Goal: Task Accomplishment & Management: Manage account settings

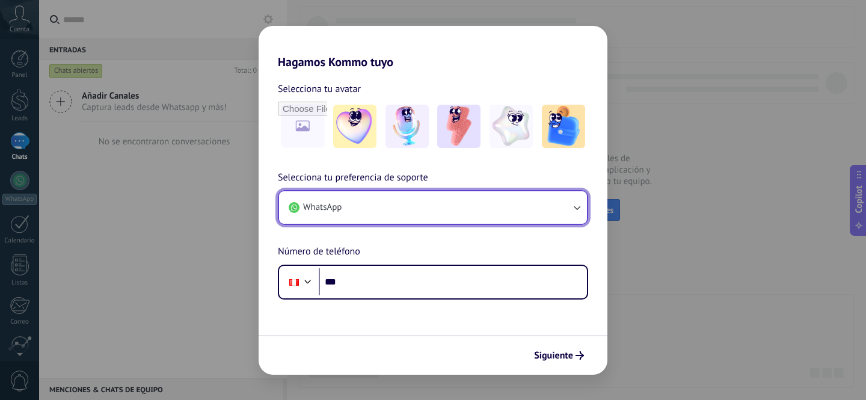
click at [493, 212] on button "WhatsApp" at bounding box center [433, 207] width 308 height 32
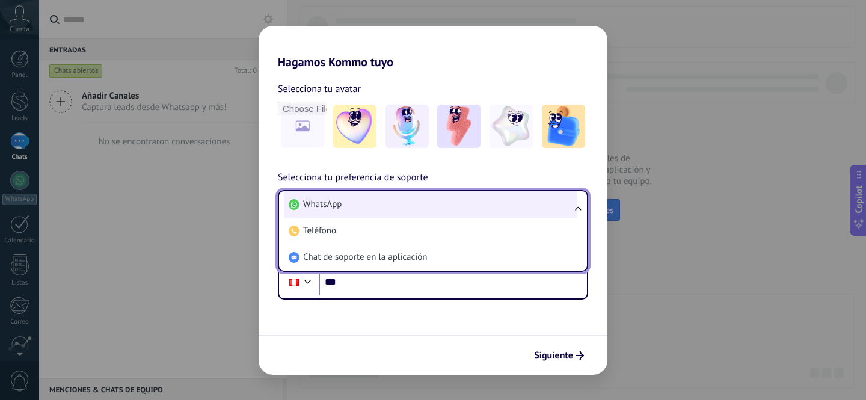
click at [401, 203] on li "WhatsApp" at bounding box center [431, 204] width 294 height 26
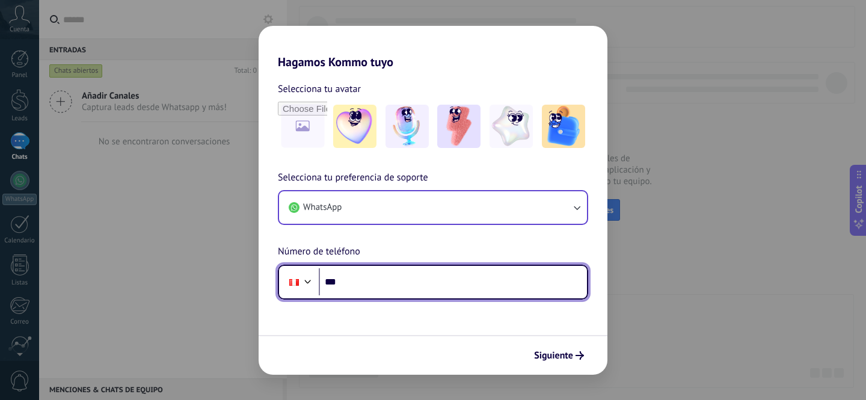
click at [387, 285] on input "***" at bounding box center [453, 282] width 268 height 28
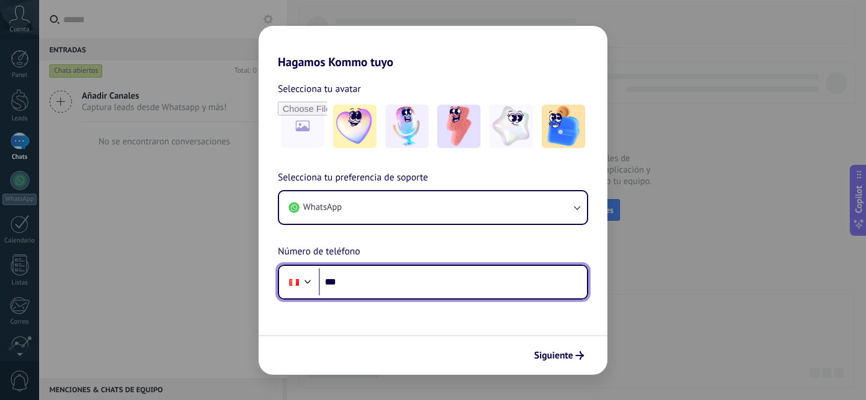
click at [411, 286] on input "***" at bounding box center [453, 282] width 268 height 28
type input "**********"
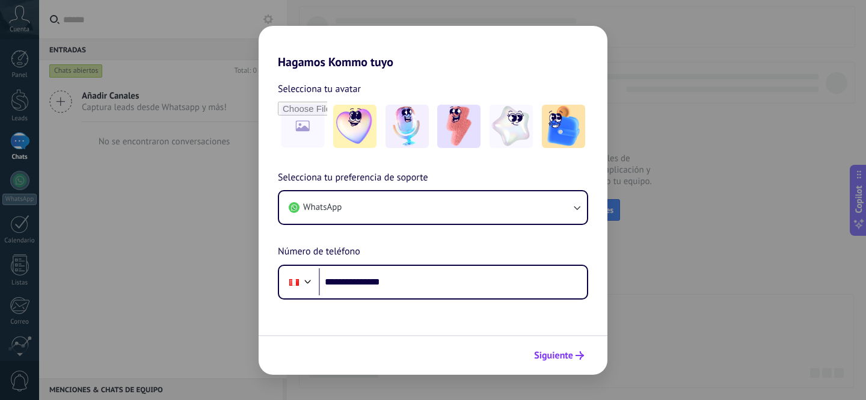
click at [565, 355] on span "Siguiente" at bounding box center [553, 355] width 39 height 8
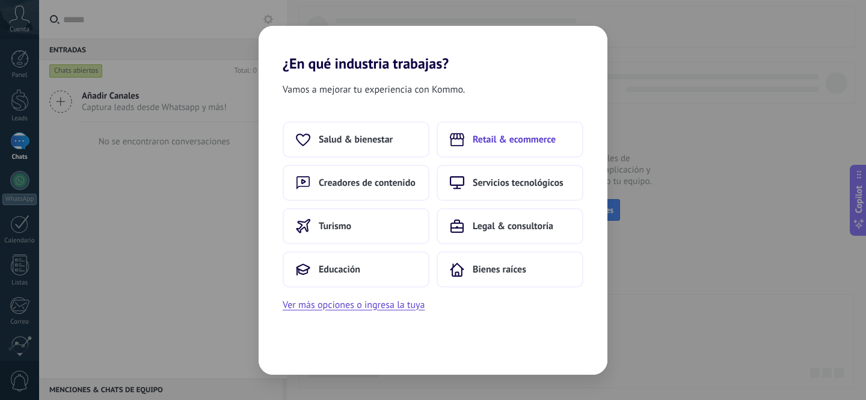
click at [523, 139] on span "Retail & ecommerce" at bounding box center [514, 140] width 83 height 12
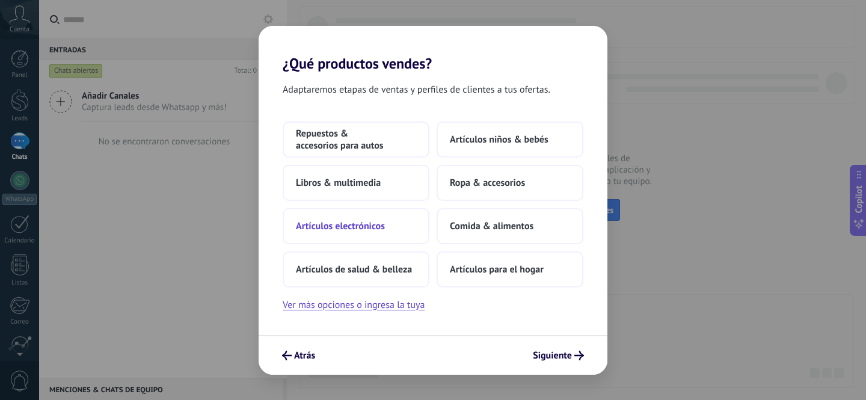
click at [321, 223] on span "Artículos electrónicos" at bounding box center [340, 226] width 89 height 12
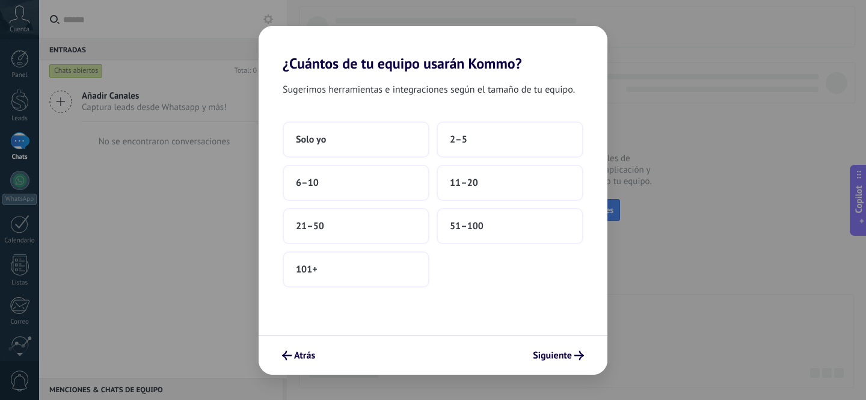
click at [323, 116] on div "Sugerimos herramientas e integraciones según el tamaño de tu equipo. Solo yo 2–…" at bounding box center [433, 203] width 349 height 263
click at [328, 132] on button "Solo yo" at bounding box center [356, 140] width 147 height 36
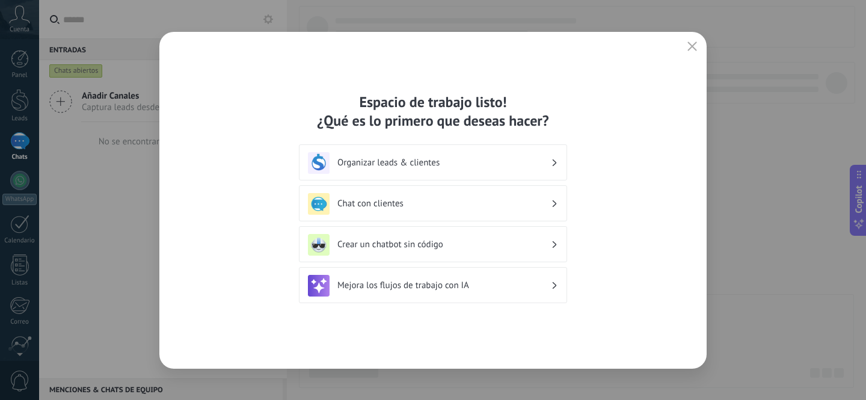
click at [461, 164] on h3 "Organizar leads & clientes" at bounding box center [444, 162] width 214 height 11
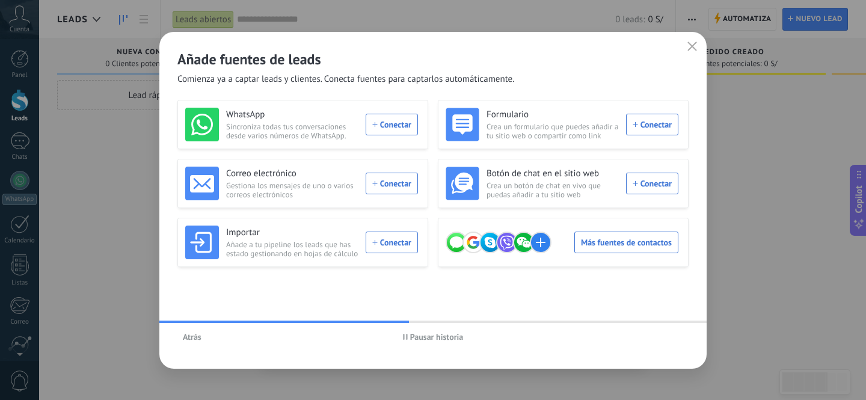
click at [432, 151] on div "WhatsApp Sincroniza todas tus conversaciones desde varios números de WhatsApp. …" at bounding box center [432, 183] width 511 height 167
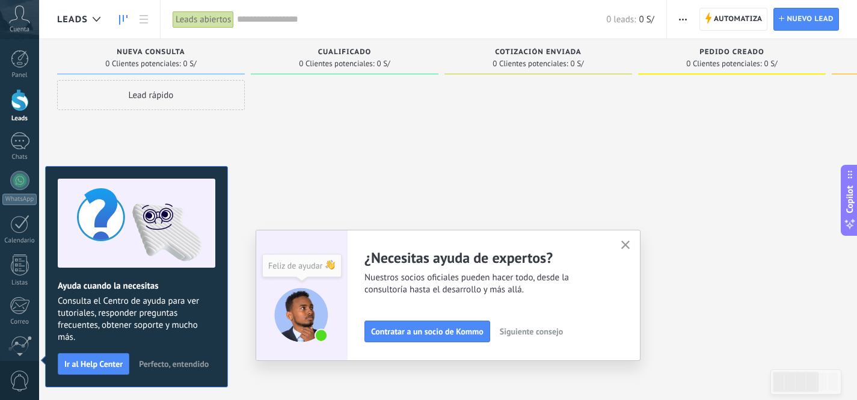
click at [627, 243] on use "button" at bounding box center [625, 245] width 9 height 9
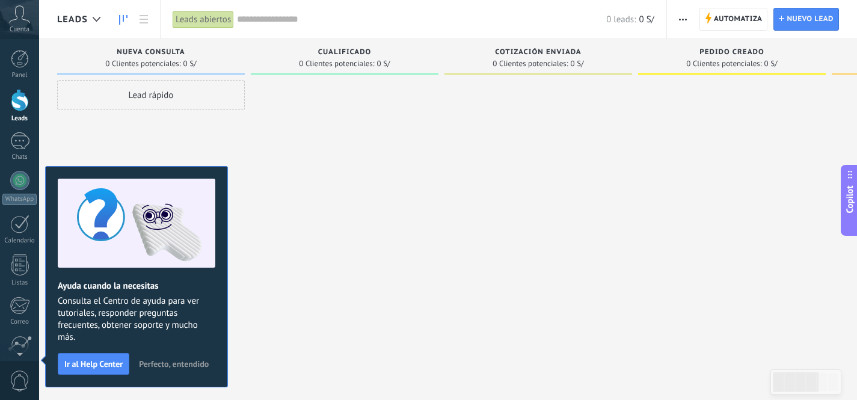
click at [306, 175] on div at bounding box center [345, 201] width 188 height 243
click at [16, 137] on div at bounding box center [19, 140] width 19 height 17
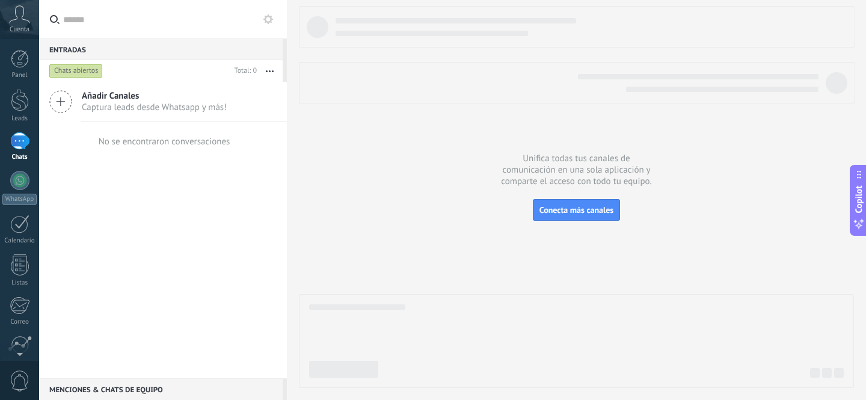
click at [271, 73] on button "button" at bounding box center [270, 71] width 26 height 22
click at [270, 26] on button at bounding box center [268, 19] width 14 height 14
click at [269, 19] on icon at bounding box center [268, 19] width 10 height 10
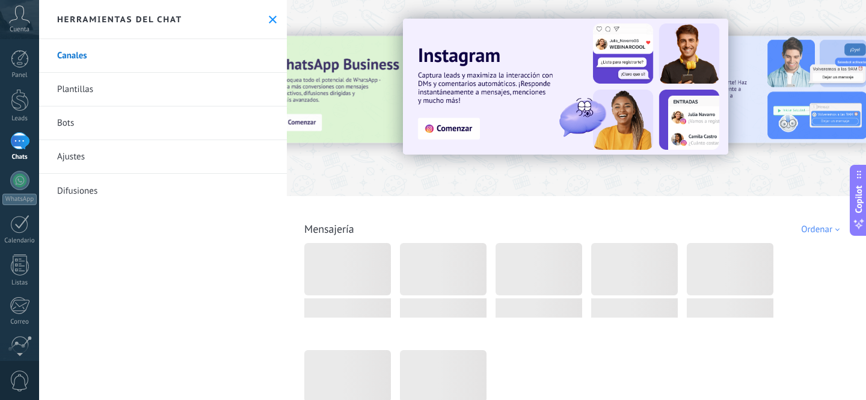
click at [78, 126] on link "Bots" at bounding box center [163, 123] width 248 height 34
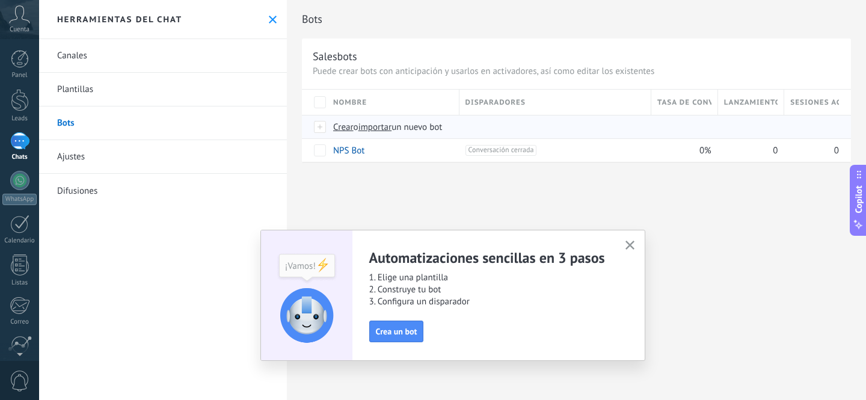
click at [384, 130] on span "importar" at bounding box center [375, 127] width 34 height 11
click at [0, 0] on input "importar un nuevo bot" at bounding box center [0, 0] width 0 height 0
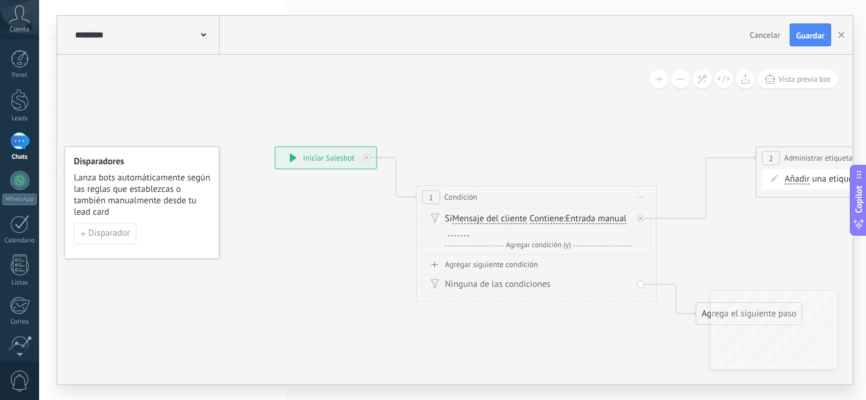
drag, startPoint x: 570, startPoint y: 141, endPoint x: 475, endPoint y: 120, distance: 97.5
click at [475, 120] on icon at bounding box center [837, 235] width 1727 height 781
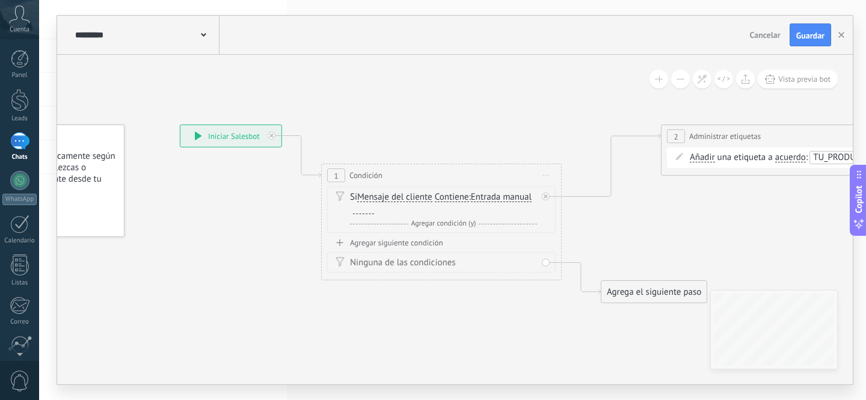
click at [356, 211] on div at bounding box center [363, 210] width 21 height 10
click at [368, 239] on div "Agregar siguiente condición" at bounding box center [441, 243] width 229 height 10
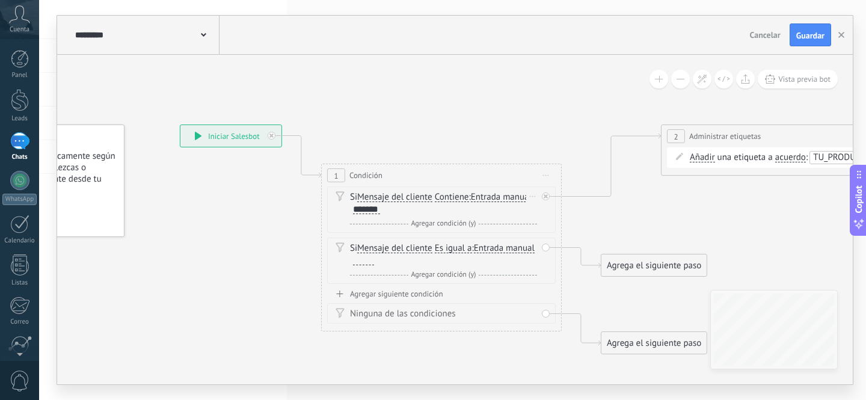
click at [370, 211] on div "*******" at bounding box center [366, 210] width 27 height 10
click at [474, 253] on span "Entrada manual" at bounding box center [504, 249] width 61 height 10
click at [468, 259] on button "Entrada manual" at bounding box center [543, 249] width 150 height 22
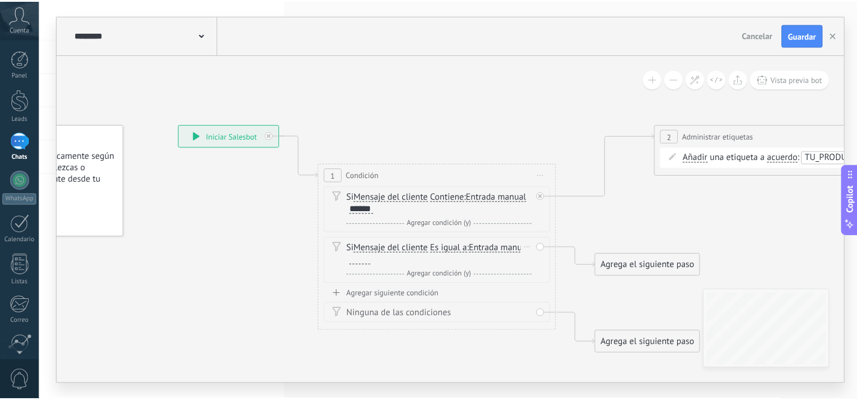
scroll to position [4, 0]
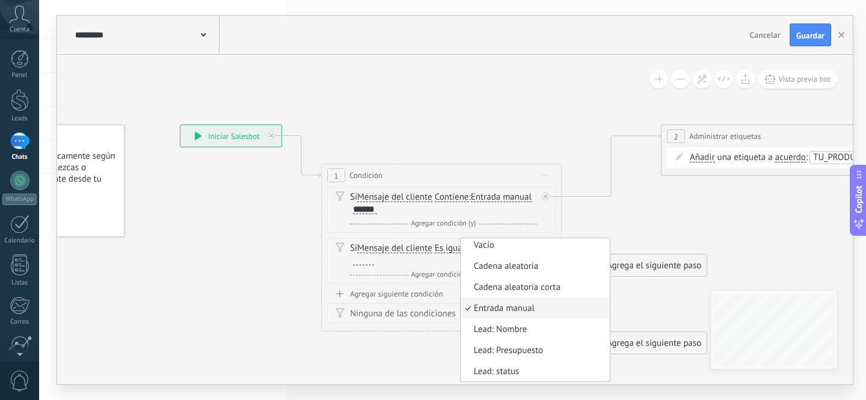
click at [456, 244] on span "Es igual a" at bounding box center [453, 249] width 37 height 10
click at [456, 244] on button "Es igual a" at bounding box center [504, 249] width 150 height 22
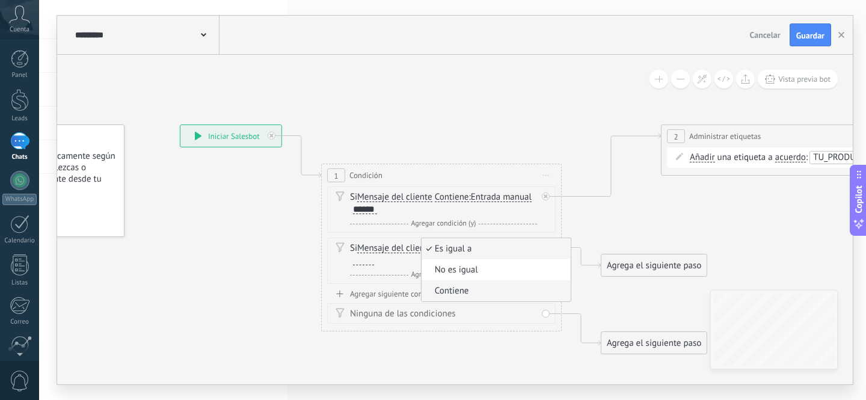
click at [451, 296] on span "Contiene" at bounding box center [495, 291] width 146 height 12
click at [363, 263] on div at bounding box center [363, 261] width 21 height 10
click at [662, 201] on icon at bounding box center [742, 240] width 1727 height 832
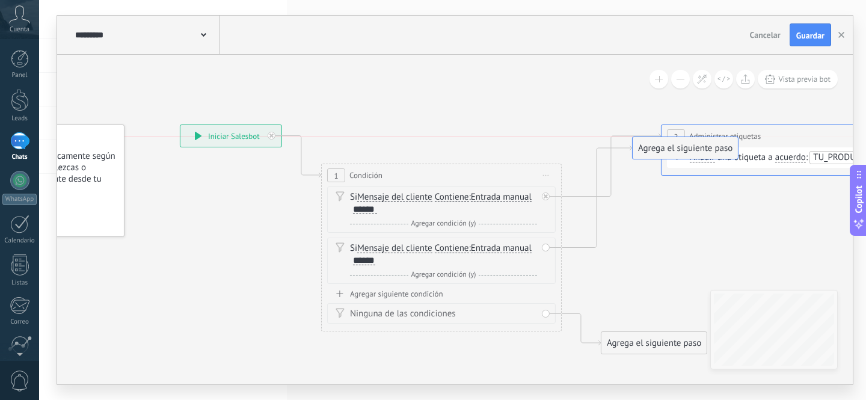
drag, startPoint x: 670, startPoint y: 263, endPoint x: 724, endPoint y: 144, distance: 130.6
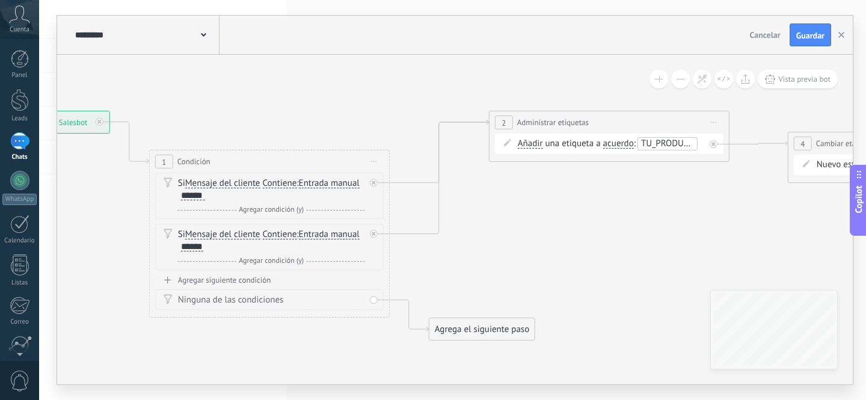
drag, startPoint x: 681, startPoint y: 254, endPoint x: 509, endPoint y: 241, distance: 172.6
click at [509, 241] on icon at bounding box center [570, 226] width 1727 height 832
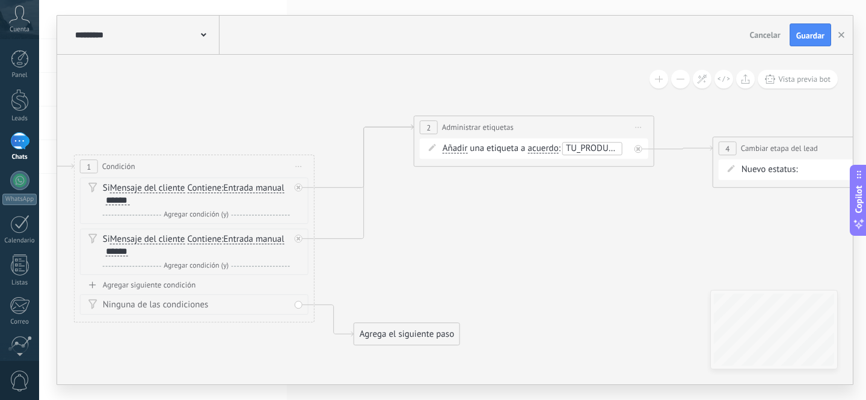
drag, startPoint x: 620, startPoint y: 235, endPoint x: 548, endPoint y: 240, distance: 72.3
click at [548, 240] on icon at bounding box center [495, 231] width 1727 height 832
click at [597, 150] on span "TU_PRODUCTO" at bounding box center [595, 148] width 58 height 11
click at [515, 165] on input "text" at bounding box center [535, 161] width 60 height 13
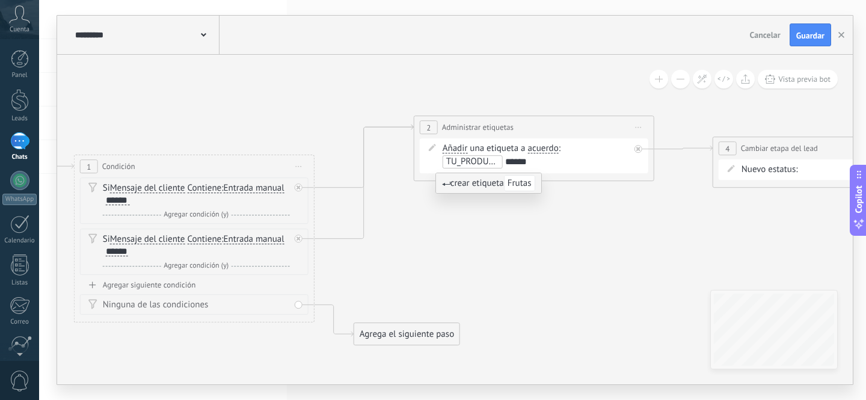
type input "******"
click at [525, 180] on span "Frutas" at bounding box center [519, 183] width 31 height 16
click at [496, 165] on span "TU_PRODUCTO" at bounding box center [475, 161] width 58 height 11
click at [539, 223] on icon at bounding box center [495, 231] width 1727 height 832
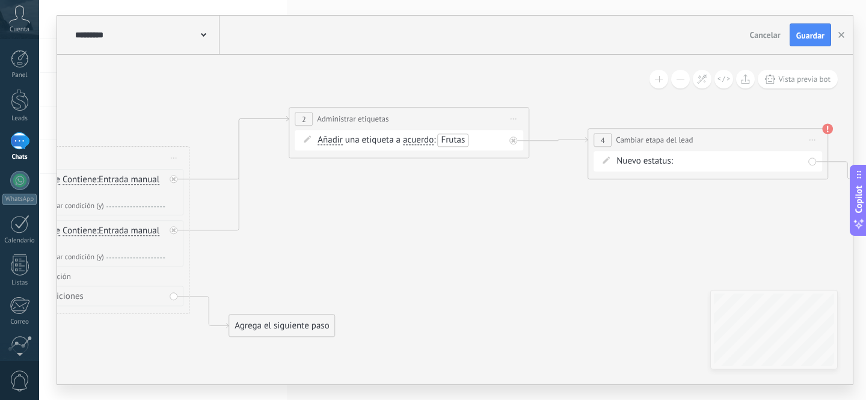
drag, startPoint x: 535, startPoint y: 230, endPoint x: 515, endPoint y: 228, distance: 20.5
click at [515, 228] on icon at bounding box center [370, 222] width 1727 height 832
drag, startPoint x: 627, startPoint y: 228, endPoint x: 601, endPoint y: 227, distance: 26.5
click at [601, 227] on icon at bounding box center [355, 221] width 1727 height 832
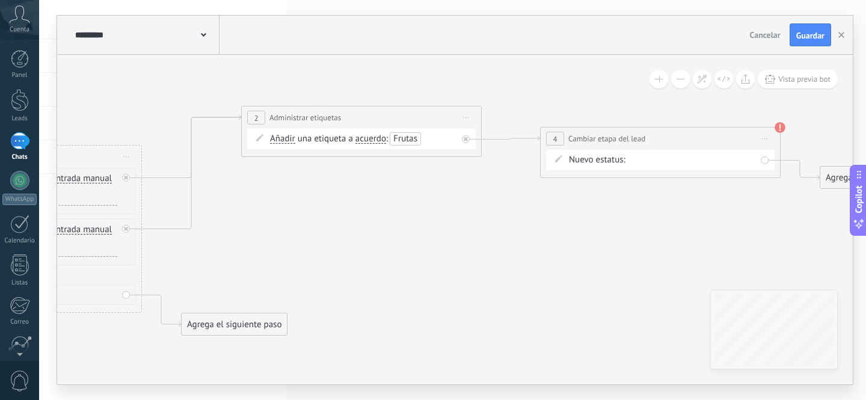
drag, startPoint x: 614, startPoint y: 227, endPoint x: 516, endPoint y: 237, distance: 98.5
click at [516, 237] on icon at bounding box center [322, 221] width 1727 height 832
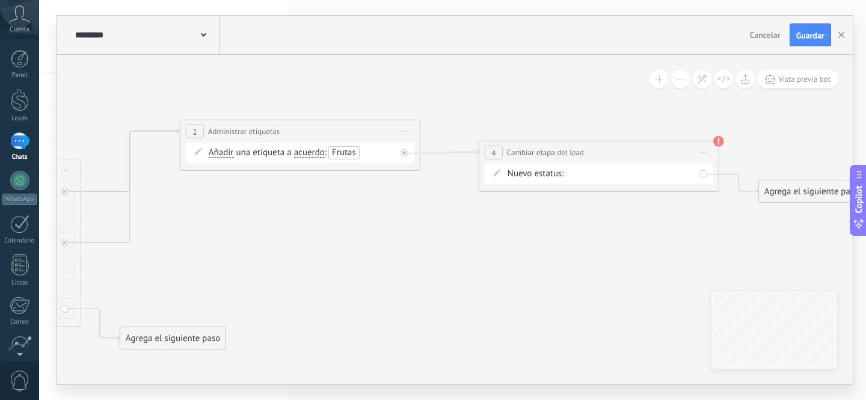
drag, startPoint x: 464, startPoint y: 230, endPoint x: 482, endPoint y: 230, distance: 18.1
click at [482, 230] on icon at bounding box center [261, 235] width 1727 height 832
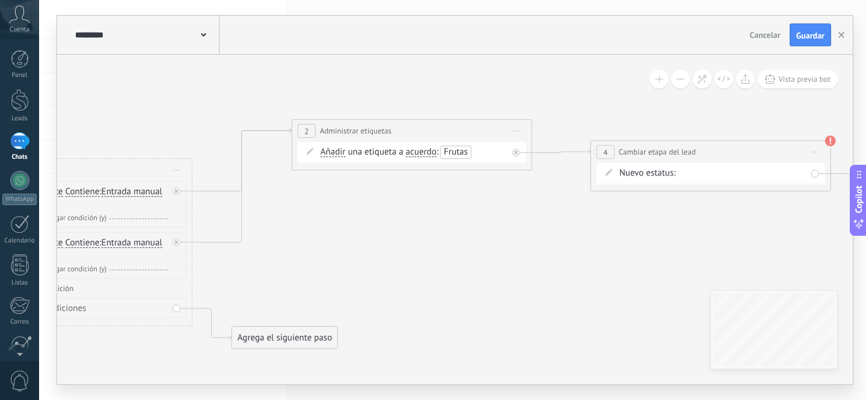
drag, startPoint x: 463, startPoint y: 230, endPoint x: 549, endPoint y: 230, distance: 86.6
click at [549, 230] on icon at bounding box center [373, 234] width 1727 height 832
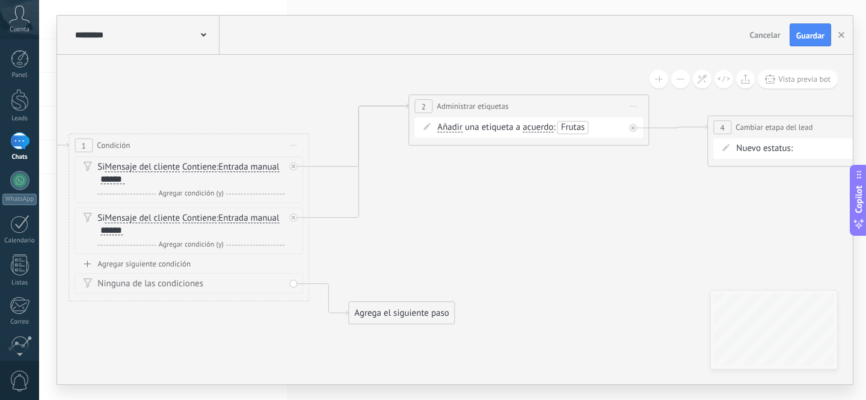
drag, startPoint x: 460, startPoint y: 222, endPoint x: 550, endPoint y: 202, distance: 91.8
click at [550, 202] on icon at bounding box center [489, 210] width 1727 height 832
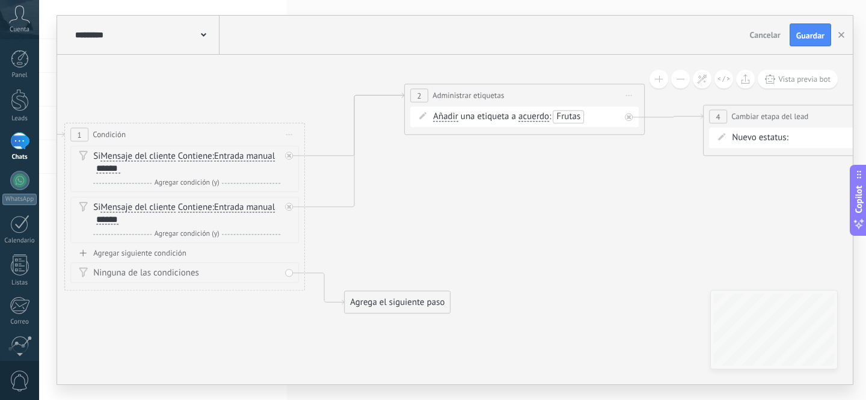
drag, startPoint x: 566, startPoint y: 223, endPoint x: 562, endPoint y: 213, distance: 11.1
click at [562, 213] on icon at bounding box center [485, 199] width 1727 height 832
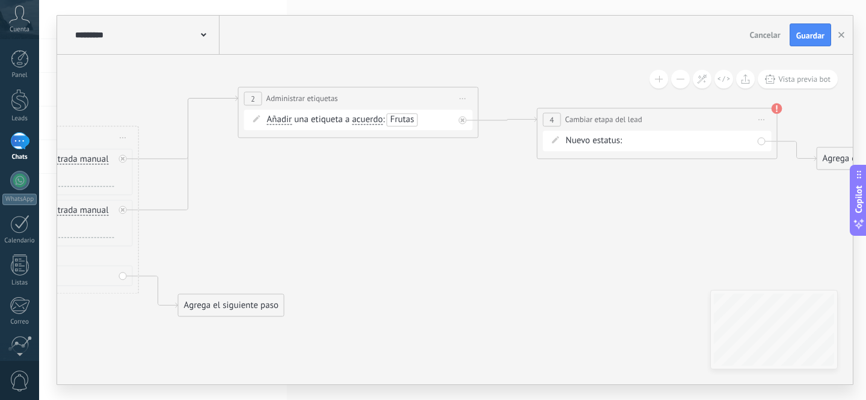
drag, startPoint x: 523, startPoint y: 218, endPoint x: 482, endPoint y: 218, distance: 40.3
click at [482, 218] on icon at bounding box center [319, 202] width 1727 height 832
drag, startPoint x: 589, startPoint y: 217, endPoint x: 472, endPoint y: 222, distance: 116.8
click at [472, 222] on icon at bounding box center [319, 202] width 1727 height 832
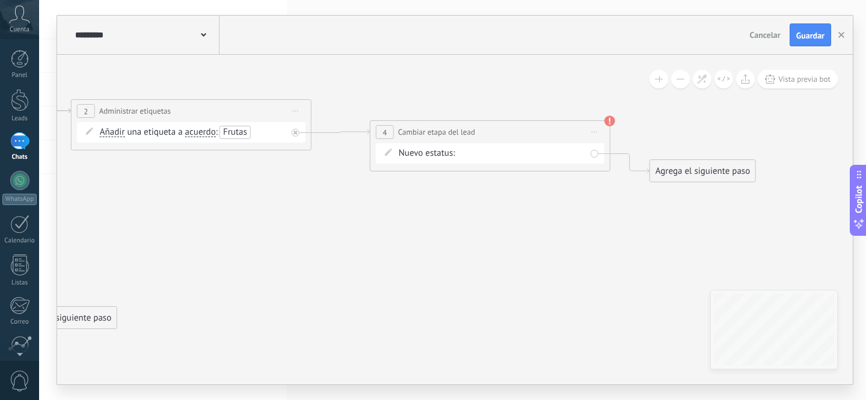
drag, startPoint x: 538, startPoint y: 225, endPoint x: 490, endPoint y: 230, distance: 48.4
click at [490, 230] on icon at bounding box center [152, 214] width 1727 height 832
click at [0, 0] on div "Nueva consulta Cualificado Cotización enviada Pedido creado Pedido completado P…" at bounding box center [0, 0] width 0 height 0
click at [19, 102] on div at bounding box center [20, 100] width 18 height 22
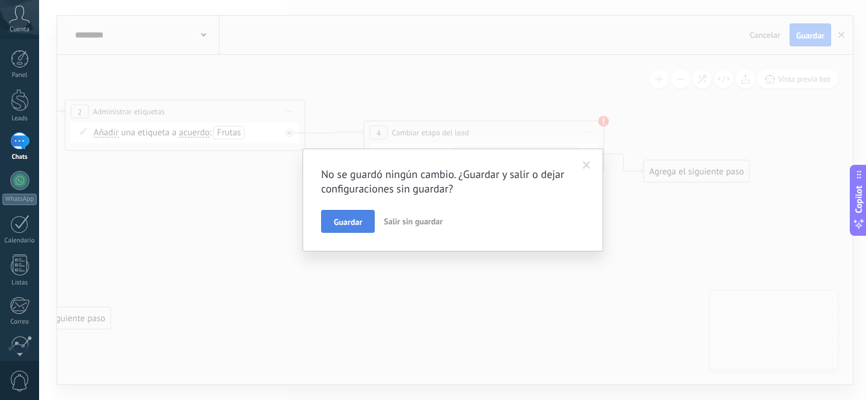
click at [336, 220] on span "Guardar" at bounding box center [348, 222] width 28 height 8
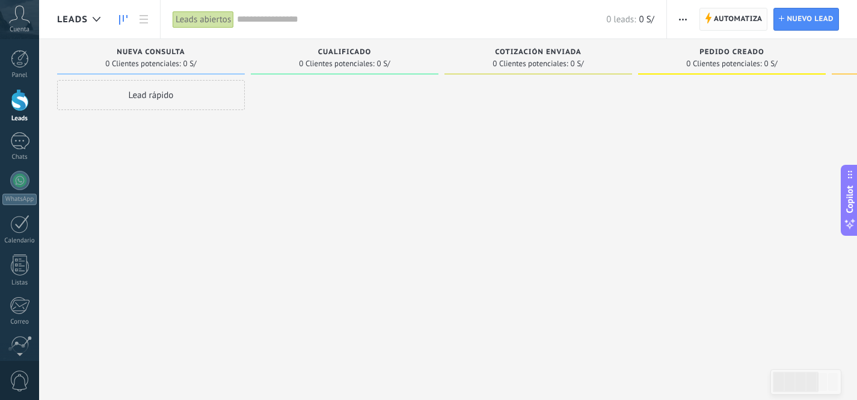
click at [723, 13] on span "Automatiza" at bounding box center [738, 19] width 49 height 22
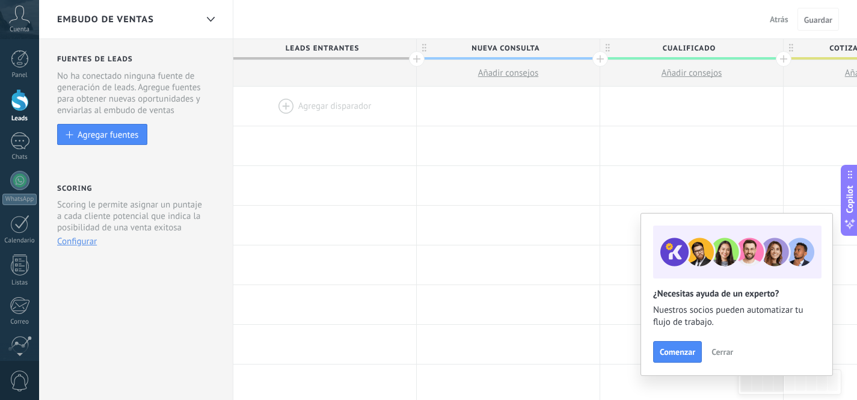
click at [500, 48] on span "Nueva consulta" at bounding box center [505, 48] width 177 height 19
click at [494, 48] on input "**********" at bounding box center [505, 48] width 159 height 18
click at [535, 48] on input "**********" at bounding box center [505, 48] width 159 height 18
drag, startPoint x: 540, startPoint y: 48, endPoint x: 472, endPoint y: 45, distance: 67.4
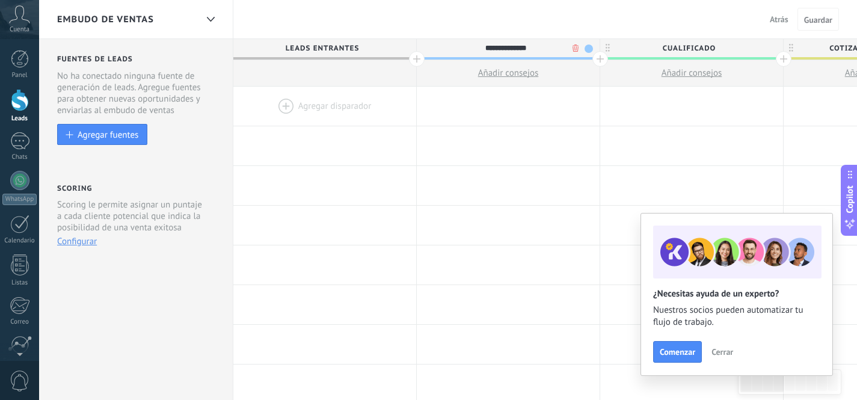
click at [472, 45] on input "**********" at bounding box center [505, 48] width 159 height 18
type input "**********"
click at [724, 357] on button "Cerrar" at bounding box center [722, 352] width 32 height 18
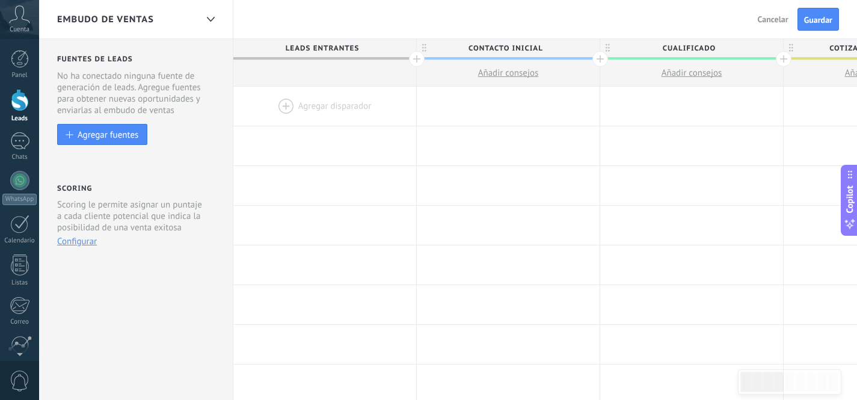
click at [692, 47] on span "Cualificado" at bounding box center [688, 48] width 177 height 19
type input "**********"
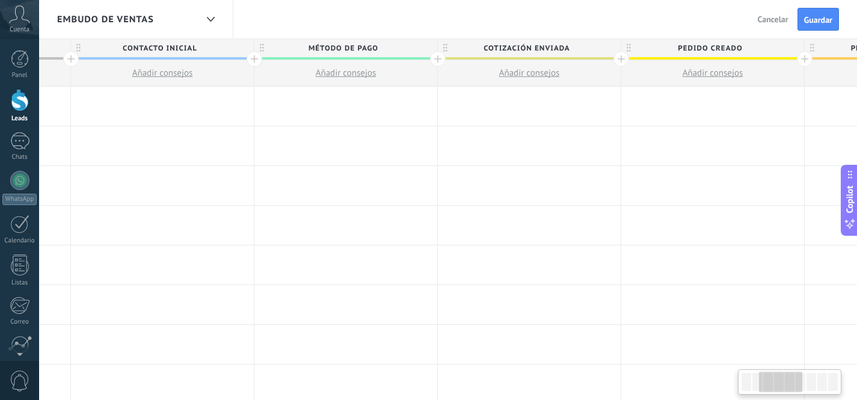
scroll to position [0, 392]
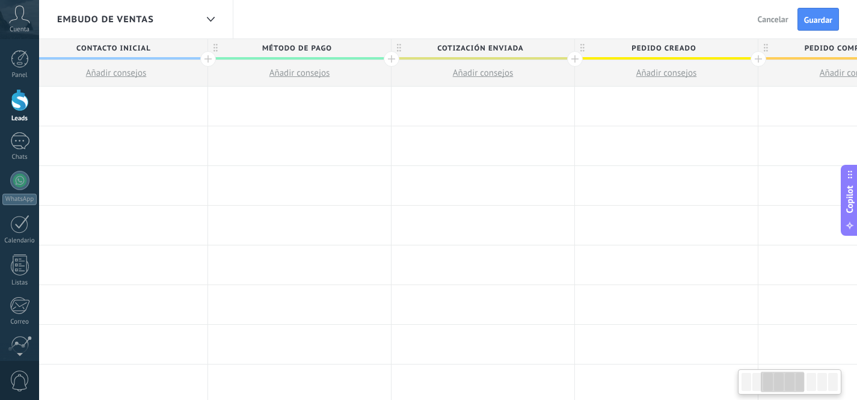
drag, startPoint x: 767, startPoint y: 380, endPoint x: 786, endPoint y: 377, distance: 18.8
click at [786, 377] on div at bounding box center [782, 382] width 43 height 20
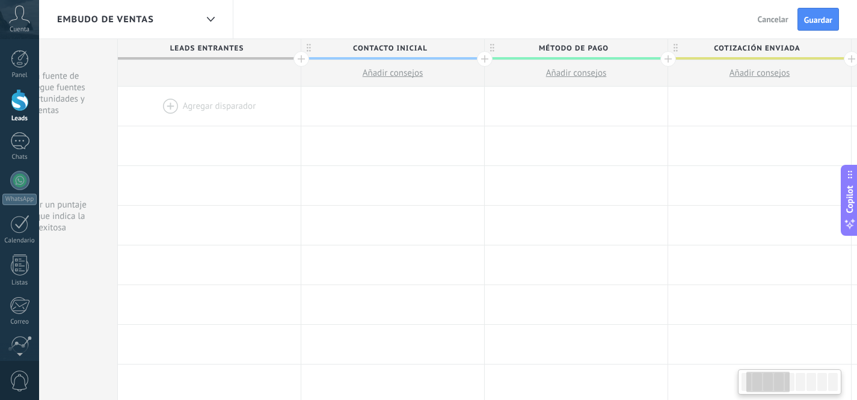
scroll to position [0, 81]
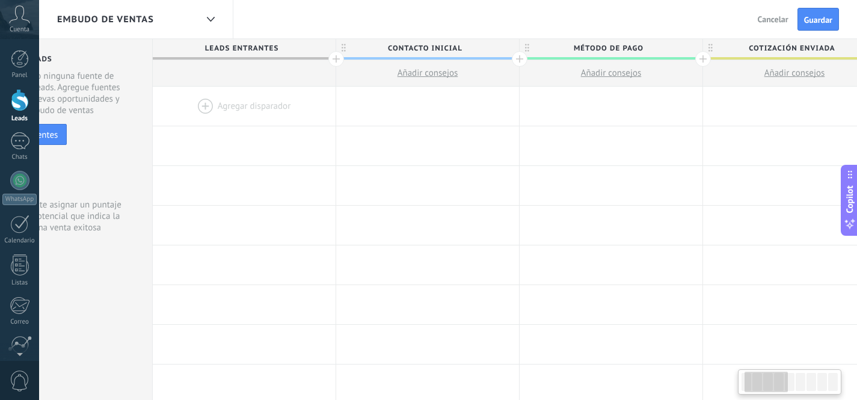
drag, startPoint x: 778, startPoint y: 383, endPoint x: 762, endPoint y: 383, distance: 16.2
click at [762, 383] on div at bounding box center [766, 382] width 43 height 20
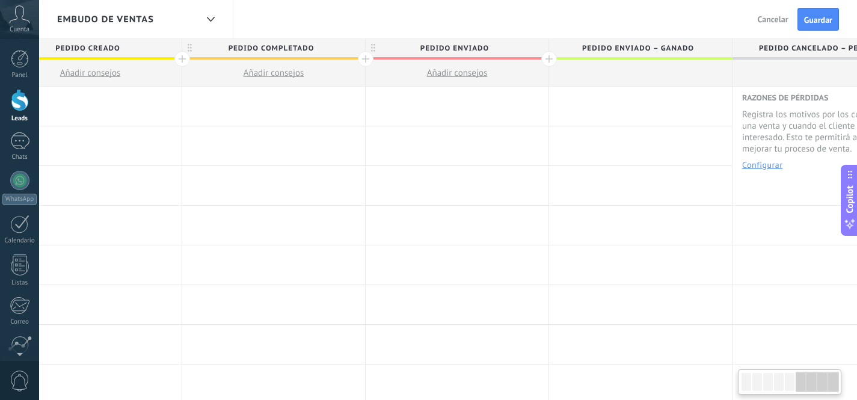
scroll to position [0, 1027]
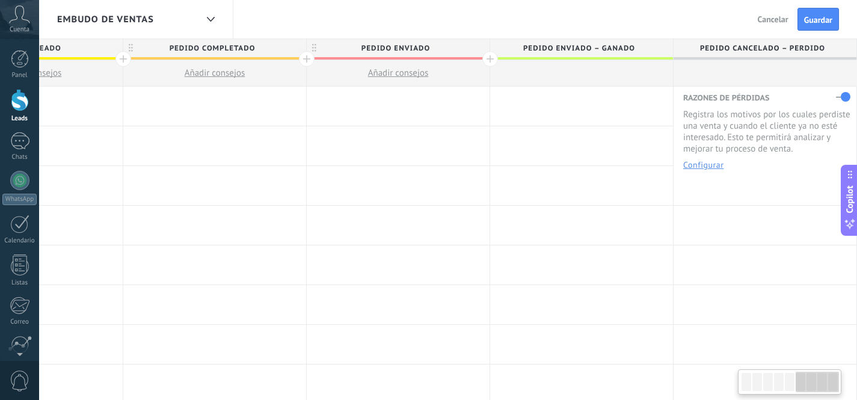
drag, startPoint x: 775, startPoint y: 377, endPoint x: 828, endPoint y: 378, distance: 52.9
click at [828, 378] on div at bounding box center [817, 382] width 43 height 20
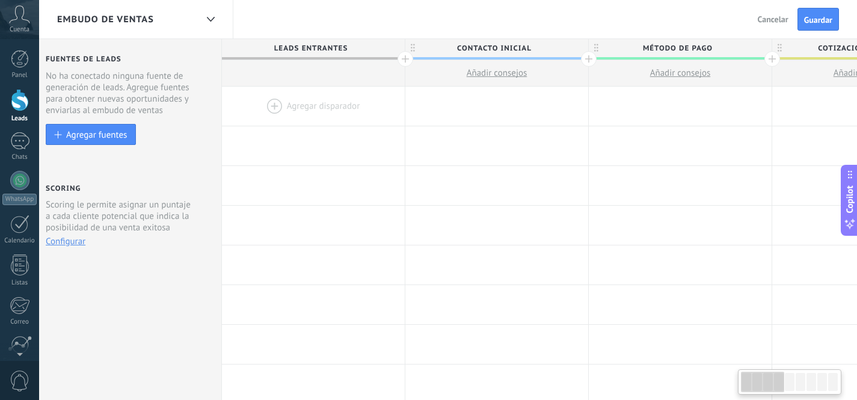
scroll to position [0, 0]
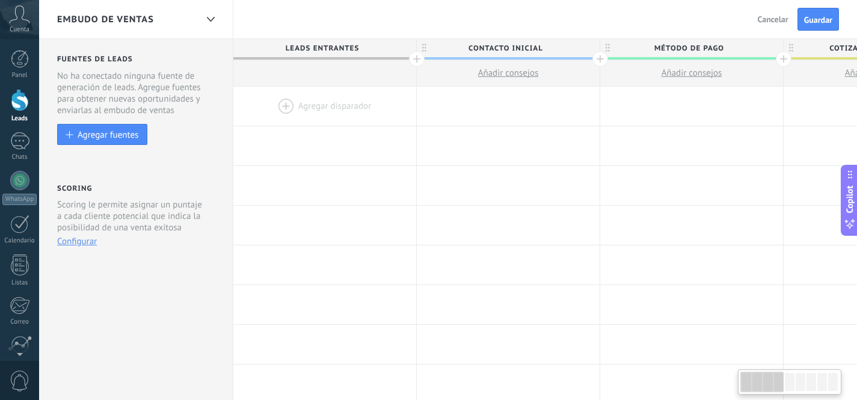
drag, startPoint x: 814, startPoint y: 383, endPoint x: 757, endPoint y: 383, distance: 57.1
click at [757, 383] on div at bounding box center [761, 382] width 43 height 20
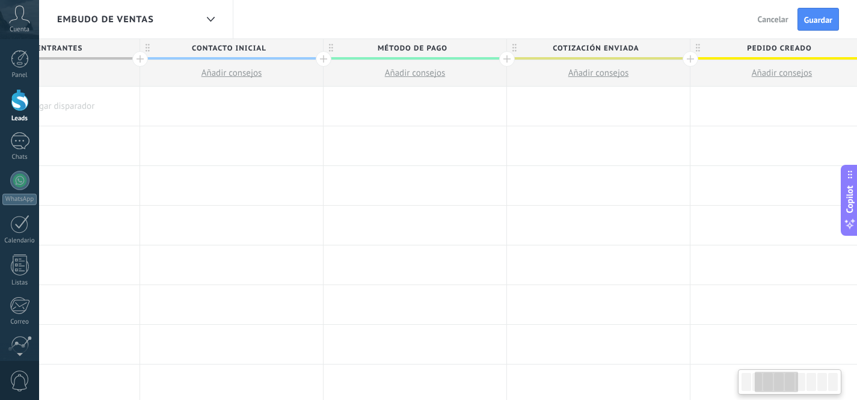
scroll to position [0, 334]
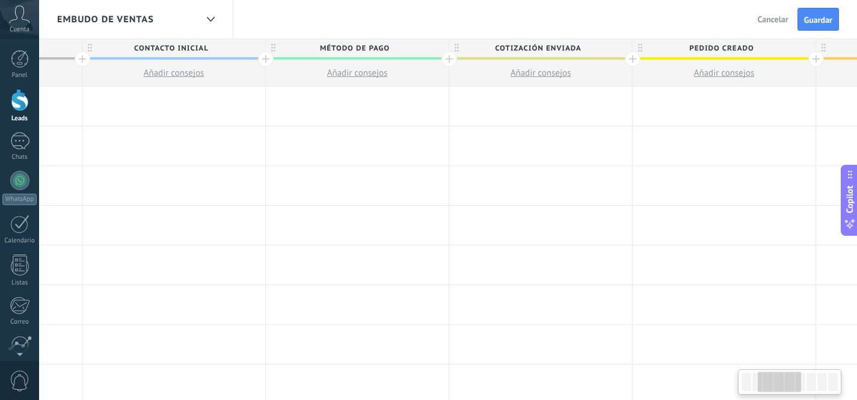
drag, startPoint x: 763, startPoint y: 386, endPoint x: 781, endPoint y: 386, distance: 17.5
click at [781, 386] on div at bounding box center [779, 382] width 43 height 20
click at [552, 48] on span "Cotización enviada" at bounding box center [537, 48] width 177 height 19
click at [552, 48] on input "**********" at bounding box center [537, 48] width 159 height 18
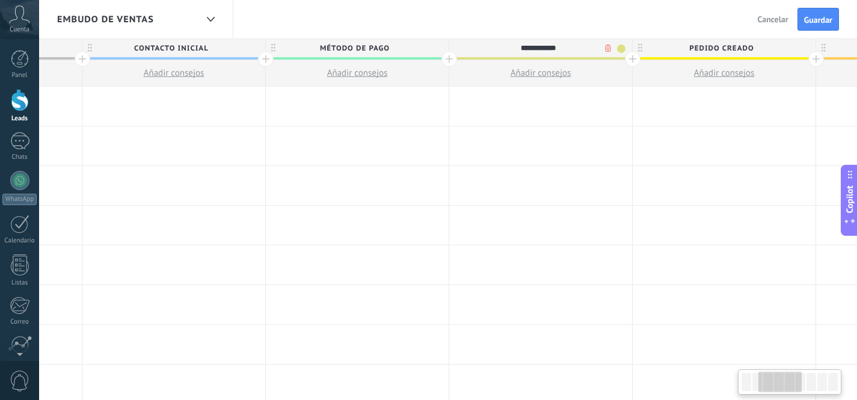
type input "**********"
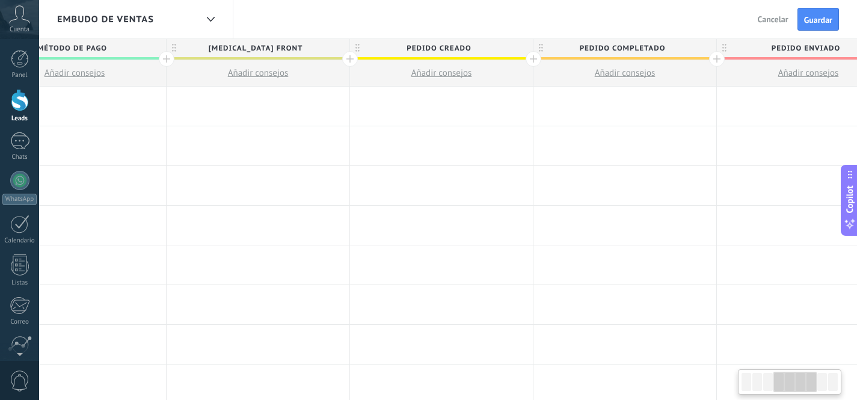
scroll to position [0, 594]
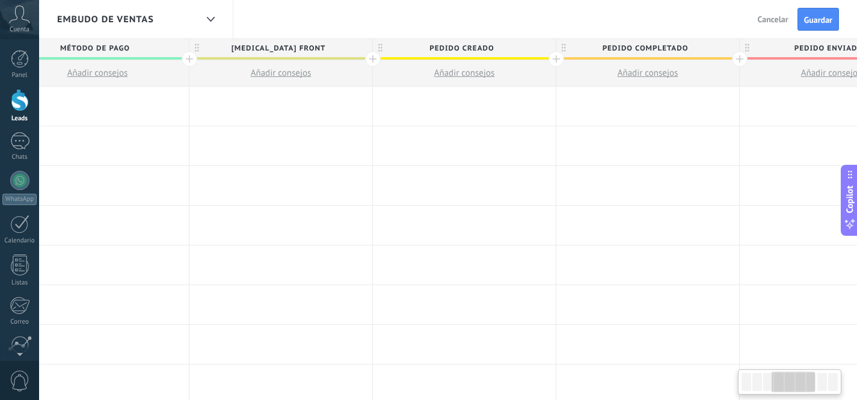
drag, startPoint x: 765, startPoint y: 377, endPoint x: 778, endPoint y: 376, distance: 13.2
click at [778, 376] on div at bounding box center [793, 382] width 43 height 20
click at [477, 48] on span "Pedido creado" at bounding box center [461, 48] width 177 height 19
click at [477, 48] on input "**********" at bounding box center [461, 48] width 159 height 18
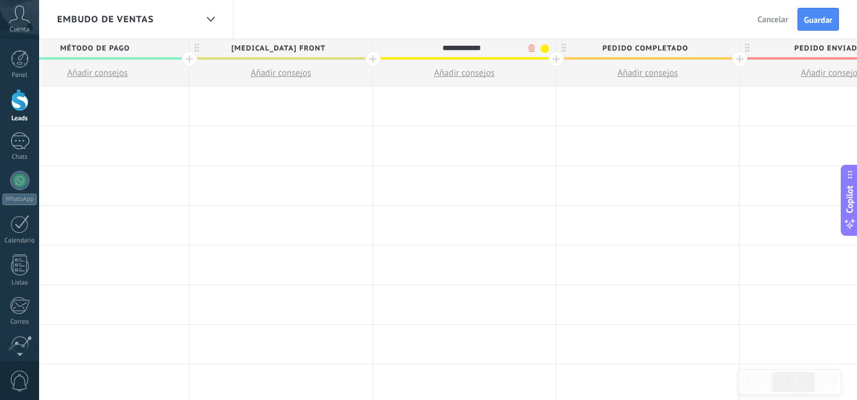
click at [477, 48] on input "**********" at bounding box center [461, 48] width 159 height 18
click at [464, 48] on input "text" at bounding box center [461, 48] width 159 height 18
type input "**********"
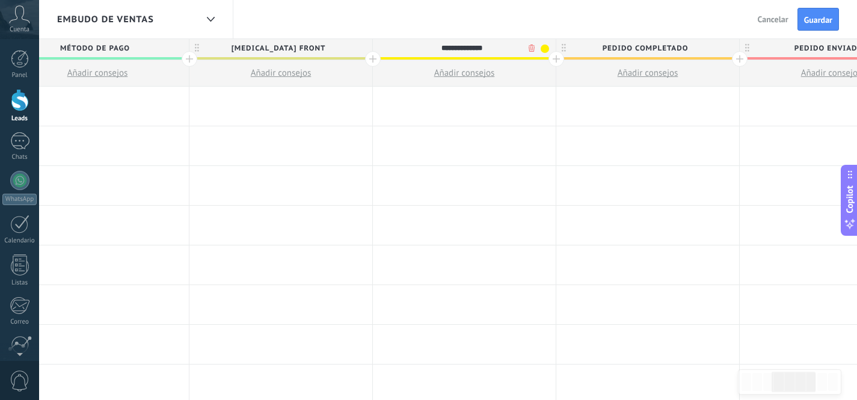
click at [649, 43] on span "Pedido completado" at bounding box center [644, 48] width 177 height 19
type input "*"
type input "**********"
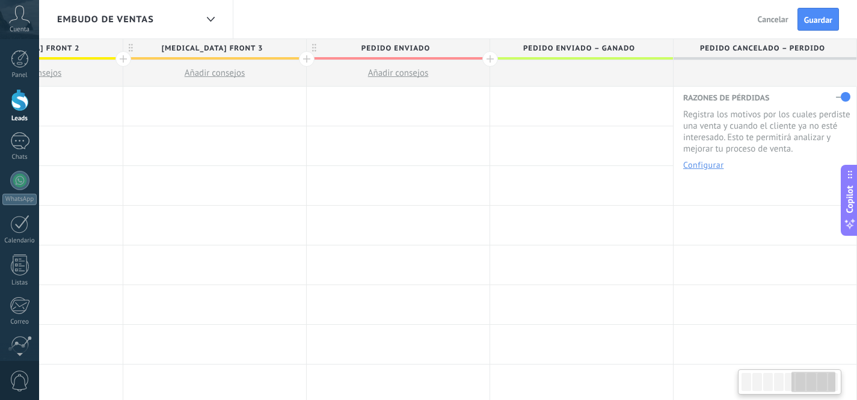
scroll to position [0, 974]
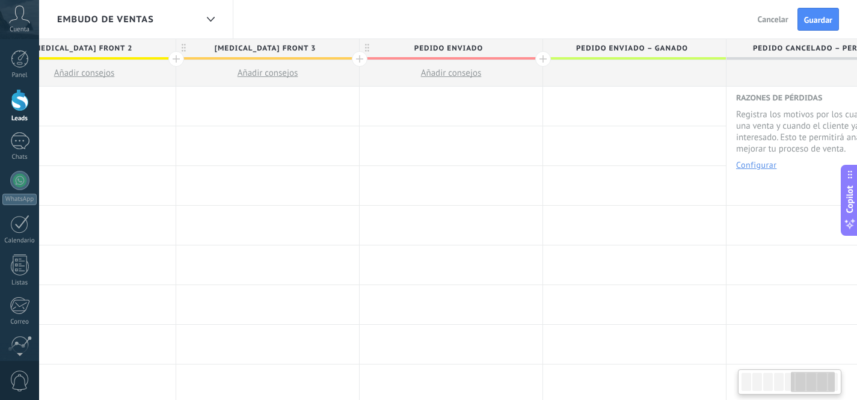
drag, startPoint x: 795, startPoint y: 376, endPoint x: 814, endPoint y: 374, distance: 19.4
click at [814, 374] on div at bounding box center [812, 382] width 43 height 20
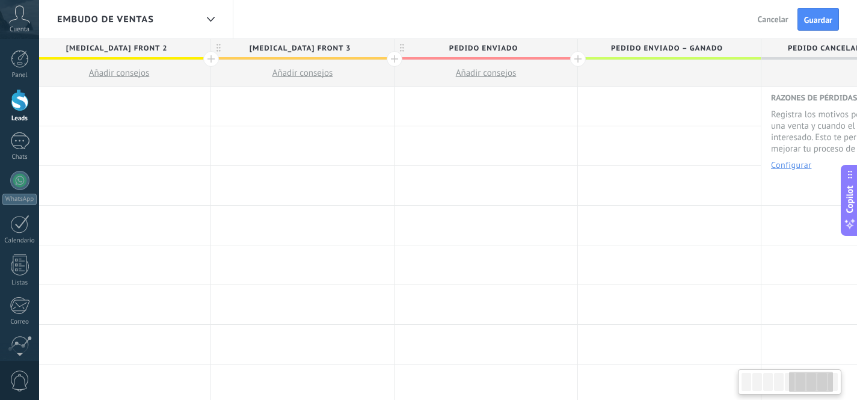
scroll to position [0, 928]
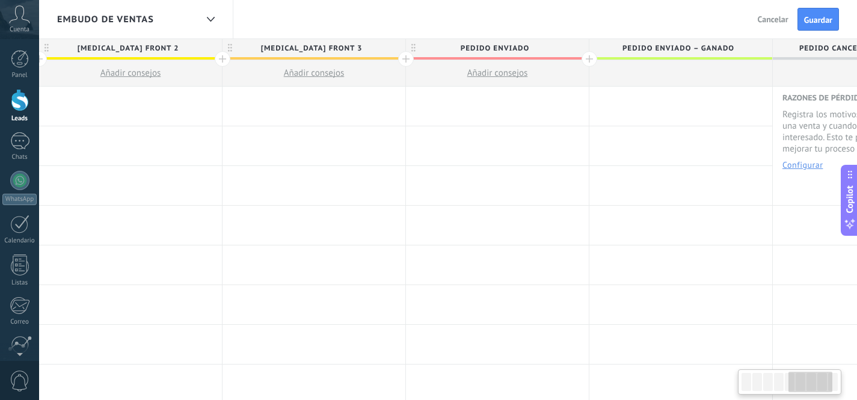
click at [813, 377] on div at bounding box center [810, 382] width 43 height 20
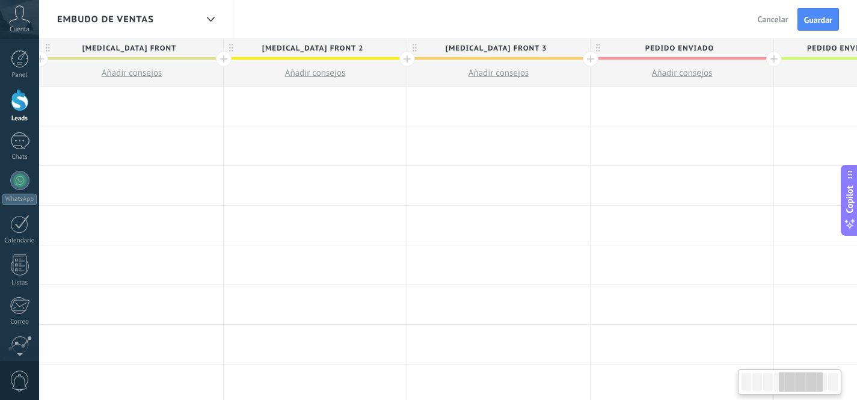
scroll to position [0, 732]
drag, startPoint x: 809, startPoint y: 381, endPoint x: 799, endPoint y: 382, distance: 10.3
click at [799, 382] on div at bounding box center [799, 382] width 43 height 20
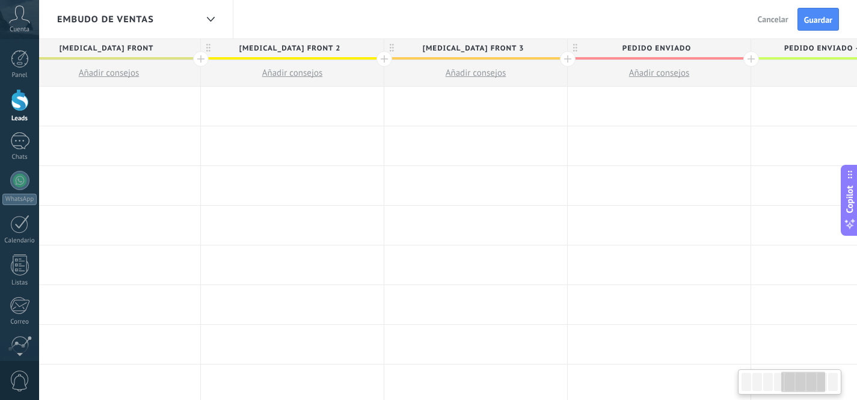
scroll to position [0, 790]
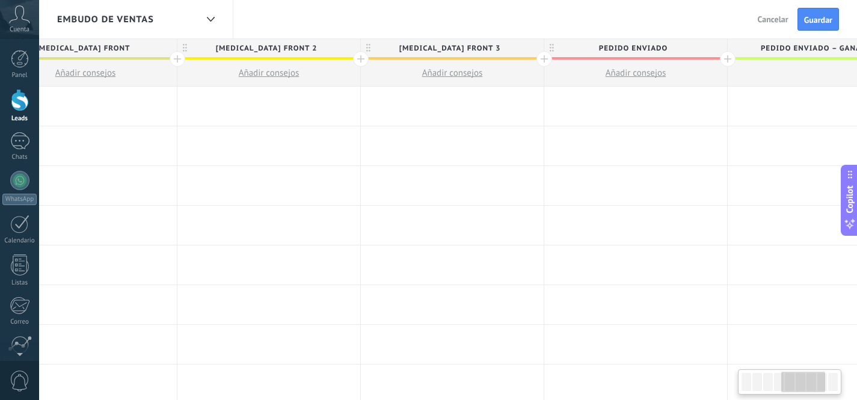
click at [807, 382] on div at bounding box center [802, 382] width 43 height 20
click at [273, 48] on span "COMPRO FRONT 2" at bounding box center [265, 48] width 177 height 19
click at [316, 48] on input "**********" at bounding box center [265, 48] width 159 height 18
type input "**********"
click at [460, 45] on span "COMPRO FRONT 3" at bounding box center [449, 48] width 177 height 19
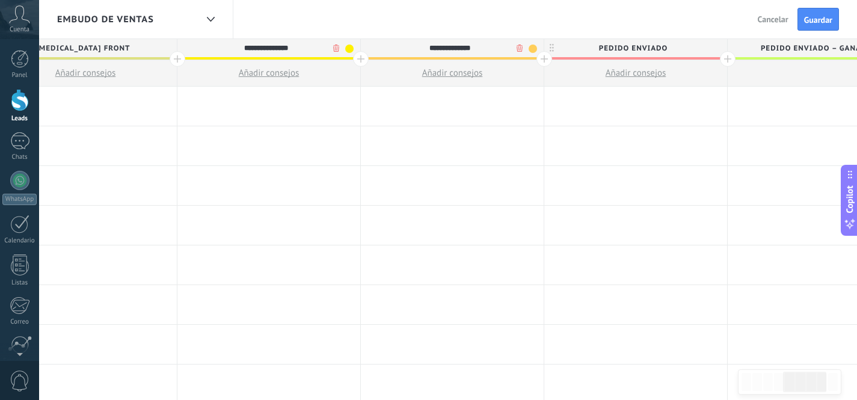
click at [460, 45] on input "**********" at bounding box center [449, 48] width 159 height 18
click at [490, 45] on input "**********" at bounding box center [449, 48] width 159 height 18
click at [485, 48] on input "**********" at bounding box center [449, 48] width 159 height 18
type input "**********"
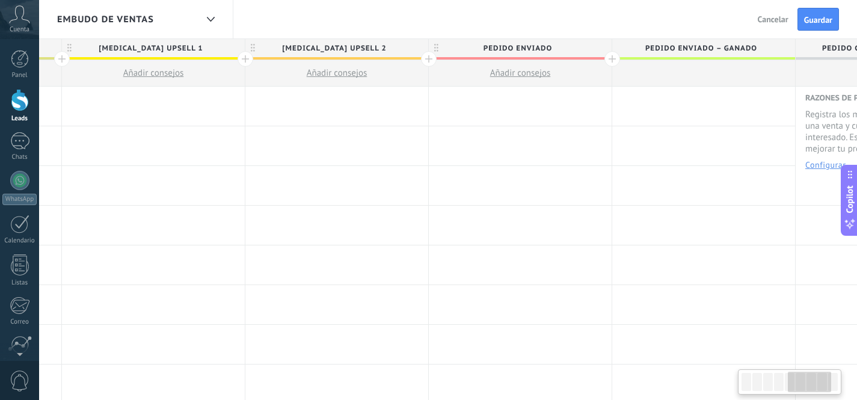
drag, startPoint x: 808, startPoint y: 387, endPoint x: 816, endPoint y: 388, distance: 7.9
click at [813, 387] on div at bounding box center [809, 382] width 43 height 20
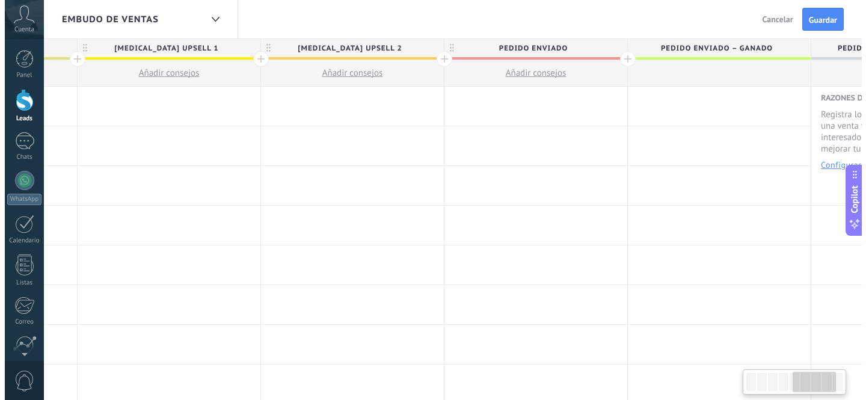
scroll to position [0, 897]
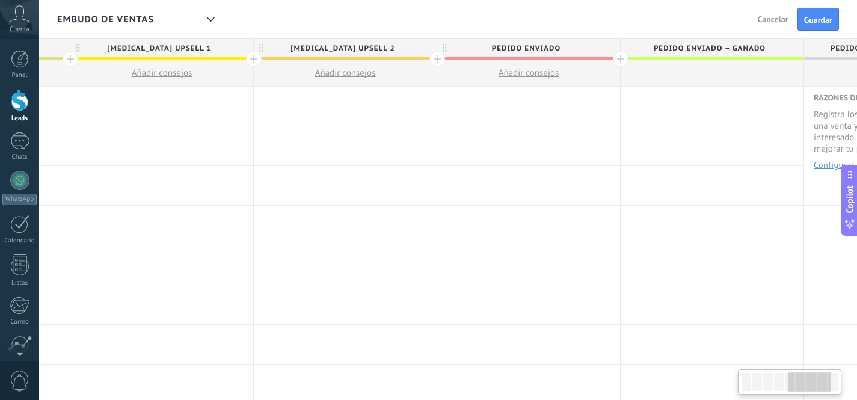
click at [531, 47] on span "Pedido enviado" at bounding box center [525, 48] width 177 height 19
click at [531, 47] on input "**********" at bounding box center [525, 48] width 159 height 18
click at [595, 48] on body ".abccls-1,.abccls-2{fill-rule:evenodd}.abccls-2{fill:#fff} .abfcls-1{fill:none}…" at bounding box center [428, 200] width 857 height 400
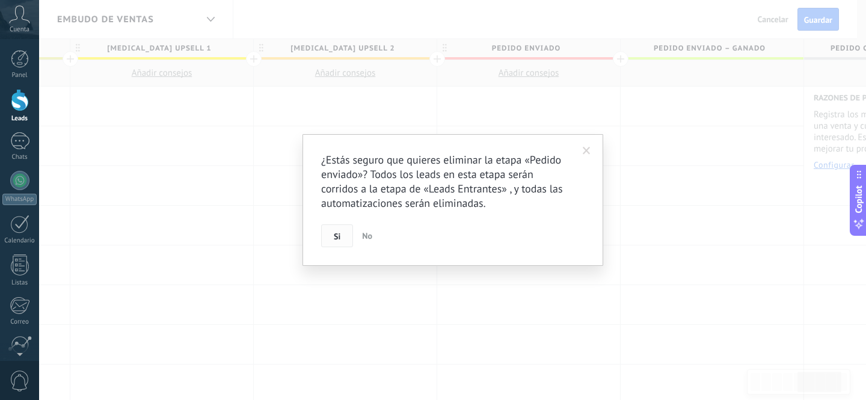
click at [348, 233] on button "Si" at bounding box center [337, 235] width 32 height 23
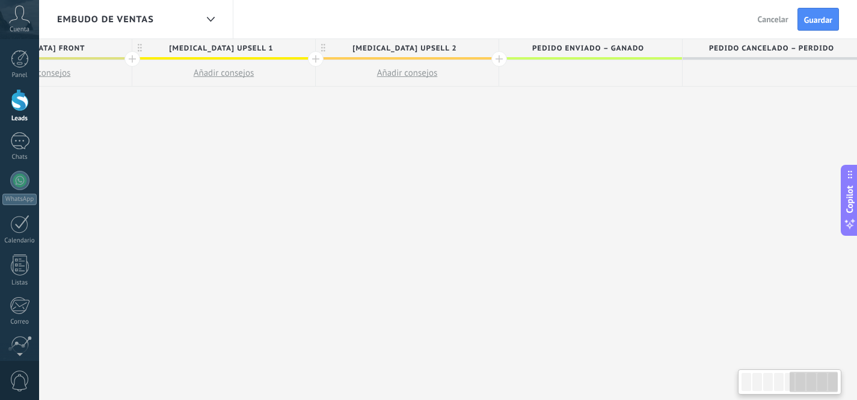
scroll to position [0, 844]
drag, startPoint x: 804, startPoint y: 381, endPoint x: 822, endPoint y: 381, distance: 18.0
click at [822, 381] on div at bounding box center [814, 382] width 48 height 20
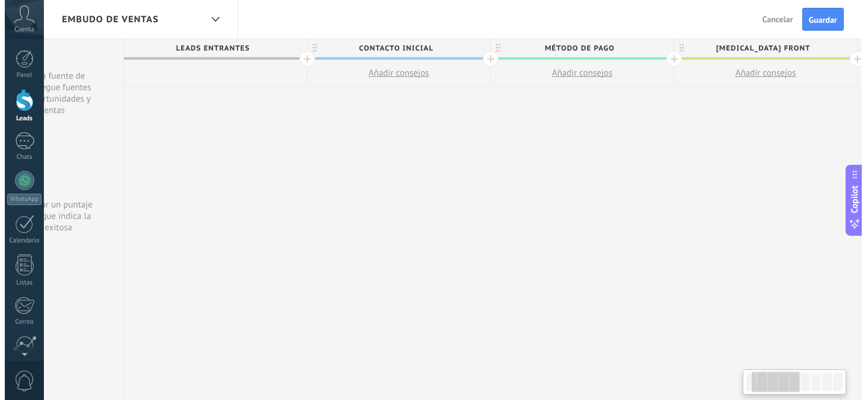
scroll to position [0, 0]
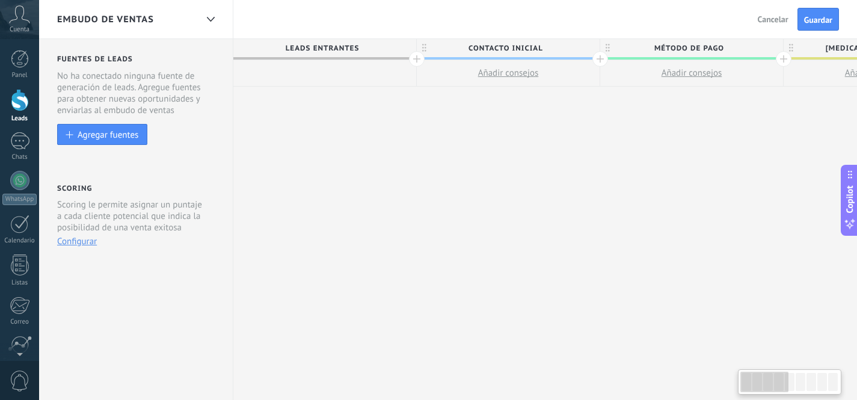
drag, startPoint x: 822, startPoint y: 386, endPoint x: 761, endPoint y: 385, distance: 60.2
click at [761, 385] on div at bounding box center [764, 382] width 48 height 20
click at [826, 21] on span "Guardar" at bounding box center [818, 20] width 28 height 8
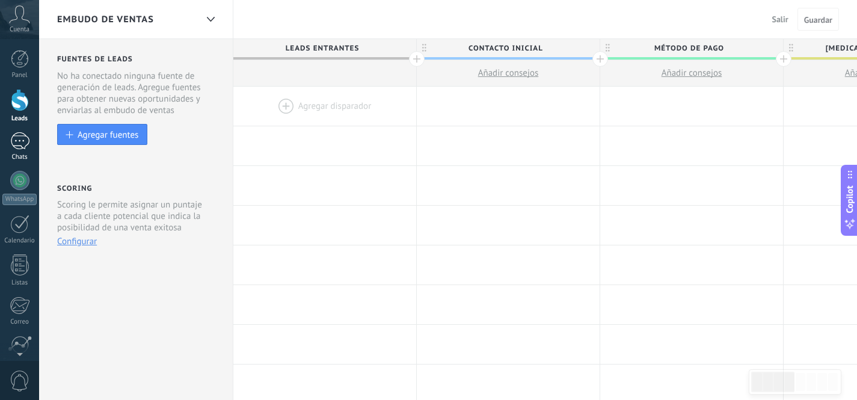
click at [19, 141] on div at bounding box center [19, 140] width 19 height 17
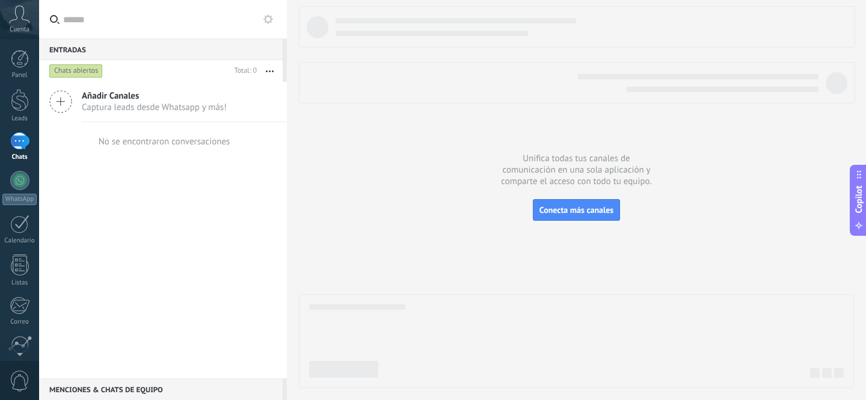
click at [269, 18] on icon at bounding box center [268, 19] width 10 height 10
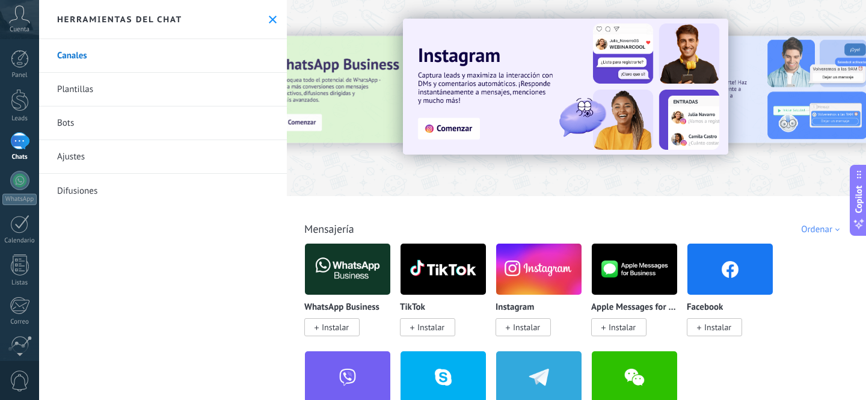
click at [107, 129] on link "Bots" at bounding box center [163, 123] width 248 height 34
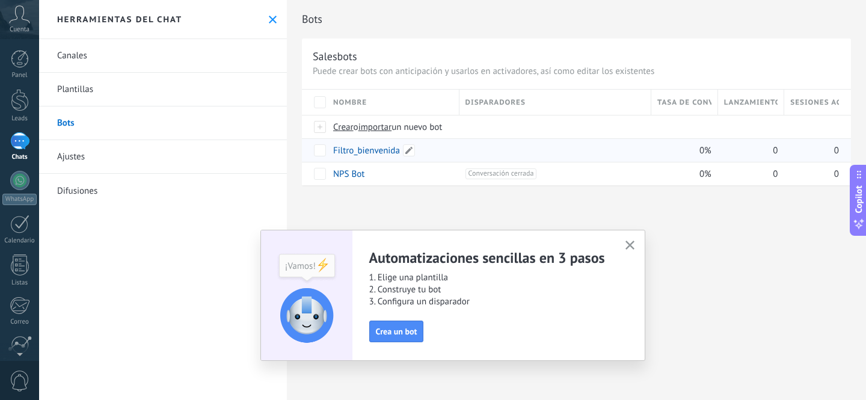
click at [375, 153] on link "Filtro_bienvenida" at bounding box center [366, 150] width 67 height 11
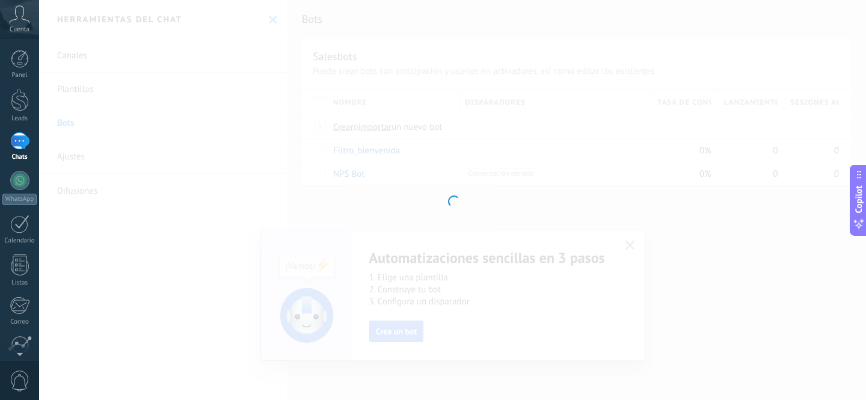
type input "**********"
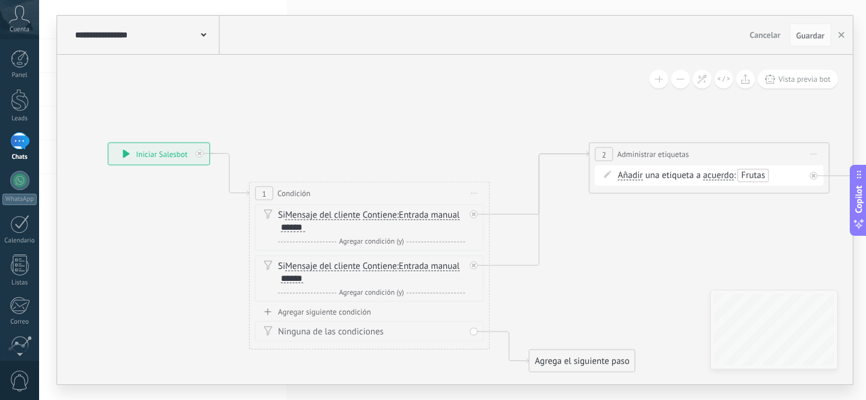
drag, startPoint x: 564, startPoint y: 132, endPoint x: 422, endPoint y: 124, distance: 141.6
click at [422, 124] on icon at bounding box center [670, 258] width 1727 height 832
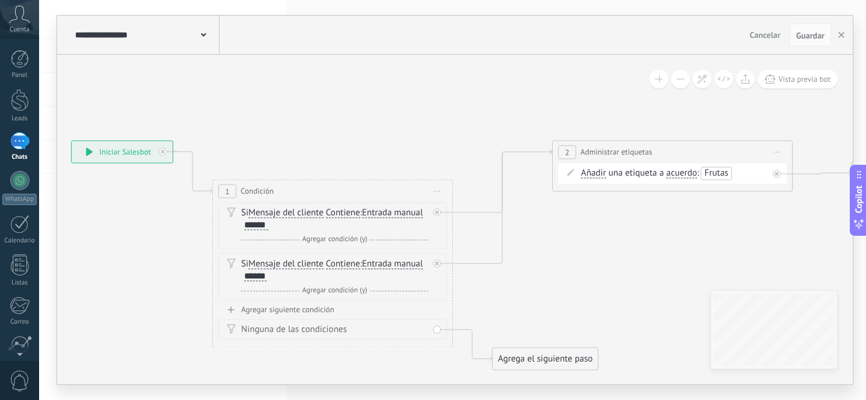
drag, startPoint x: 710, startPoint y: 228, endPoint x: 393, endPoint y: 198, distance: 318.4
click at [393, 199] on icon at bounding box center [633, 255] width 1727 height 832
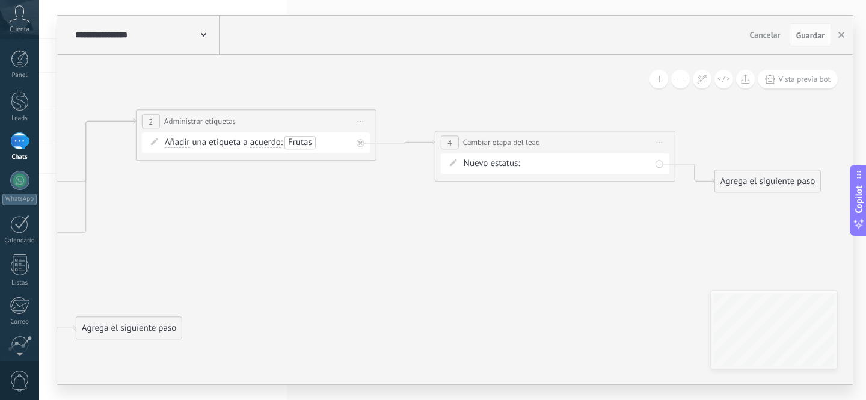
drag, startPoint x: 495, startPoint y: 202, endPoint x: 482, endPoint y: 198, distance: 13.7
click at [466, 200] on icon at bounding box center [217, 225] width 1727 height 832
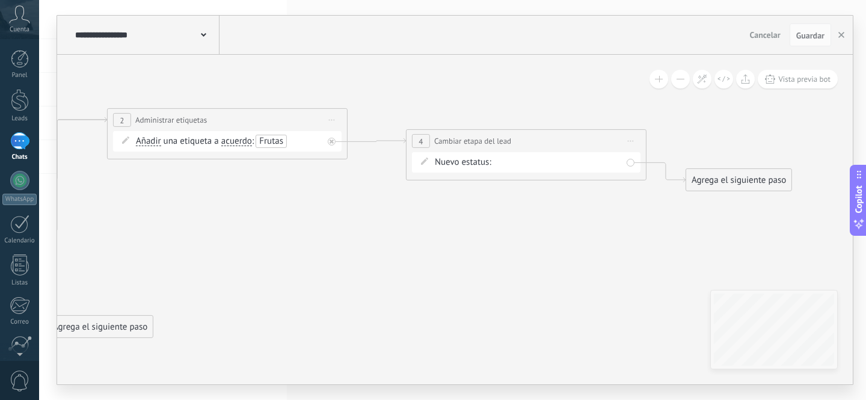
click at [0, 0] on div "Contacto Inicial Método de pago [MEDICAL_DATA] front [MEDICAL_DATA] UPSELL 1 [M…" at bounding box center [0, 0] width 0 height 0
click at [0, 0] on label "Contacto Inicial" at bounding box center [0, 0] width 0 height 0
click at [658, 215] on icon at bounding box center [188, 224] width 1727 height 832
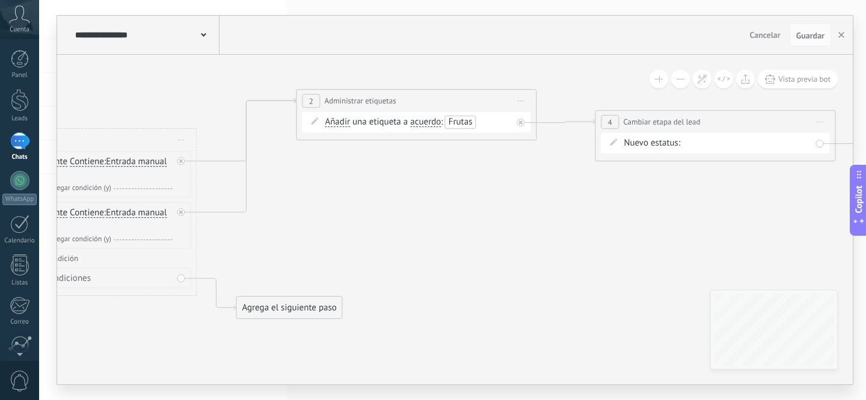
drag, startPoint x: 457, startPoint y: 216, endPoint x: 626, endPoint y: 195, distance: 170.9
click at [626, 195] on icon at bounding box center [377, 204] width 1727 height 832
drag, startPoint x: 432, startPoint y: 199, endPoint x: 345, endPoint y: 211, distance: 88.6
click at [345, 211] on icon at bounding box center [360, 205] width 1727 height 832
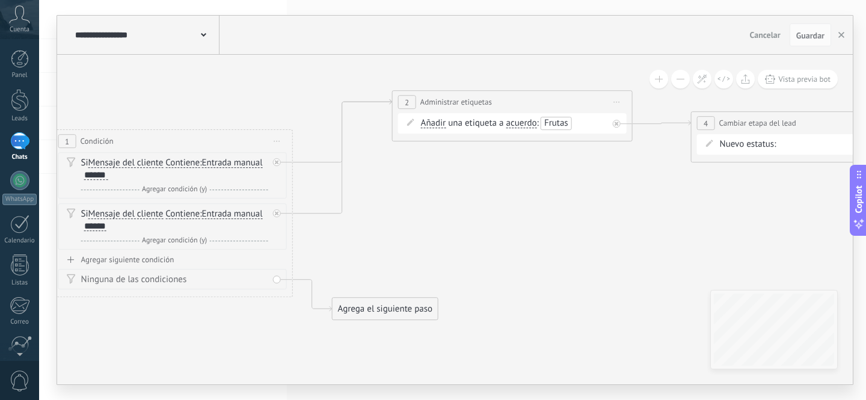
drag, startPoint x: 369, startPoint y: 223, endPoint x: 419, endPoint y: 226, distance: 50.1
click at [469, 224] on icon at bounding box center [473, 205] width 1727 height 832
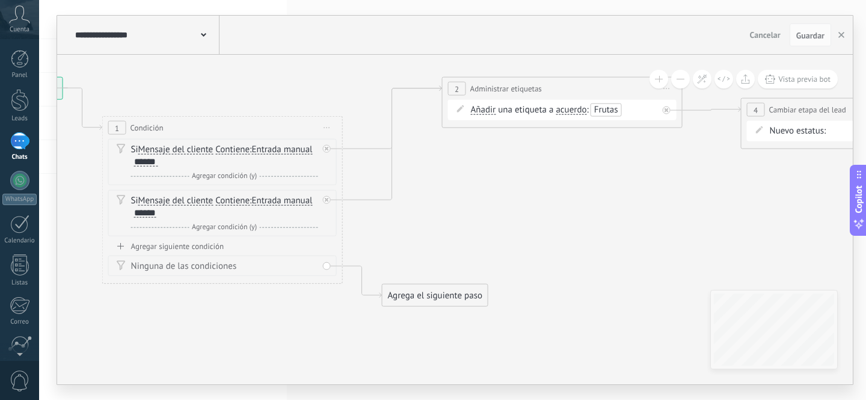
drag, startPoint x: 474, startPoint y: 210, endPoint x: 503, endPoint y: 204, distance: 29.5
click at [502, 205] on icon at bounding box center [523, 192] width 1727 height 832
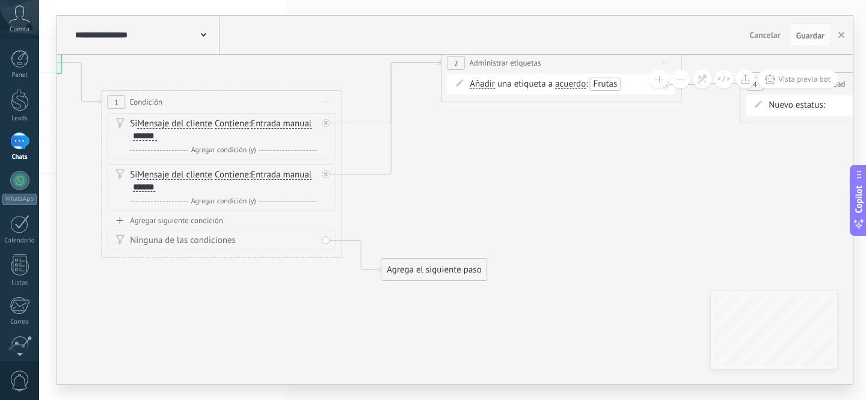
drag, startPoint x: 475, startPoint y: 244, endPoint x: 446, endPoint y: 223, distance: 35.7
click at [446, 223] on icon at bounding box center [522, 166] width 1727 height 832
click at [171, 223] on div "Agregar siguiente condición" at bounding box center [221, 220] width 229 height 10
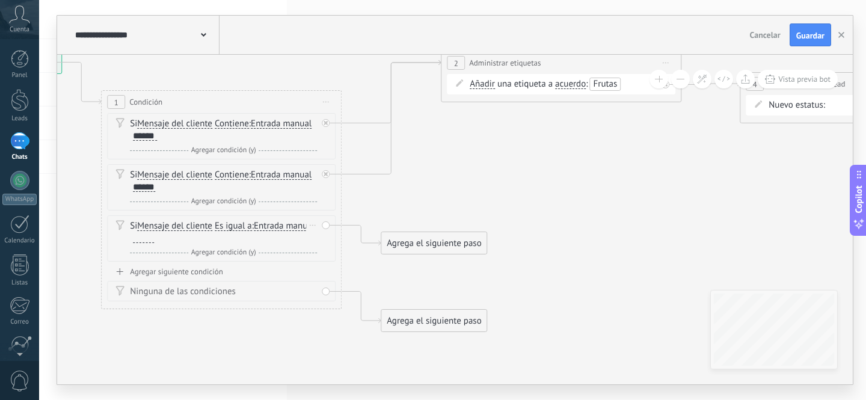
click at [254, 231] on span "Entrada manual" at bounding box center [284, 226] width 61 height 10
click at [248, 237] on button "Entrada manual" at bounding box center [323, 226] width 150 height 22
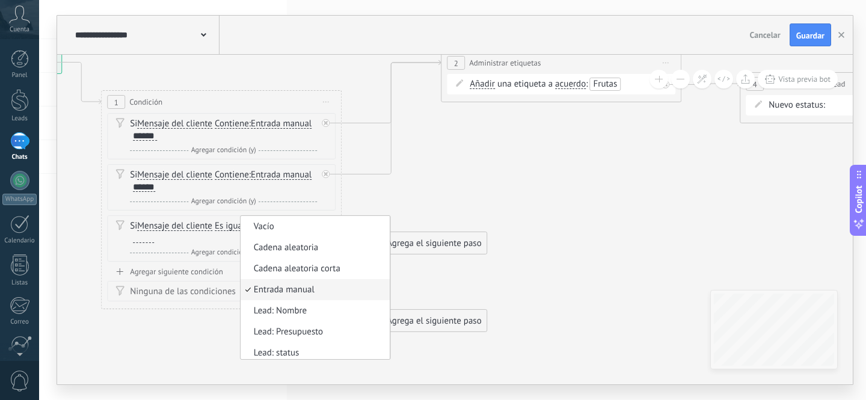
scroll to position [4, 0]
click at [212, 217] on div "Si Mensaje del cliente Mensaje del cliente Comentario del cliente El cliente Có…" at bounding box center [221, 238] width 229 height 46
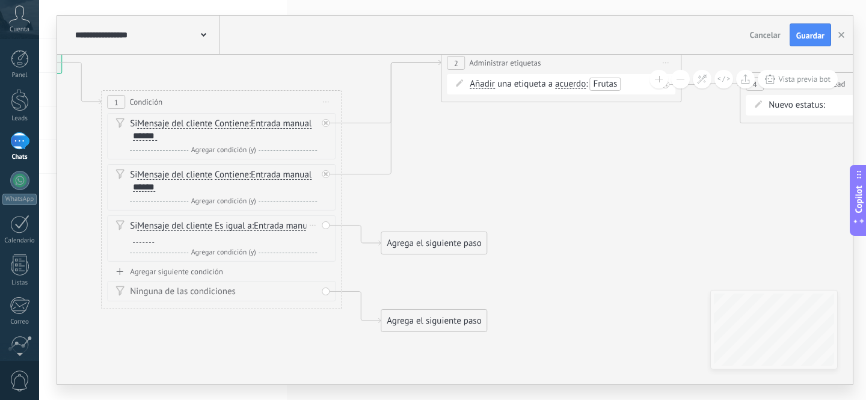
click at [212, 223] on span "Mensaje del cliente" at bounding box center [174, 226] width 75 height 10
click at [212, 223] on button "Mensaje del cliente" at bounding box center [206, 226] width 150 height 22
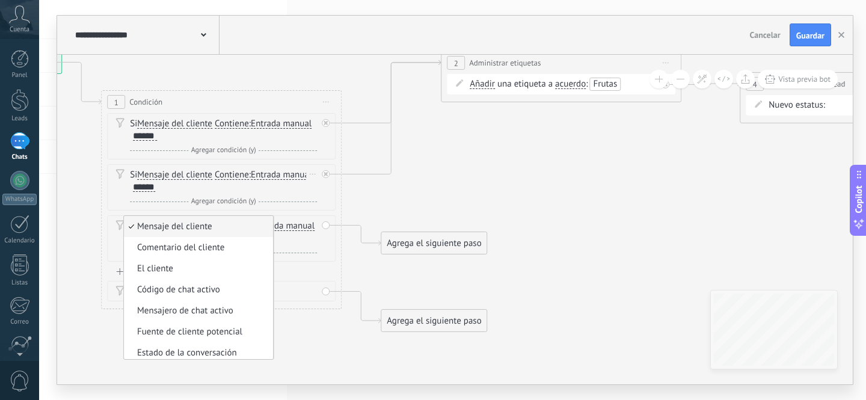
click at [181, 209] on div "Si Mensaje del cliente Mensaje del cliente Comentario del cliente El cliente Có…" at bounding box center [221, 187] width 229 height 46
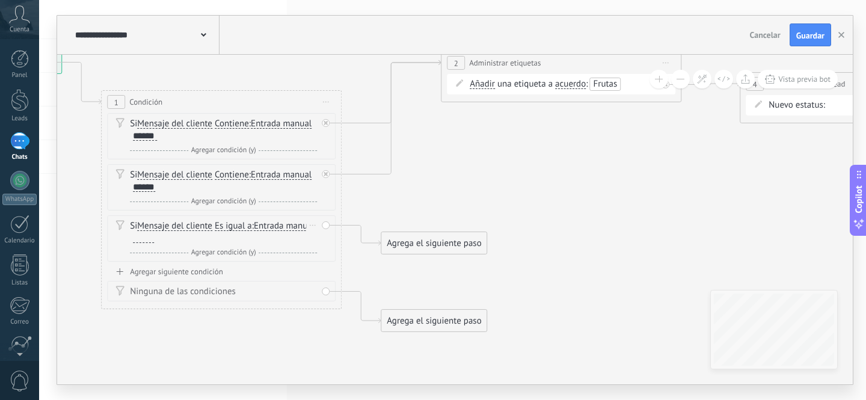
click at [167, 226] on span "Mensaje del cliente" at bounding box center [174, 226] width 75 height 10
click at [167, 226] on button "Mensaje del cliente" at bounding box center [206, 226] width 150 height 22
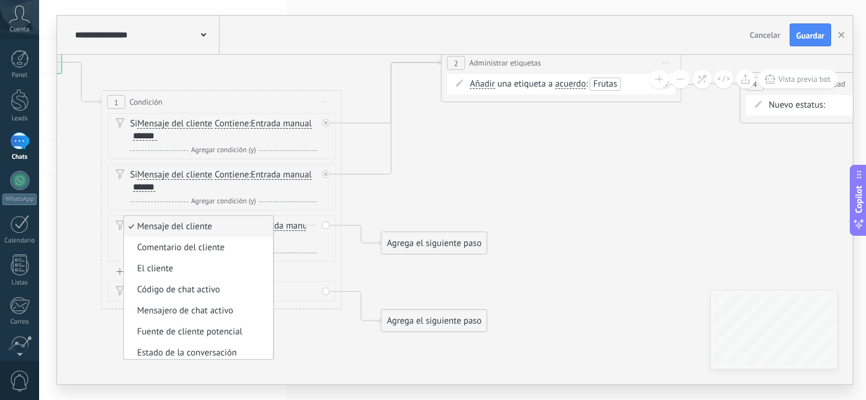
click at [298, 221] on div "Si Mensaje del cliente Mensaje del cliente Comentario del cliente El cliente Có…" at bounding box center [223, 232] width 187 height 24
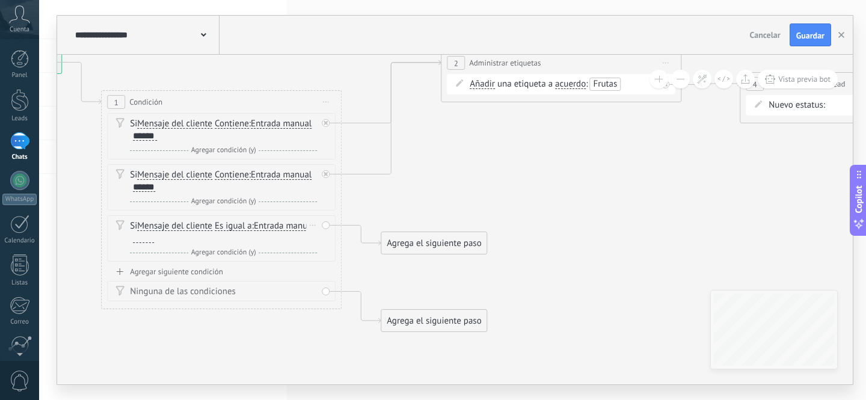
click at [254, 231] on span "Entrada manual" at bounding box center [284, 226] width 61 height 10
click at [248, 237] on button "Entrada manual" at bounding box center [323, 226] width 150 height 22
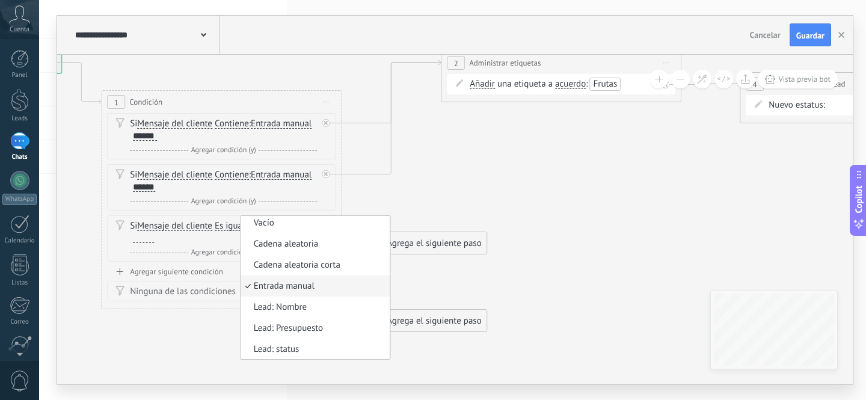
click at [283, 236] on div "Si Mensaje del cliente Mensaje del cliente Comentario del cliente El cliente Có…" at bounding box center [223, 232] width 187 height 24
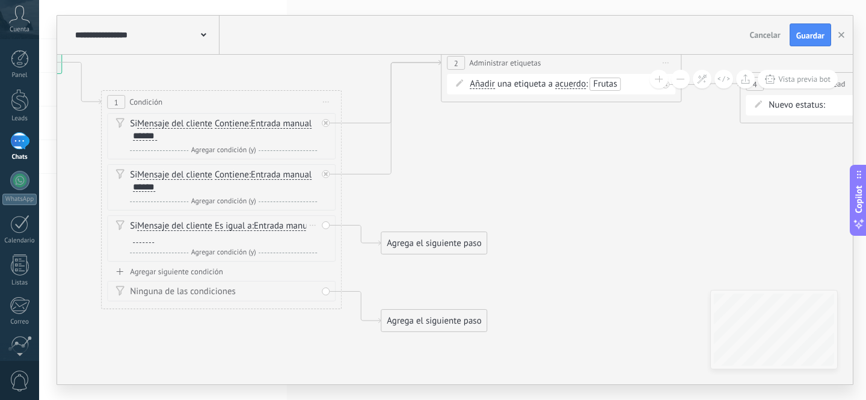
click at [232, 230] on span "Es igual a" at bounding box center [233, 226] width 37 height 10
click at [232, 230] on button "Es igual a" at bounding box center [284, 226] width 150 height 22
click at [239, 269] on span "Contiene" at bounding box center [275, 269] width 146 height 12
click at [149, 239] on div at bounding box center [143, 238] width 21 height 10
click at [187, 265] on div "Si Mensaje del cliente Mensaje del cliente Comentario del cliente El cliente Có…" at bounding box center [221, 189] width 229 height 153
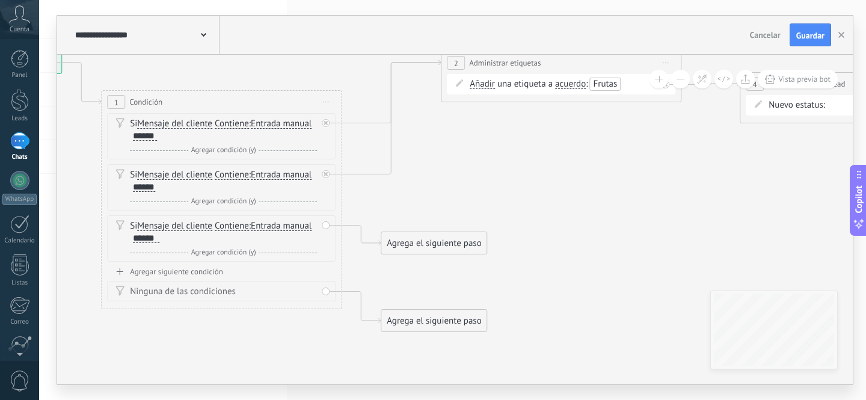
click at [187, 270] on div "Agregar siguiente condición" at bounding box center [221, 271] width 229 height 10
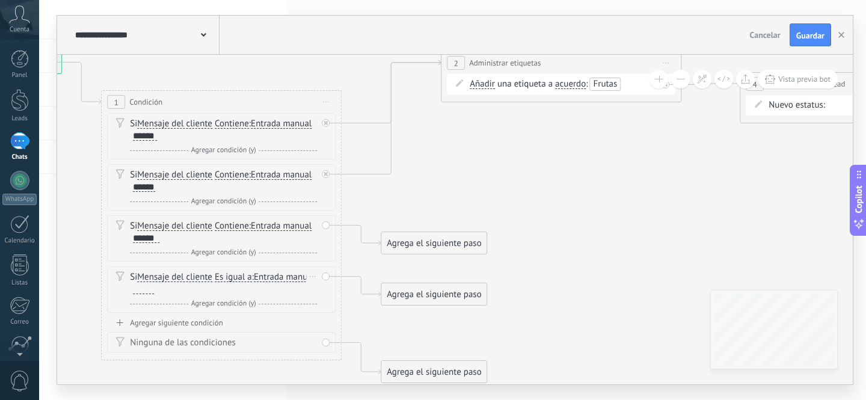
click at [254, 282] on span "Entrada manual" at bounding box center [284, 277] width 61 height 10
click at [248, 288] on button "Entrada manual" at bounding box center [323, 277] width 150 height 22
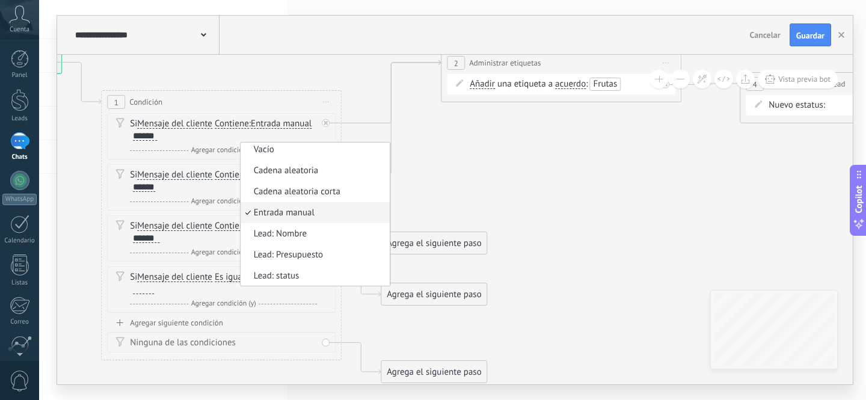
click at [296, 290] on div "Si Mensaje del cliente Mensaje del cliente Comentario del cliente El cliente Có…" at bounding box center [223, 283] width 187 height 24
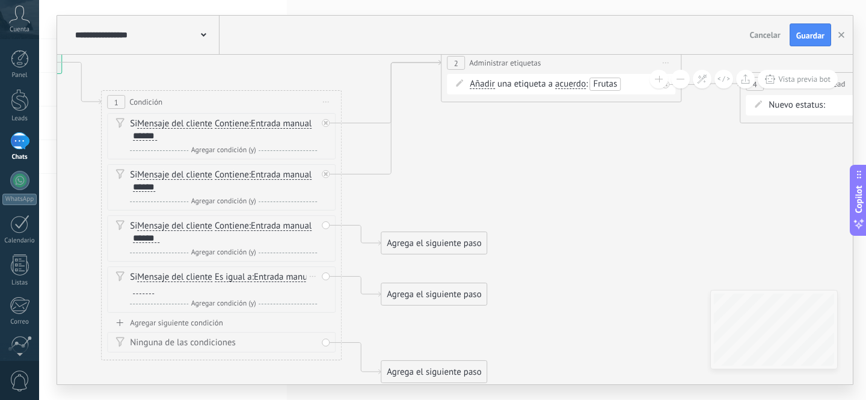
click at [234, 278] on span "Es igual a" at bounding box center [233, 277] width 37 height 10
click at [234, 278] on button "Es igual a" at bounding box center [284, 277] width 150 height 22
click at [238, 315] on span "Contiene" at bounding box center [275, 320] width 146 height 12
click at [145, 289] on div at bounding box center [143, 290] width 21 height 10
click at [576, 189] on icon at bounding box center [522, 217] width 1727 height 934
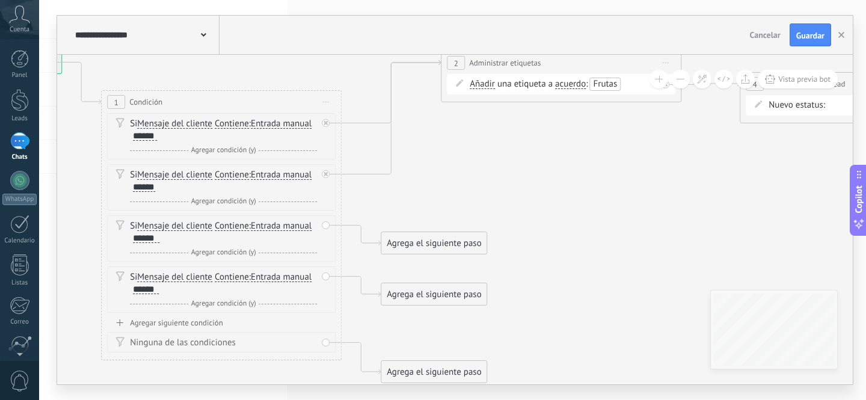
click at [468, 238] on div "Agrega el siguiente paso" at bounding box center [433, 243] width 105 height 20
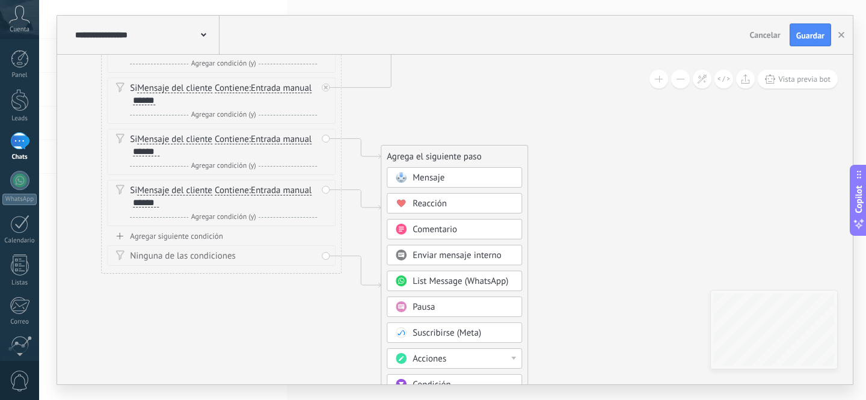
click at [594, 220] on icon at bounding box center [522, 131] width 1727 height 934
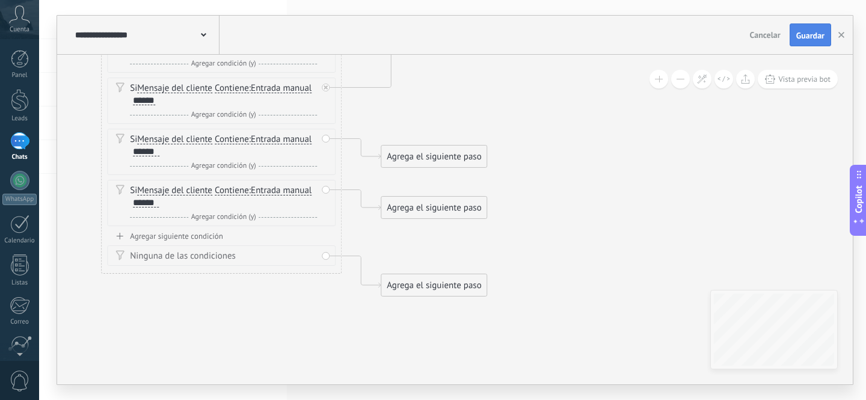
click at [811, 38] on span "Guardar" at bounding box center [810, 35] width 28 height 8
click at [202, 35] on use at bounding box center [203, 35] width 5 height 4
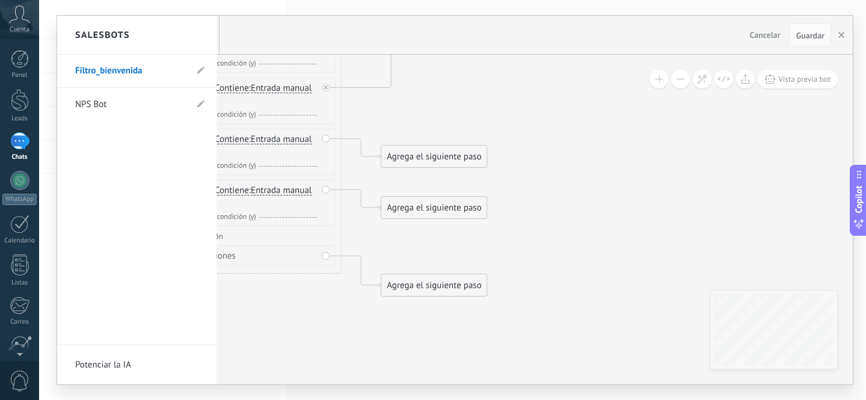
click at [838, 37] on div at bounding box center [455, 200] width 796 height 369
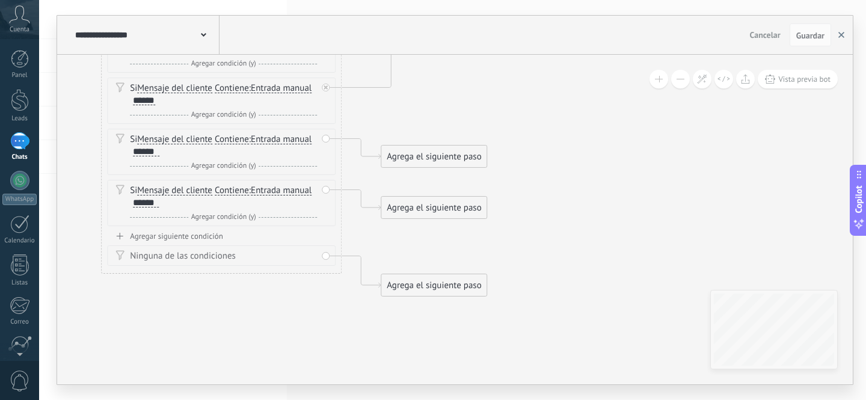
click at [842, 35] on use "button" at bounding box center [841, 35] width 6 height 6
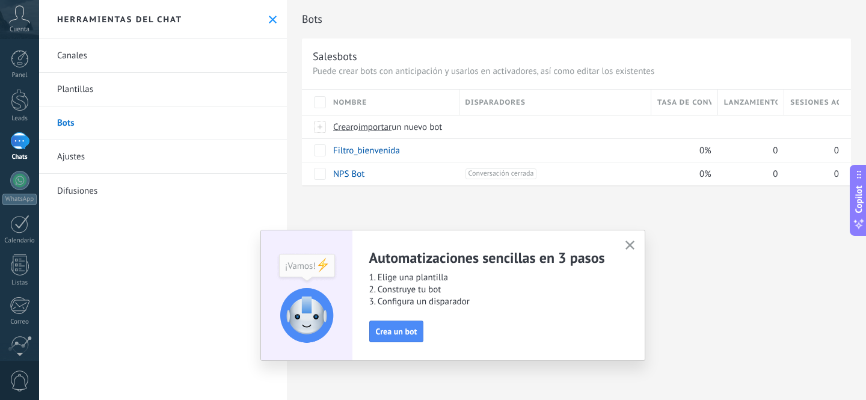
click at [629, 245] on icon "button" at bounding box center [630, 245] width 9 height 9
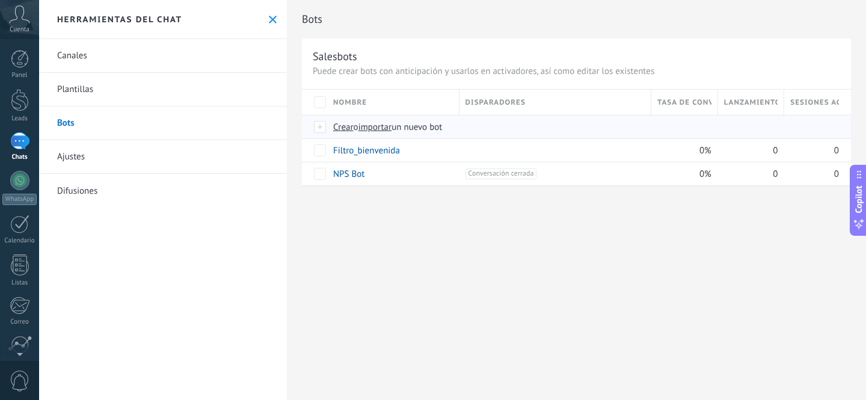
click at [376, 134] on div "Crear o importar un nuevo bot" at bounding box center [541, 126] width 428 height 23
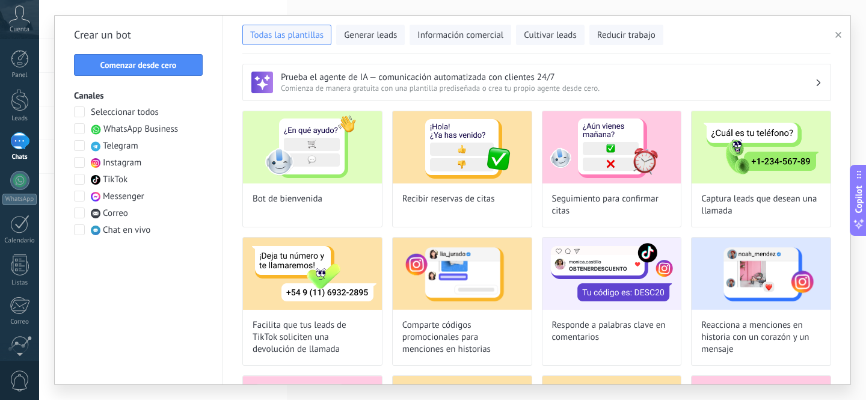
click at [842, 37] on button "button" at bounding box center [841, 35] width 20 height 14
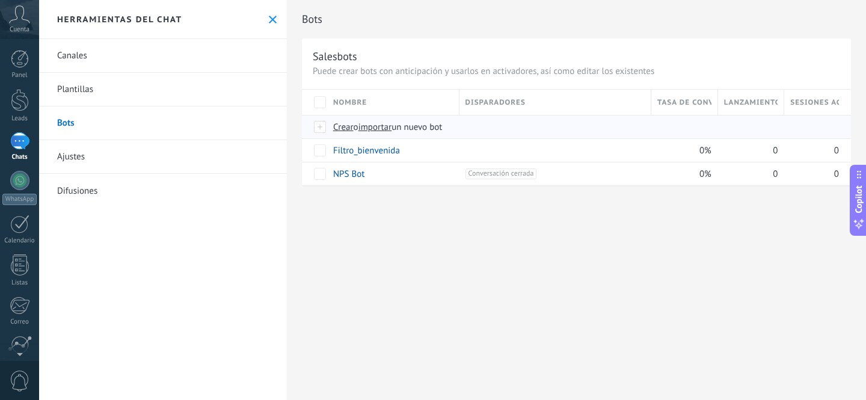
click at [340, 131] on span "Crear" at bounding box center [343, 127] width 20 height 11
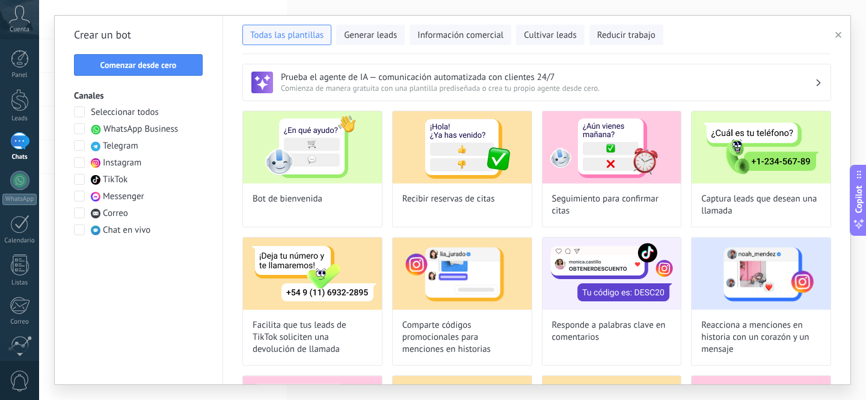
click at [848, 31] on button "button" at bounding box center [841, 35] width 20 height 14
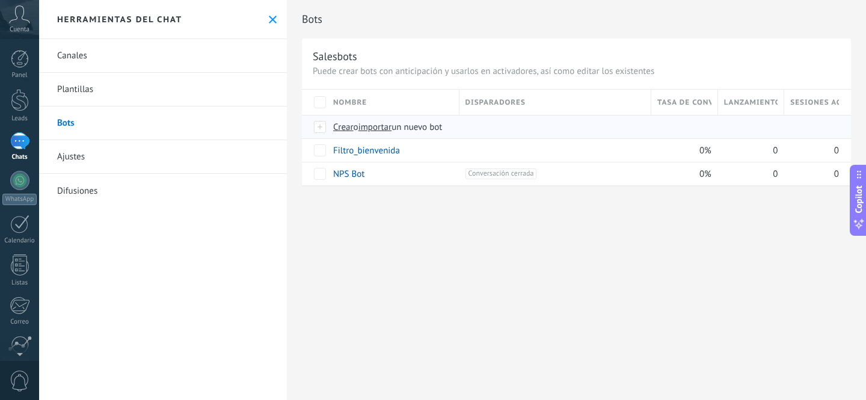
click at [378, 130] on span "importar" at bounding box center [375, 127] width 34 height 11
click at [0, 0] on input "importar un nuevo bot" at bounding box center [0, 0] width 0 height 0
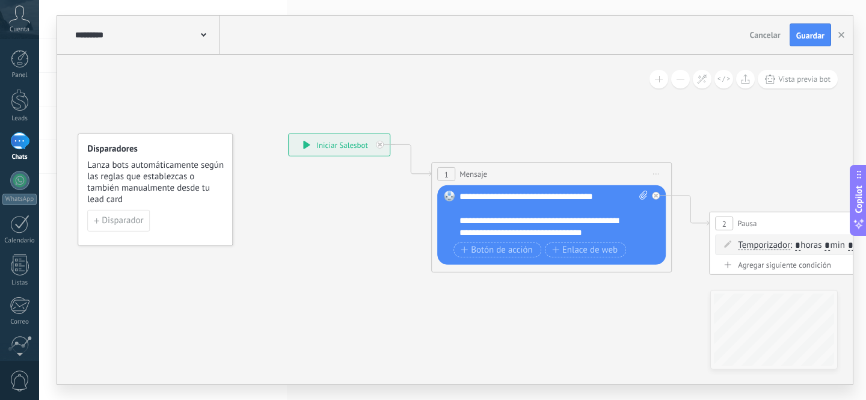
drag, startPoint x: 346, startPoint y: 280, endPoint x: 279, endPoint y: 261, distance: 69.5
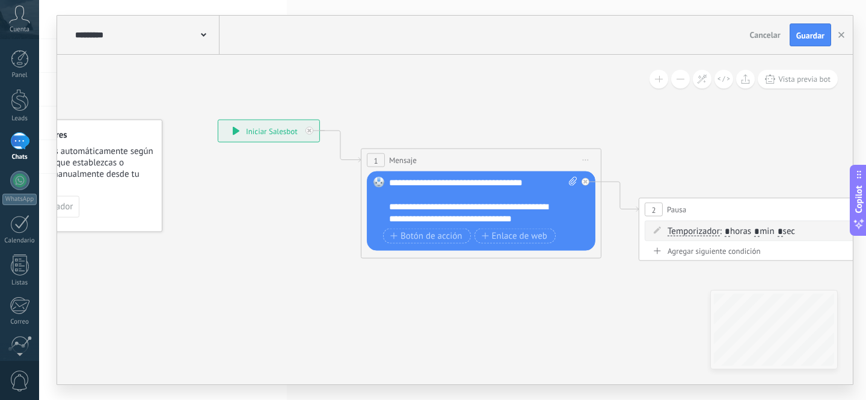
drag, startPoint x: 485, startPoint y: 299, endPoint x: 456, endPoint y: 293, distance: 30.1
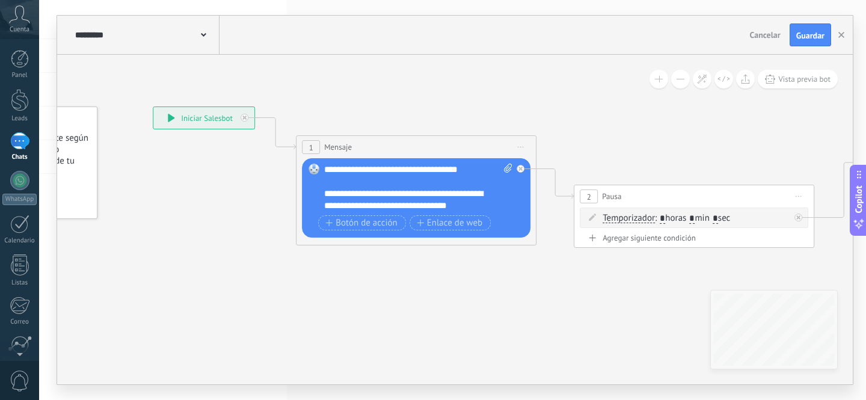
drag, startPoint x: 543, startPoint y: 301, endPoint x: 459, endPoint y: 285, distance: 85.2
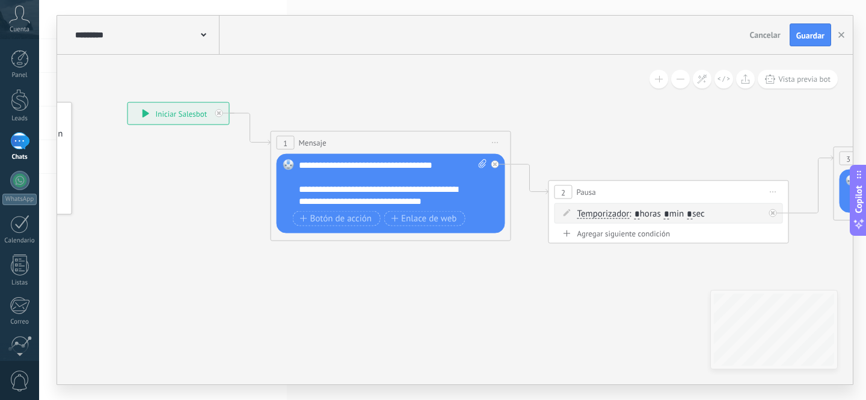
click at [481, 164] on icon at bounding box center [482, 163] width 8 height 9
click input "Subir" at bounding box center [0, 0] width 0 height 0
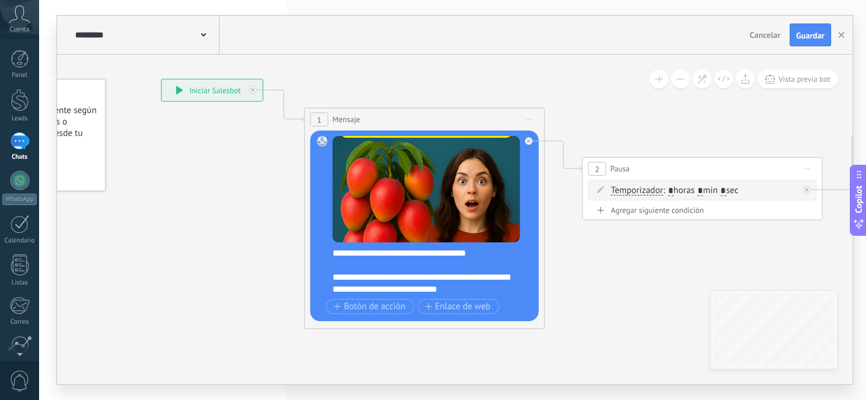
drag, startPoint x: 549, startPoint y: 283, endPoint x: 584, endPoint y: 261, distance: 41.4
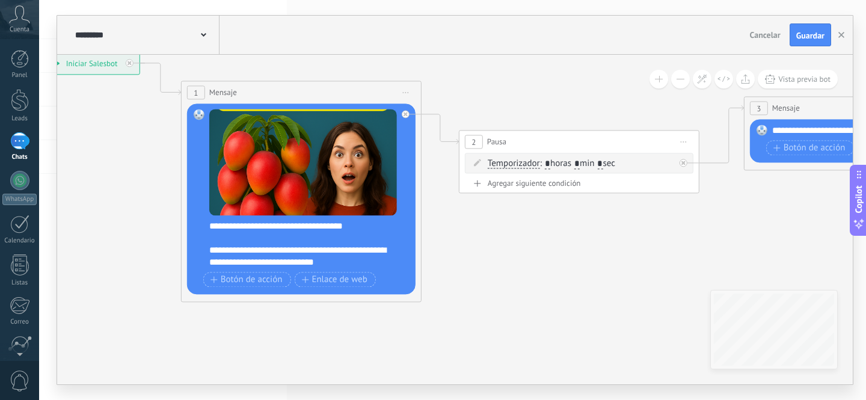
drag, startPoint x: 606, startPoint y: 283, endPoint x: 479, endPoint y: 257, distance: 128.8
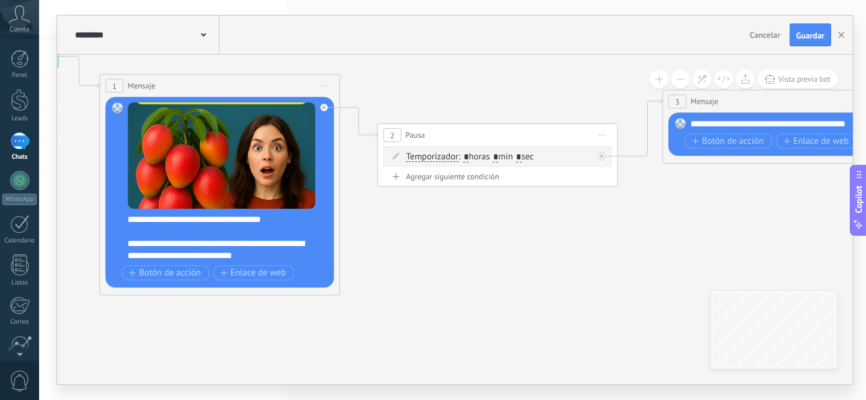
drag, startPoint x: 518, startPoint y: 252, endPoint x: 592, endPoint y: 248, distance: 74.1
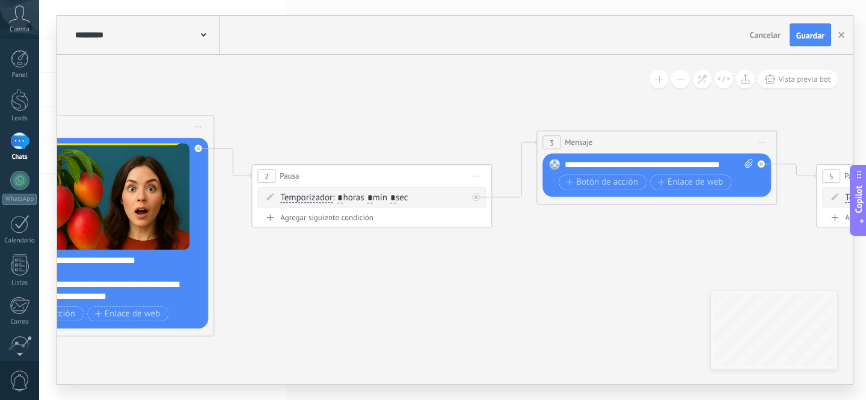
drag, startPoint x: 569, startPoint y: 259, endPoint x: 466, endPoint y: 277, distance: 104.4
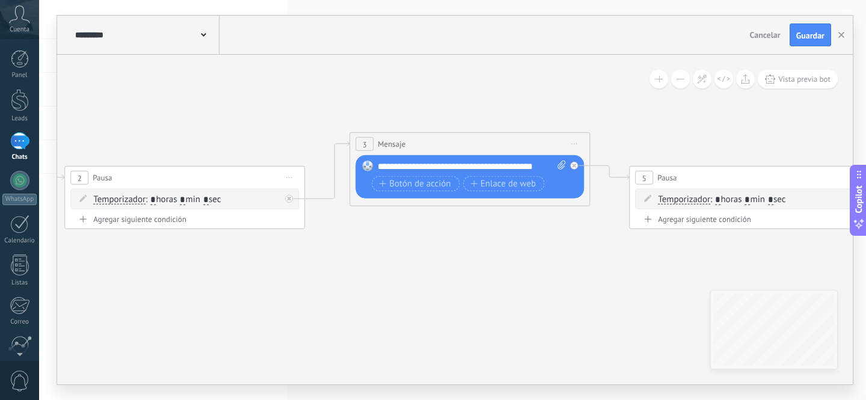
drag, startPoint x: 567, startPoint y: 274, endPoint x: 480, endPoint y: 273, distance: 86.6
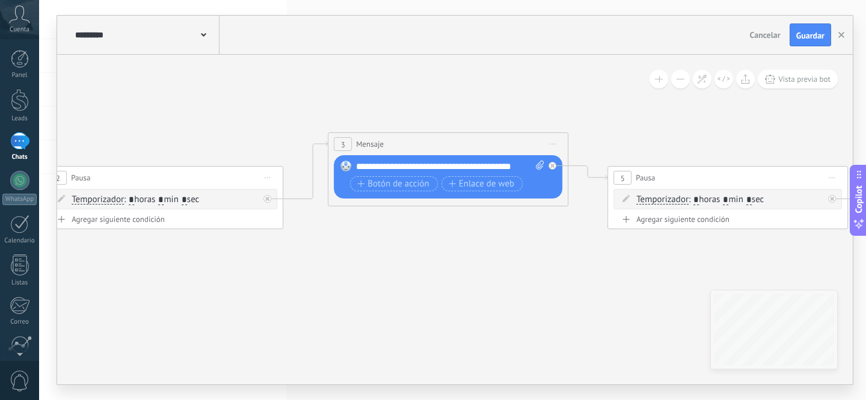
drag, startPoint x: 623, startPoint y: 271, endPoint x: 510, endPoint y: 269, distance: 113.1
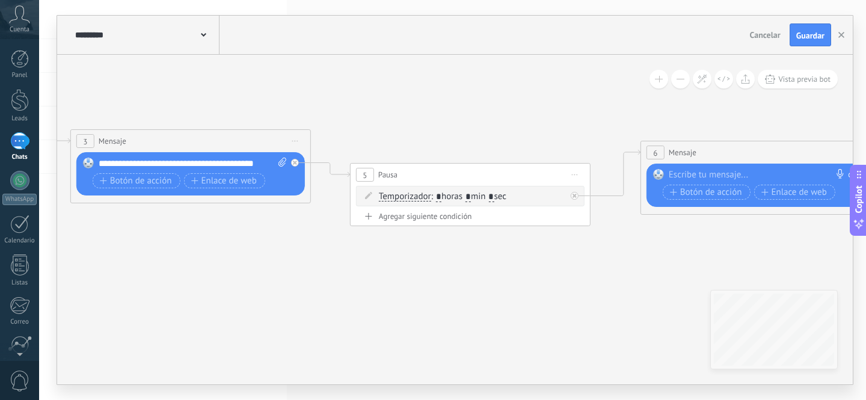
drag, startPoint x: 464, startPoint y: 269, endPoint x: 514, endPoint y: 268, distance: 49.9
click at [463, 268] on icon at bounding box center [725, 210] width 3324 height 852
click at [473, 270] on icon at bounding box center [723, 209] width 3324 height 852
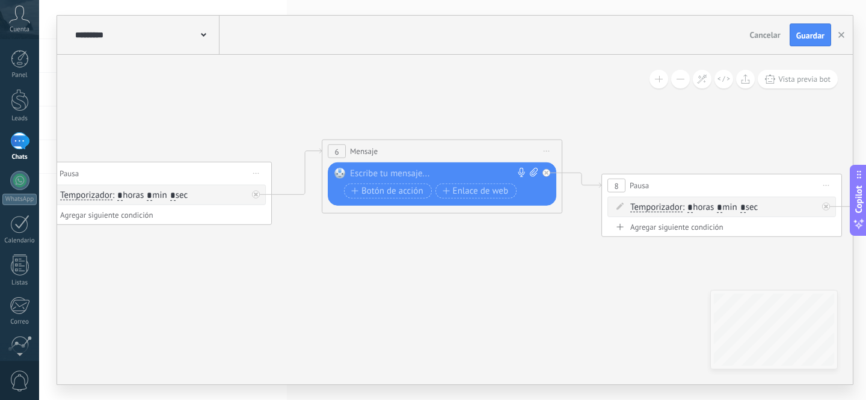
drag, startPoint x: 539, startPoint y: 281, endPoint x: 374, endPoint y: 278, distance: 165.4
click at [374, 278] on icon at bounding box center [407, 160] width 3324 height 755
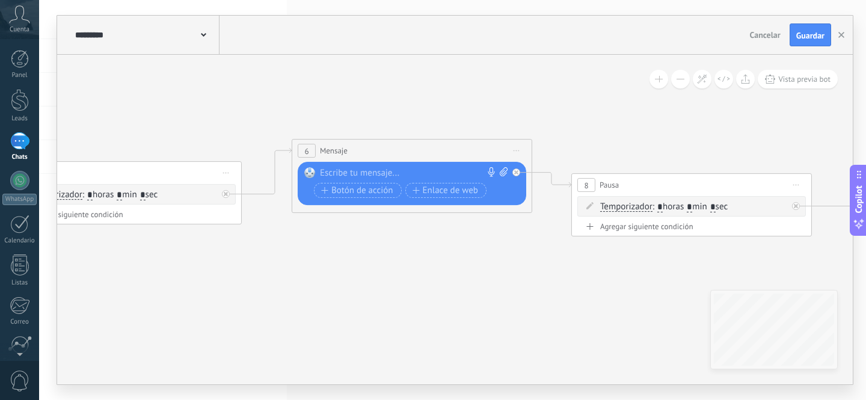
drag, startPoint x: 580, startPoint y: 285, endPoint x: 473, endPoint y: 281, distance: 107.1
click at [442, 281] on icon at bounding box center [377, 159] width 3324 height 755
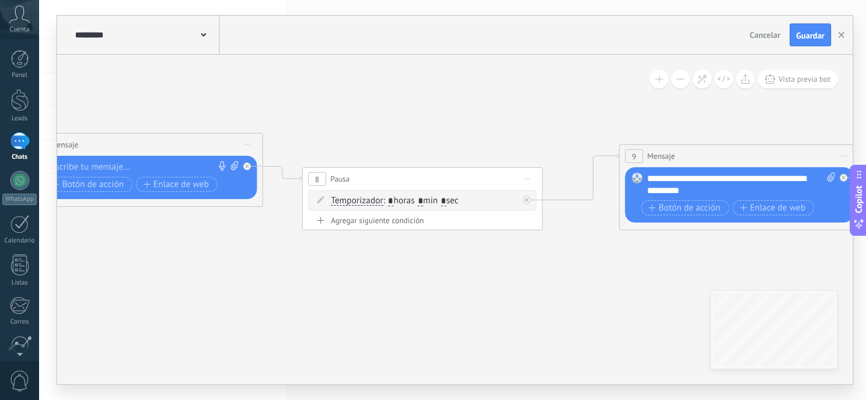
drag, startPoint x: 611, startPoint y: 284, endPoint x: 482, endPoint y: 281, distance: 128.7
click at [482, 281] on icon at bounding box center [107, 153] width 3324 height 755
click at [683, 78] on button at bounding box center [680, 79] width 19 height 19
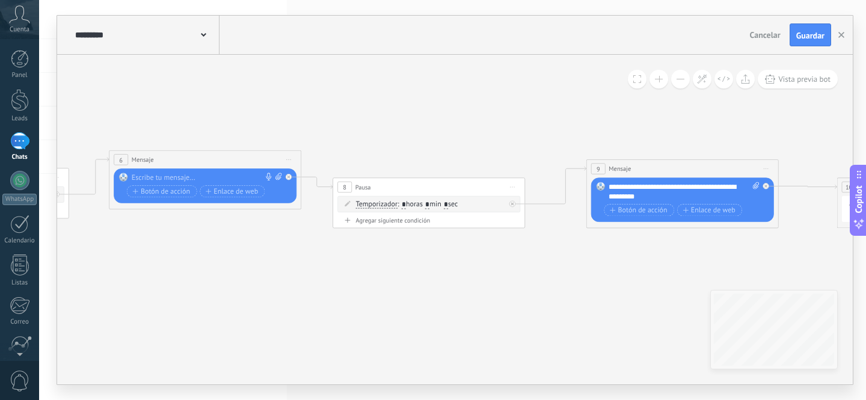
click at [683, 78] on button at bounding box center [680, 79] width 19 height 19
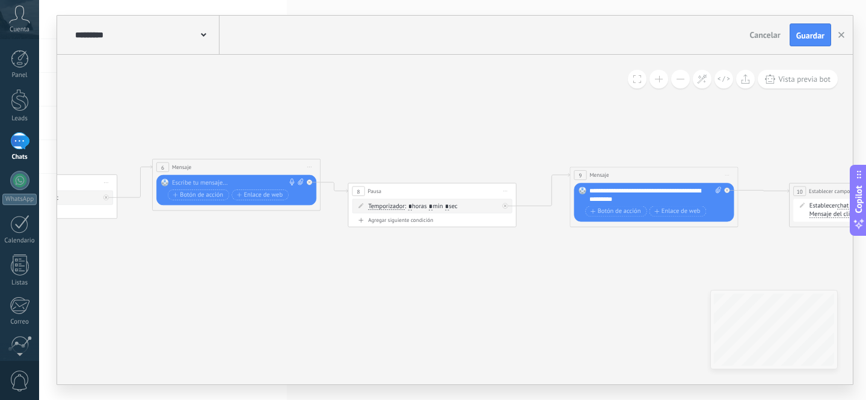
click at [683, 78] on button at bounding box center [680, 79] width 19 height 19
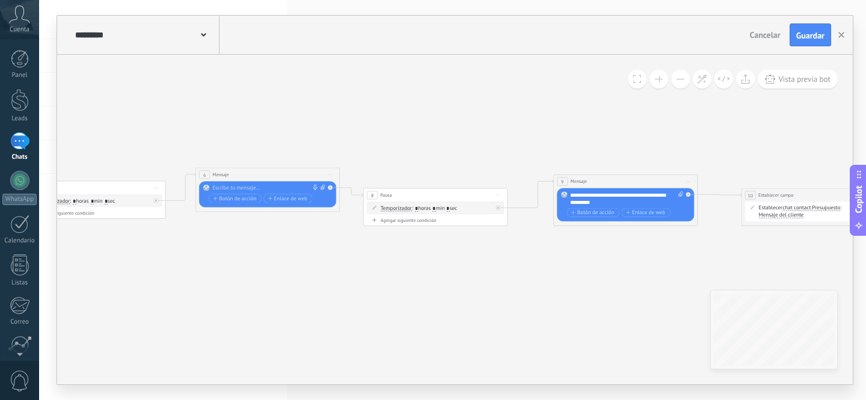
click at [683, 78] on button at bounding box center [680, 79] width 19 height 19
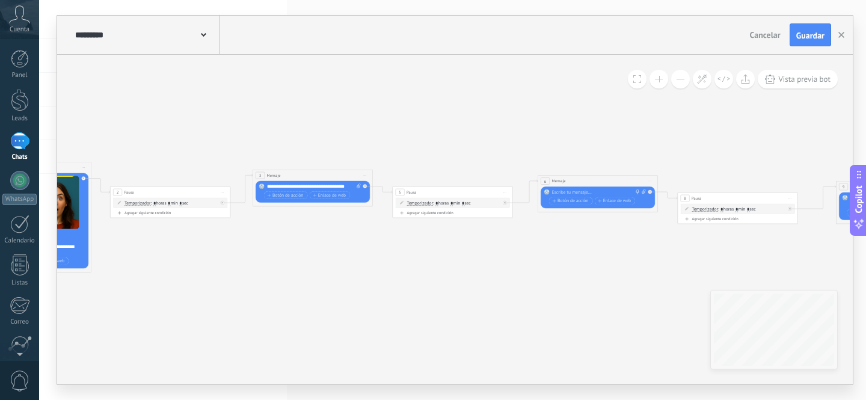
drag, startPoint x: 310, startPoint y: 274, endPoint x: 570, endPoint y: 272, distance: 259.8
click at [570, 272] on icon at bounding box center [606, 187] width 1714 height 381
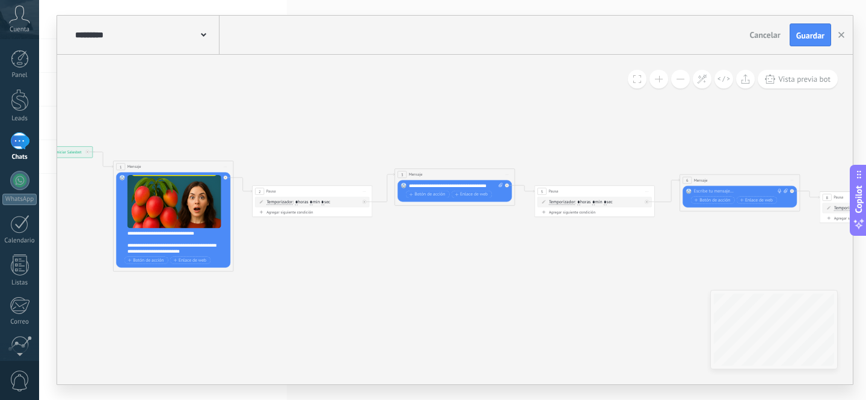
drag, startPoint x: 465, startPoint y: 271, endPoint x: 426, endPoint y: 272, distance: 38.5
click at [482, 271] on icon at bounding box center [748, 186] width 1714 height 381
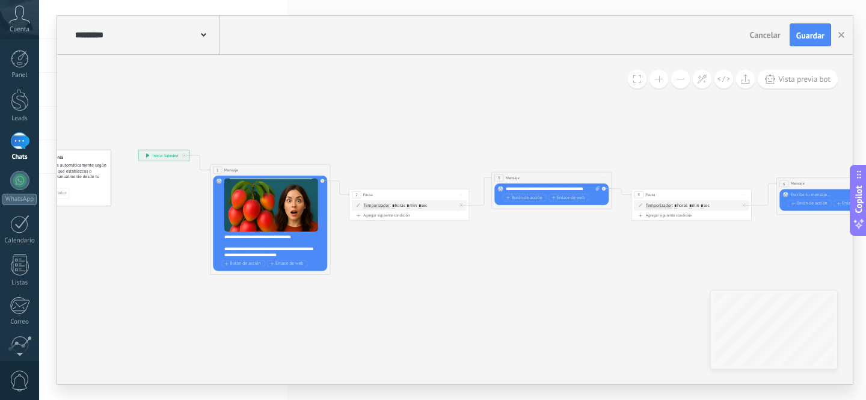
drag, startPoint x: 346, startPoint y: 272, endPoint x: 417, endPoint y: 276, distance: 70.5
click at [417, 276] on icon at bounding box center [845, 189] width 1714 height 381
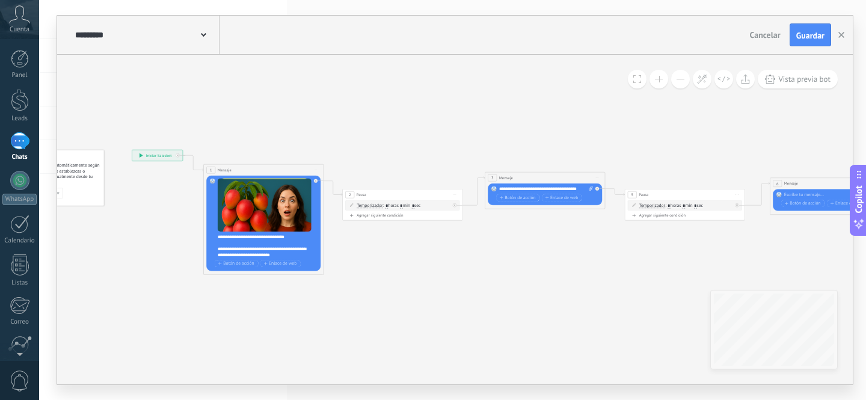
drag, startPoint x: 520, startPoint y: 275, endPoint x: 372, endPoint y: 274, distance: 148.0
click at [372, 274] on icon at bounding box center [838, 189] width 1714 height 381
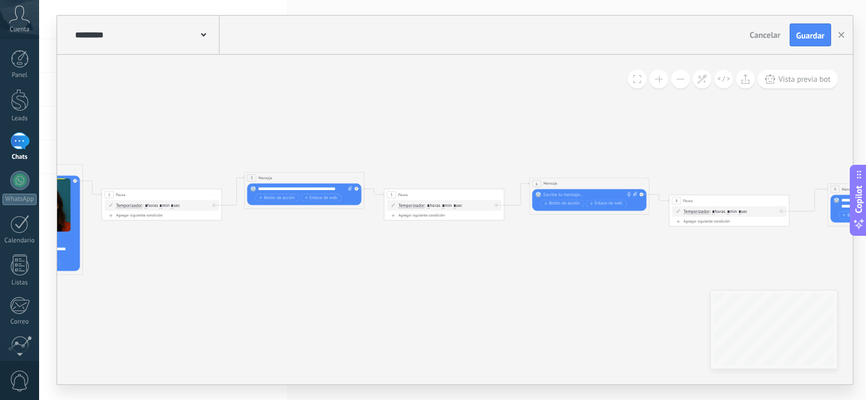
drag, startPoint x: 432, startPoint y: 274, endPoint x: 400, endPoint y: 274, distance: 32.5
click at [400, 274] on icon at bounding box center [598, 189] width 1714 height 381
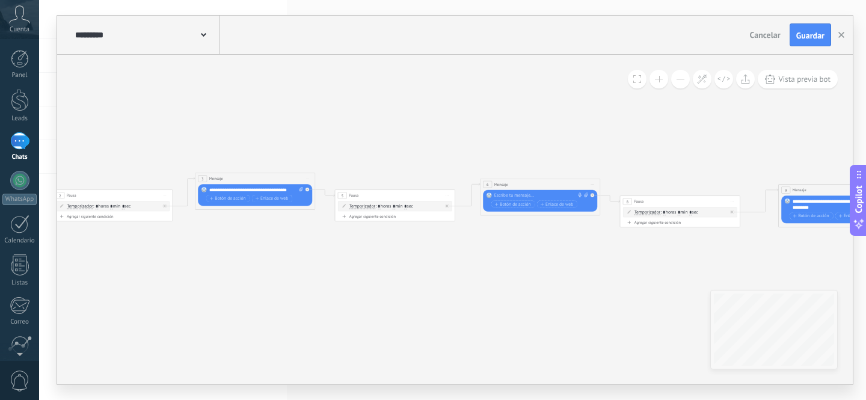
drag, startPoint x: 443, startPoint y: 273, endPoint x: 426, endPoint y: 273, distance: 17.4
click at [426, 273] on icon at bounding box center [548, 190] width 1714 height 381
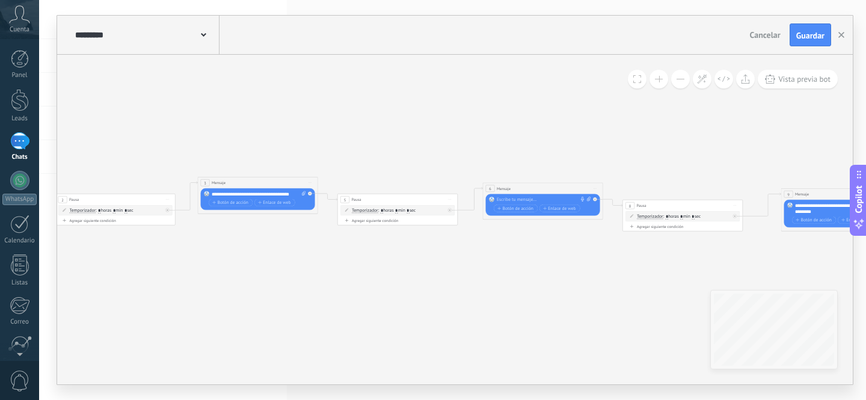
drag, startPoint x: 435, startPoint y: 274, endPoint x: 456, endPoint y: 275, distance: 20.5
click at [456, 275] on icon at bounding box center [551, 194] width 1714 height 381
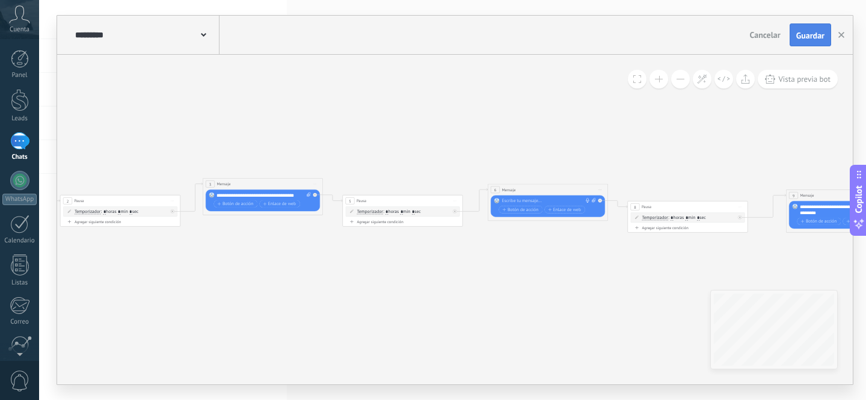
click at [805, 32] on span "Guardar" at bounding box center [810, 35] width 28 height 8
click at [844, 34] on icon "button" at bounding box center [841, 35] width 6 height 6
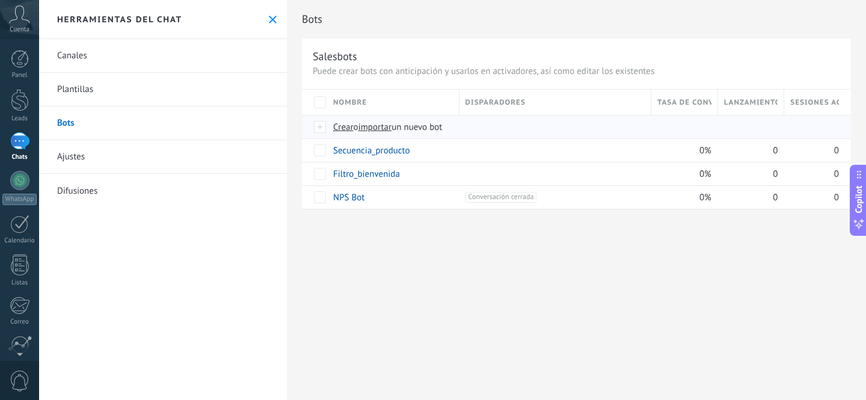
click at [388, 131] on span "importar" at bounding box center [375, 127] width 34 height 11
click at [0, 0] on input "importar un nuevo bot" at bounding box center [0, 0] width 0 height 0
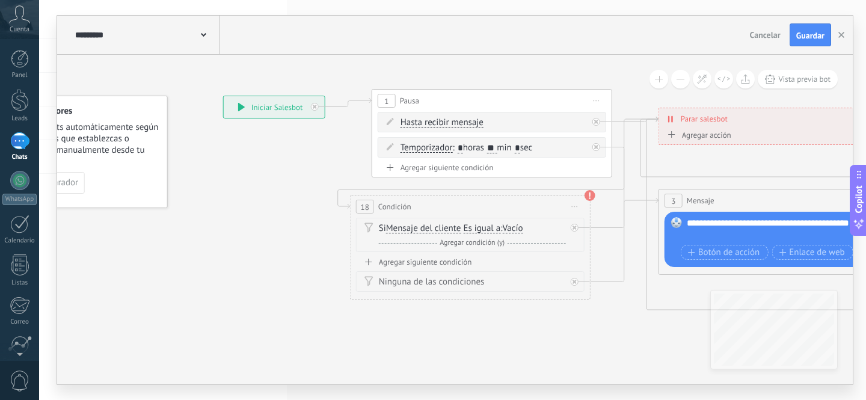
drag, startPoint x: 380, startPoint y: 265, endPoint x: 301, endPoint y: 214, distance: 93.6
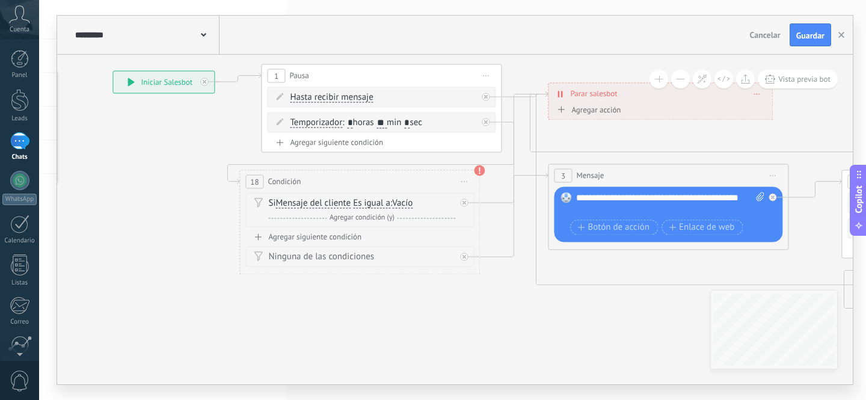
drag, startPoint x: 558, startPoint y: 324, endPoint x: 457, endPoint y: 290, distance: 106.5
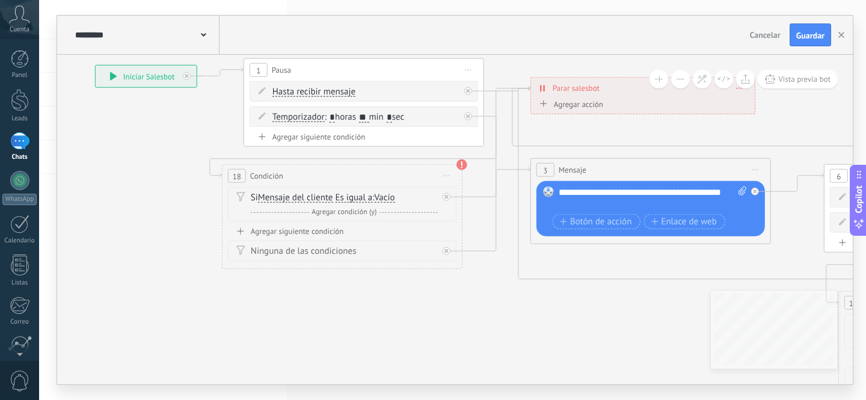
click at [677, 82] on button at bounding box center [680, 79] width 19 height 19
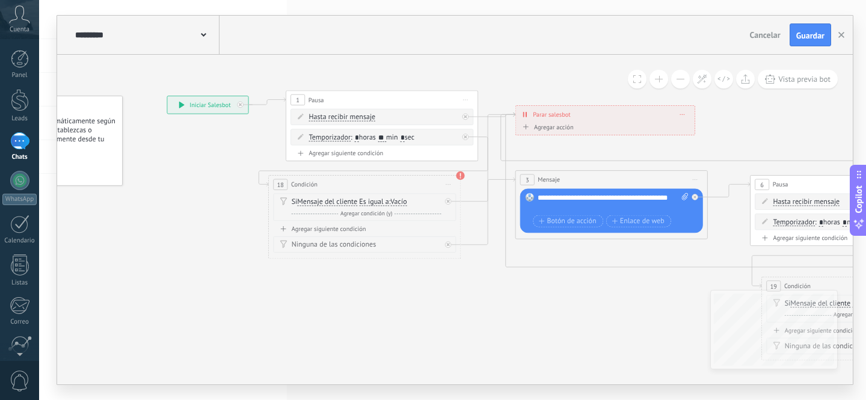
click at [677, 82] on button at bounding box center [680, 79] width 19 height 19
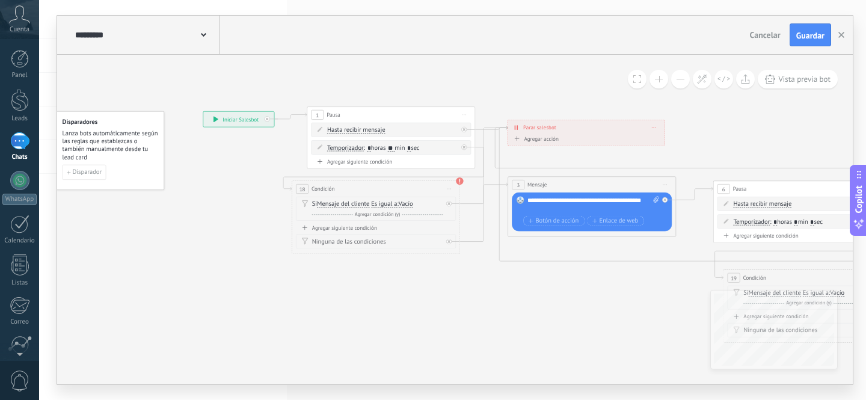
click at [677, 82] on button at bounding box center [680, 79] width 19 height 19
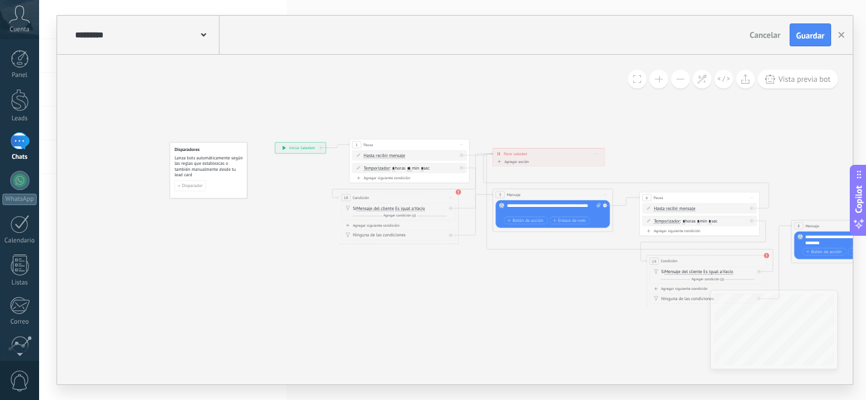
click at [677, 82] on button at bounding box center [680, 79] width 19 height 19
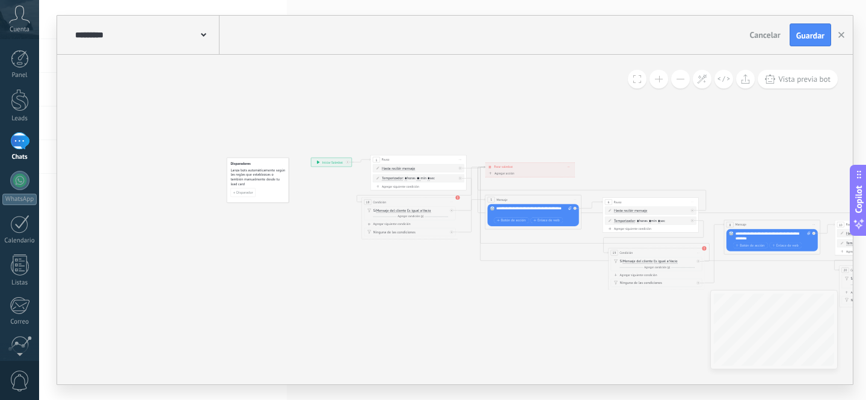
click at [656, 81] on button at bounding box center [659, 79] width 19 height 19
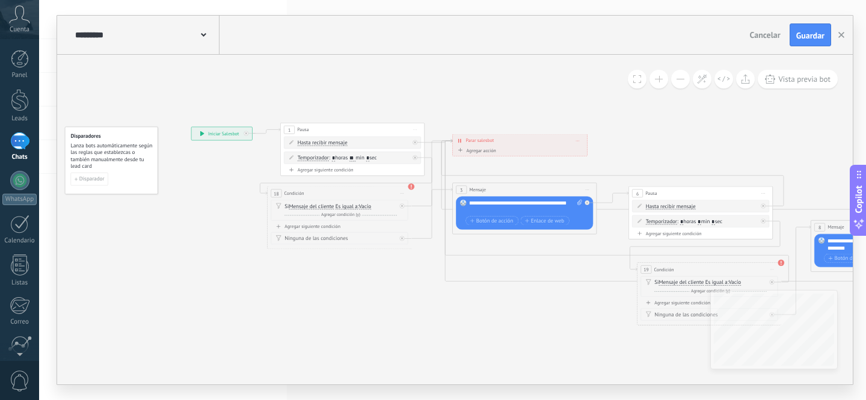
drag, startPoint x: 410, startPoint y: 294, endPoint x: 363, endPoint y: 294, distance: 47.5
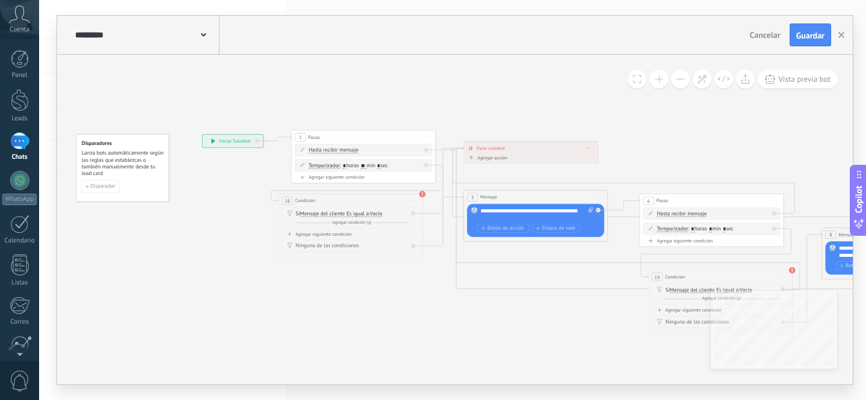
drag, startPoint x: 366, startPoint y: 296, endPoint x: 374, endPoint y: 302, distance: 9.4
click at [410, 198] on span "Iniciar vista previa aquí Cambiar nombre Duplicar Borrar" at bounding box center [412, 201] width 11 height 10
click at [428, 248] on div "Borrar" at bounding box center [445, 248] width 72 height 12
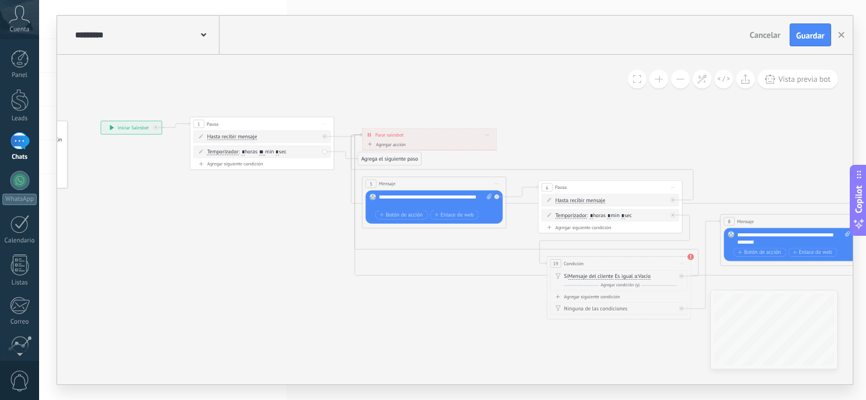
drag, startPoint x: 661, startPoint y: 150, endPoint x: 571, endPoint y: 138, distance: 91.0
drag, startPoint x: 398, startPoint y: 160, endPoint x: 419, endPoint y: 205, distance: 49.0
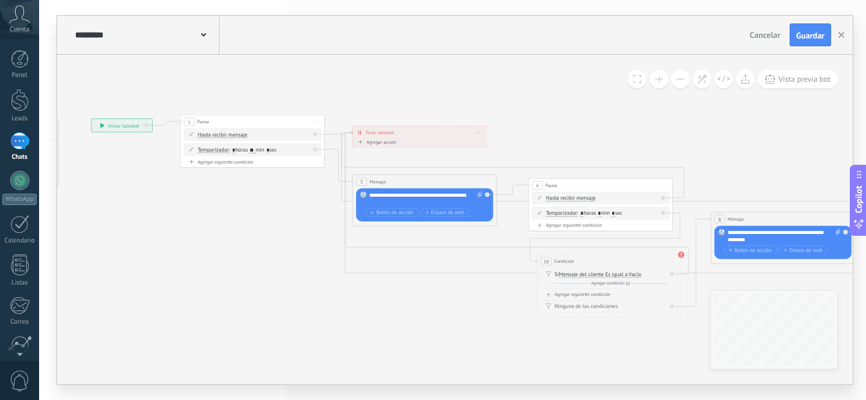
drag, startPoint x: 675, startPoint y: 134, endPoint x: 544, endPoint y: 118, distance: 131.5
click at [544, 118] on icon at bounding box center [881, 256] width 1940 height 645
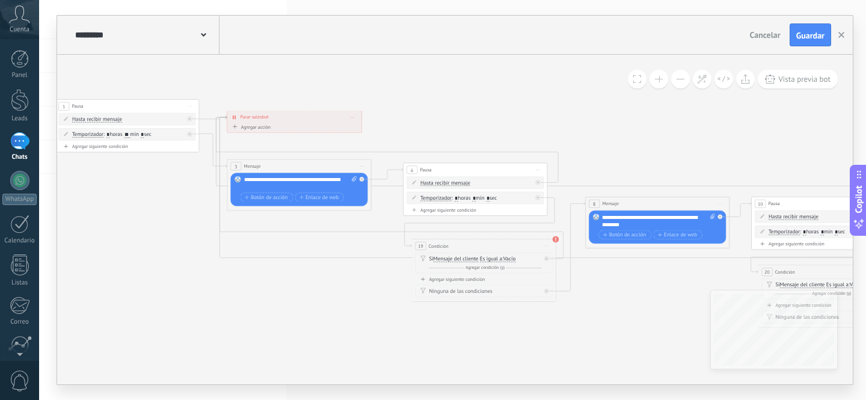
click at [547, 245] on icon at bounding box center [547, 245] width 4 height 1
drag, startPoint x: 560, startPoint y: 293, endPoint x: 556, endPoint y: 283, distance: 10.3
click at [561, 293] on div "Borrar" at bounding box center [580, 293] width 72 height 12
drag, startPoint x: 598, startPoint y: 256, endPoint x: 618, endPoint y: 221, distance: 40.4
click at [814, 29] on button "Guardar" at bounding box center [811, 34] width 42 height 23
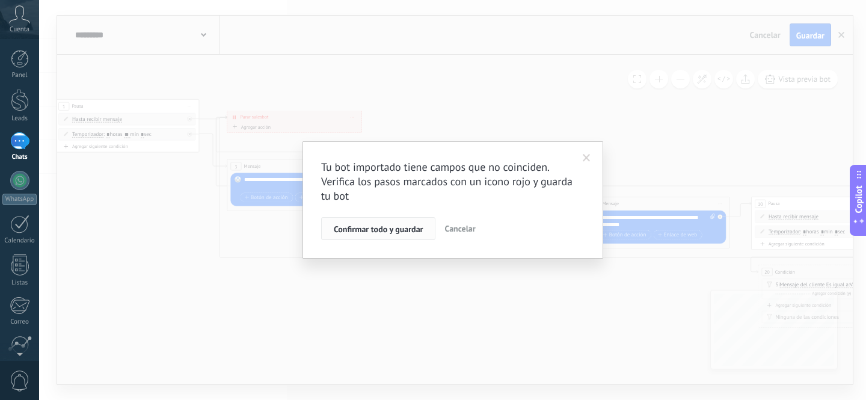
click at [387, 232] on span "Confirmar todo y guardar" at bounding box center [378, 229] width 89 height 8
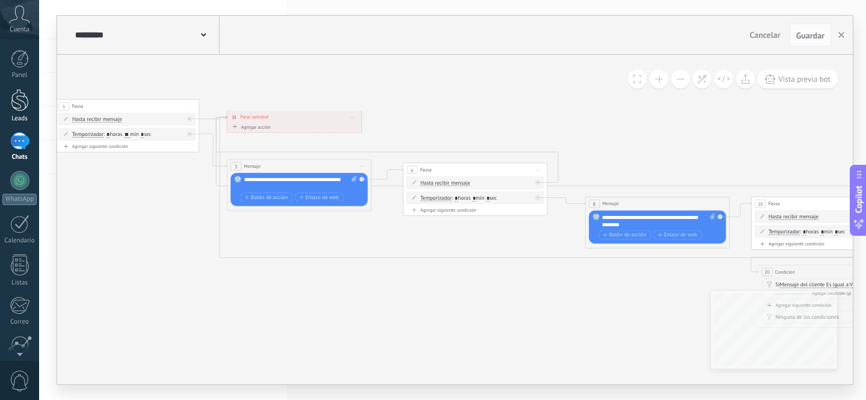
click at [16, 105] on div at bounding box center [20, 100] width 18 height 22
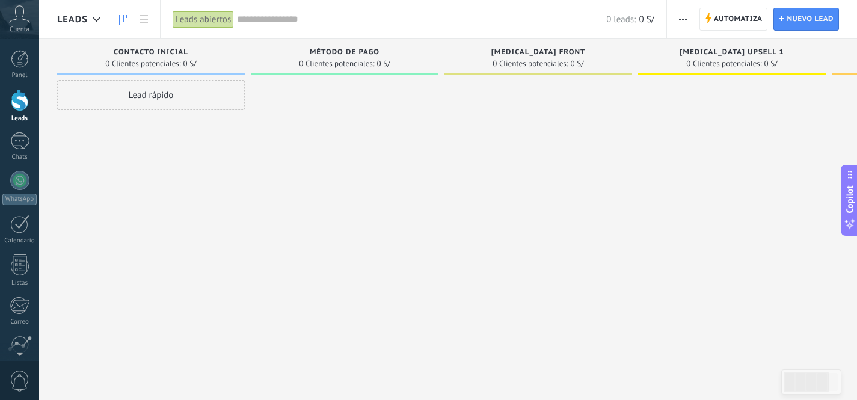
click at [145, 94] on div "Lead rápido" at bounding box center [151, 95] width 188 height 30
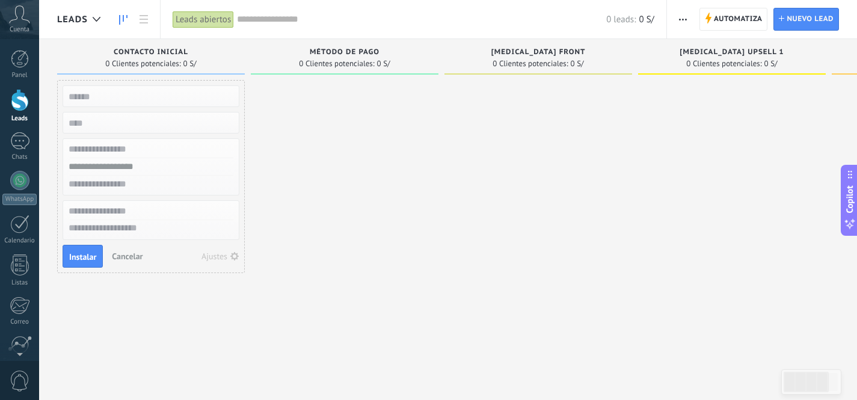
click at [106, 96] on input "text" at bounding box center [150, 96] width 176 height 17
type input "*"
type input "****"
click at [144, 122] on input "numeric" at bounding box center [150, 122] width 176 height 17
type input "**"
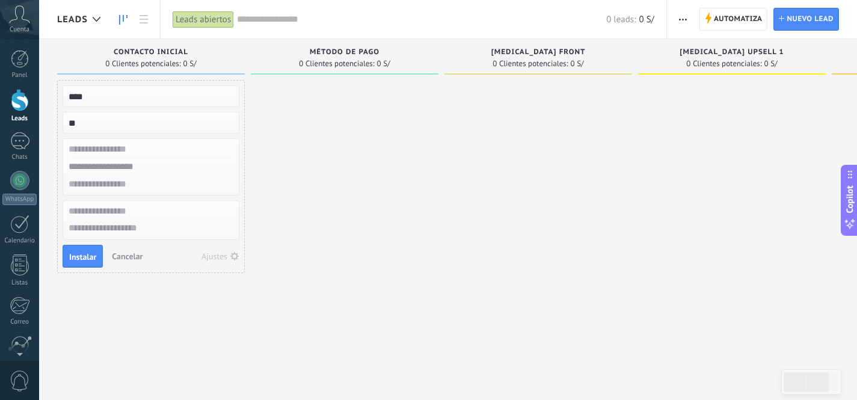
click at [114, 142] on input "text" at bounding box center [150, 149] width 176 height 17
click at [63, 256] on button "Instalar" at bounding box center [83, 256] width 40 height 23
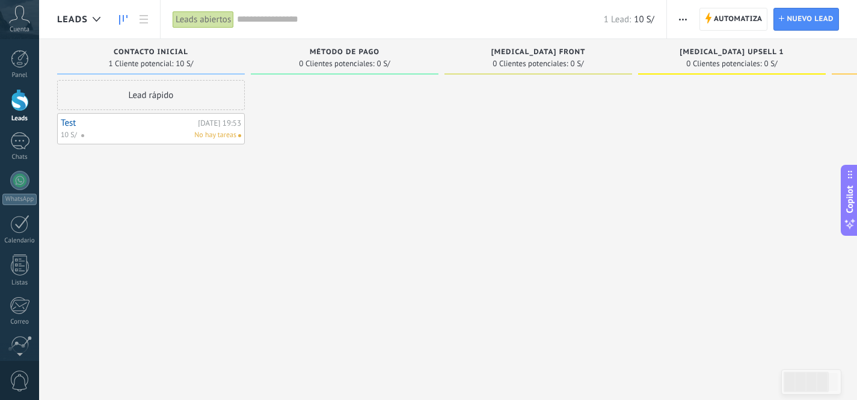
click at [138, 133] on div "No hay tareas" at bounding box center [159, 135] width 156 height 11
click at [142, 130] on div "No hay tareas" at bounding box center [159, 135] width 156 height 11
click at [70, 125] on link "Test" at bounding box center [128, 123] width 134 height 10
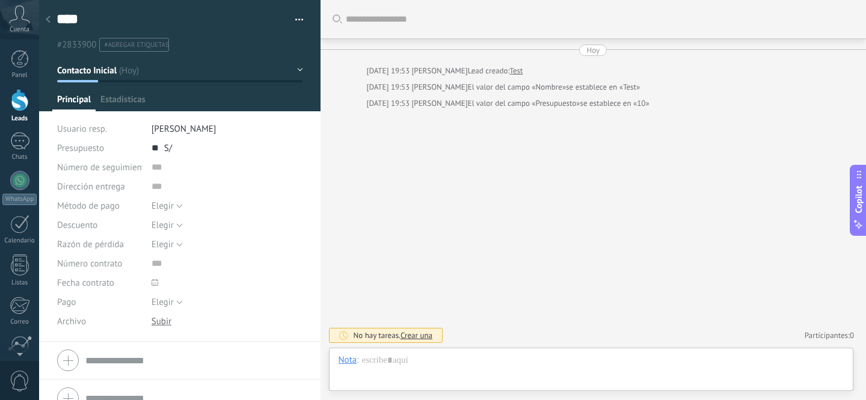
scroll to position [18, 0]
click at [294, 23] on button "button" at bounding box center [294, 20] width 17 height 18
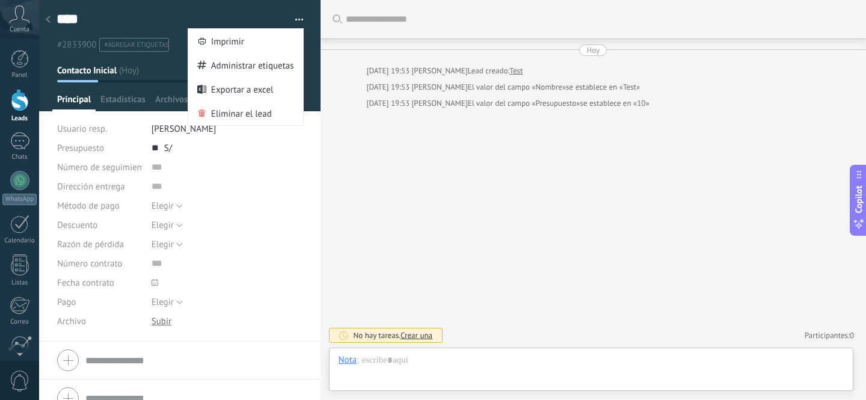
click at [296, 20] on button "button" at bounding box center [294, 20] width 17 height 18
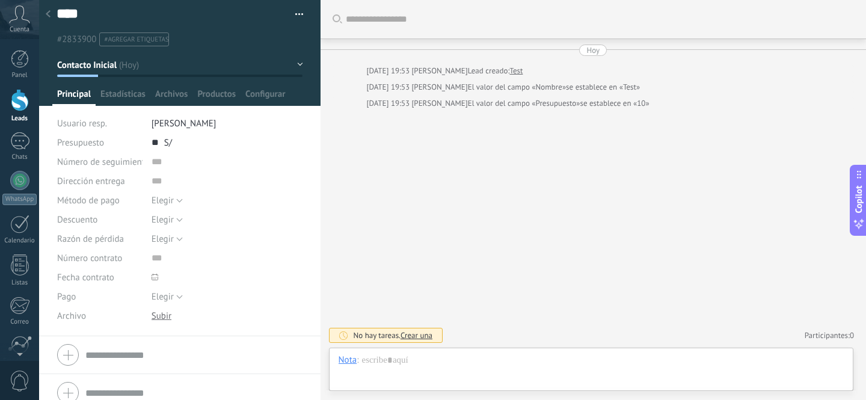
scroll to position [0, 0]
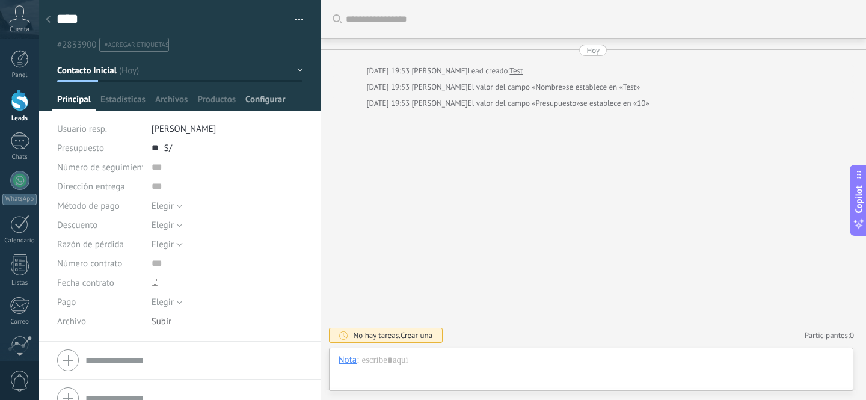
click at [268, 102] on span "Configurar" at bounding box center [265, 102] width 40 height 17
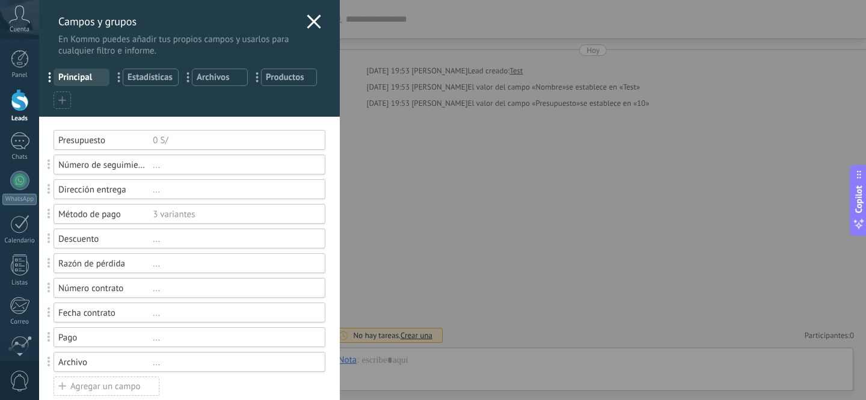
click at [66, 102] on icon at bounding box center [62, 100] width 8 height 8
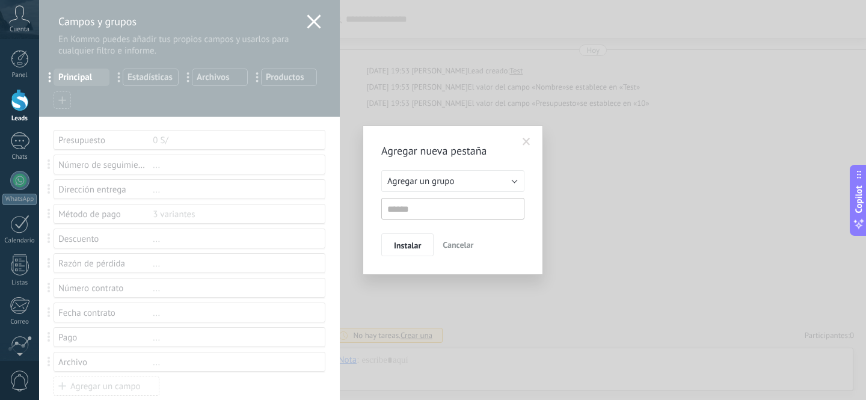
click at [459, 243] on span "Cancelar" at bounding box center [458, 244] width 31 height 11
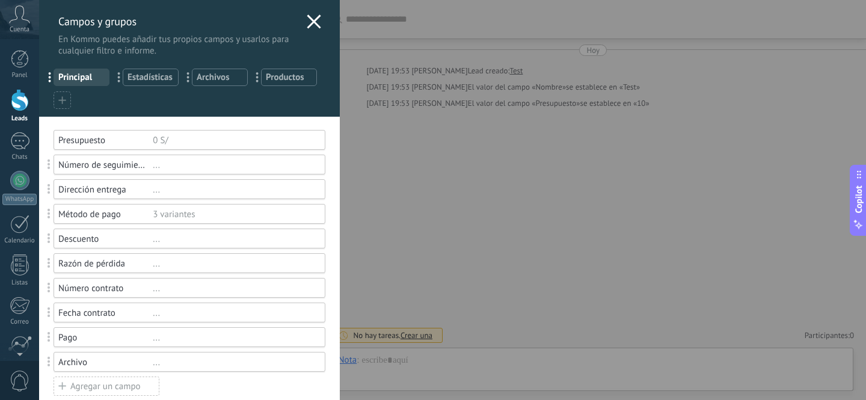
click at [100, 388] on div "Agregar un campo" at bounding box center [107, 386] width 106 height 19
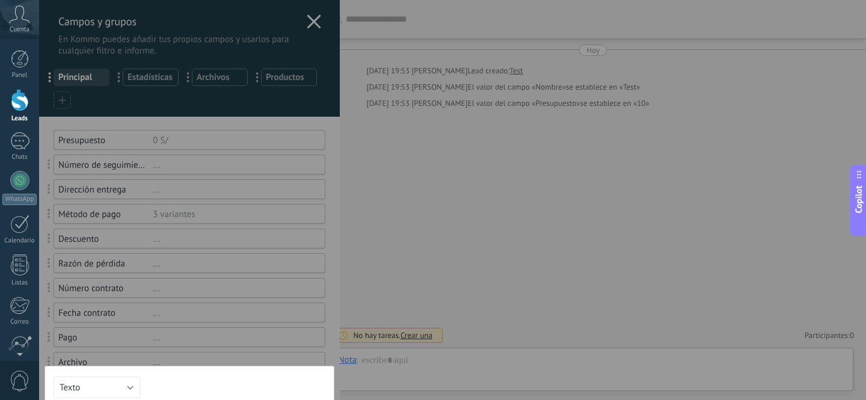
scroll to position [215, 0]
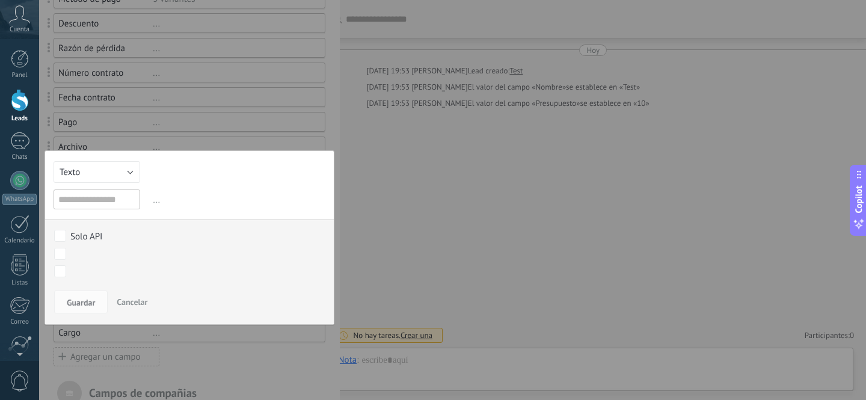
click at [85, 200] on input "text" at bounding box center [97, 199] width 87 height 20
type input "*"
click at [96, 166] on button "Texto" at bounding box center [97, 172] width 87 height 22
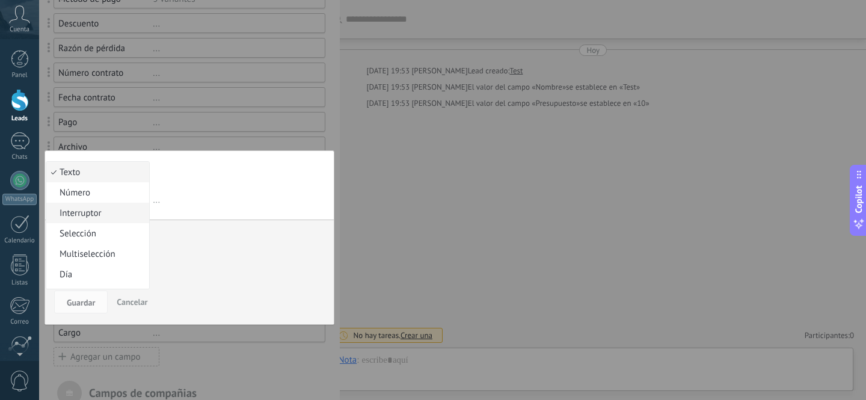
click at [97, 216] on span "Interruptor" at bounding box center [95, 213] width 99 height 11
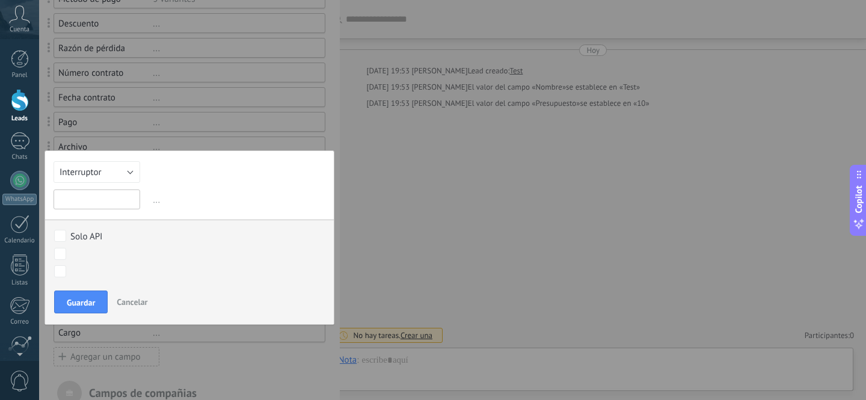
click at [93, 205] on input "text" at bounding box center [97, 199] width 87 height 20
click at [94, 202] on input "text" at bounding box center [97, 199] width 87 height 20
type input "**********"
click at [87, 303] on span "Guardar" at bounding box center [81, 302] width 28 height 8
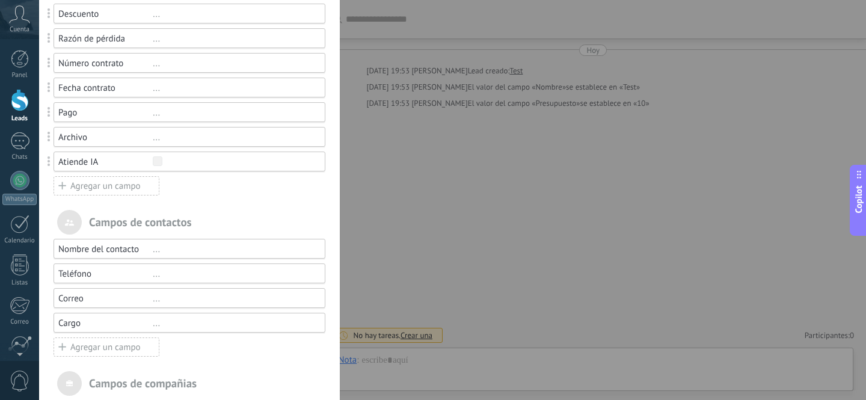
scroll to position [235, 0]
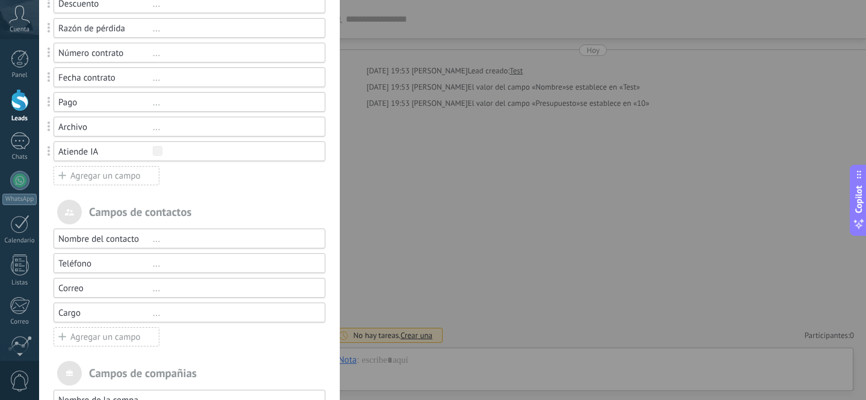
click at [97, 178] on div "Agregar un campo" at bounding box center [107, 175] width 106 height 19
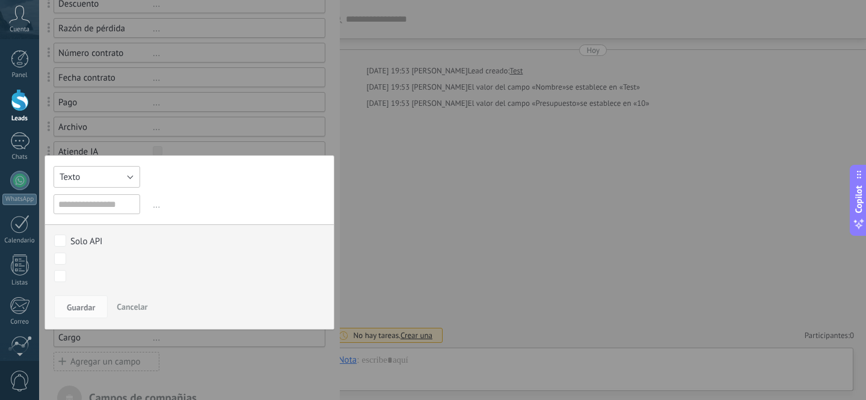
click at [91, 181] on button "Texto" at bounding box center [97, 177] width 87 height 22
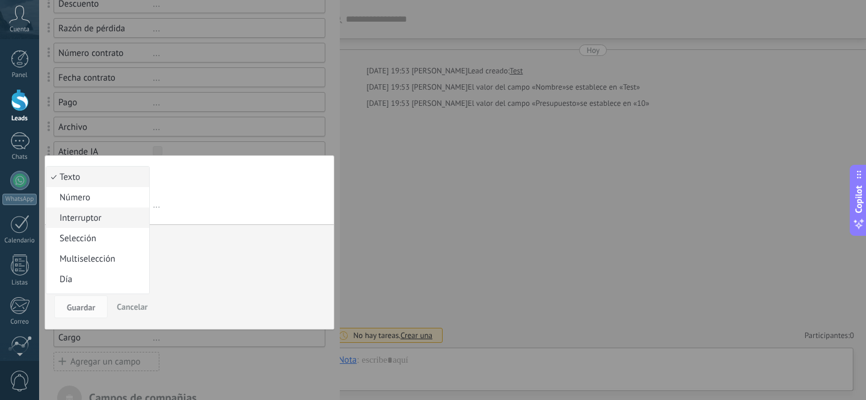
click at [90, 217] on span "Interruptor" at bounding box center [95, 217] width 99 height 11
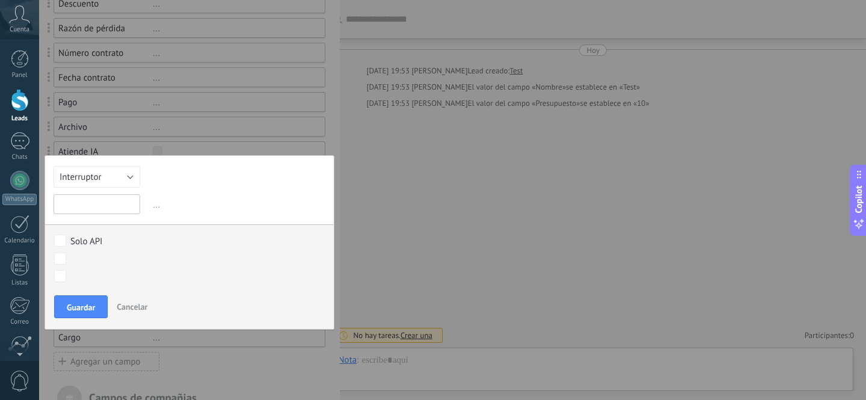
click at [85, 199] on input "text" at bounding box center [97, 204] width 87 height 20
type input "**********"
click at [99, 311] on button "Guardar" at bounding box center [81, 306] width 54 height 23
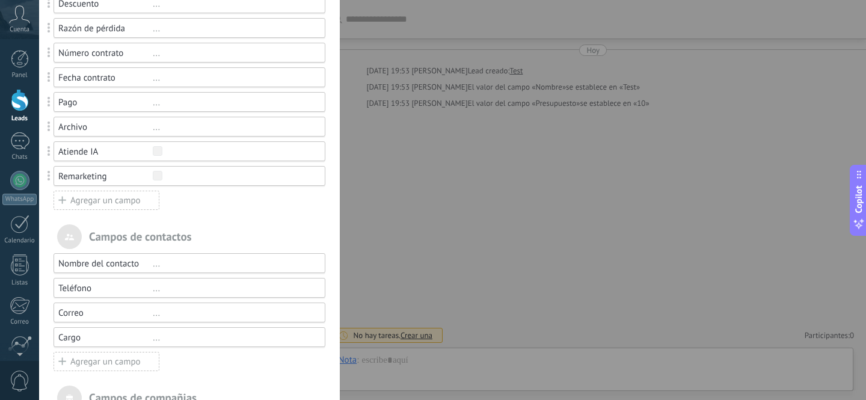
click at [109, 202] on div "Agregar un campo" at bounding box center [107, 200] width 106 height 19
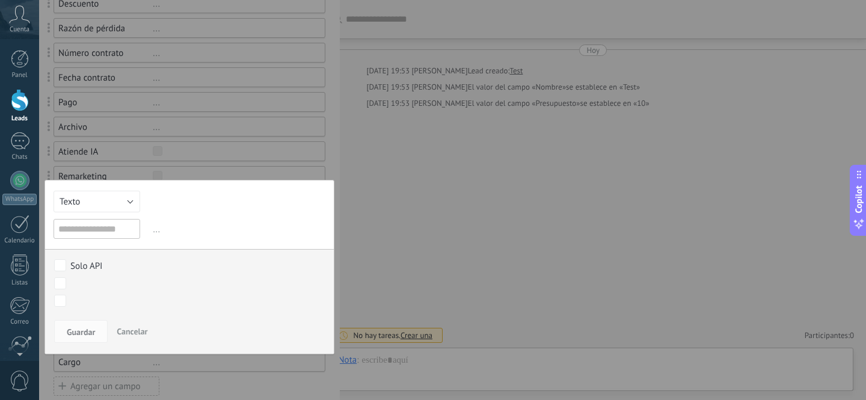
click at [96, 230] on input "text" at bounding box center [97, 229] width 87 height 20
click at [101, 205] on button "Texto" at bounding box center [97, 202] width 87 height 22
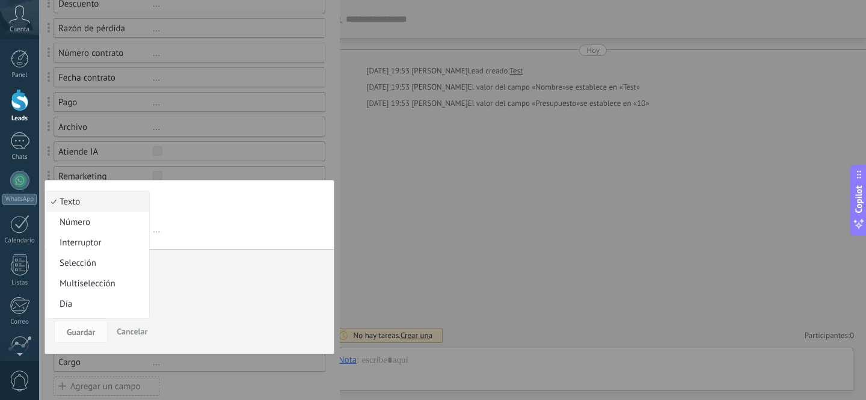
click at [90, 204] on span "Texto" at bounding box center [95, 201] width 99 height 11
click at [100, 227] on input "text" at bounding box center [97, 229] width 87 height 20
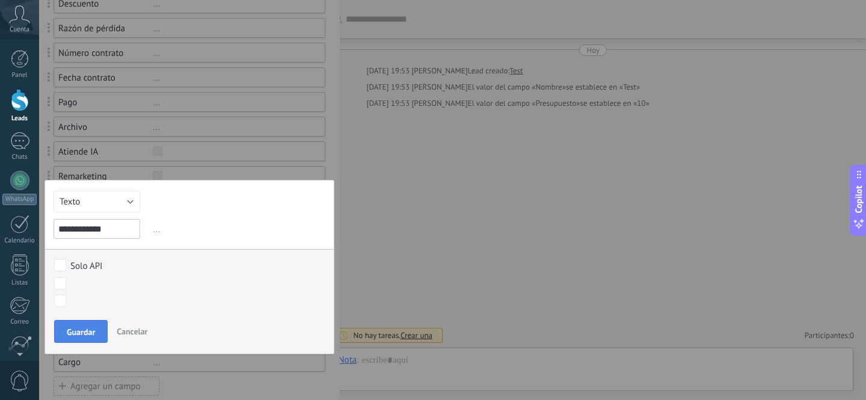
type input "**********"
click at [81, 328] on span "Guardar" at bounding box center [81, 332] width 28 height 8
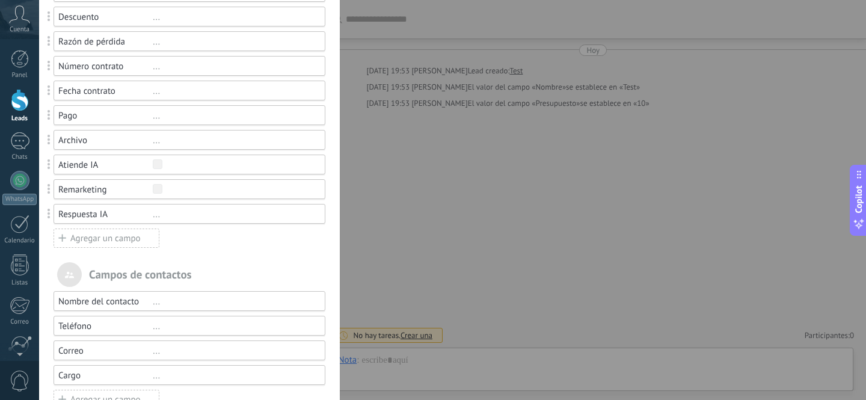
scroll to position [222, 0]
click at [208, 236] on div "Presupuesto 0 S/ Número de seguimiento ... Dirección entrega ... Método de pago…" at bounding box center [190, 78] width 272 height 340
click at [446, 212] on div "Campos y grupos En Kommo puedes añadir tus propios campos y usarlos para cualqu…" at bounding box center [452, 200] width 827 height 400
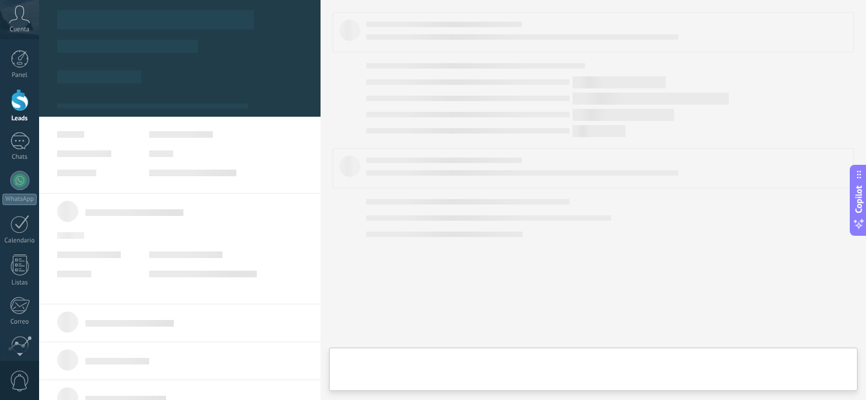
type textarea "****"
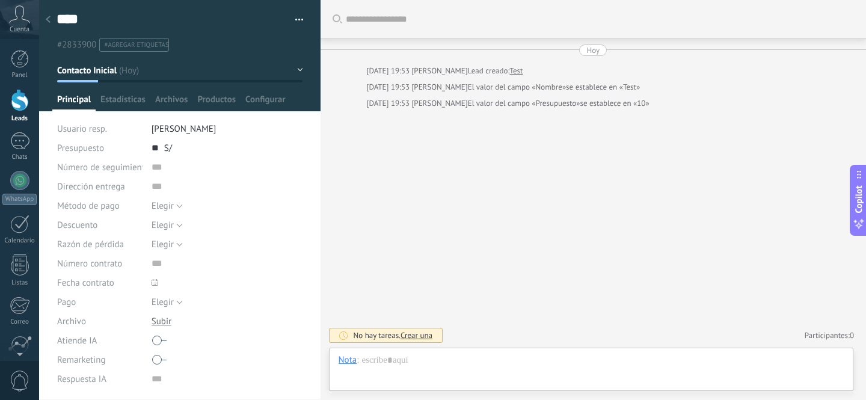
scroll to position [18, 0]
click at [17, 100] on div at bounding box center [20, 100] width 18 height 22
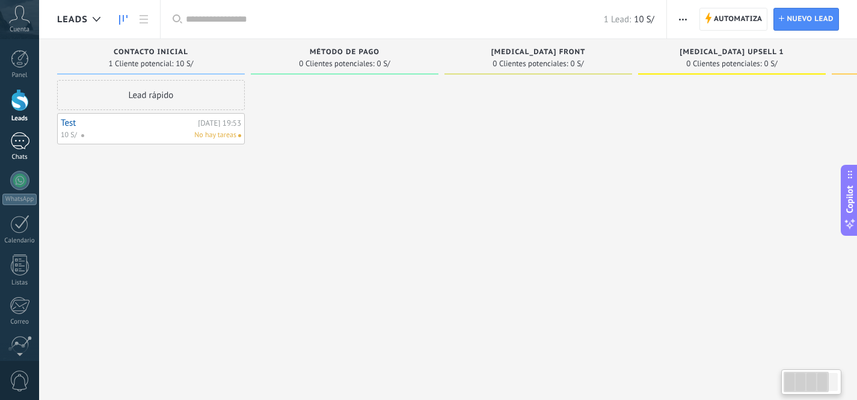
click at [12, 136] on div at bounding box center [19, 140] width 19 height 17
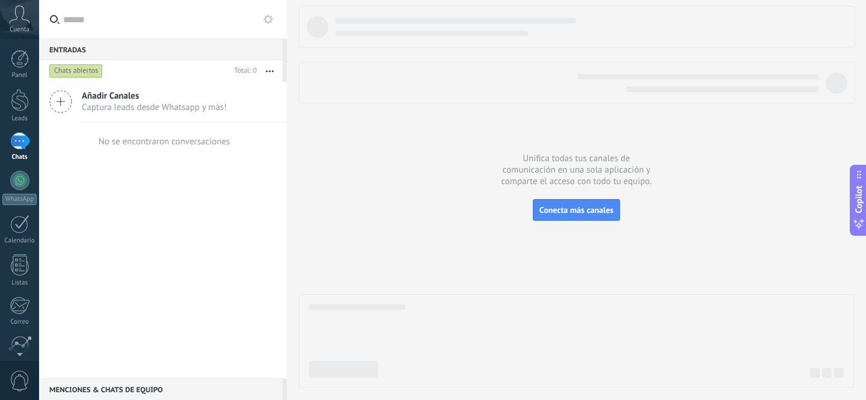
click at [265, 22] on use at bounding box center [268, 19] width 10 height 10
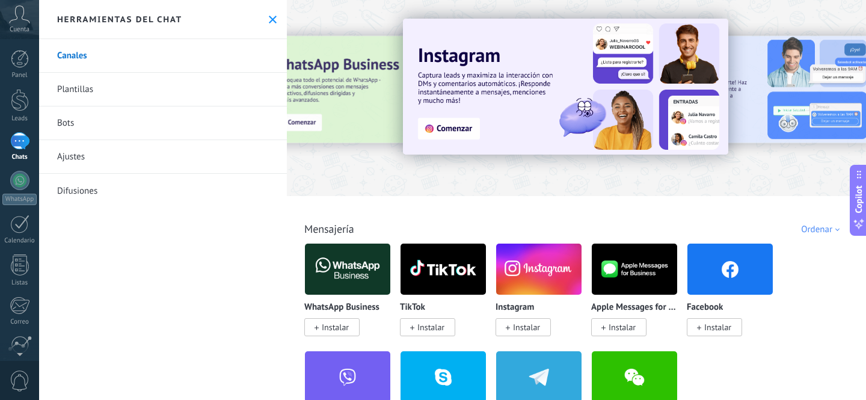
click at [75, 135] on link "Bots" at bounding box center [163, 123] width 248 height 34
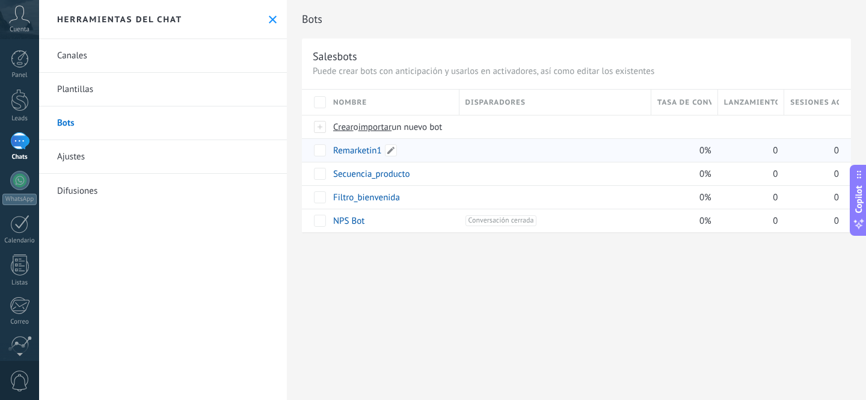
click at [366, 152] on link "Remarketin1" at bounding box center [357, 150] width 49 height 11
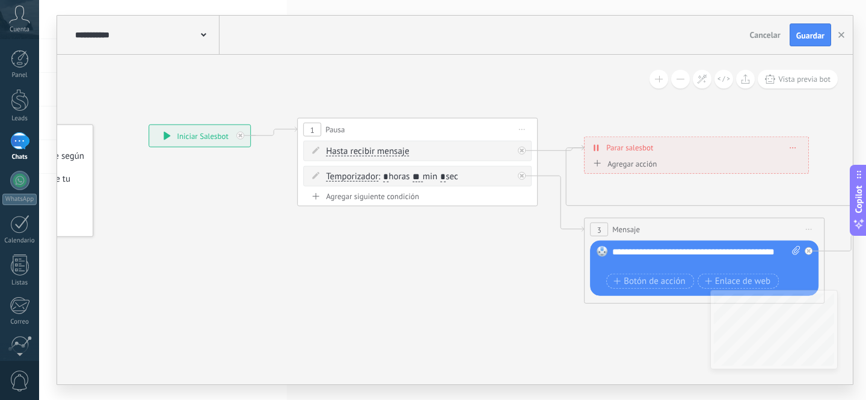
drag, startPoint x: 392, startPoint y: 265, endPoint x: 340, endPoint y: 253, distance: 53.1
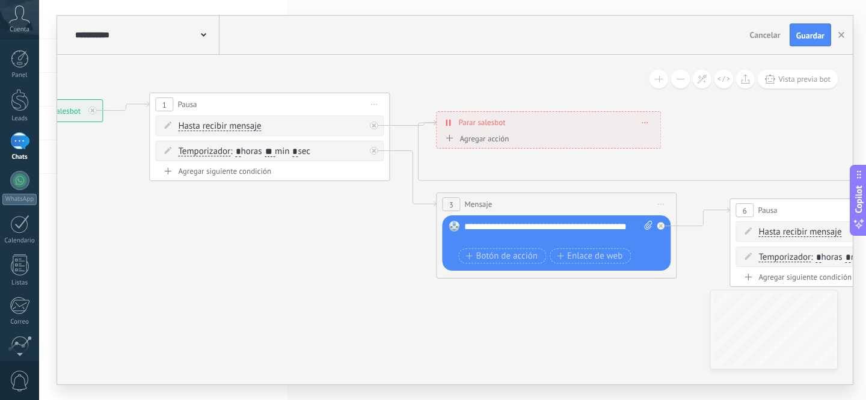
drag, startPoint x: 353, startPoint y: 263, endPoint x: 346, endPoint y: 262, distance: 6.7
drag, startPoint x: 541, startPoint y: 309, endPoint x: 354, endPoint y: 285, distance: 188.5
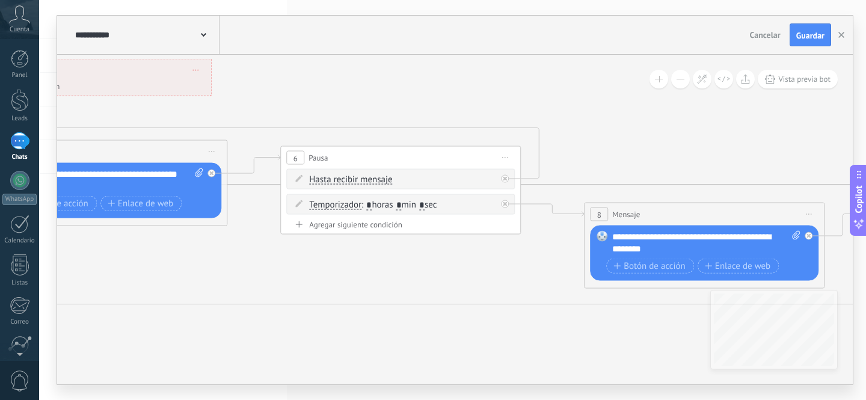
drag, startPoint x: 547, startPoint y: 295, endPoint x: 422, endPoint y: 283, distance: 126.2
click at [418, 283] on icon at bounding box center [868, 272] width 3234 height 1064
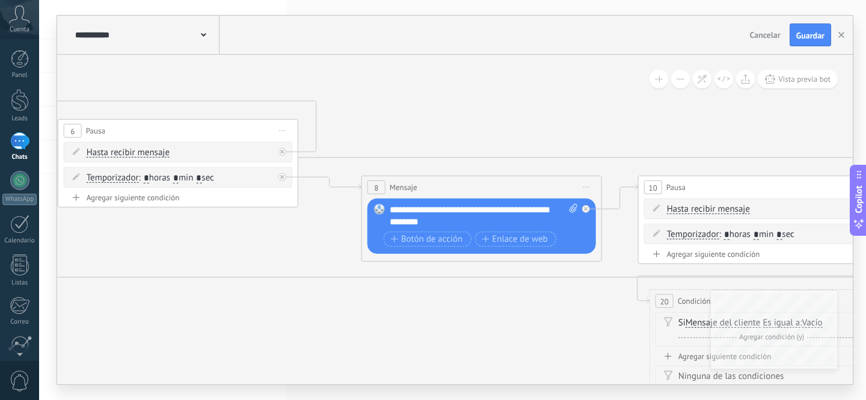
drag, startPoint x: 454, startPoint y: 291, endPoint x: 370, endPoint y: 283, distance: 84.0
click at [314, 272] on icon at bounding box center [645, 244] width 3234 height 1064
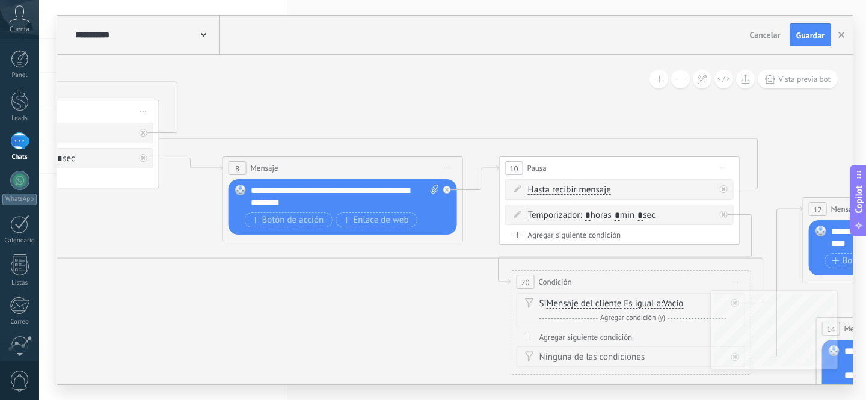
drag, startPoint x: 496, startPoint y: 290, endPoint x: 314, endPoint y: 266, distance: 183.8
drag, startPoint x: 392, startPoint y: 283, endPoint x: 182, endPoint y: 255, distance: 211.8
click at [185, 255] on icon at bounding box center [506, 225] width 3234 height 1064
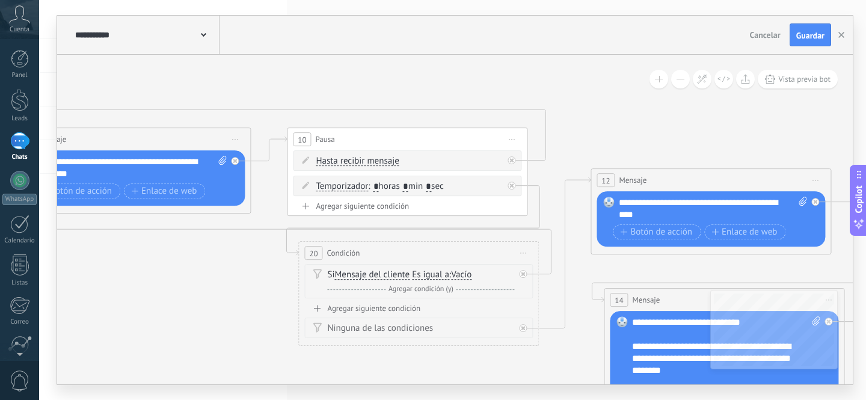
click at [684, 81] on button at bounding box center [680, 79] width 19 height 19
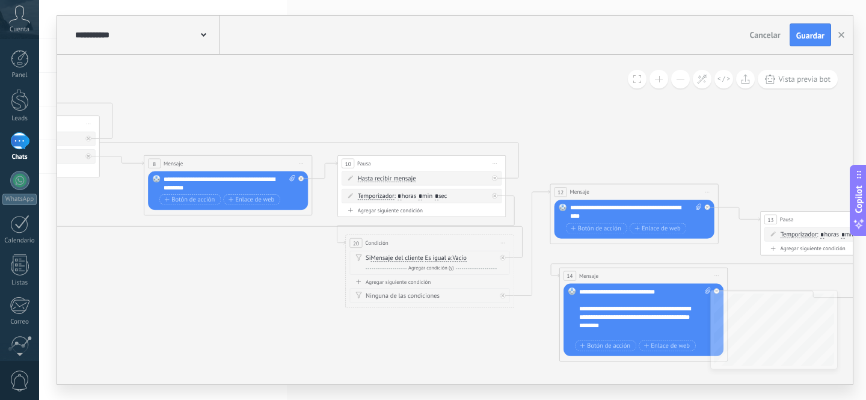
click at [684, 81] on button at bounding box center [680, 79] width 19 height 19
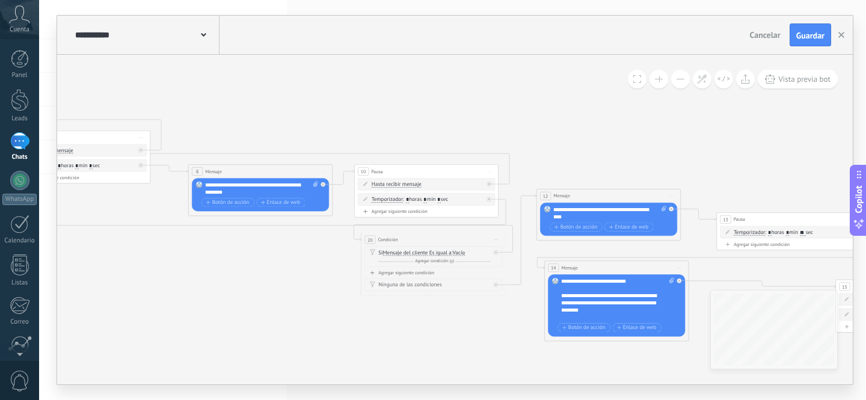
click at [684, 81] on button at bounding box center [680, 79] width 19 height 19
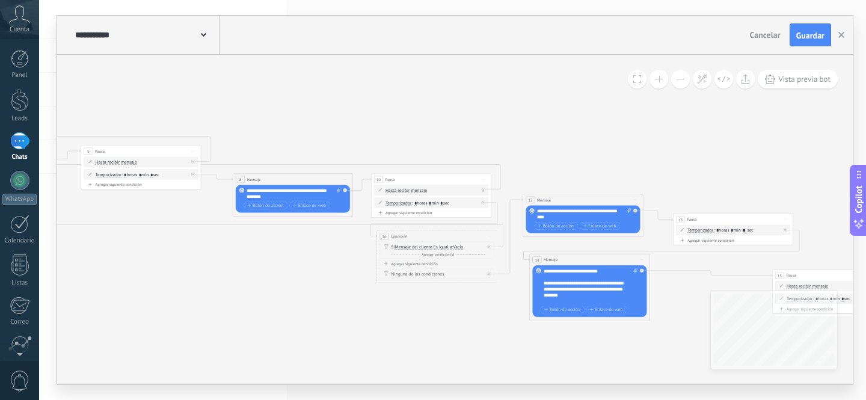
drag, startPoint x: 426, startPoint y: 317, endPoint x: 384, endPoint y: 282, distance: 54.7
click at [375, 296] on icon "4" at bounding box center [400, 211] width 1669 height 538
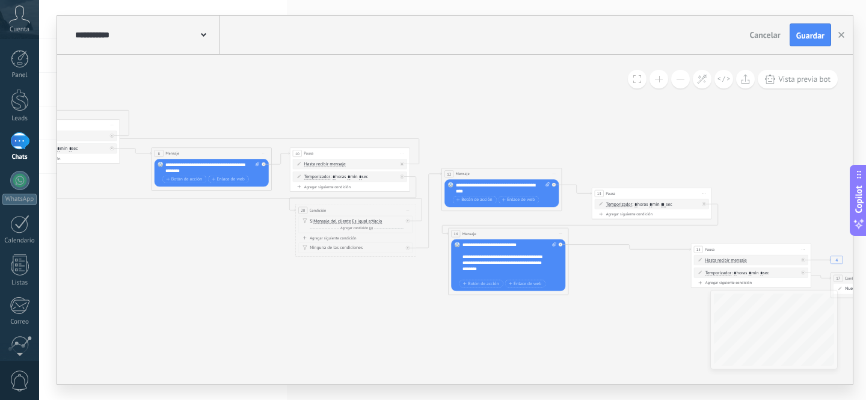
click at [408, 211] on span "Iniciar vista previa aquí Cambiar nombre Duplicar Borrar" at bounding box center [408, 210] width 10 height 9
click at [438, 246] on div "Borrar" at bounding box center [435, 249] width 60 height 10
drag, startPoint x: 451, startPoint y: 220, endPoint x: 471, endPoint y: 193, distance: 33.9
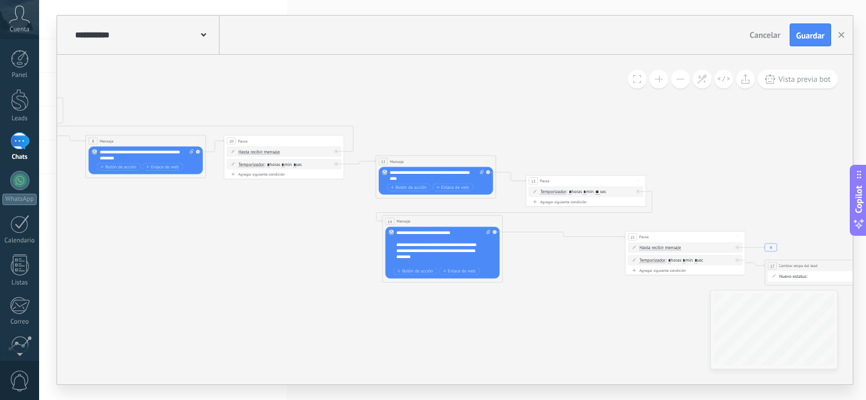
drag, startPoint x: 620, startPoint y: 296, endPoint x: 371, endPoint y: 257, distance: 252.6
click at [371, 257] on icon "4" at bounding box center [253, 170] width 1669 height 532
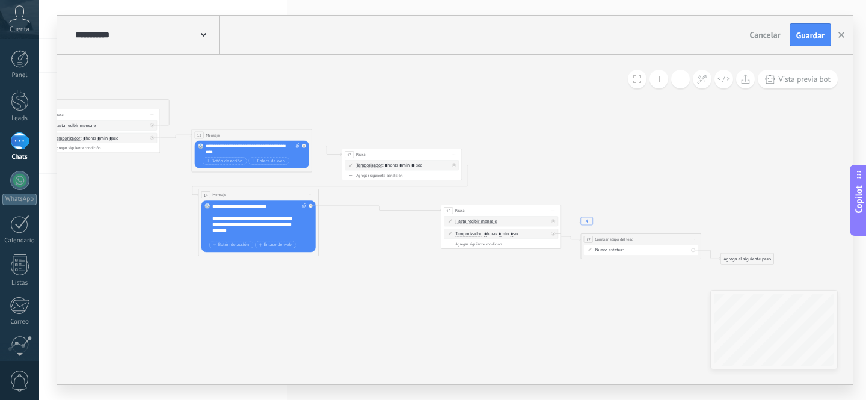
drag, startPoint x: 470, startPoint y: 303, endPoint x: 358, endPoint y: 283, distance: 114.3
click at [358, 283] on icon "4" at bounding box center [69, 143] width 1669 height 532
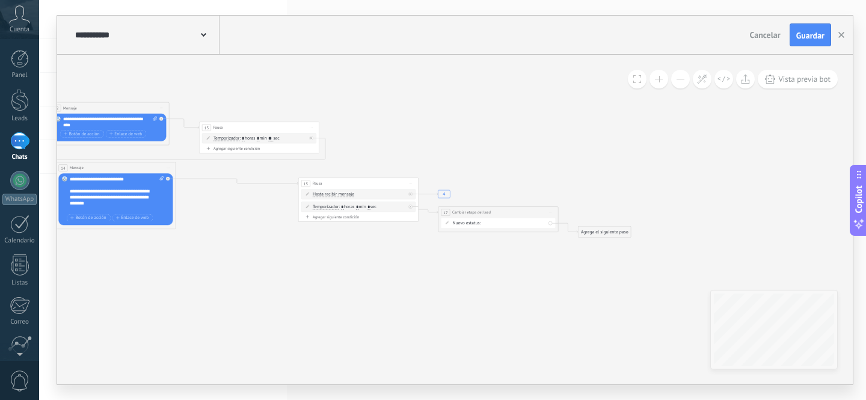
click at [511, 226] on form "Nuevo estatus: Contacto Inicial Método de pago Compro front COMPRO UPSELL 1 COM…" at bounding box center [499, 223] width 94 height 6
click at [511, 224] on form "Nuevo estatus: Contacto Inicial Método de pago Compro front COMPRO UPSELL 1 COM…" at bounding box center [499, 223] width 94 height 6
click at [663, 83] on button at bounding box center [659, 79] width 19 height 19
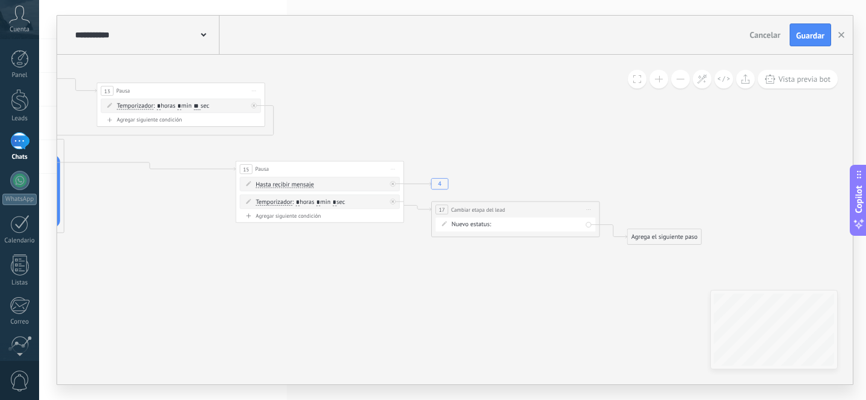
click at [663, 83] on button at bounding box center [659, 79] width 19 height 19
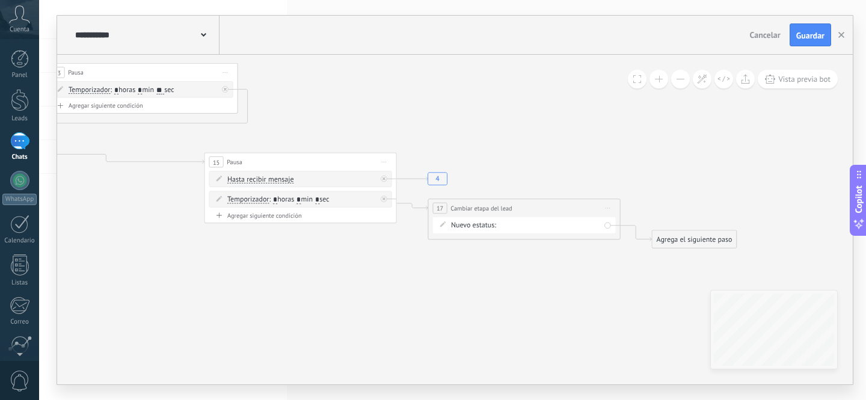
drag, startPoint x: 595, startPoint y: 289, endPoint x: 549, endPoint y: 289, distance: 45.7
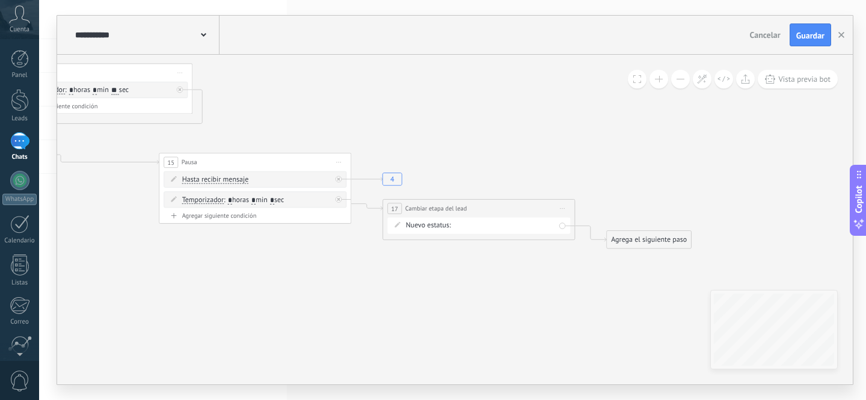
click at [470, 227] on form "Nuevo estatus: Contacto Inicial Método de pago Compro front COMPRO UPSELL 1 COM…" at bounding box center [481, 226] width 150 height 10
click at [470, 226] on form "Nuevo estatus: Contacto Inicial Método de pago Compro front COMPRO UPSELL 1 COM…" at bounding box center [481, 226] width 150 height 10
click at [562, 208] on icon at bounding box center [562, 208] width 5 height 1
click at [591, 275] on div "Borrar" at bounding box center [606, 271] width 95 height 16
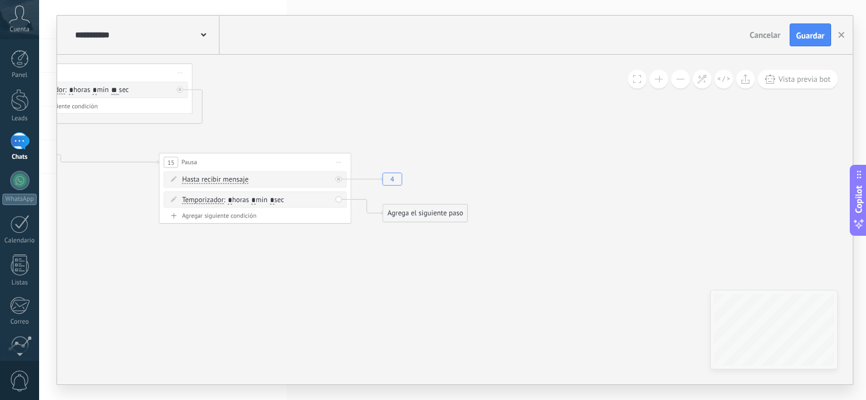
click at [421, 217] on div "Agrega el siguiente paso" at bounding box center [425, 213] width 84 height 16
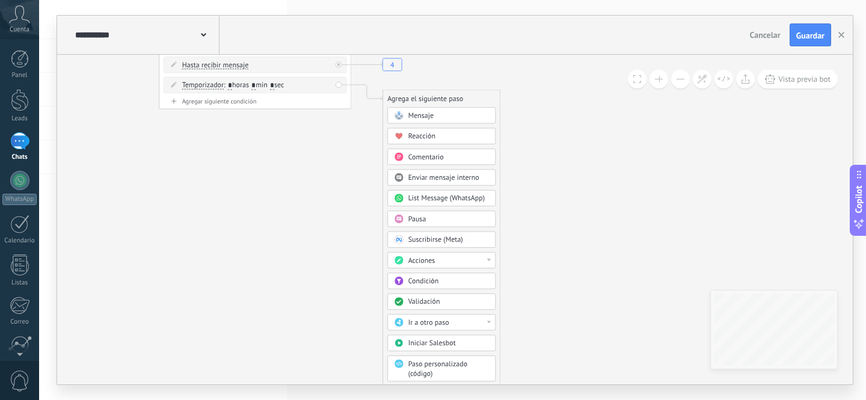
click at [462, 261] on div "Acciones" at bounding box center [448, 261] width 81 height 10
click at [446, 312] on div "Cambiar etapa del lead" at bounding box center [441, 309] width 107 height 16
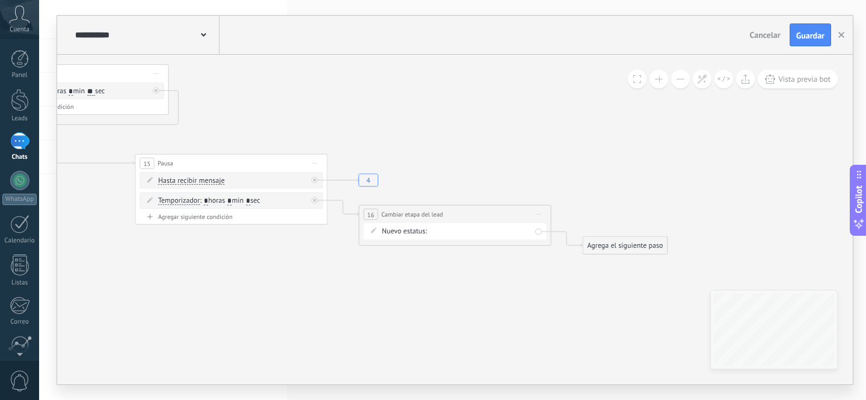
click at [0, 0] on div "Contacto Inicial Método de pago [MEDICAL_DATA] front [MEDICAL_DATA] UPSELL 1 [M…" at bounding box center [0, 0] width 0 height 0
click at [0, 0] on label "Pedido cancelado – perdido" at bounding box center [0, 0] width 0 height 0
click at [651, 250] on div "Agrega el siguiente paso" at bounding box center [625, 246] width 84 height 16
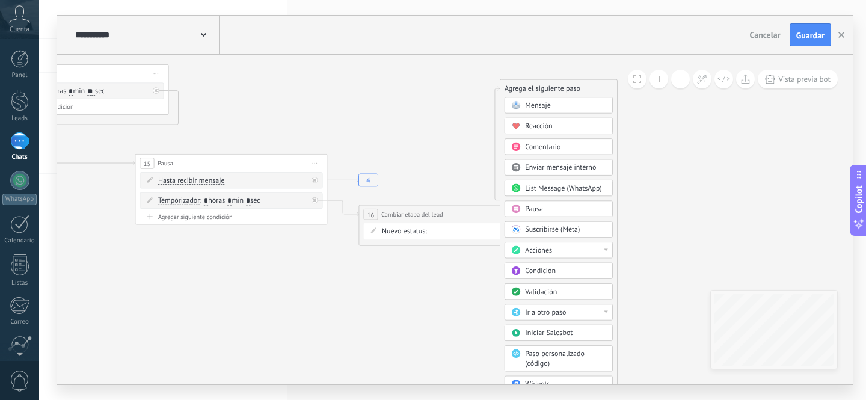
drag, startPoint x: 656, startPoint y: 239, endPoint x: 590, endPoint y: 63, distance: 188.2
click at [577, 81] on div "Agrega el siguiente paso" at bounding box center [558, 89] width 117 height 16
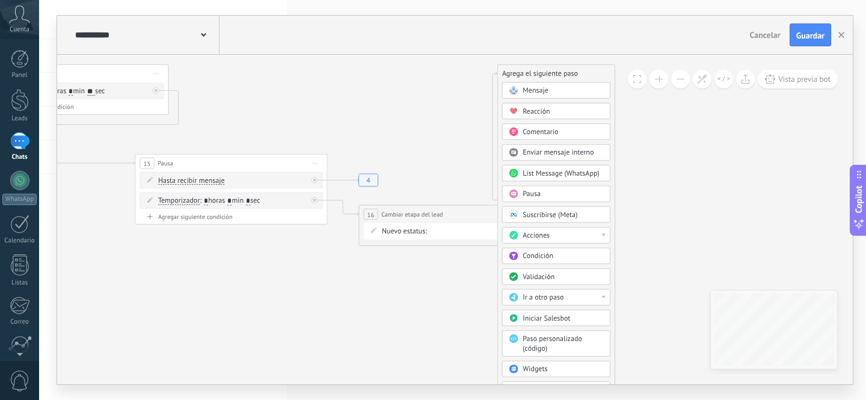
click at [674, 84] on button at bounding box center [680, 79] width 19 height 19
click at [675, 84] on button at bounding box center [680, 79] width 19 height 19
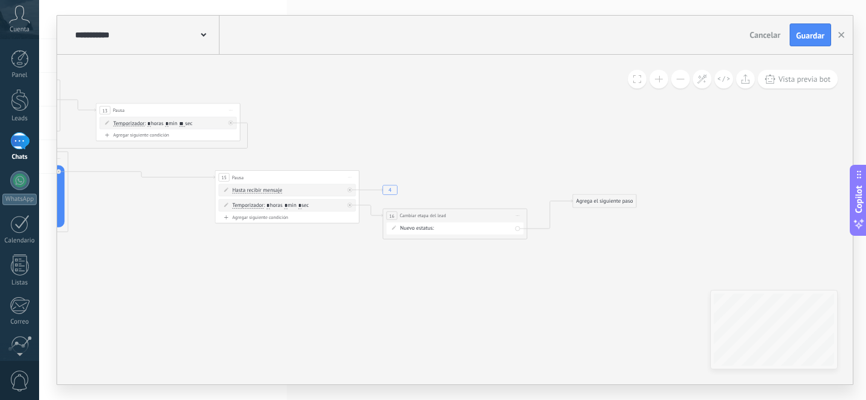
drag, startPoint x: 537, startPoint y: 112, endPoint x: 624, endPoint y: 205, distance: 127.2
click at [623, 203] on div "Agrega el siguiente paso" at bounding box center [604, 201] width 63 height 12
click at [816, 42] on button "Guardar" at bounding box center [811, 34] width 42 height 23
click at [139, 40] on div "**********" at bounding box center [145, 35] width 147 height 38
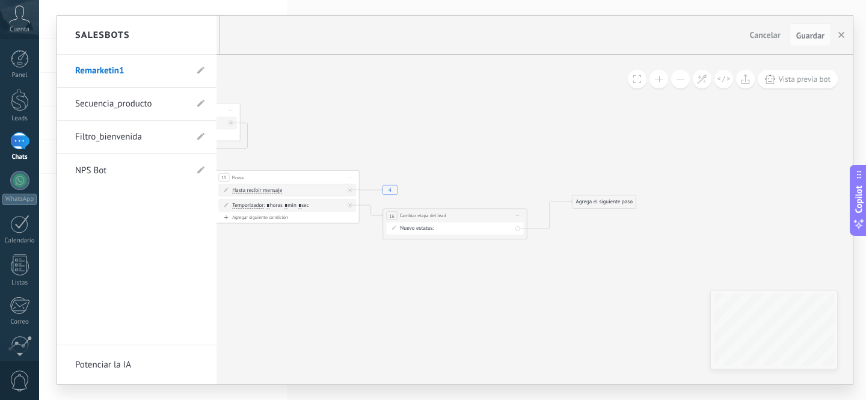
click at [105, 106] on link "Secuencia_producto" at bounding box center [130, 104] width 111 height 34
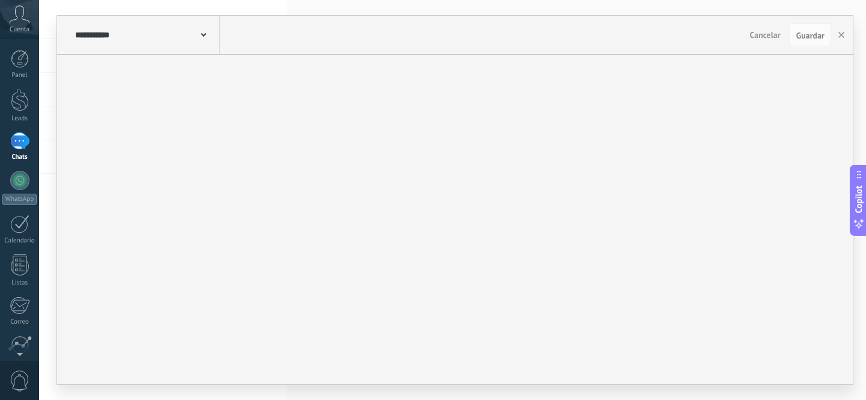
type input "**********"
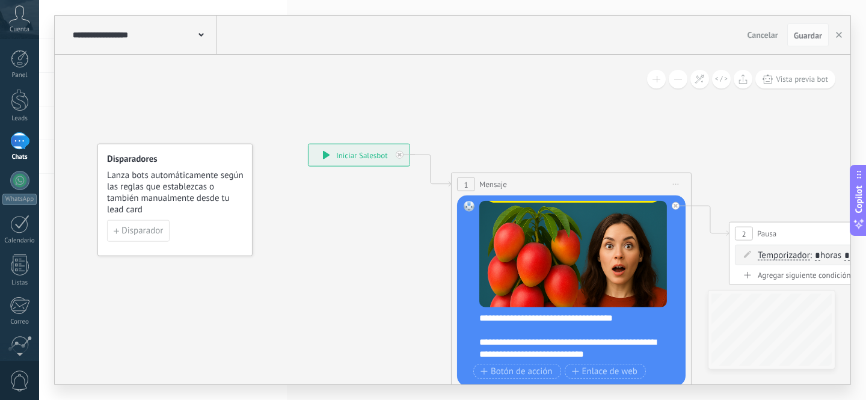
drag, startPoint x: 800, startPoint y: 174, endPoint x: 437, endPoint y: 140, distance: 365.0
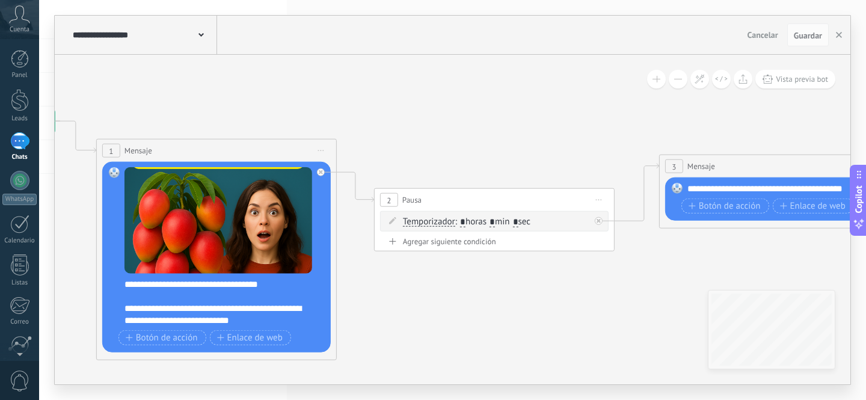
drag, startPoint x: 458, startPoint y: 126, endPoint x: 316, endPoint y: 125, distance: 141.4
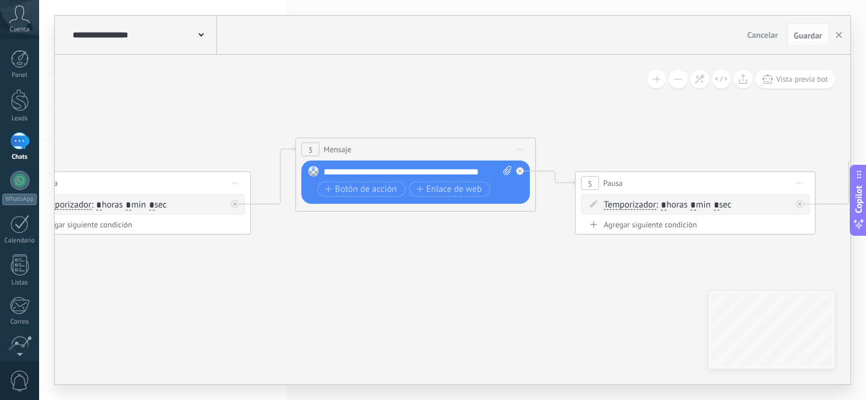
drag, startPoint x: 581, startPoint y: 299, endPoint x: 324, endPoint y: 269, distance: 258.6
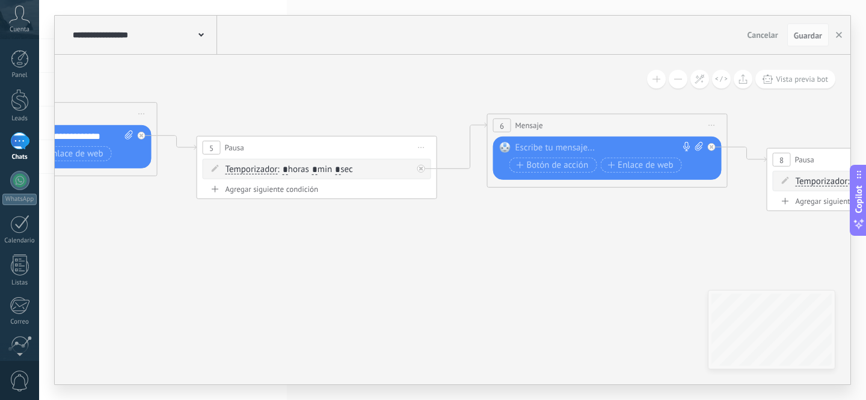
drag, startPoint x: 633, startPoint y: 282, endPoint x: 327, endPoint y: 256, distance: 307.3
click at [329, 256] on icon at bounding box center [572, 183] width 3324 height 852
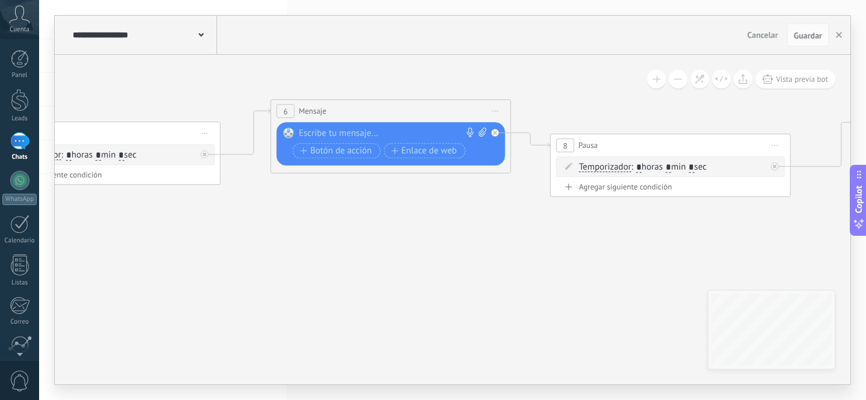
drag, startPoint x: 638, startPoint y: 256, endPoint x: 333, endPoint y: 253, distance: 305.6
click at [296, 260] on icon at bounding box center [356, 120] width 3324 height 755
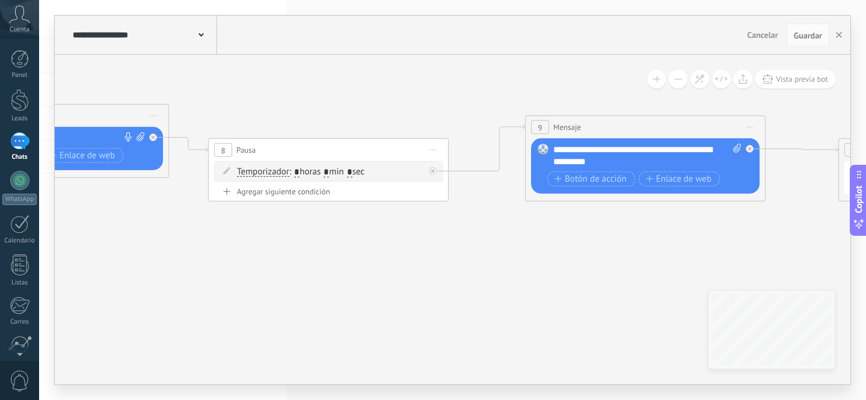
drag, startPoint x: 634, startPoint y: 260, endPoint x: 297, endPoint y: 238, distance: 338.2
click at [291, 239] on icon at bounding box center [13, 124] width 3324 height 755
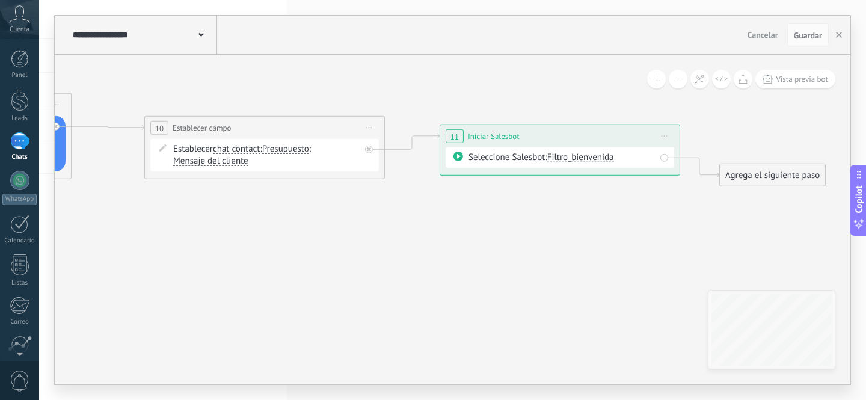
drag, startPoint x: 292, startPoint y: 249, endPoint x: 262, endPoint y: 249, distance: 30.1
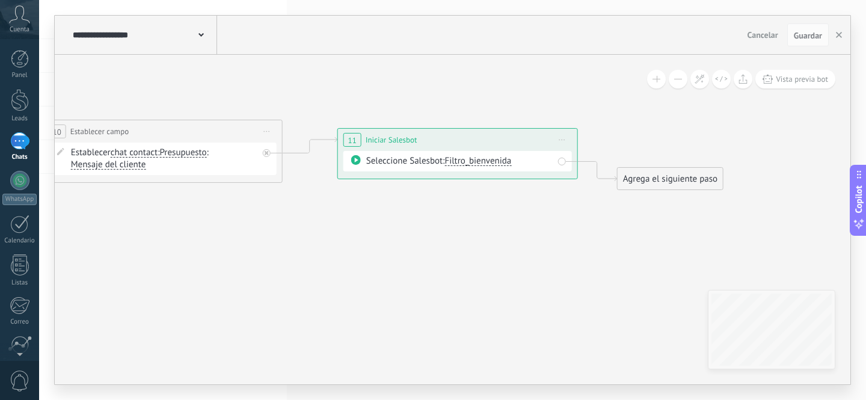
drag, startPoint x: 605, startPoint y: 251, endPoint x: 382, endPoint y: 254, distance: 222.6
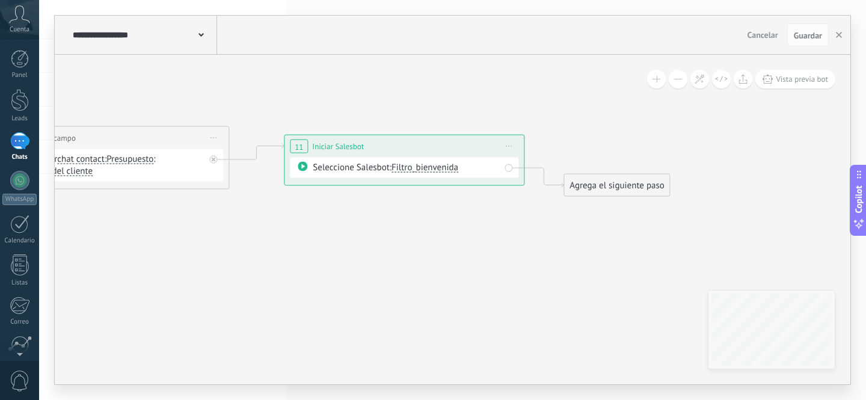
drag, startPoint x: 481, startPoint y: 257, endPoint x: 492, endPoint y: 259, distance: 11.6
click at [451, 160] on div "Seleccione Salesbot: Filtro_bienvenida" at bounding box center [405, 168] width 229 height 20
click at [448, 164] on span "Filtro_bienvenida" at bounding box center [425, 167] width 67 height 11
click at [428, 173] on span "Remarketin1" at bounding box center [452, 168] width 146 height 12
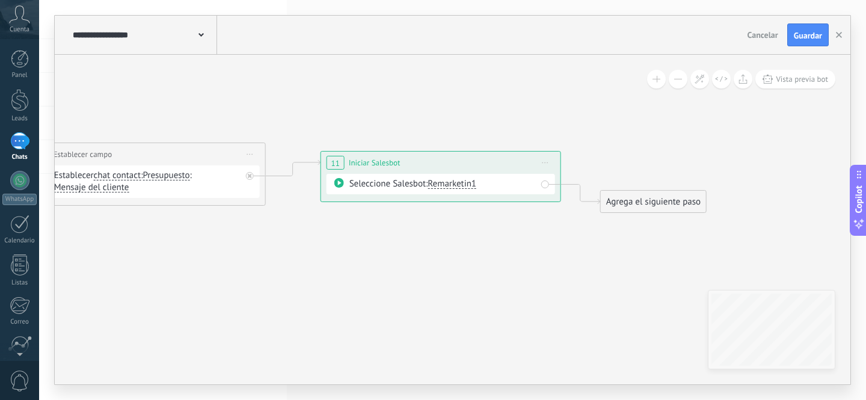
drag, startPoint x: 484, startPoint y: 218, endPoint x: 522, endPoint y: 238, distance: 42.8
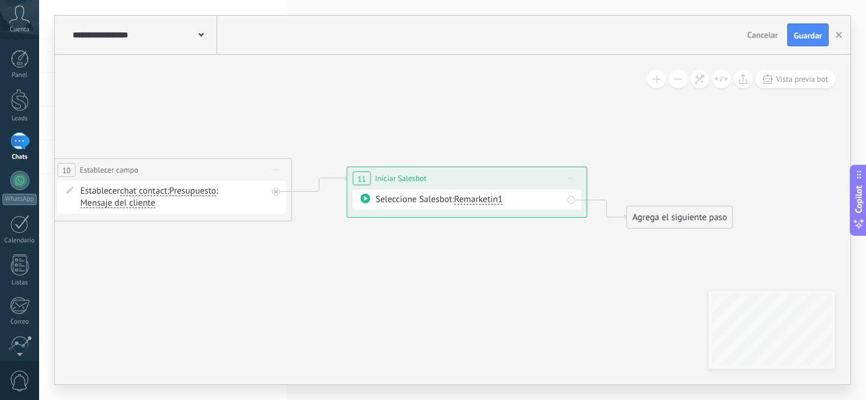
click at [477, 197] on span "Remarketin1" at bounding box center [478, 199] width 49 height 11
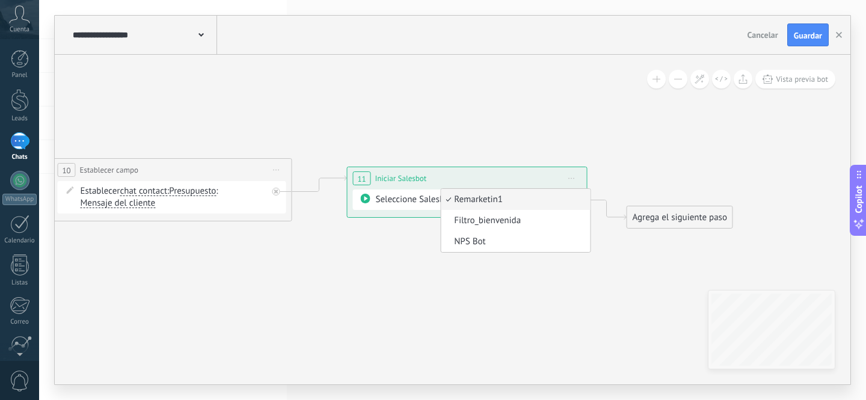
click at [498, 201] on span "Remarketin1" at bounding box center [514, 200] width 146 height 12
click at [813, 43] on button "Guardar" at bounding box center [808, 34] width 42 height 23
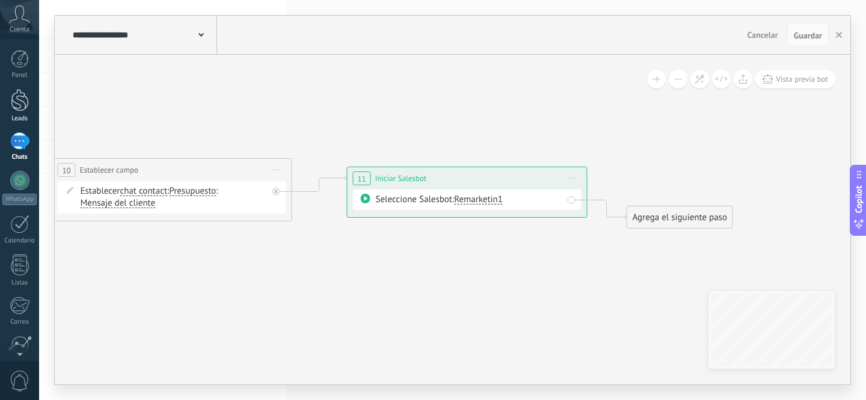
click at [23, 98] on div at bounding box center [20, 100] width 18 height 22
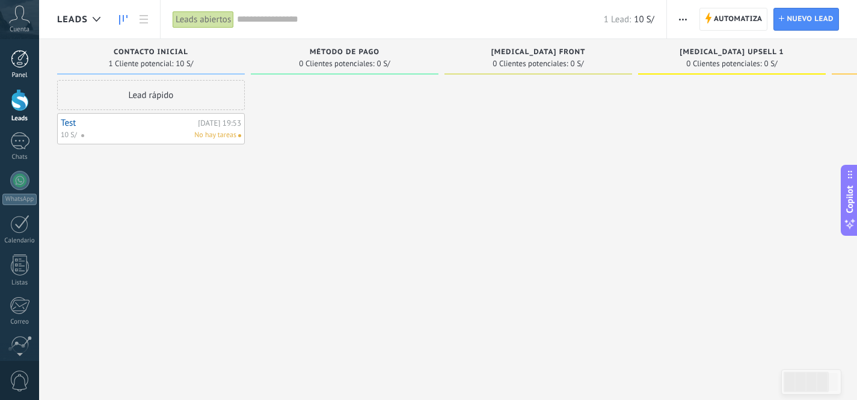
click at [22, 65] on div at bounding box center [20, 59] width 18 height 18
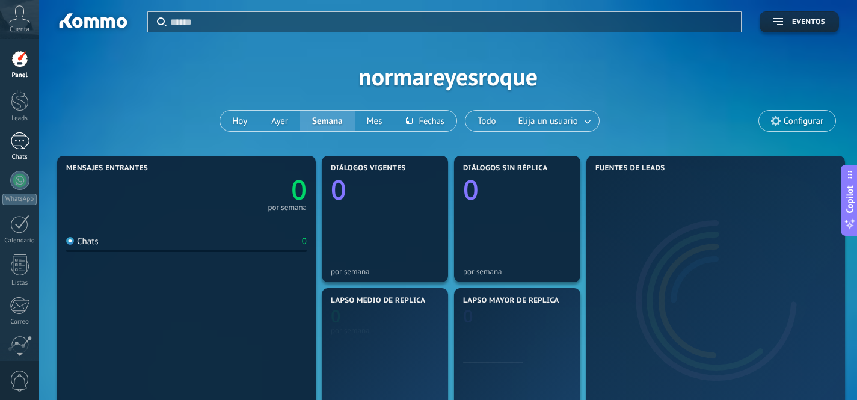
click at [17, 136] on div at bounding box center [19, 140] width 19 height 17
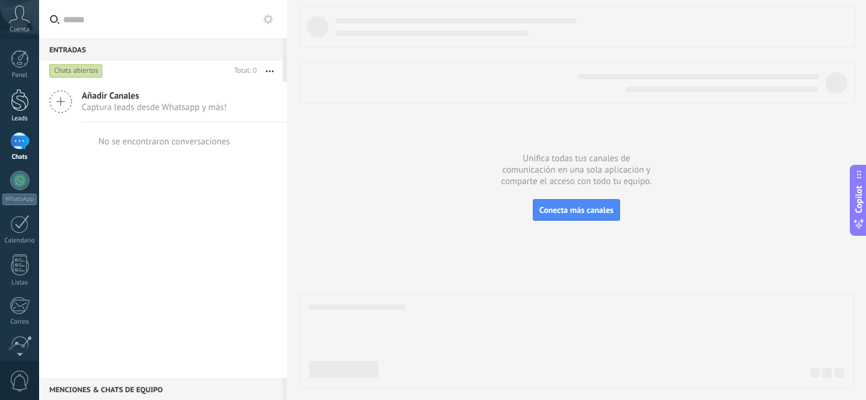
click at [15, 99] on div at bounding box center [20, 100] width 18 height 22
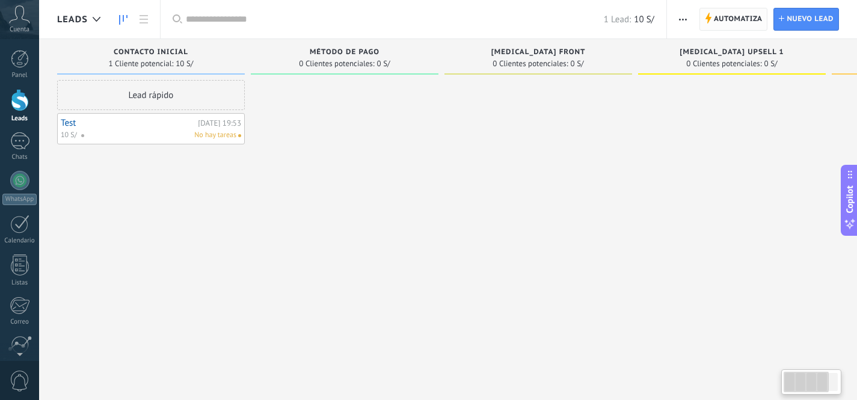
click at [746, 20] on span "Automatiza" at bounding box center [738, 19] width 49 height 22
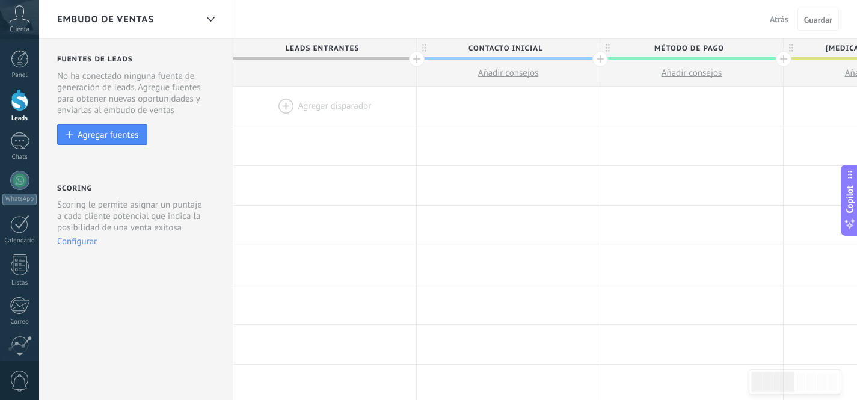
click at [319, 100] on div at bounding box center [324, 106] width 183 height 39
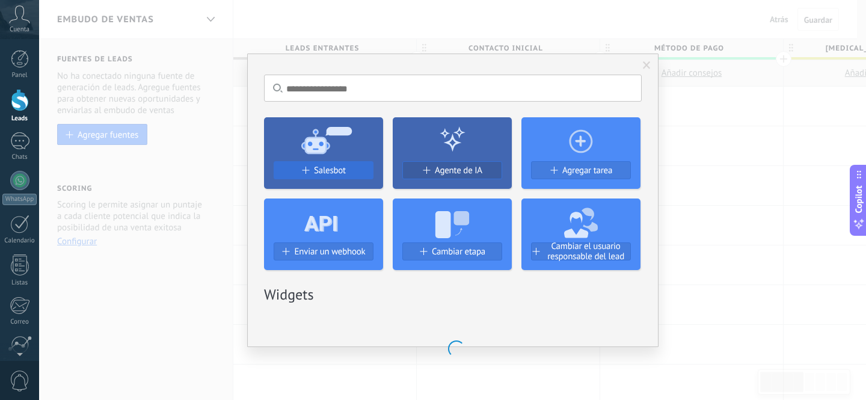
click at [319, 165] on span "Salesbot" at bounding box center [330, 170] width 32 height 10
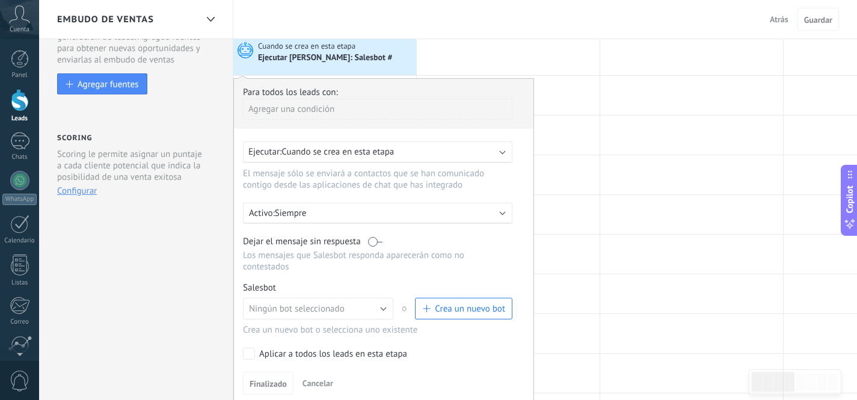
scroll to position [111, 0]
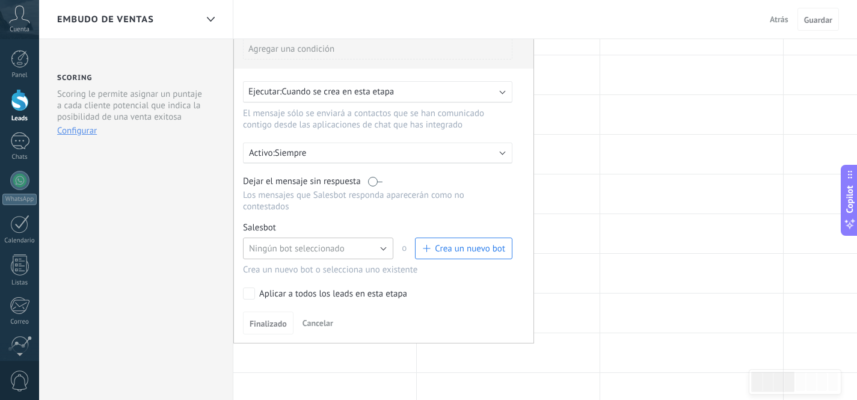
click at [327, 247] on span "Ningún bot seleccionado" at bounding box center [297, 248] width 96 height 11
click at [298, 289] on span "Secuencia_producto" at bounding box center [312, 289] width 153 height 11
click at [364, 253] on button "Secuencia_producto" at bounding box center [318, 249] width 150 height 22
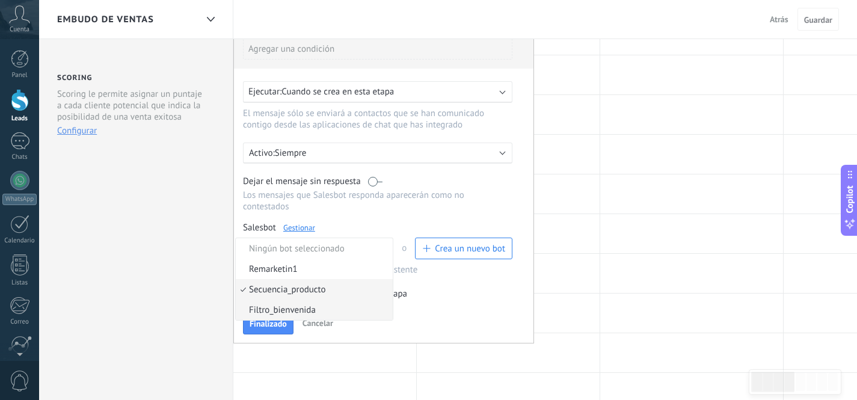
click at [298, 315] on span "Filtro_bienvenida" at bounding box center [312, 309] width 153 height 11
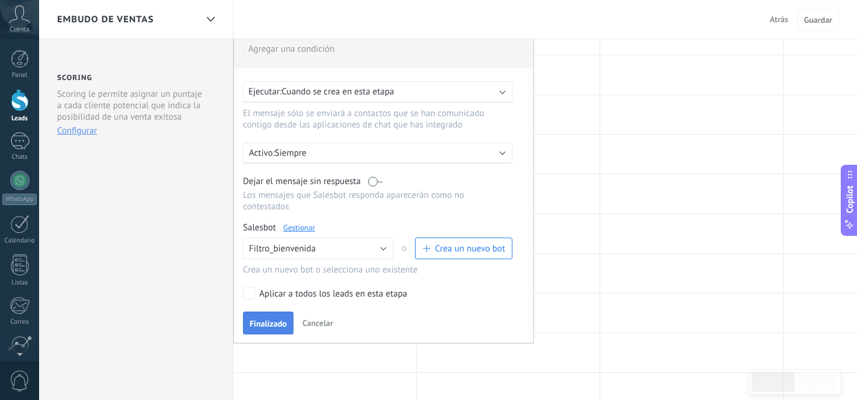
click at [276, 327] on span "Finalizado" at bounding box center [268, 323] width 37 height 8
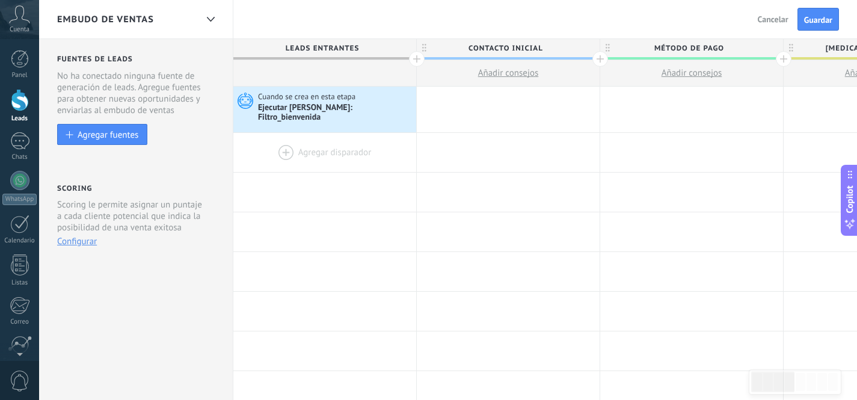
scroll to position [0, 0]
click at [481, 106] on div at bounding box center [508, 110] width 183 height 46
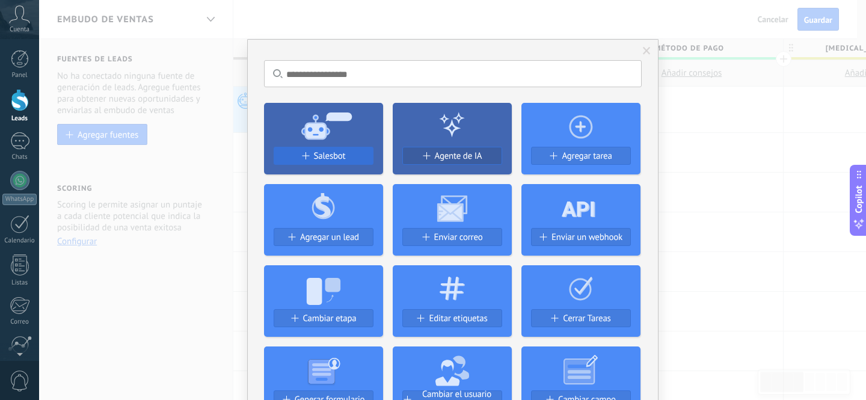
click at [320, 157] on span "Salesbot" at bounding box center [330, 156] width 32 height 10
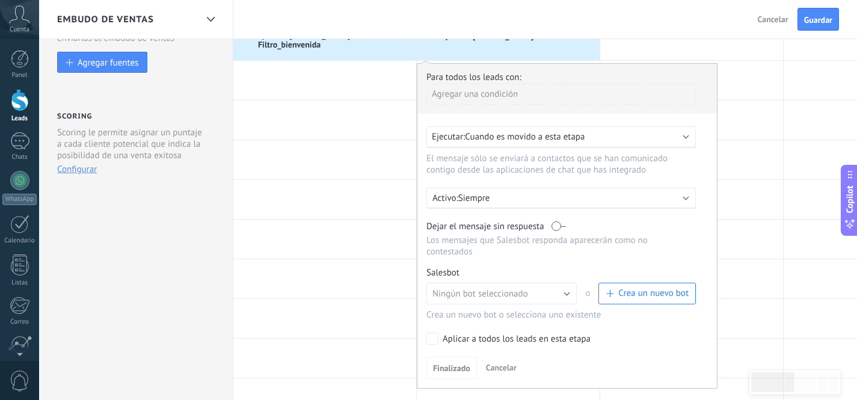
scroll to position [109, 0]
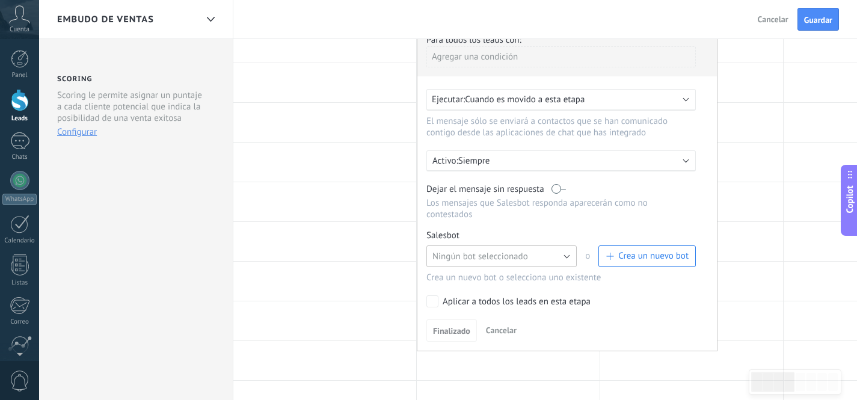
click at [473, 255] on span "Ningún bot seleccionado" at bounding box center [480, 256] width 96 height 11
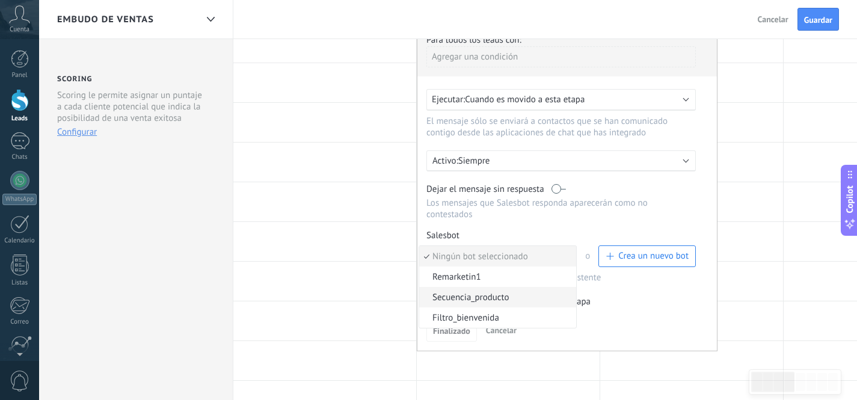
click at [469, 297] on span "Secuencia_producto" at bounding box center [495, 297] width 153 height 11
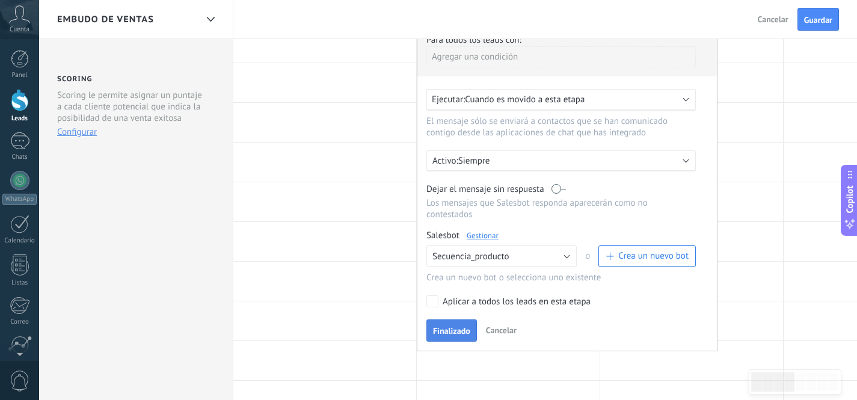
click at [458, 328] on span "Finalizado" at bounding box center [451, 331] width 37 height 8
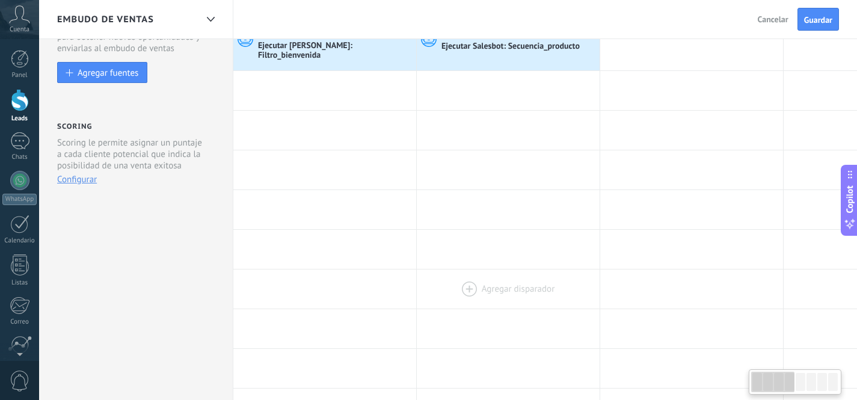
scroll to position [0, 0]
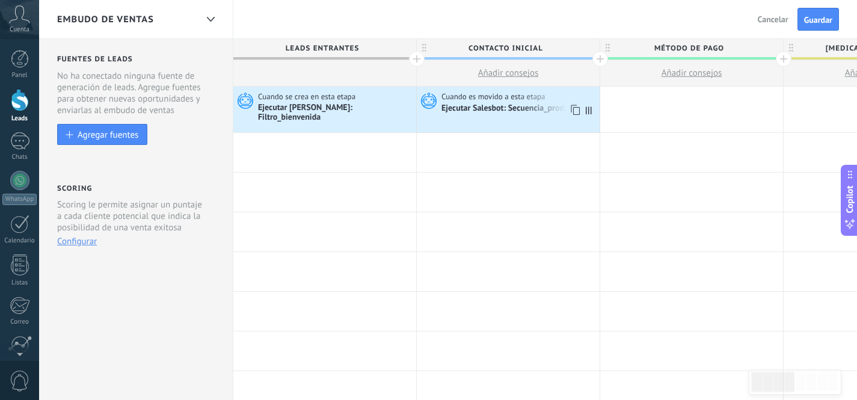
click at [502, 107] on div "Ejecutar Salesbot: Secuencia_producto" at bounding box center [511, 108] width 140 height 11
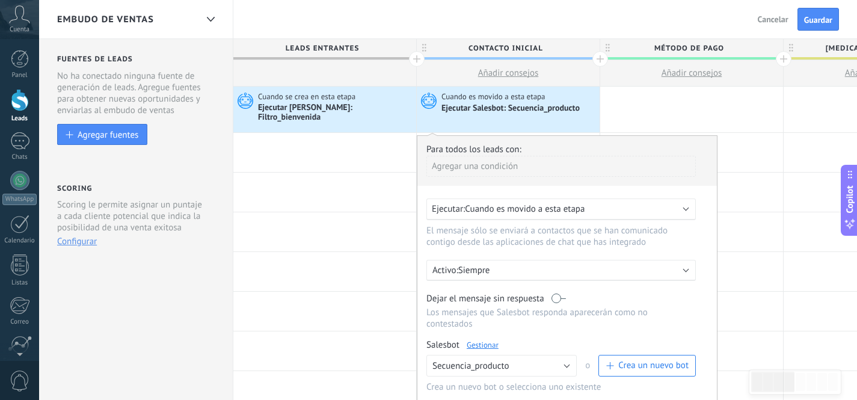
click at [355, 117] on div "Cuando se crea en esta etapa Ejecutar [PERSON_NAME]: Filtro_bienvenida" at bounding box center [324, 110] width 183 height 46
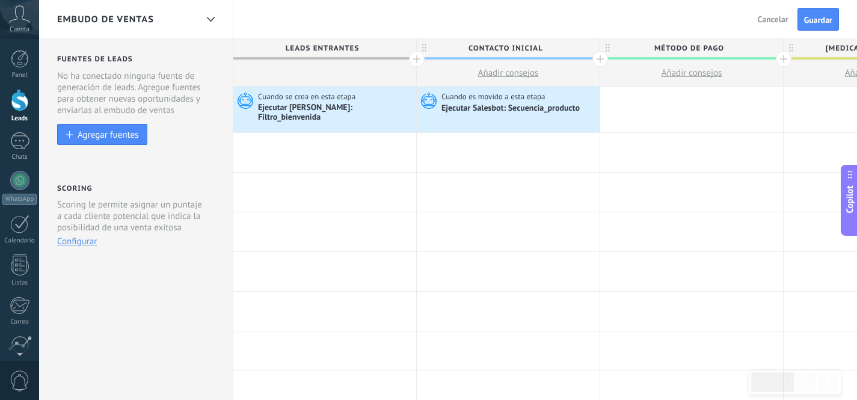
click at [321, 108] on div "Ejecutar [PERSON_NAME]: Filtro_bienvenida" at bounding box center [335, 113] width 155 height 20
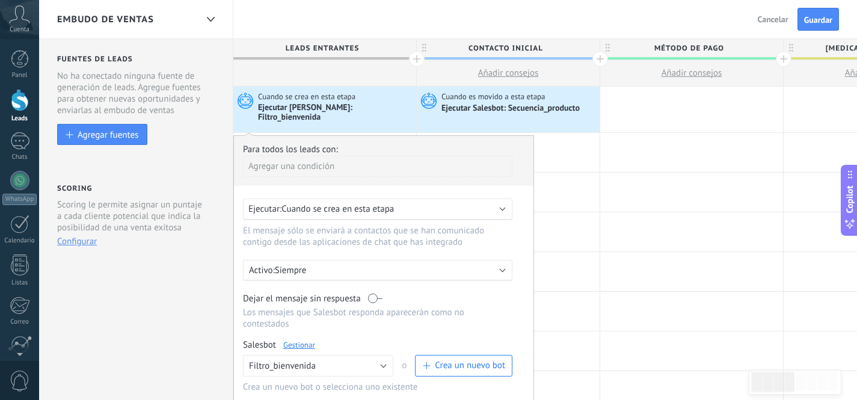
click at [505, 105] on div "Ejecutar Salesbot: Secuencia_producto" at bounding box center [511, 108] width 140 height 11
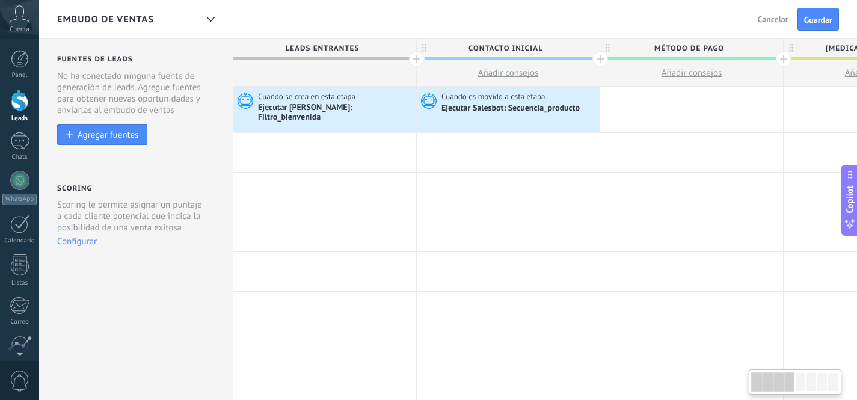
click at [479, 105] on div "Ejecutar Salesbot: Secuencia_producto" at bounding box center [511, 108] width 140 height 11
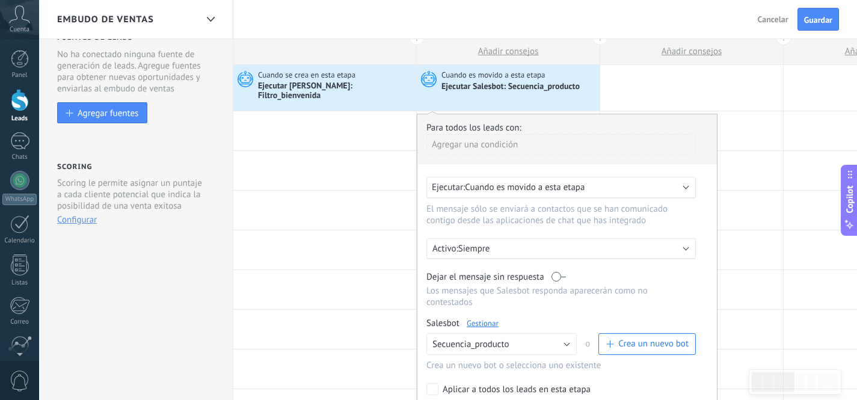
scroll to position [22, 0]
click at [496, 135] on div "Agregar una condición" at bounding box center [560, 144] width 269 height 21
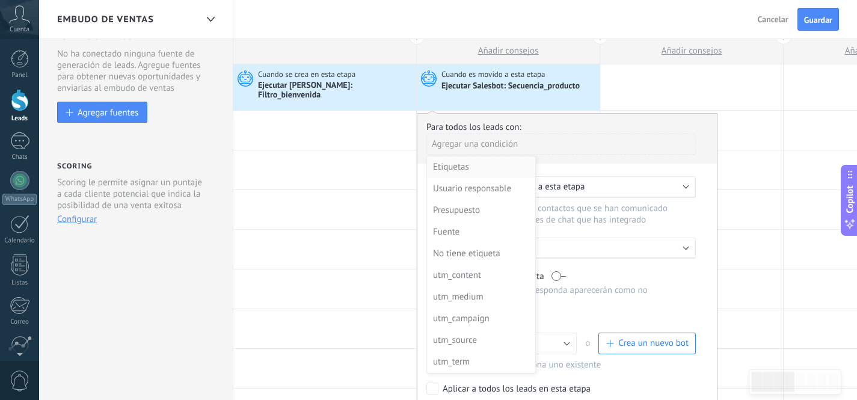
click at [477, 160] on div "Etiquetas" at bounding box center [480, 167] width 94 height 17
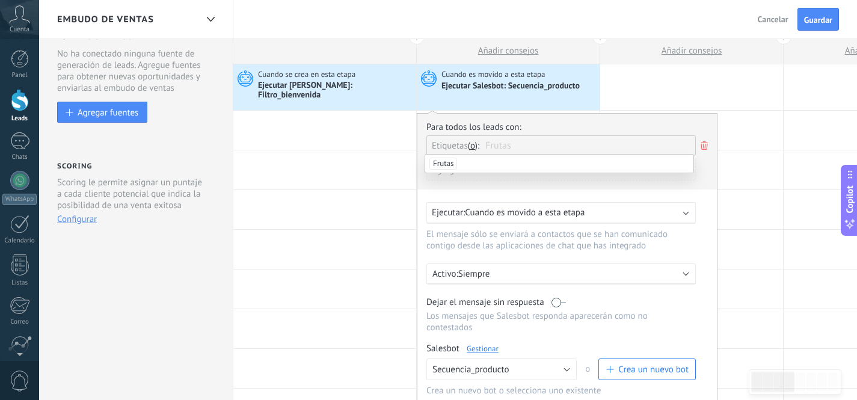
click at [443, 162] on span "Frutas" at bounding box center [443, 164] width 28 height 12
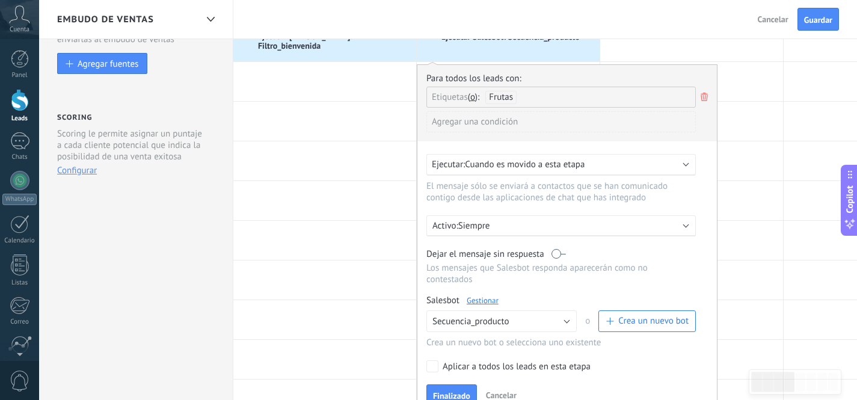
scroll to position [94, 0]
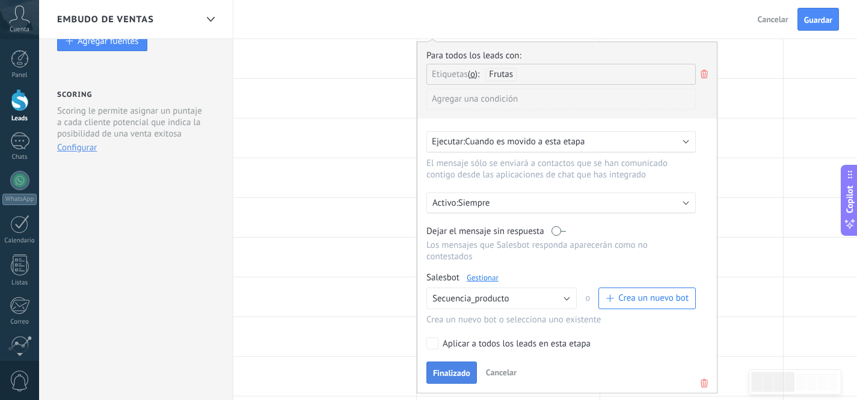
click at [451, 369] on span "Finalizado" at bounding box center [451, 373] width 37 height 8
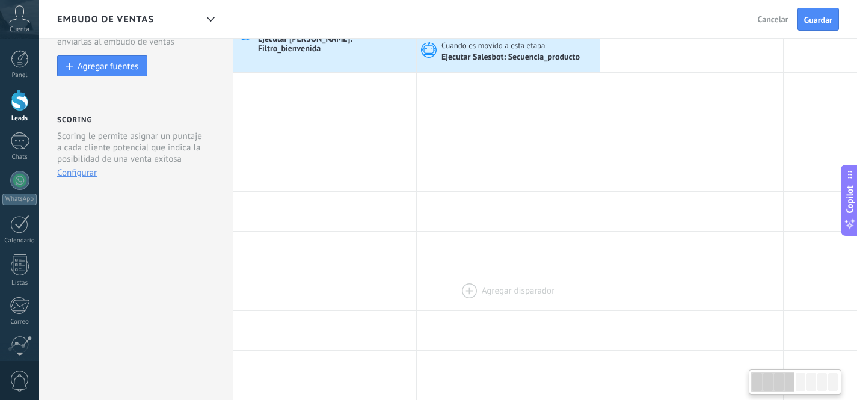
scroll to position [0, 0]
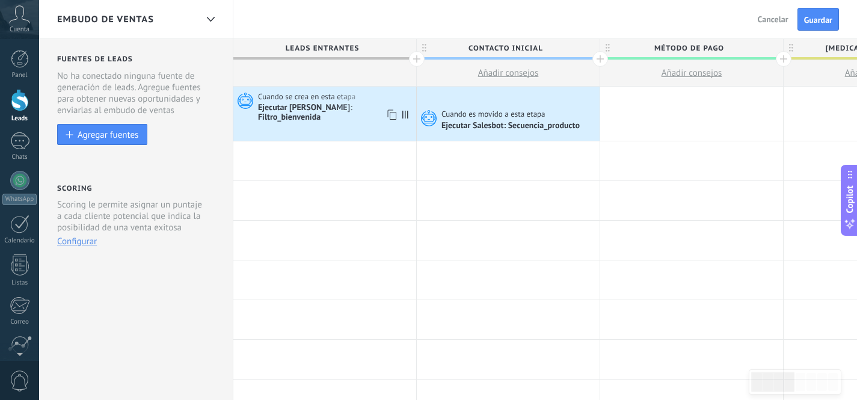
click at [318, 112] on div "Ejecutar [PERSON_NAME]: Filtro_bienvenida" at bounding box center [335, 113] width 155 height 20
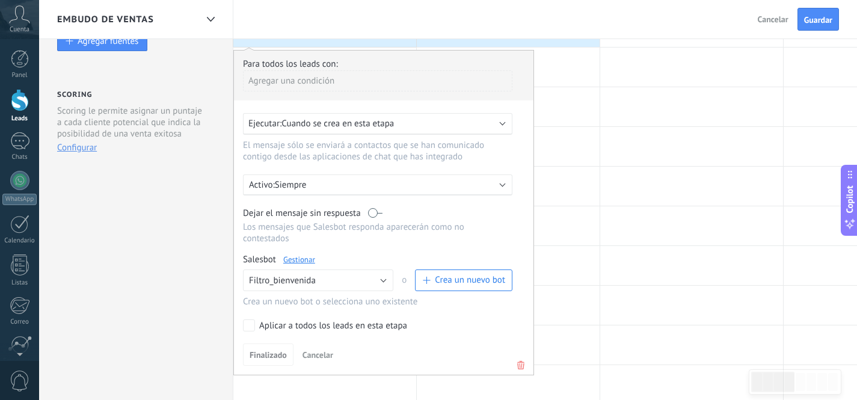
scroll to position [94, 0]
click at [325, 285] on button "Filtro_bienvenida" at bounding box center [318, 280] width 150 height 22
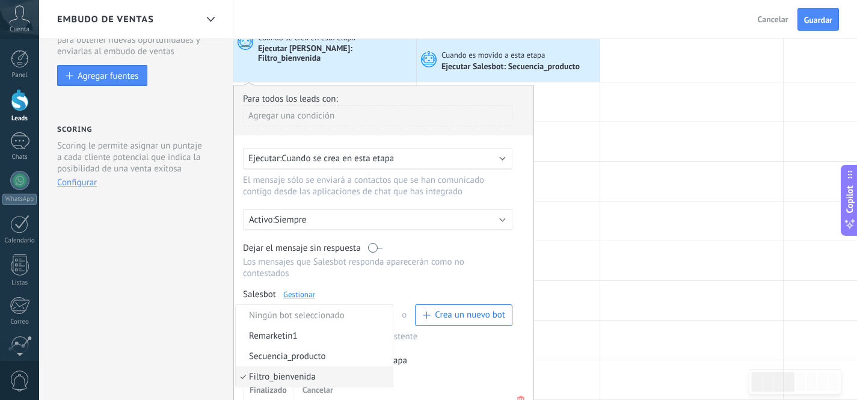
scroll to position [0, 0]
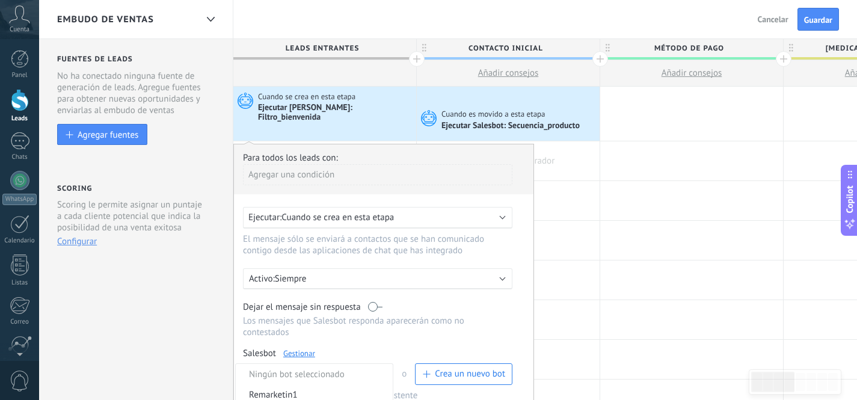
click at [555, 162] on div at bounding box center [508, 160] width 183 height 39
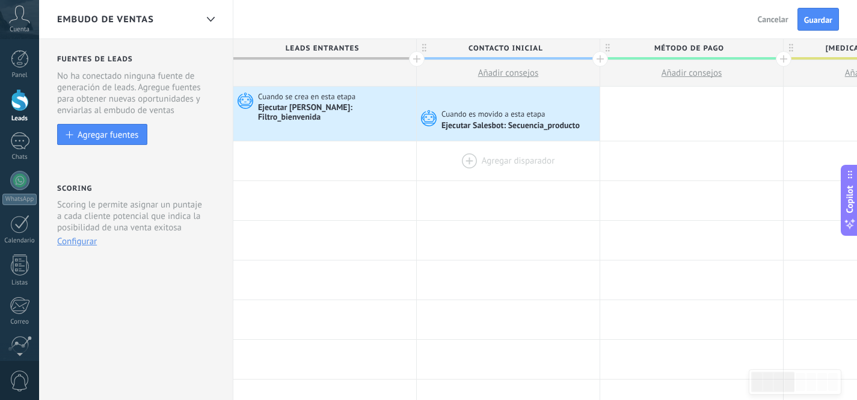
click at [487, 158] on div at bounding box center [508, 160] width 183 height 39
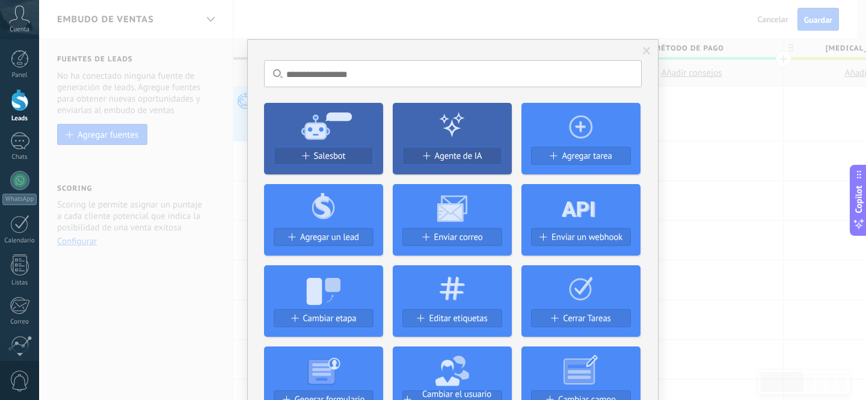
click at [649, 53] on span at bounding box center [647, 51] width 20 height 20
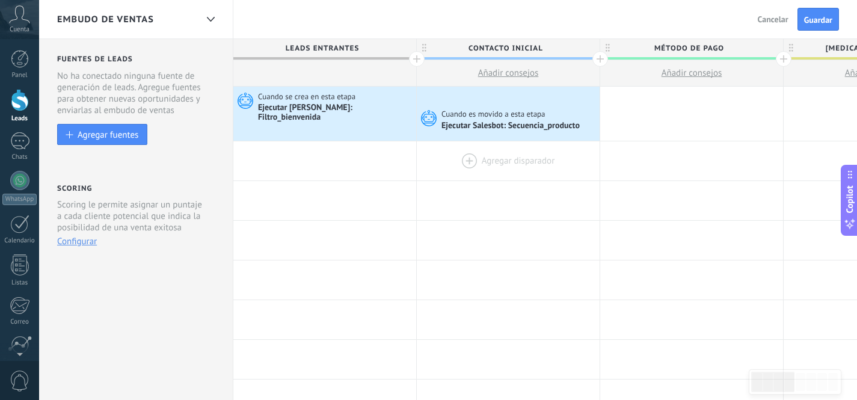
click at [508, 164] on div at bounding box center [508, 160] width 183 height 39
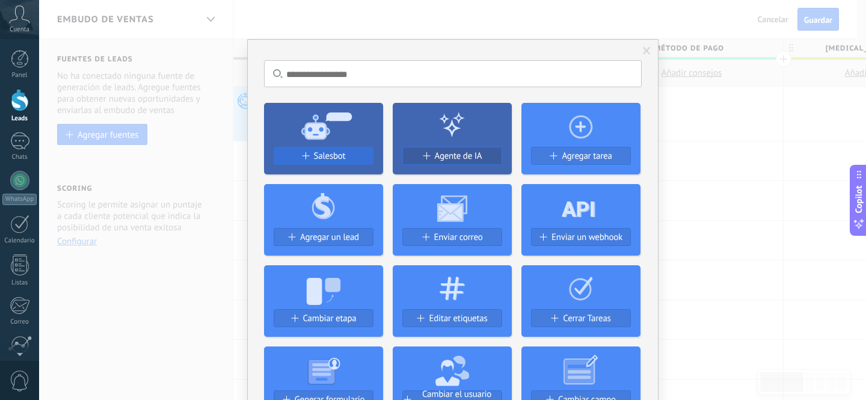
click at [345, 160] on div "Salesbot" at bounding box center [323, 156] width 99 height 10
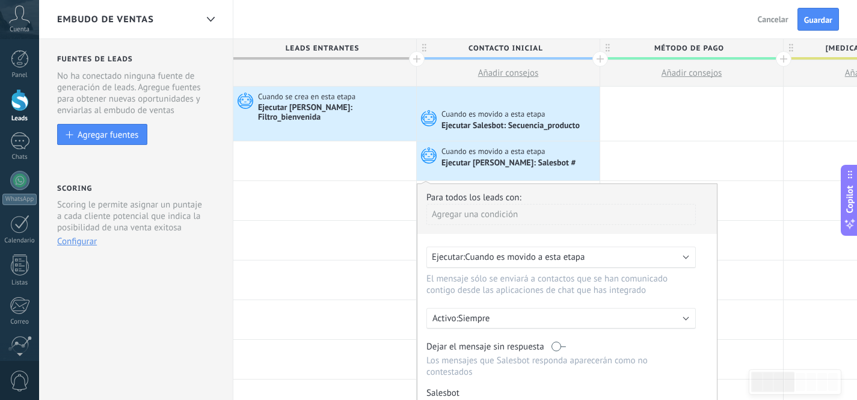
click at [515, 215] on div "Agregar una condición" at bounding box center [560, 214] width 269 height 21
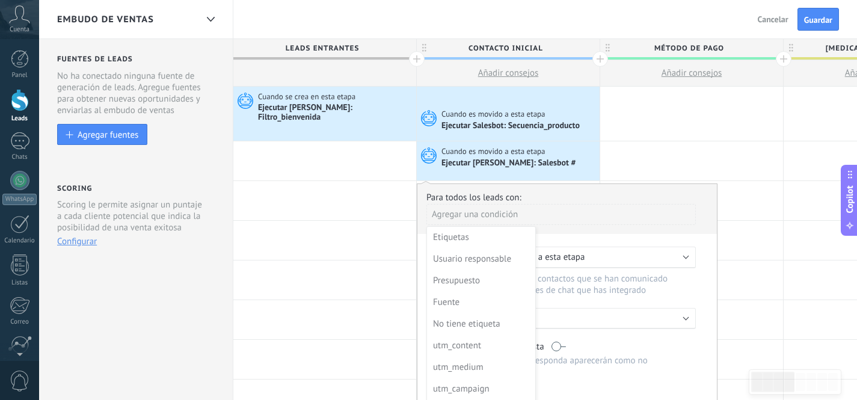
click at [582, 239] on div at bounding box center [567, 348] width 300 height 328
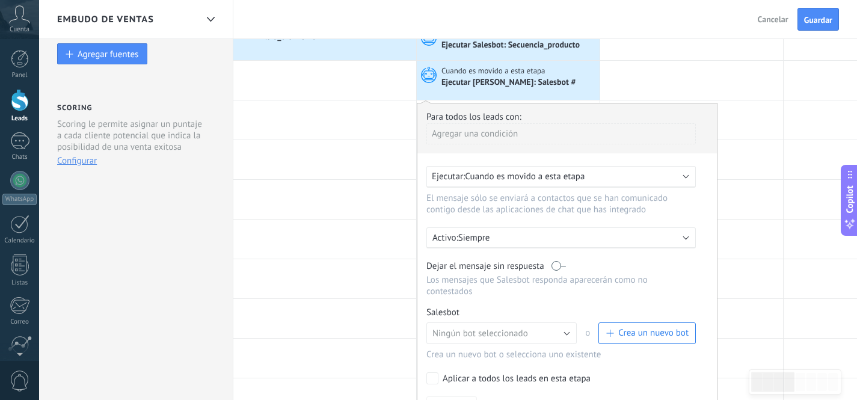
scroll to position [129, 0]
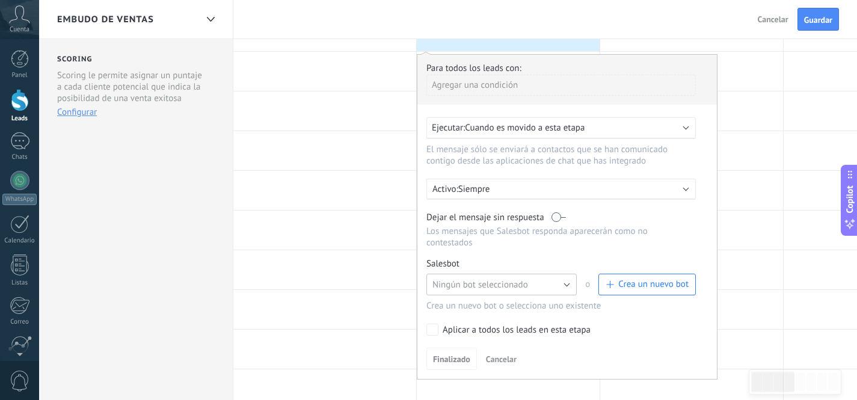
click at [502, 291] on span "Ningún bot seleccionado" at bounding box center [480, 284] width 96 height 11
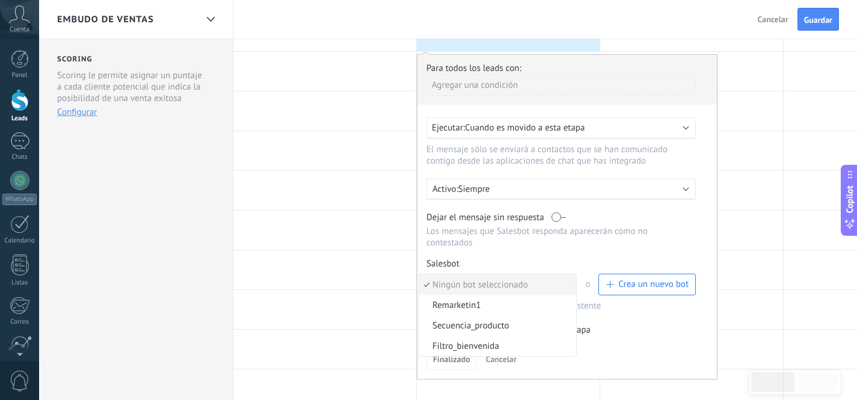
click at [602, 357] on div "Finalizado Cancelar" at bounding box center [566, 359] width 281 height 22
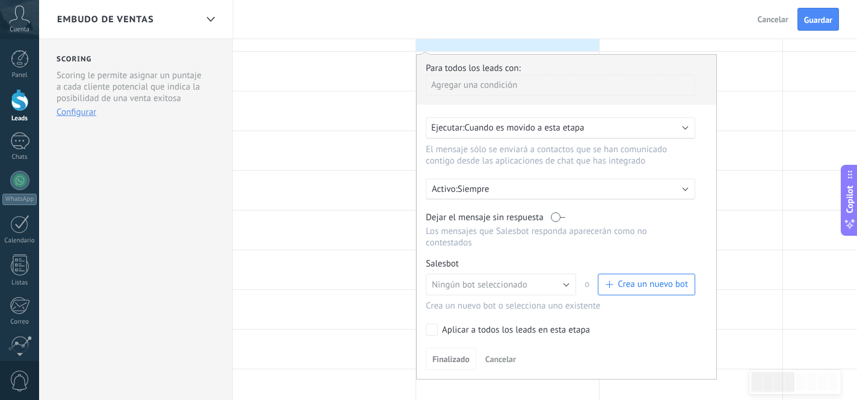
click at [503, 362] on span "Cancelar" at bounding box center [500, 359] width 31 height 11
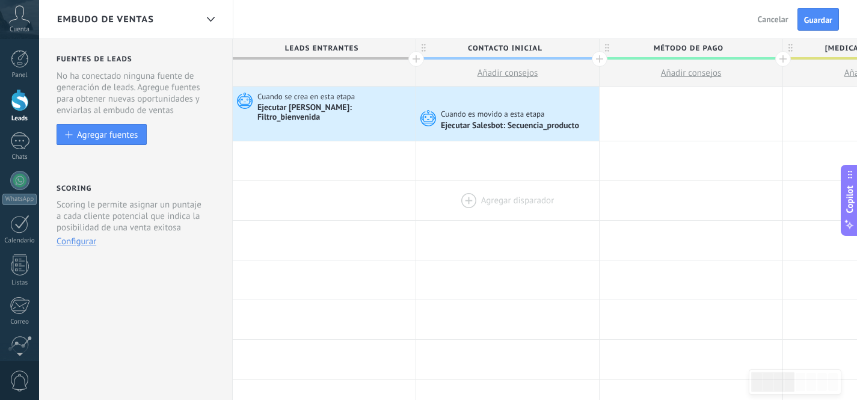
scroll to position [0, 0]
click at [814, 17] on span "Guardar" at bounding box center [818, 20] width 28 height 8
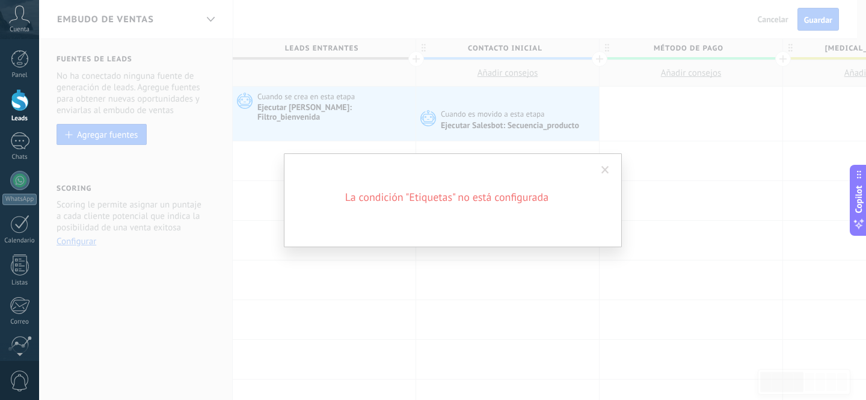
click at [611, 164] on span at bounding box center [605, 170] width 20 height 20
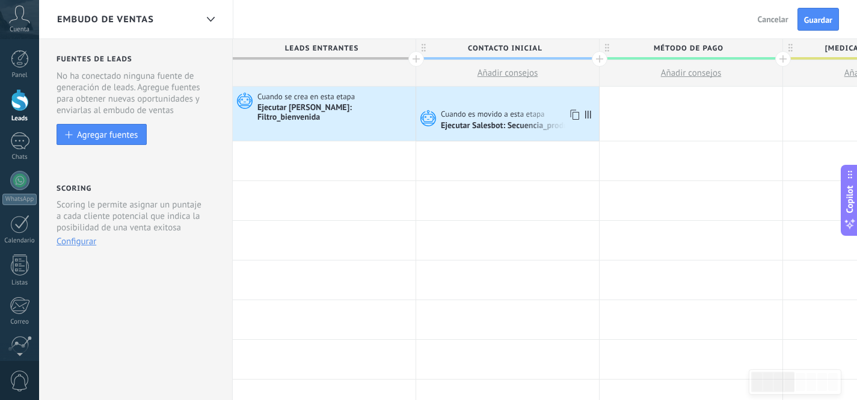
click at [510, 122] on div "Ejecutar Salesbot: Secuencia_producto" at bounding box center [511, 126] width 140 height 11
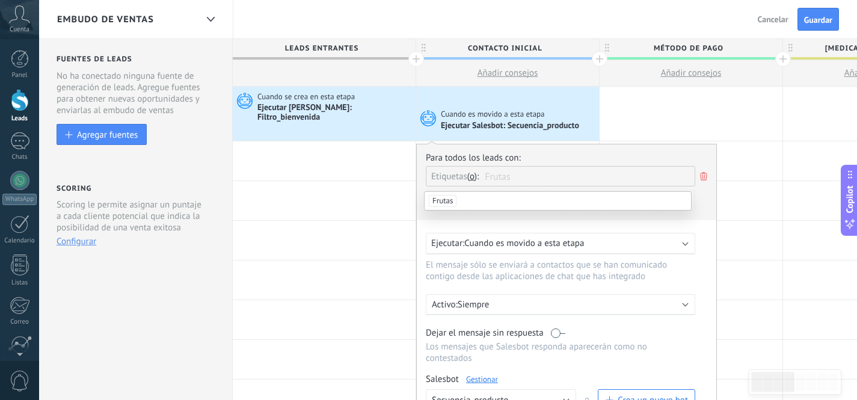
click at [441, 198] on span "Frutas" at bounding box center [443, 201] width 28 height 12
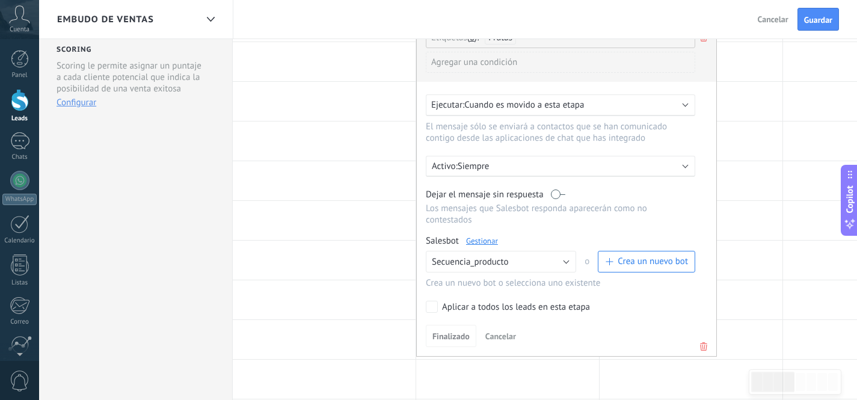
scroll to position [210, 0]
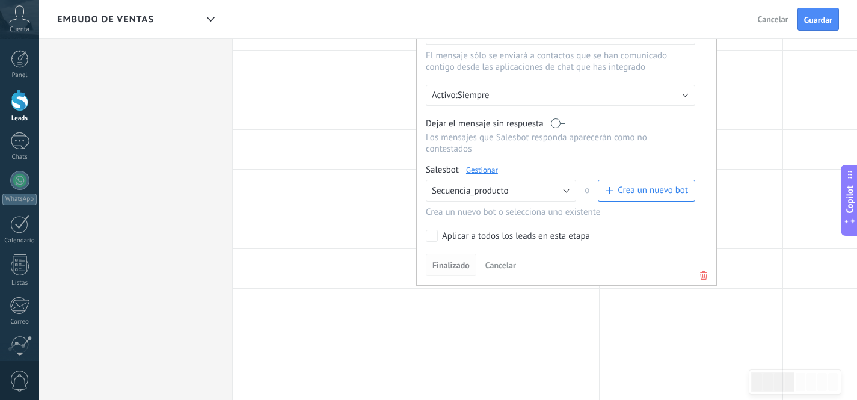
click at [458, 269] on span "Finalizado" at bounding box center [450, 265] width 37 height 8
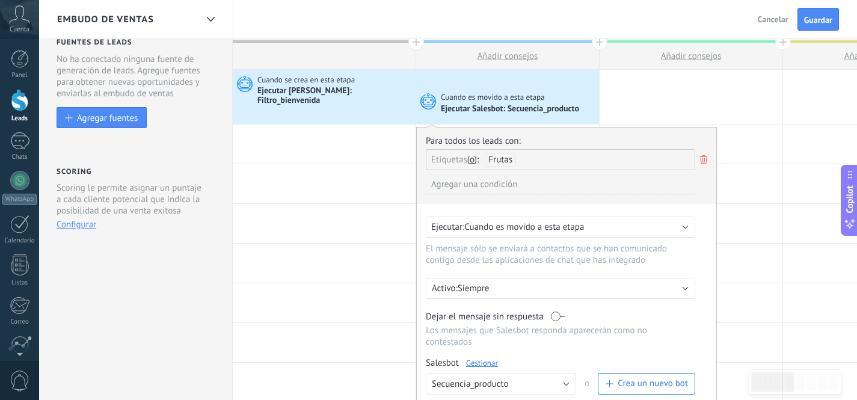
scroll to position [0, 0]
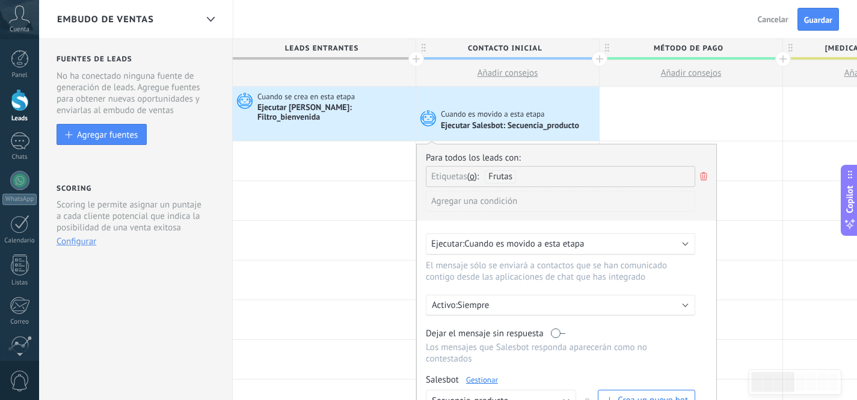
click at [706, 173] on icon at bounding box center [703, 176] width 13 height 14
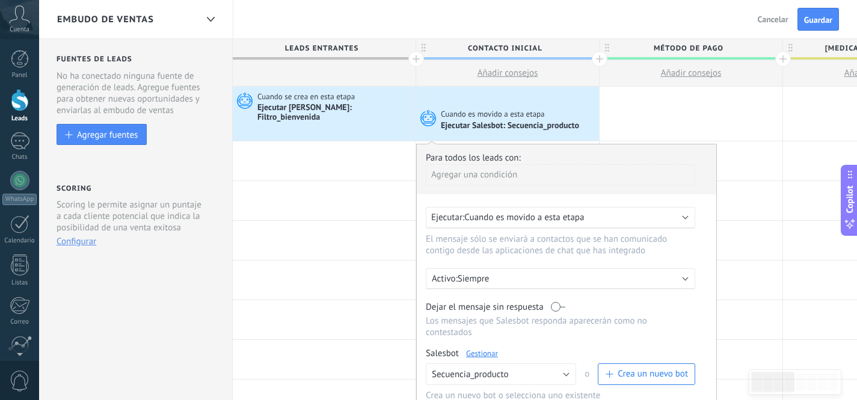
click at [519, 183] on div "Agregar una condición" at bounding box center [560, 174] width 269 height 21
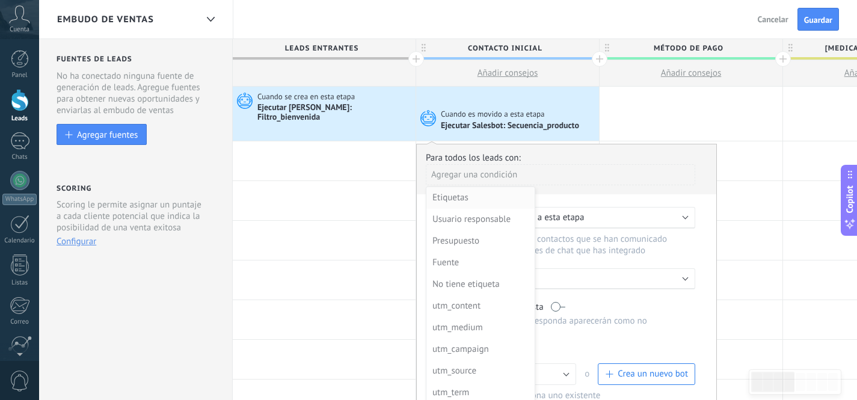
click at [462, 199] on div "Etiquetas" at bounding box center [479, 197] width 94 height 17
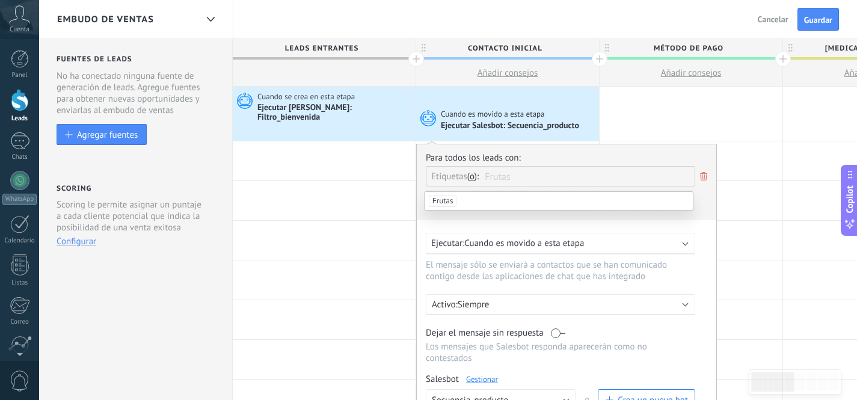
click at [449, 198] on span "Frutas" at bounding box center [443, 201] width 28 height 12
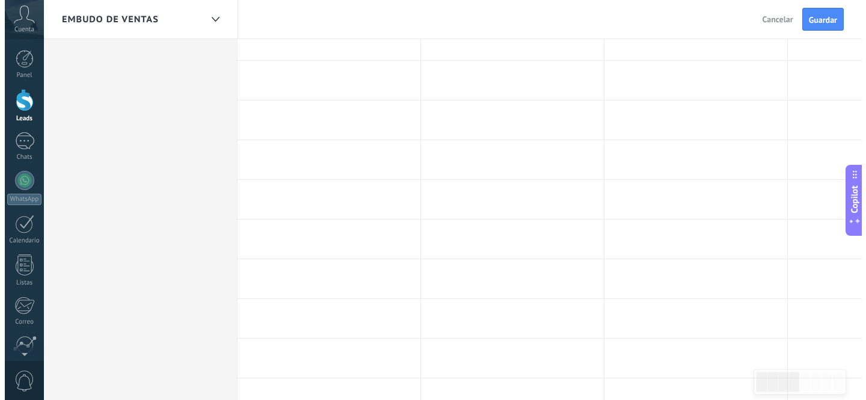
scroll to position [156, 0]
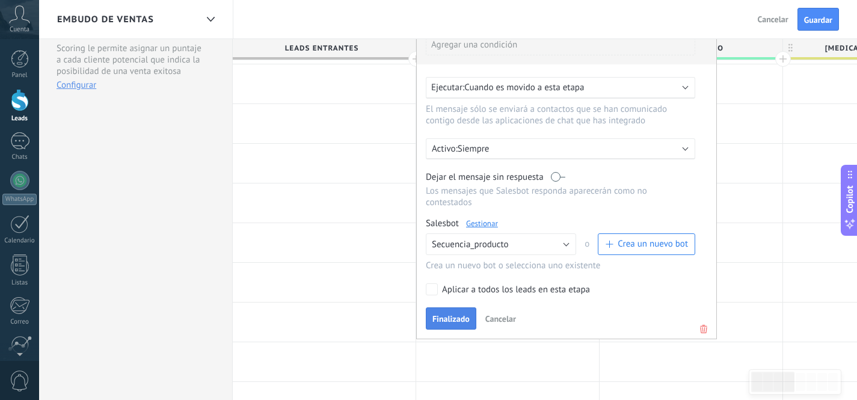
click at [440, 323] on span "Finalizado" at bounding box center [450, 319] width 37 height 8
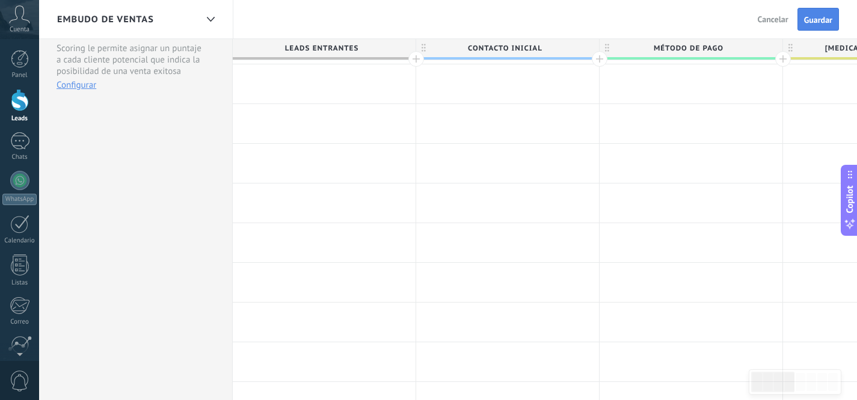
click at [806, 19] on span "Guardar" at bounding box center [818, 20] width 28 height 8
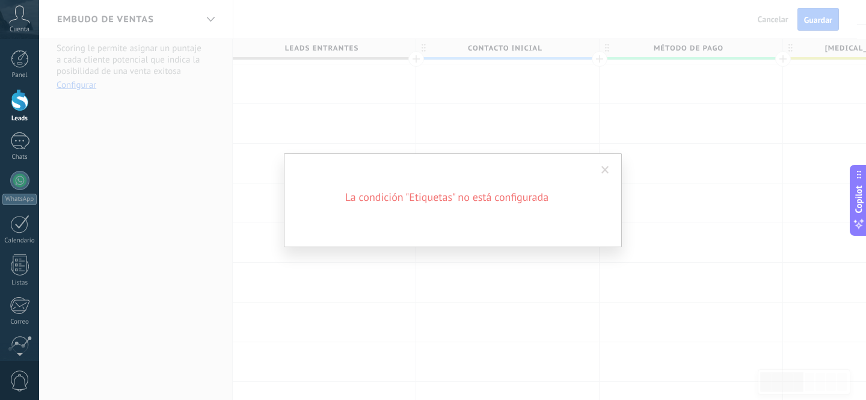
click at [601, 170] on span at bounding box center [605, 170] width 8 height 8
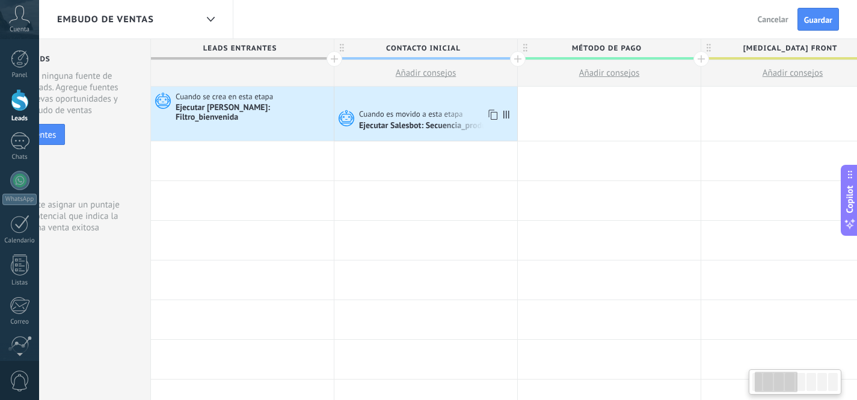
scroll to position [0, 74]
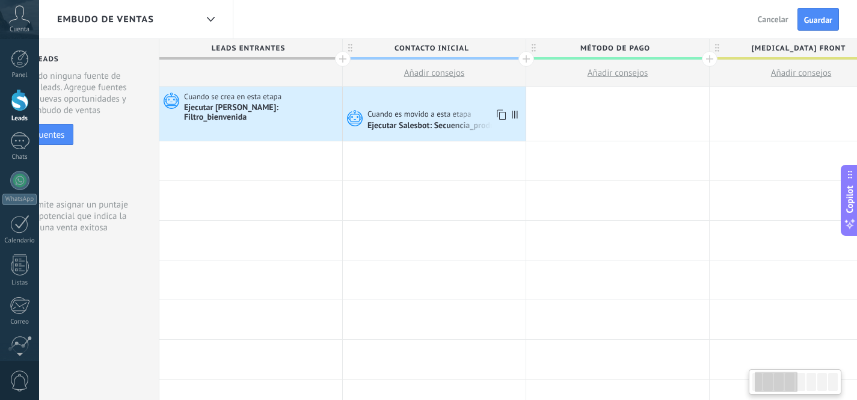
click at [514, 135] on span at bounding box center [517, 114] width 16 height 54
click at [419, 118] on span "Cuando es movido a esta etapa" at bounding box center [421, 114] width 106 height 11
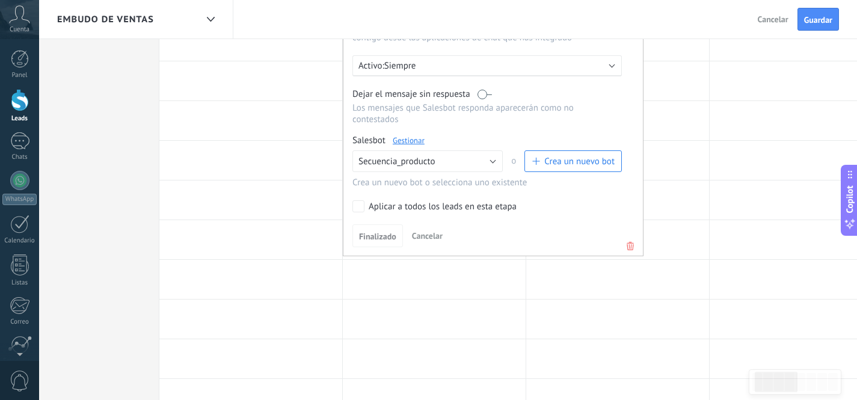
scroll to position [239, 0]
click at [630, 251] on icon at bounding box center [630, 246] width 13 height 14
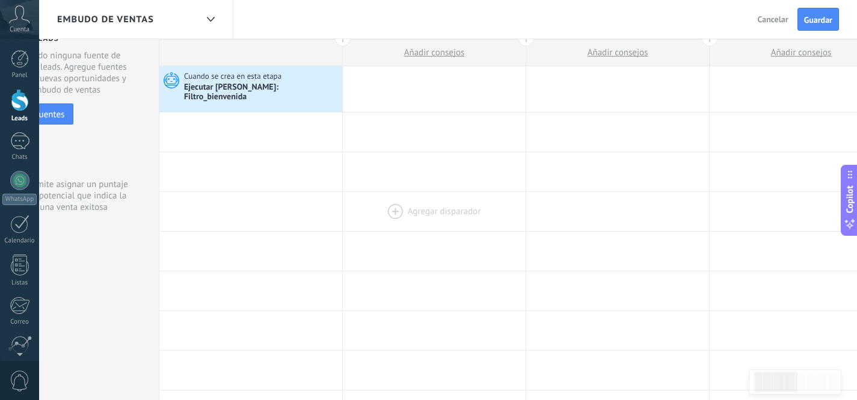
scroll to position [0, 0]
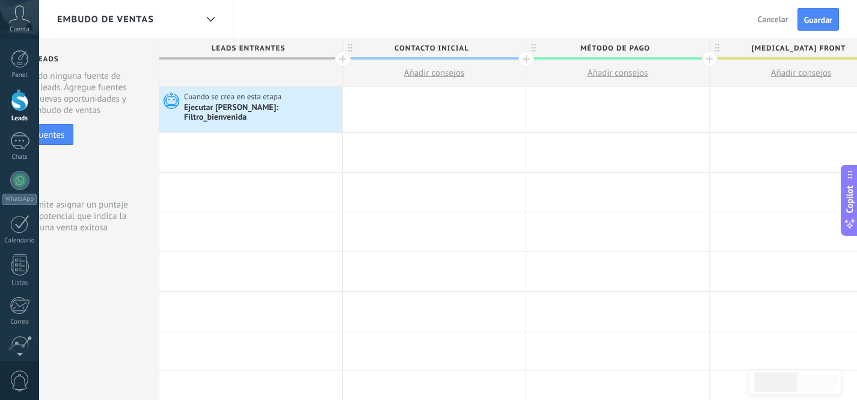
click at [411, 111] on div at bounding box center [434, 110] width 183 height 46
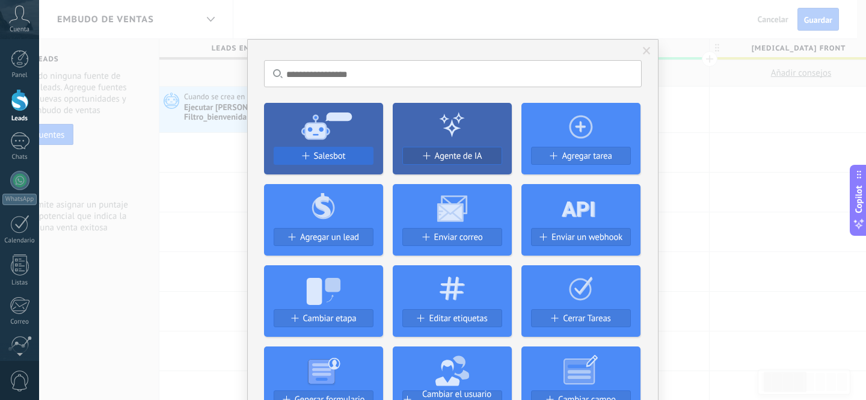
click at [316, 156] on span "Salesbot" at bounding box center [330, 156] width 32 height 10
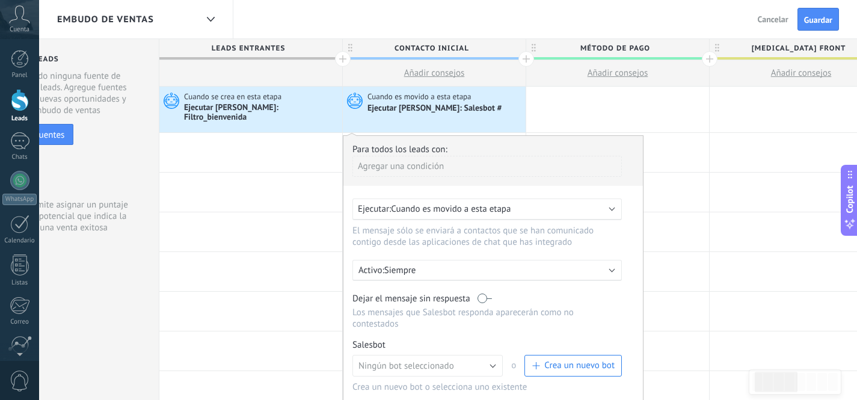
click at [432, 162] on div "Agregar una condición" at bounding box center [486, 166] width 269 height 21
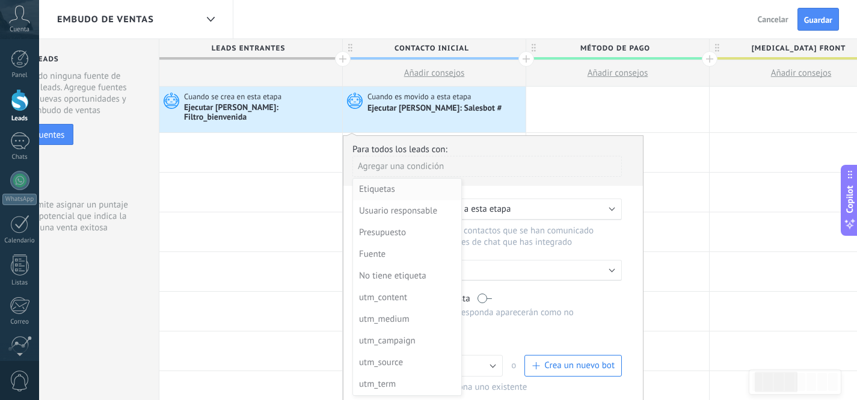
click at [391, 185] on div "Etiquetas" at bounding box center [406, 189] width 94 height 17
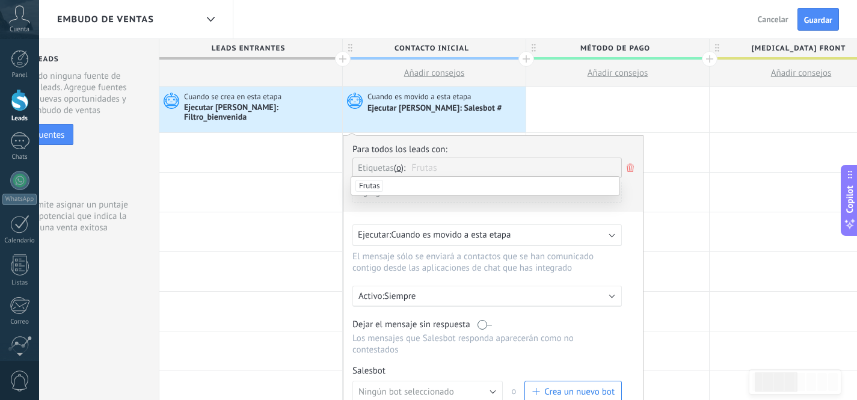
click at [372, 186] on span "Frutas" at bounding box center [369, 186] width 28 height 12
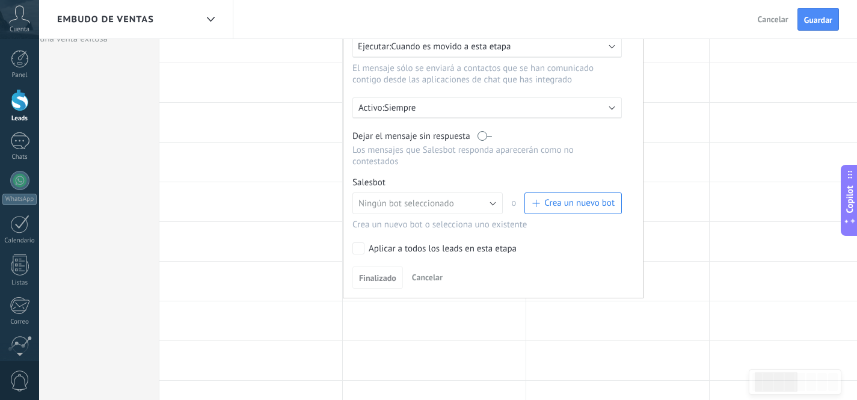
scroll to position [128, 0]
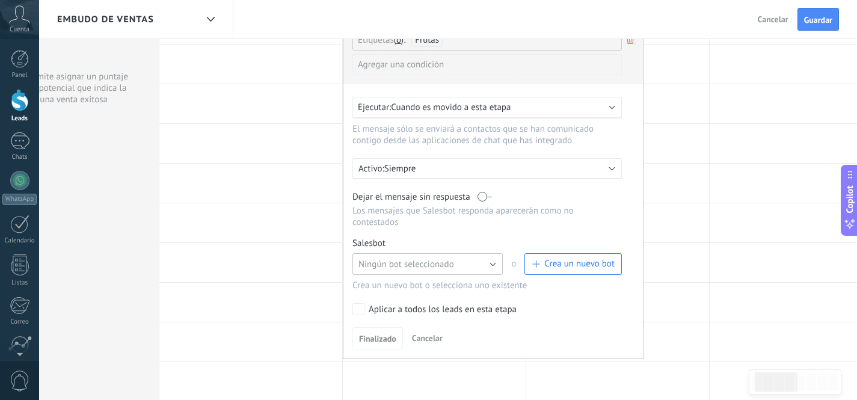
click at [401, 259] on span "Ningún bot seleccionado" at bounding box center [406, 264] width 96 height 11
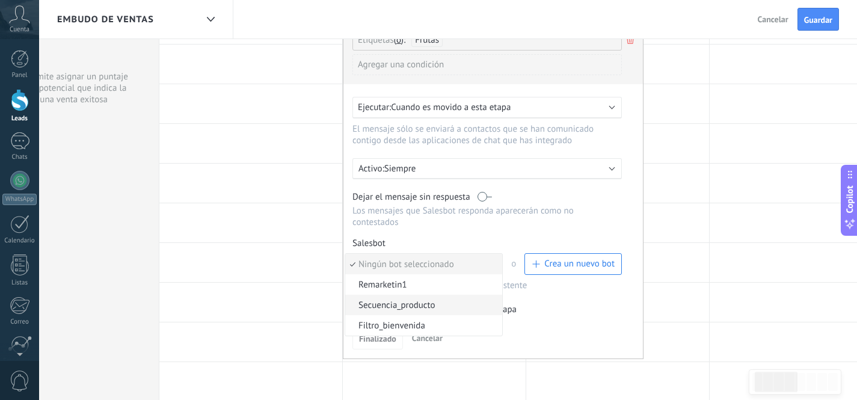
click at [409, 302] on span "Secuencia_producto" at bounding box center [421, 305] width 153 height 11
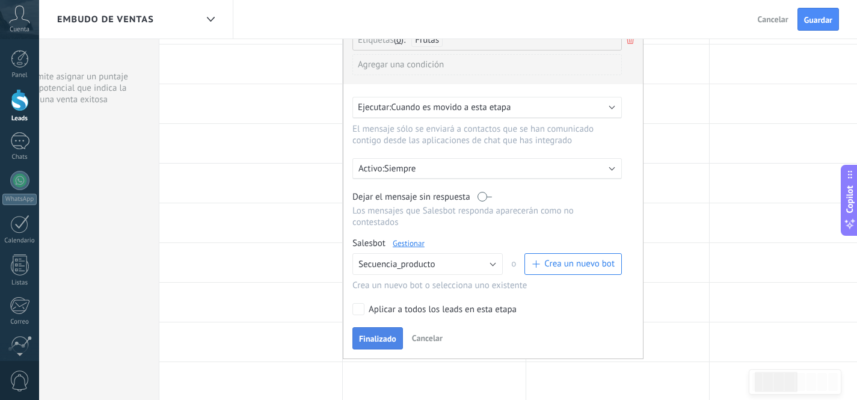
click at [369, 337] on span "Finalizado" at bounding box center [377, 338] width 37 height 8
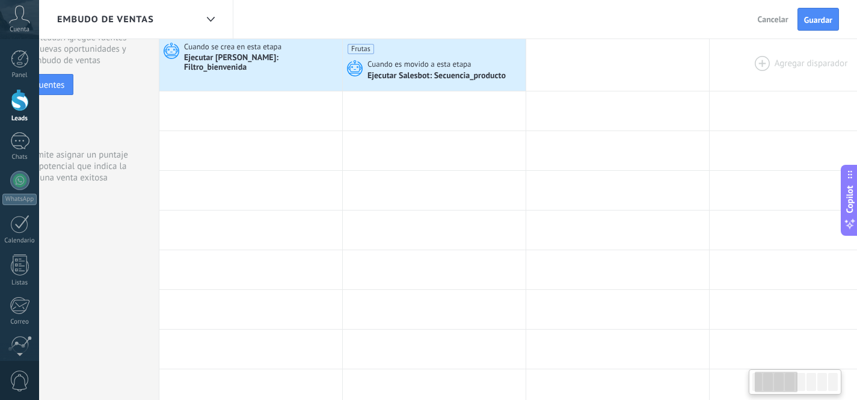
scroll to position [22, 0]
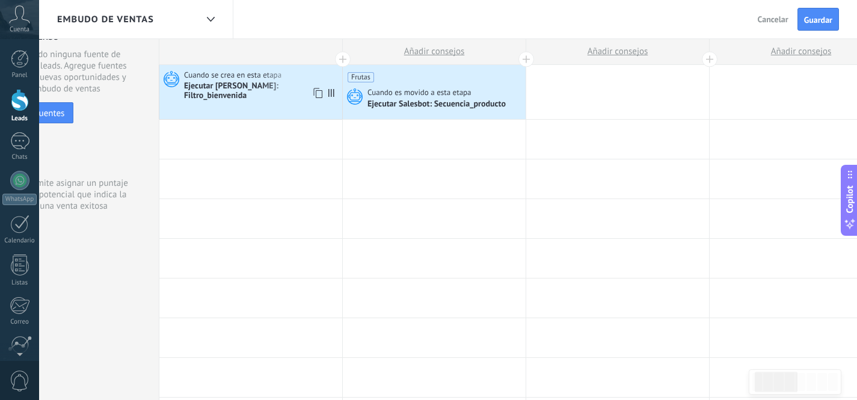
click at [222, 78] on span "Cuando se crea en esta etapa" at bounding box center [233, 75] width 99 height 11
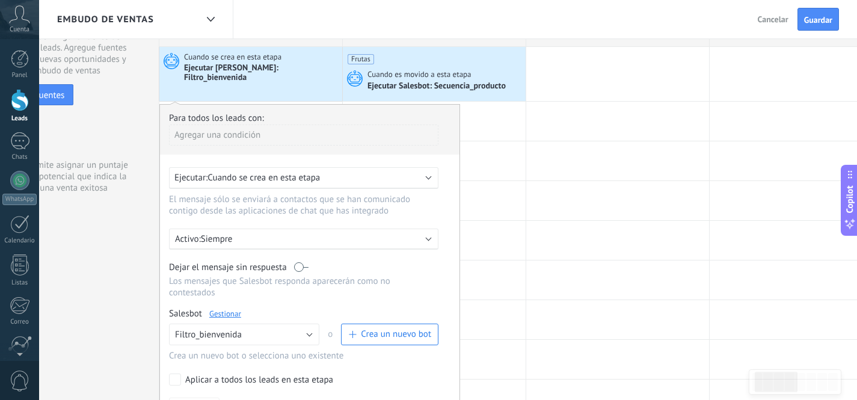
scroll to position [112, 0]
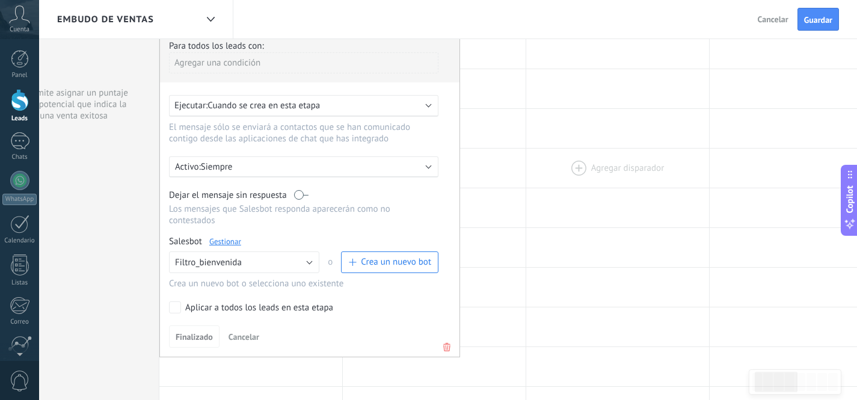
click at [633, 154] on div at bounding box center [617, 168] width 183 height 39
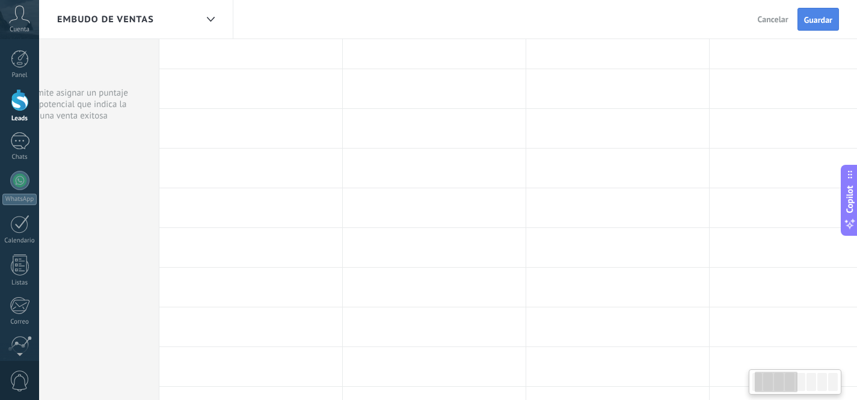
click at [808, 16] on span "Guardar" at bounding box center [818, 20] width 28 height 8
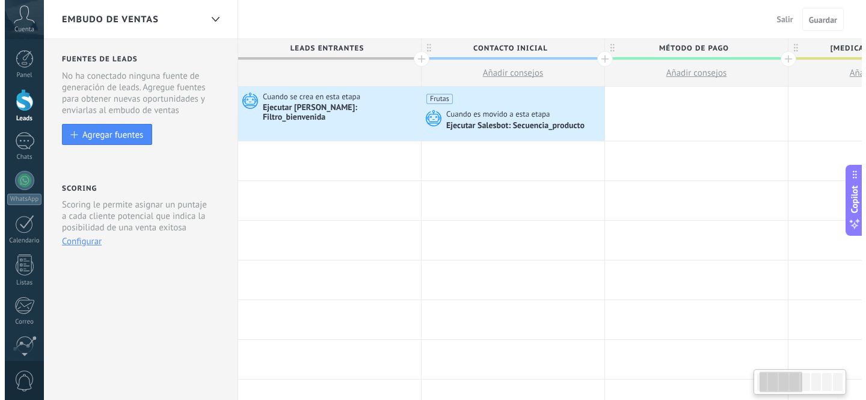
scroll to position [0, 74]
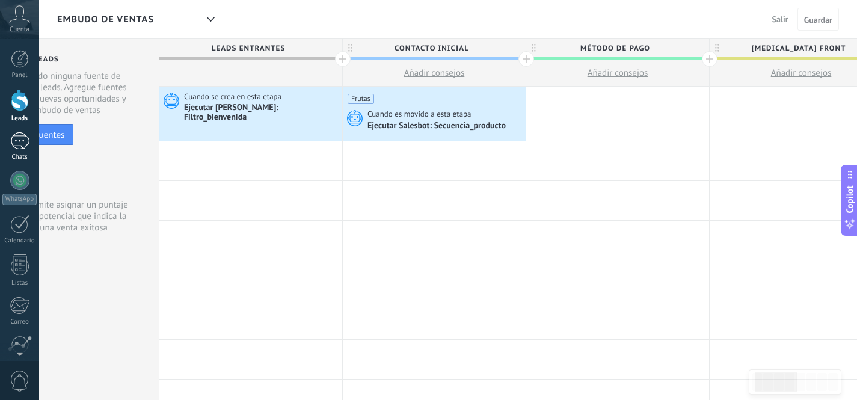
click at [20, 140] on div at bounding box center [19, 140] width 19 height 17
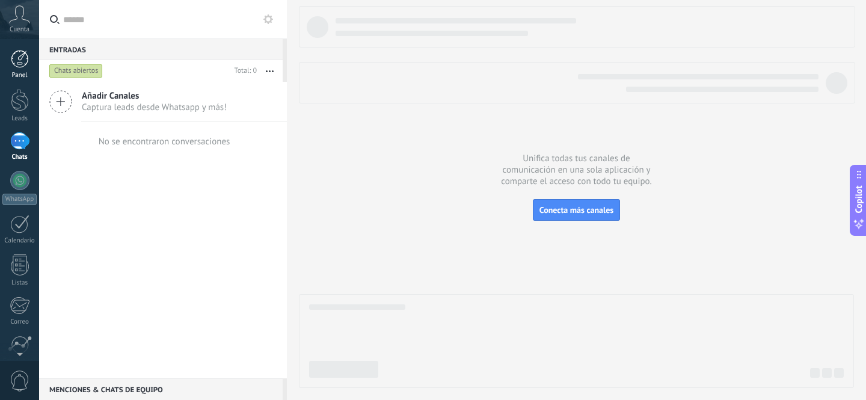
click at [21, 64] on div at bounding box center [20, 59] width 18 height 18
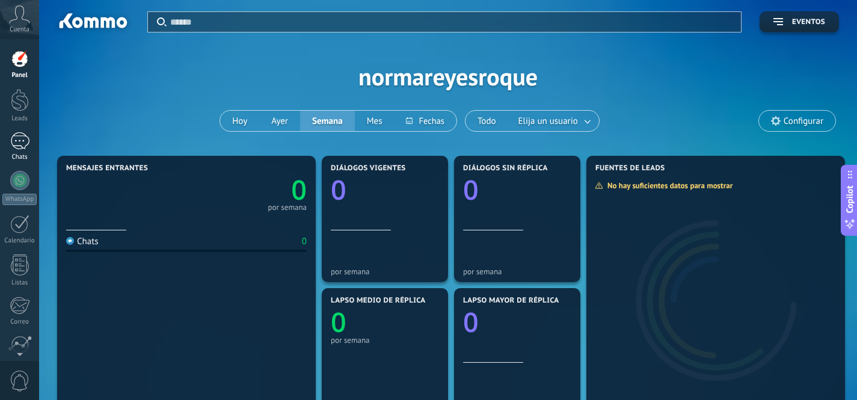
click at [24, 137] on div at bounding box center [19, 140] width 19 height 17
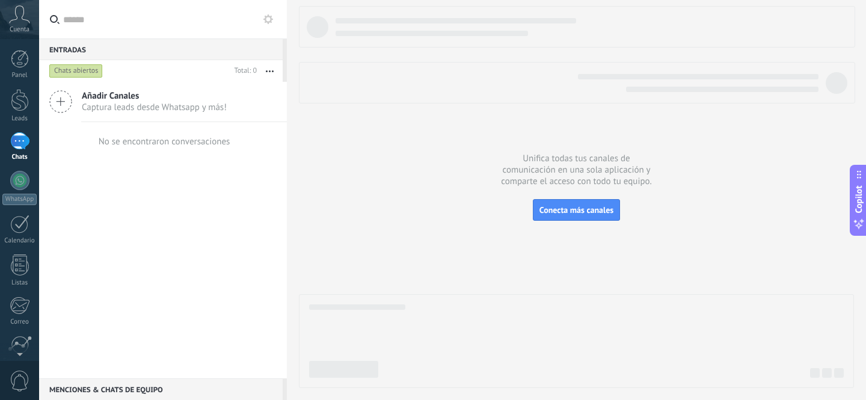
click at [273, 72] on button "button" at bounding box center [270, 71] width 26 height 22
click at [267, 25] on button at bounding box center [268, 19] width 14 height 14
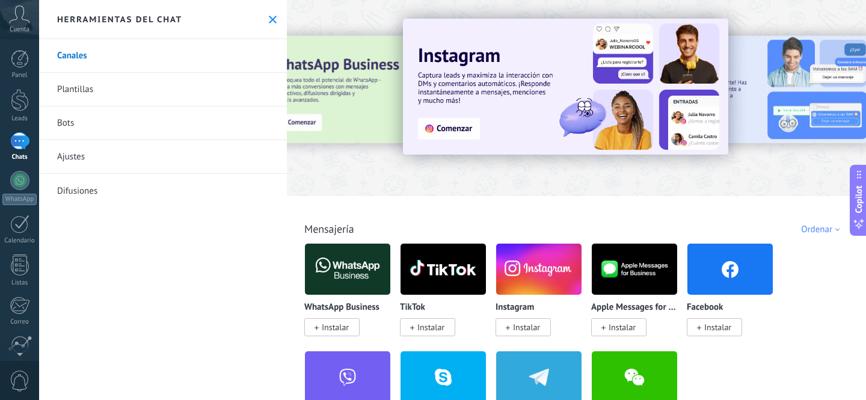
click at [71, 123] on link "Bots" at bounding box center [163, 123] width 248 height 34
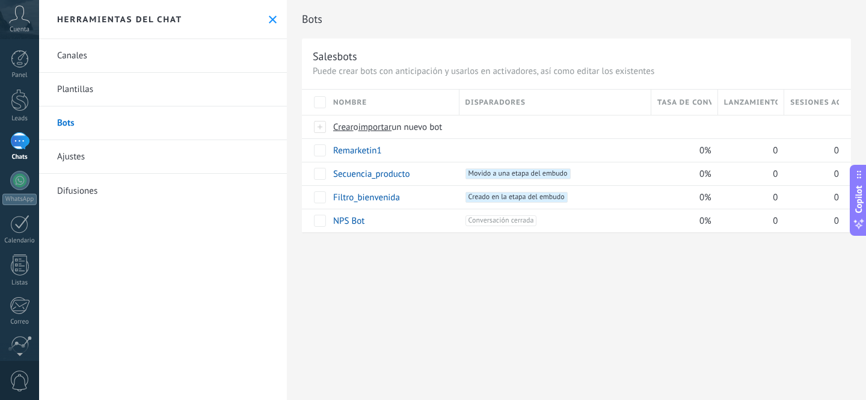
click at [435, 270] on div "Bots Salesbots Puede crear bots con anticipación y usarlos en activadores, así …" at bounding box center [576, 200] width 579 height 400
click at [418, 174] on span at bounding box center [419, 174] width 12 height 12
drag, startPoint x: 421, startPoint y: 177, endPoint x: 331, endPoint y: 176, distance: 90.2
click at [331, 176] on div "**********" at bounding box center [392, 192] width 134 height 60
type input "*"
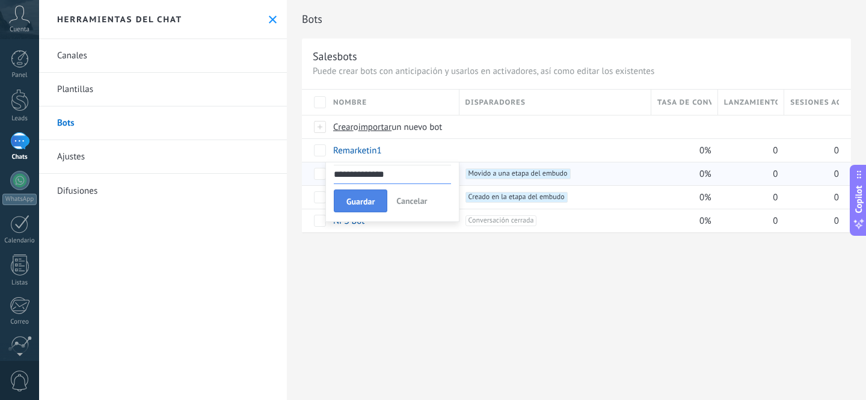
type input "**********"
click at [366, 195] on button "Guardar" at bounding box center [361, 200] width 54 height 23
click at [372, 266] on div "Bots Salesbots Puede crear bots con anticipación y usarlos en activadores, así …" at bounding box center [576, 200] width 579 height 400
click at [387, 153] on span at bounding box center [391, 150] width 12 height 12
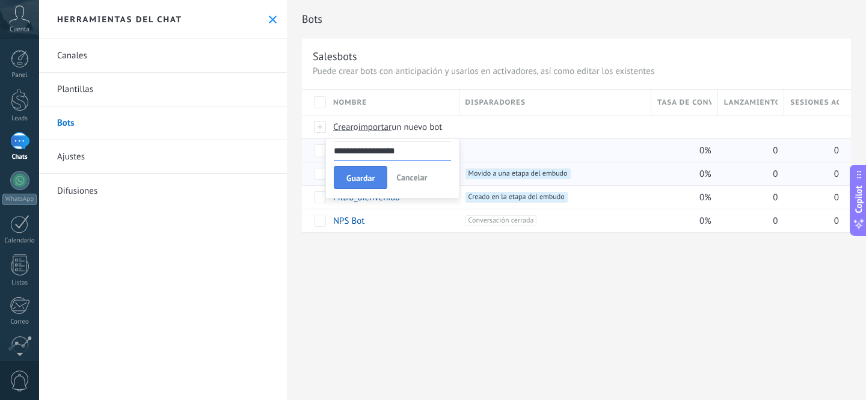
type input "**********"
click at [361, 174] on span "Guardar" at bounding box center [360, 178] width 28 height 8
click at [403, 282] on div "Bots Salesbots Puede crear bots con anticipación y usarlos en activadores, así …" at bounding box center [576, 200] width 579 height 400
click at [357, 200] on link "Filtro_bienvenida" at bounding box center [366, 197] width 67 height 11
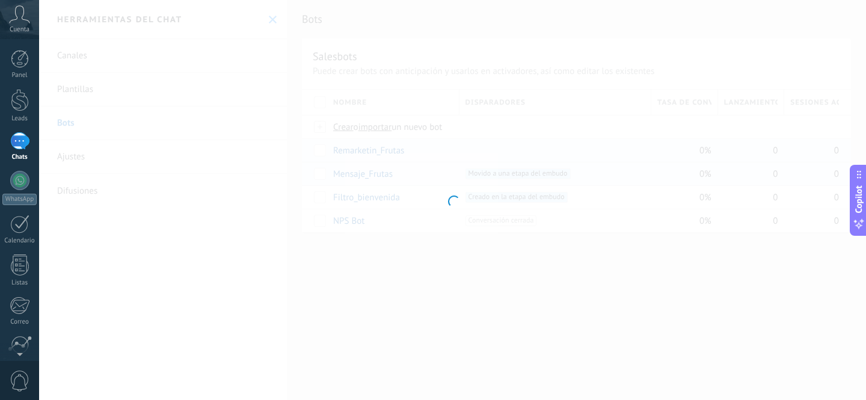
type input "**********"
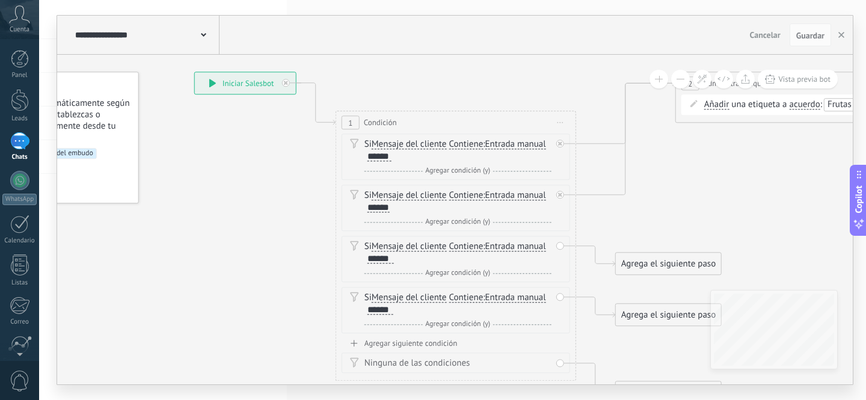
drag, startPoint x: 404, startPoint y: 258, endPoint x: 292, endPoint y: 189, distance: 130.7
click at [277, 174] on icon at bounding box center [757, 238] width 1727 height 934
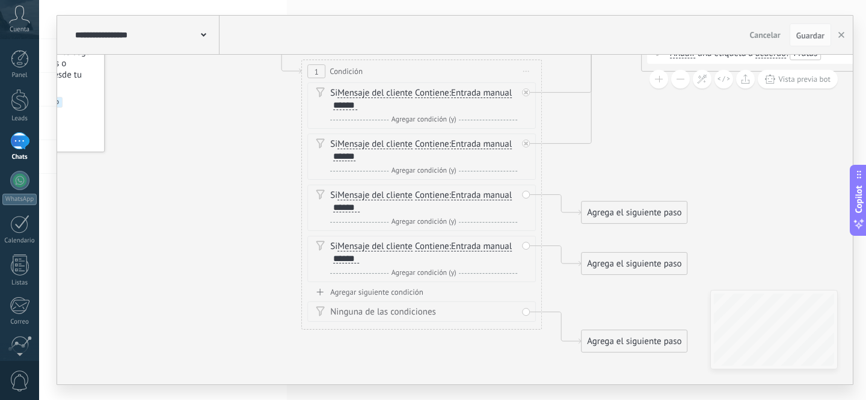
drag, startPoint x: 301, startPoint y: 250, endPoint x: 294, endPoint y: 206, distance: 44.4
click at [275, 210] on icon at bounding box center [722, 187] width 1727 height 934
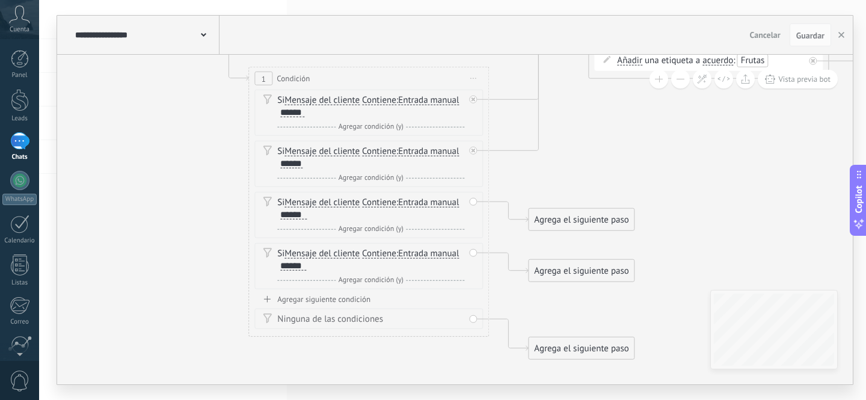
drag, startPoint x: 592, startPoint y: 185, endPoint x: 580, endPoint y: 188, distance: 12.3
click at [588, 186] on icon at bounding box center [669, 194] width 1727 height 934
click at [458, 200] on div "Borrar" at bounding box center [457, 202] width 13 height 17
click at [467, 220] on div "Borrar" at bounding box center [477, 219] width 54 height 20
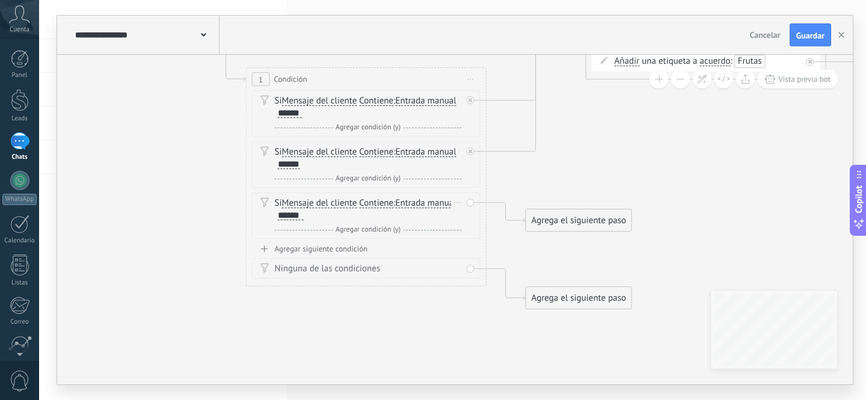
click at [460, 202] on icon at bounding box center [458, 202] width 6 height 1
click at [475, 215] on div "Borrar" at bounding box center [477, 219] width 54 height 20
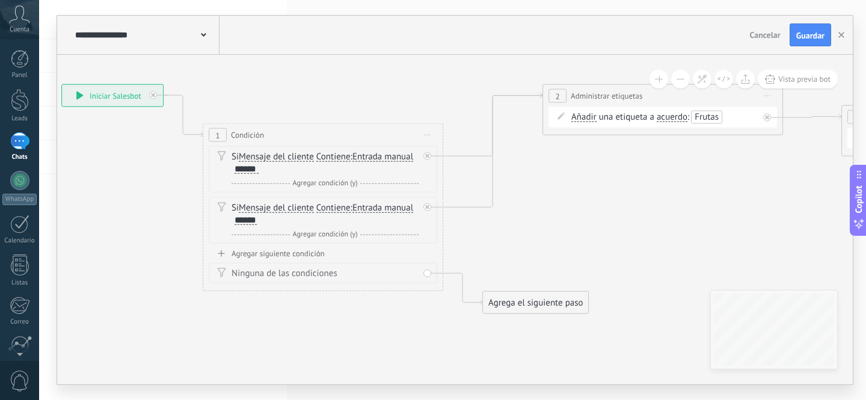
drag, startPoint x: 580, startPoint y: 186, endPoint x: 530, endPoint y: 244, distance: 76.7
click at [534, 244] on icon at bounding box center [624, 250] width 1727 height 934
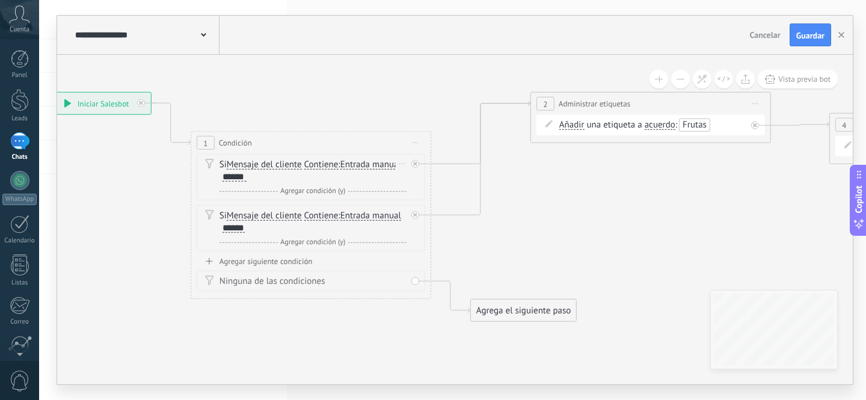
click at [237, 177] on div "******" at bounding box center [235, 177] width 24 height 10
paste div
click at [235, 229] on div "******" at bounding box center [234, 228] width 22 height 10
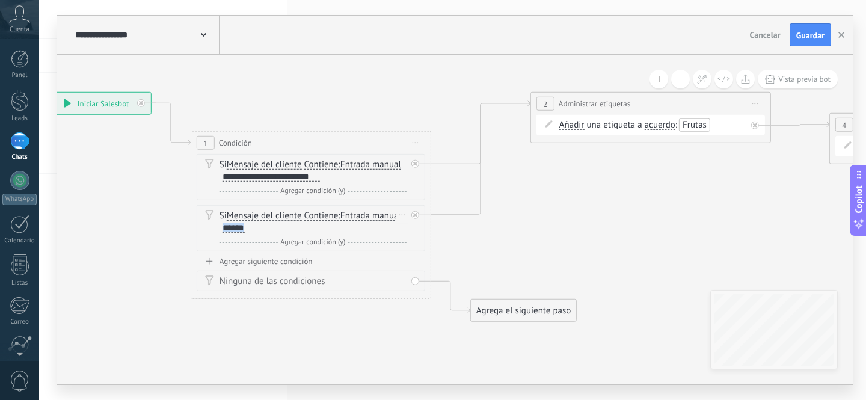
click at [235, 229] on div "******" at bounding box center [234, 228] width 22 height 10
paste div
click at [225, 229] on div "**********" at bounding box center [271, 228] width 97 height 10
click at [255, 227] on div "**********" at bounding box center [271, 228] width 96 height 10
click at [257, 227] on div "**********" at bounding box center [271, 228] width 96 height 10
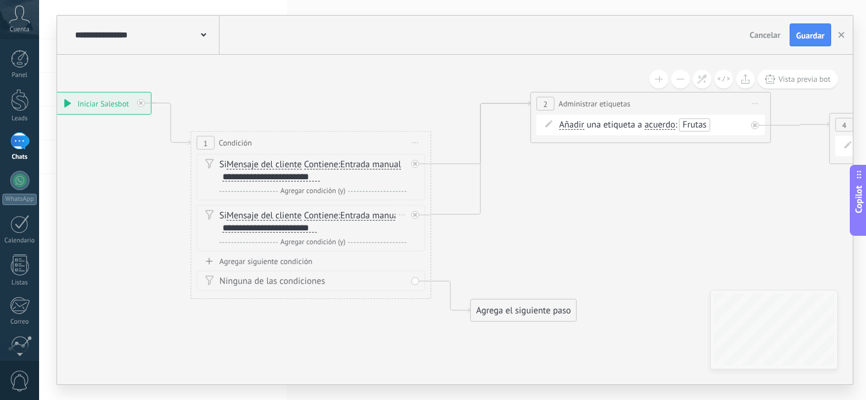
click at [293, 230] on div "**********" at bounding box center [270, 228] width 94 height 10
click at [544, 223] on icon at bounding box center [612, 258] width 1727 height 934
drag, startPoint x: 645, startPoint y: 199, endPoint x: 592, endPoint y: 200, distance: 52.3
click at [598, 200] on icon at bounding box center [612, 258] width 1727 height 934
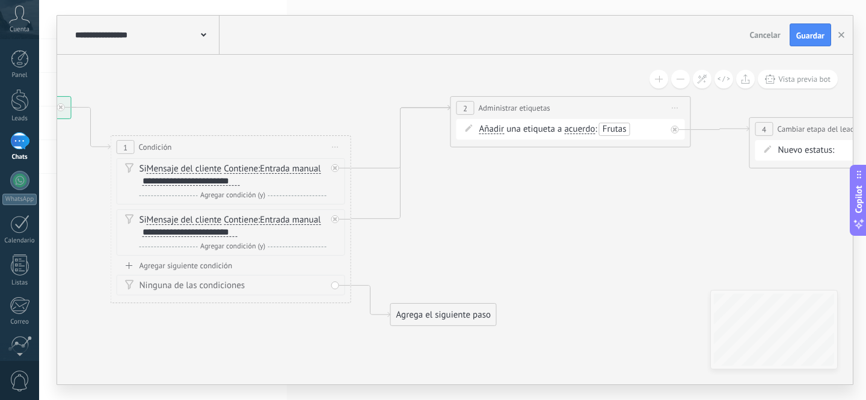
click at [612, 128] on span "Frutas" at bounding box center [615, 128] width 24 height 11
click at [612, 128] on div "Añadir Añadir Eliminar Añadir Añadir Eliminar una etiqueta a acuerdo main conta…" at bounding box center [572, 129] width 187 height 12
click at [618, 128] on span "Frutas" at bounding box center [615, 128] width 24 height 11
type input "**********"
click at [495, 143] on span "Frutas" at bounding box center [495, 142] width 24 height 11
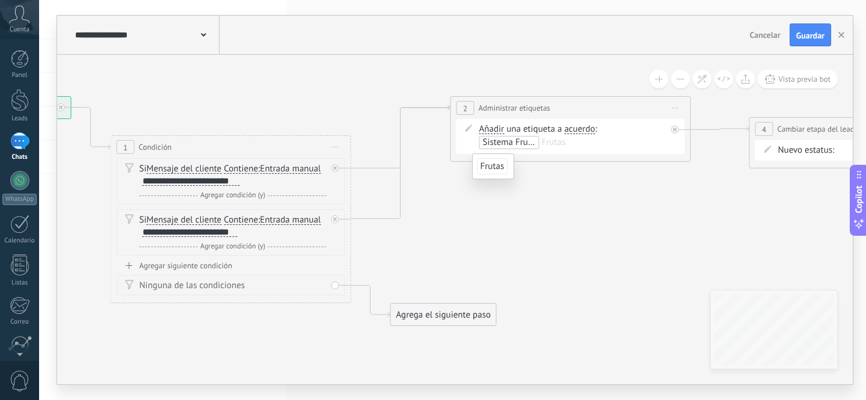
click at [578, 200] on icon at bounding box center [532, 262] width 1727 height 934
click at [621, 132] on span "Sistema Frutal en [GEOGRAPHIC_DATA]" at bounding box center [678, 128] width 150 height 11
click at [567, 183] on icon at bounding box center [532, 262] width 1727 height 934
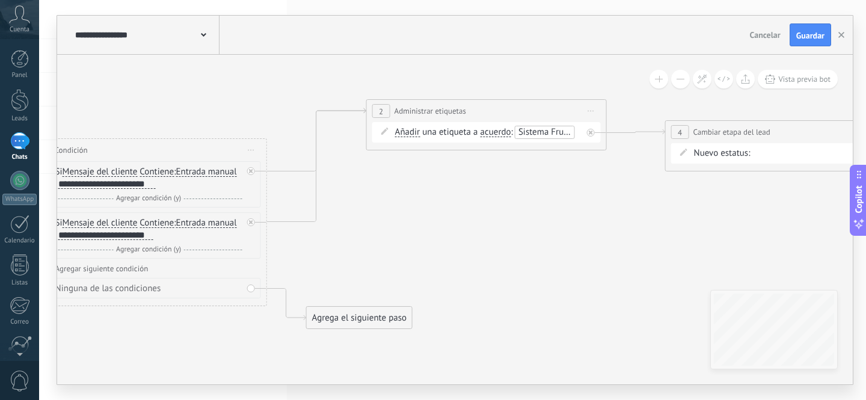
drag, startPoint x: 618, startPoint y: 223, endPoint x: 442, endPoint y: 223, distance: 176.2
click at [443, 223] on icon at bounding box center [447, 265] width 1727 height 934
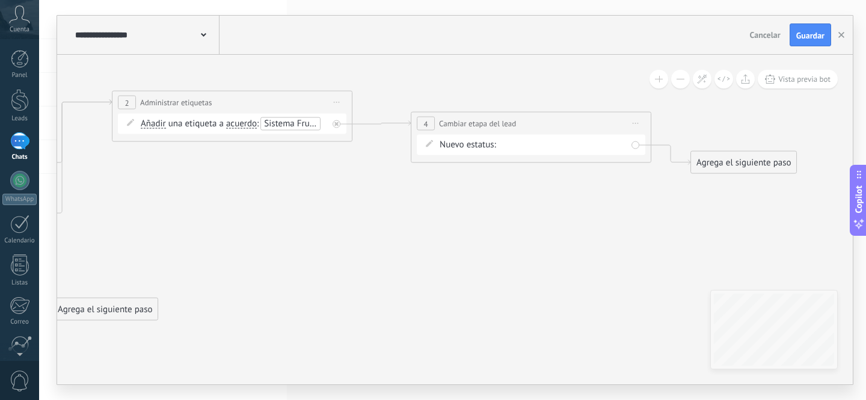
drag, startPoint x: 573, startPoint y: 238, endPoint x: 451, endPoint y: 205, distance: 126.5
click at [395, 229] on icon at bounding box center [193, 257] width 1727 height 934
click at [0, 0] on div "Contacto Inicial Método de pago [MEDICAL_DATA] front [MEDICAL_DATA] UPSELL 1 [M…" at bounding box center [0, 0] width 0 height 0
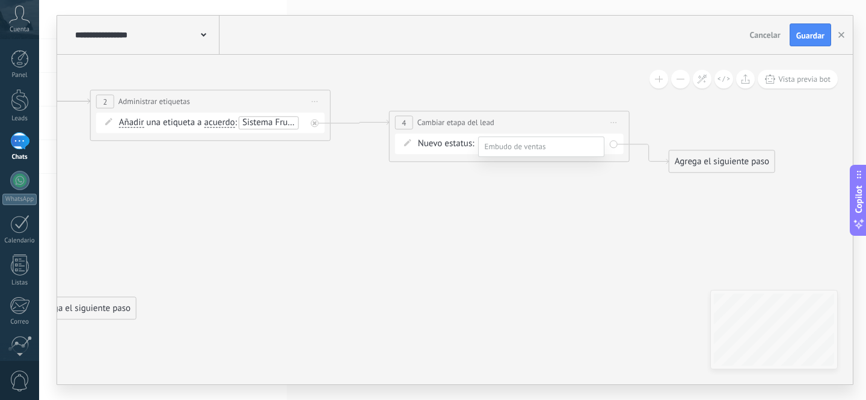
click at [0, 0] on label "Contacto Inicial" at bounding box center [0, 0] width 0 height 0
click at [586, 203] on icon at bounding box center [171, 256] width 1727 height 934
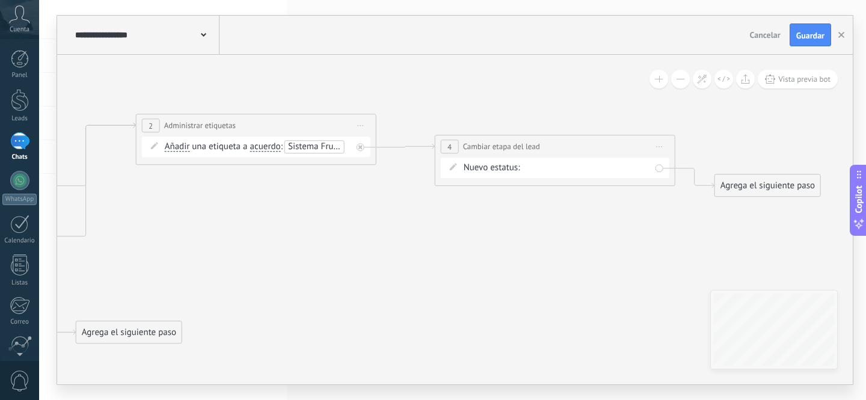
drag, startPoint x: 609, startPoint y: 220, endPoint x: 739, endPoint y: 241, distance: 131.5
click at [739, 241] on icon at bounding box center [217, 280] width 1727 height 934
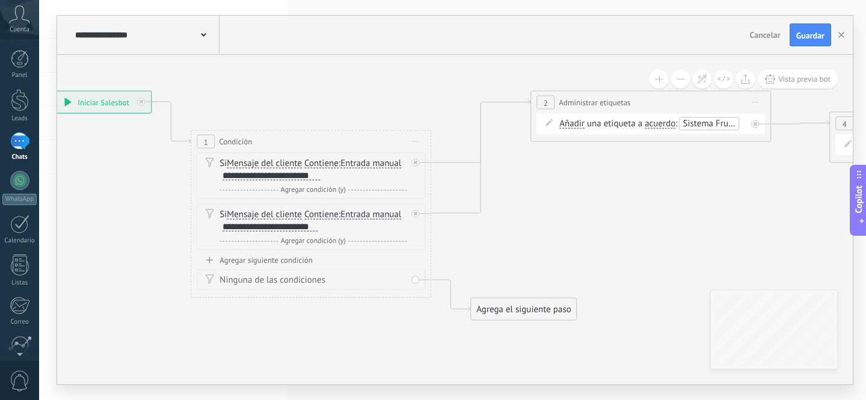
drag, startPoint x: 390, startPoint y: 228, endPoint x: 607, endPoint y: 194, distance: 219.7
click at [607, 194] on icon at bounding box center [612, 257] width 1727 height 934
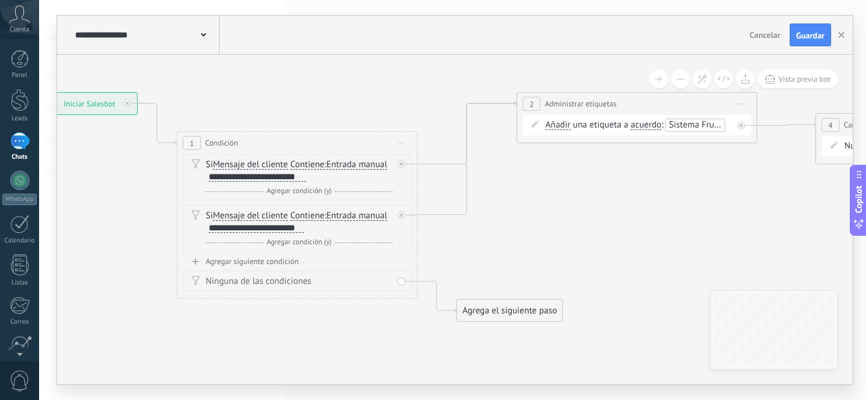
drag, startPoint x: 595, startPoint y: 245, endPoint x: 542, endPoint y: 256, distance: 54.0
click at [543, 256] on icon at bounding box center [598, 258] width 1727 height 934
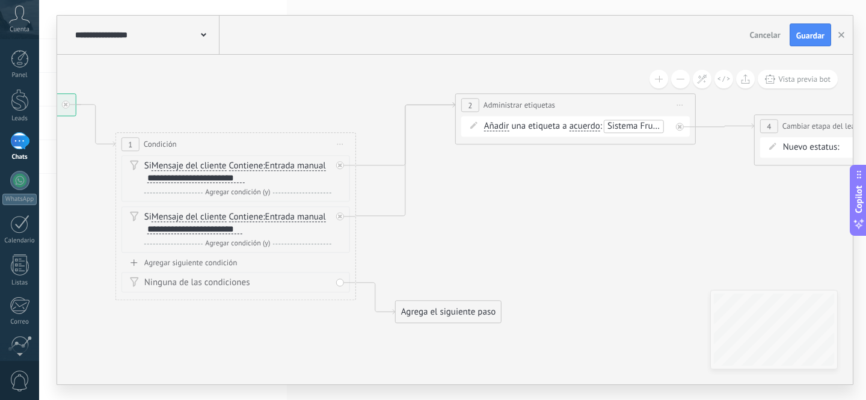
drag, startPoint x: 579, startPoint y: 238, endPoint x: 531, endPoint y: 237, distance: 48.7
click at [532, 237] on icon at bounding box center [536, 259] width 1727 height 934
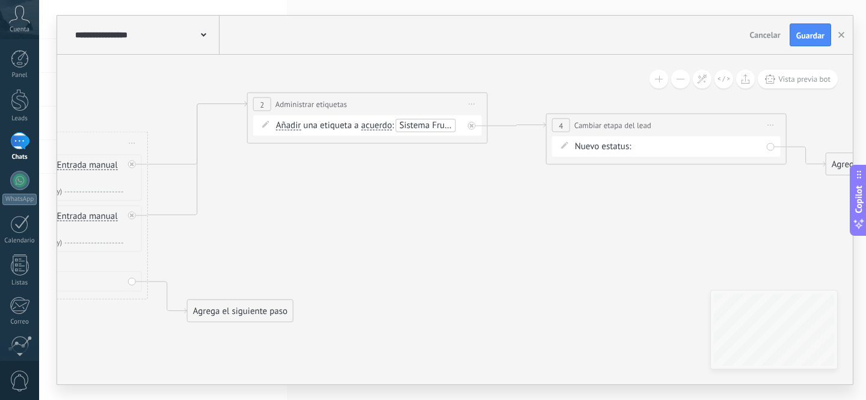
drag, startPoint x: 570, startPoint y: 217, endPoint x: 416, endPoint y: 216, distance: 154.0
click at [416, 216] on icon at bounding box center [328, 259] width 1727 height 934
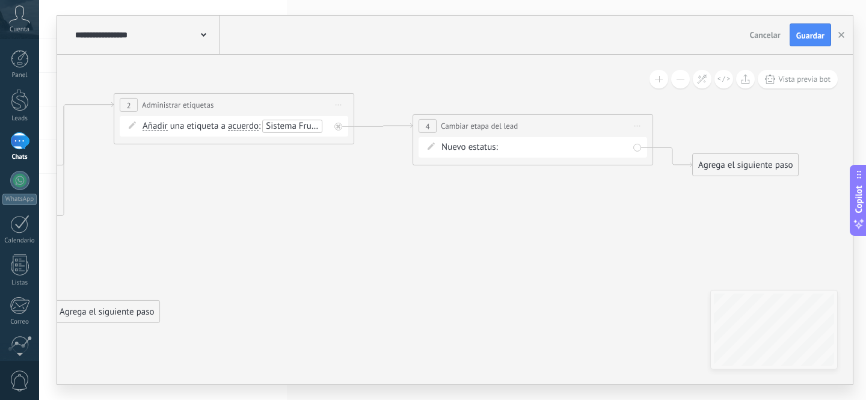
drag, startPoint x: 508, startPoint y: 231, endPoint x: 425, endPoint y: 226, distance: 83.1
click at [384, 229] on icon at bounding box center [195, 259] width 1727 height 934
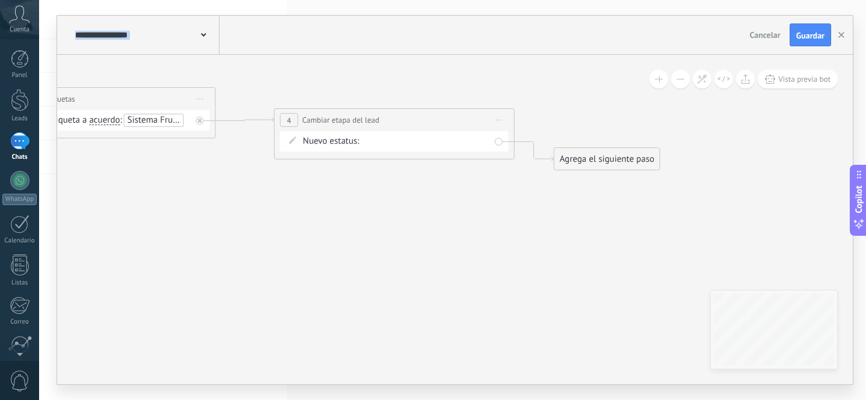
drag, startPoint x: 531, startPoint y: 232, endPoint x: 458, endPoint y: 227, distance: 73.5
click at [458, 227] on icon at bounding box center [56, 253] width 1727 height 934
drag, startPoint x: 315, startPoint y: 233, endPoint x: 503, endPoint y: 232, distance: 188.3
click at [506, 232] on icon at bounding box center [56, 253] width 1727 height 934
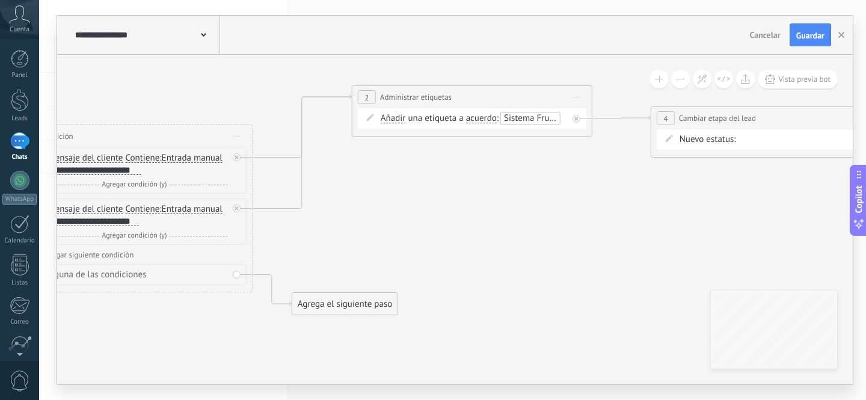
drag, startPoint x: 472, startPoint y: 224, endPoint x: 430, endPoint y: 225, distance: 42.1
click at [544, 224] on icon at bounding box center [433, 252] width 1727 height 934
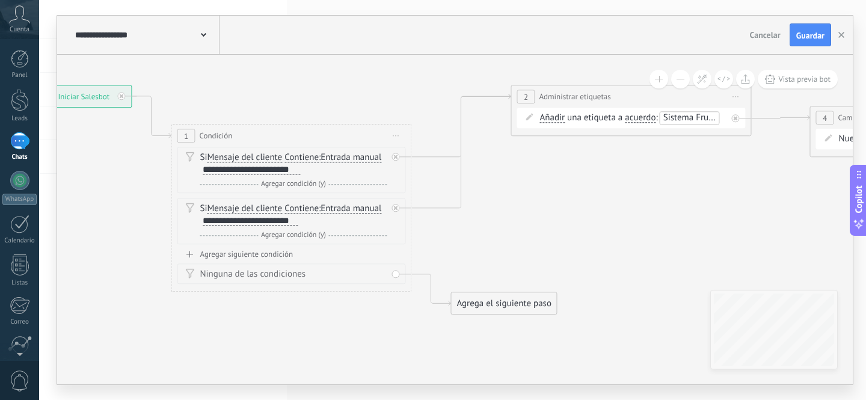
drag, startPoint x: 463, startPoint y: 225, endPoint x: 482, endPoint y: 225, distance: 19.2
click at [482, 225] on icon at bounding box center [592, 251] width 1727 height 934
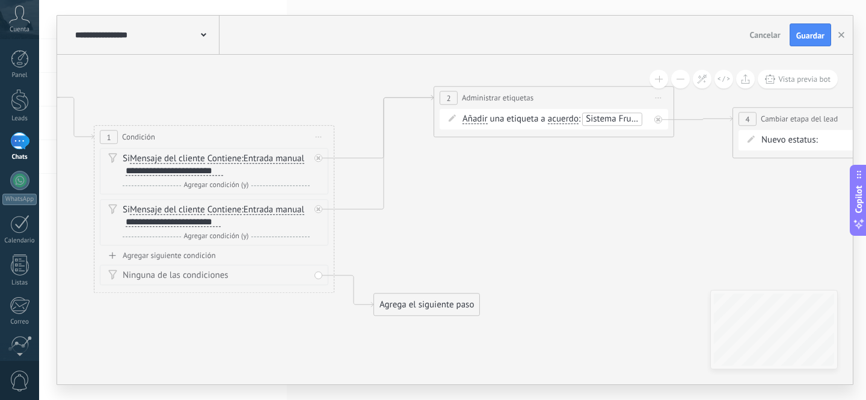
drag, startPoint x: 626, startPoint y: 221, endPoint x: 538, endPoint y: 223, distance: 87.8
click at [538, 223] on icon at bounding box center [515, 252] width 1727 height 934
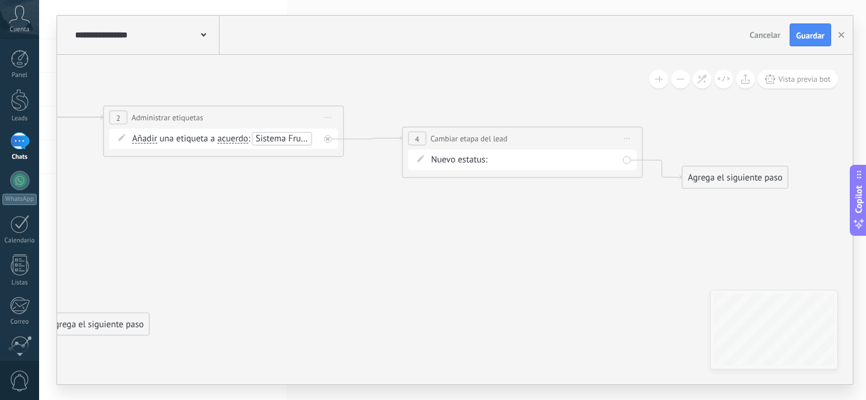
drag, startPoint x: 617, startPoint y: 223, endPoint x: 291, endPoint y: 244, distance: 326.7
click at [294, 243] on icon at bounding box center [185, 272] width 1727 height 934
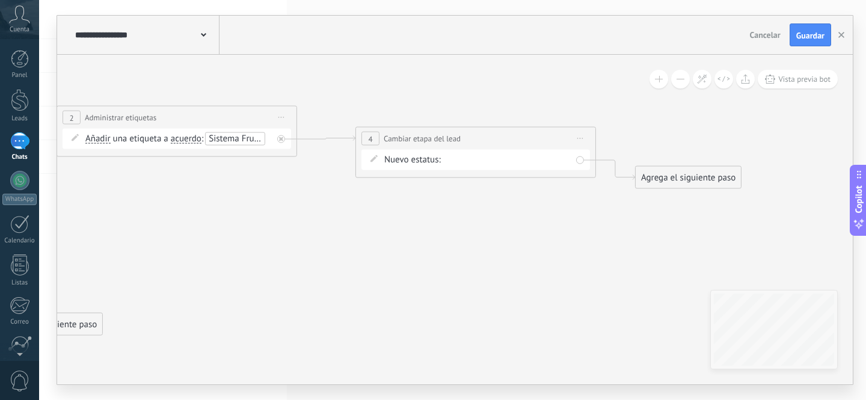
drag, startPoint x: 464, startPoint y: 259, endPoint x: 408, endPoint y: 258, distance: 56.5
click at [408, 258] on icon at bounding box center [138, 272] width 1727 height 934
click at [814, 41] on button "Guardar" at bounding box center [811, 34] width 42 height 23
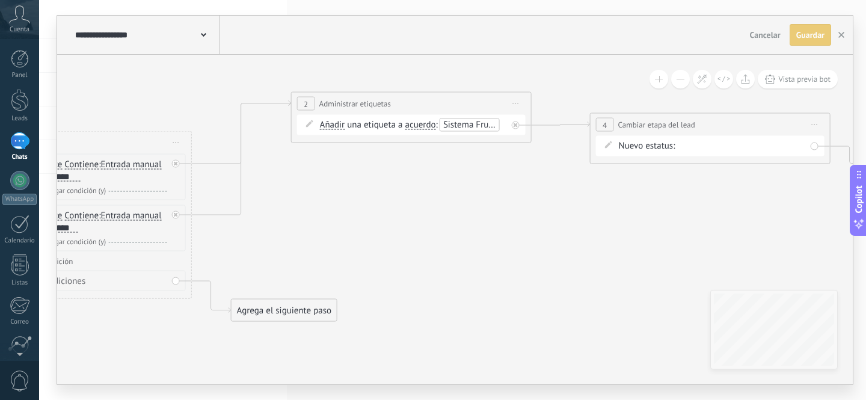
drag, startPoint x: 426, startPoint y: 244, endPoint x: 747, endPoint y: 211, distance: 322.3
click at [786, 213] on icon at bounding box center [372, 258] width 1727 height 934
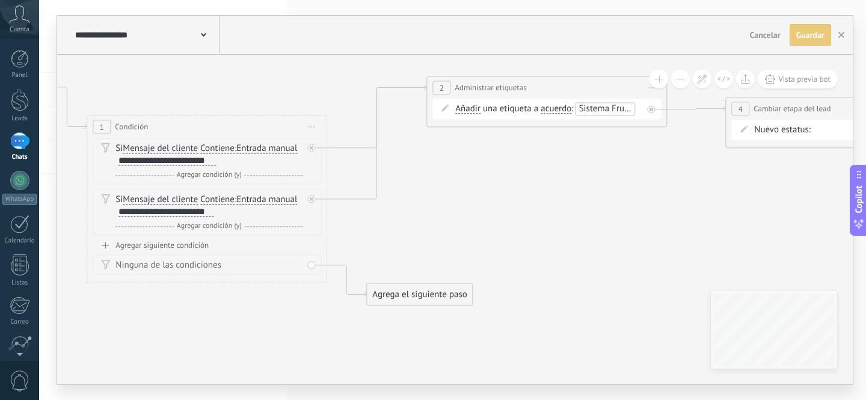
drag, startPoint x: 551, startPoint y: 217, endPoint x: 580, endPoint y: 221, distance: 29.3
click at [577, 221] on icon at bounding box center [508, 242] width 1727 height 934
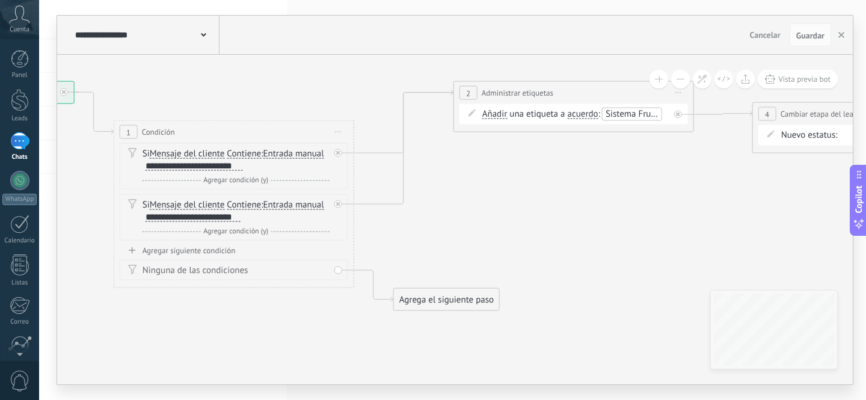
click at [201, 34] on use at bounding box center [203, 35] width 5 height 4
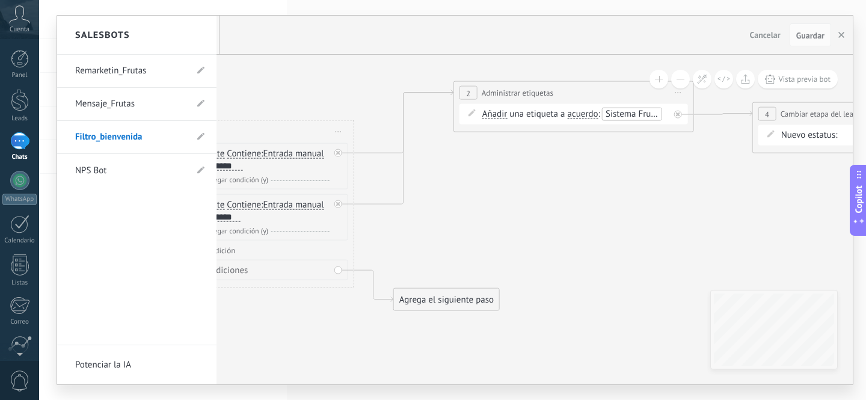
click at [108, 106] on link "Mensaje_Frutas" at bounding box center [130, 104] width 111 height 34
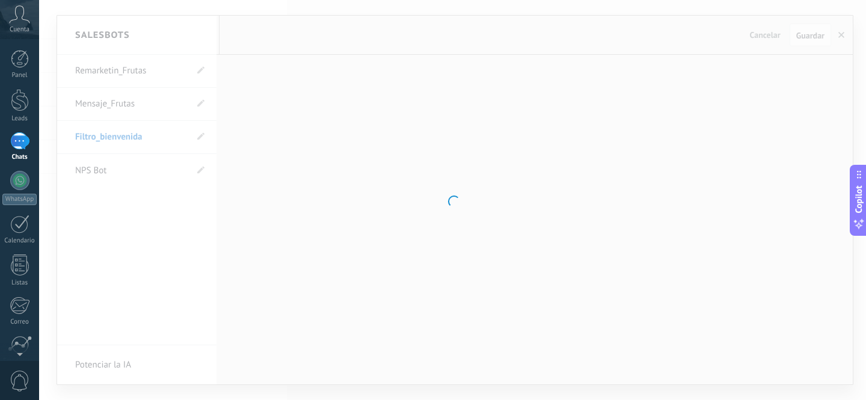
type input "**********"
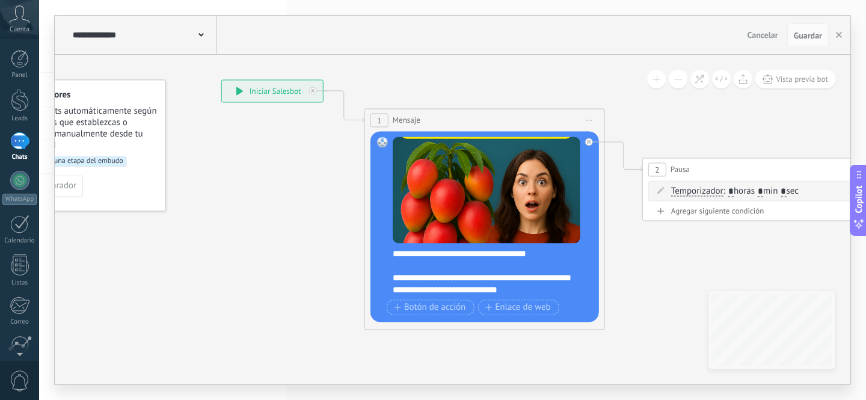
drag, startPoint x: 355, startPoint y: 244, endPoint x: 298, endPoint y: 194, distance: 75.4
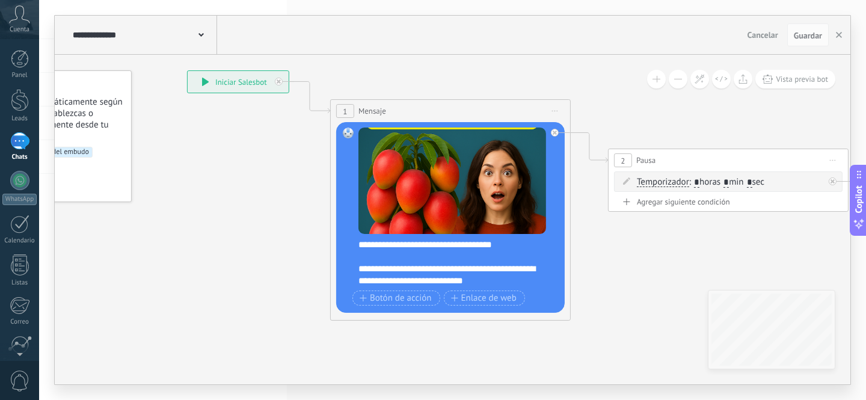
drag, startPoint x: 679, startPoint y: 274, endPoint x: 546, endPoint y: 250, distance: 135.0
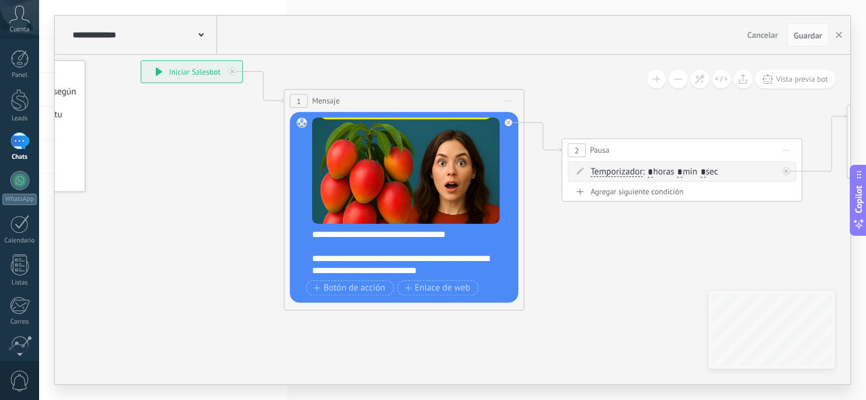
click at [395, 262] on div "**********" at bounding box center [412, 253] width 200 height 48
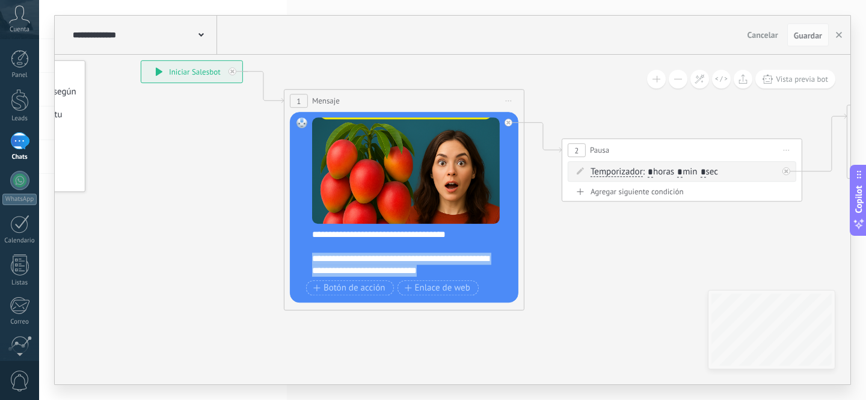
click at [395, 262] on div "**********" at bounding box center [412, 253] width 200 height 48
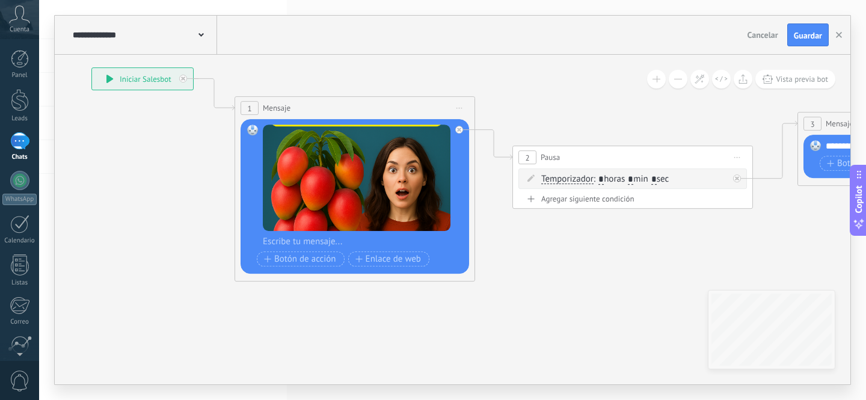
drag, startPoint x: 599, startPoint y: 239, endPoint x: 423, endPoint y: 238, distance: 175.6
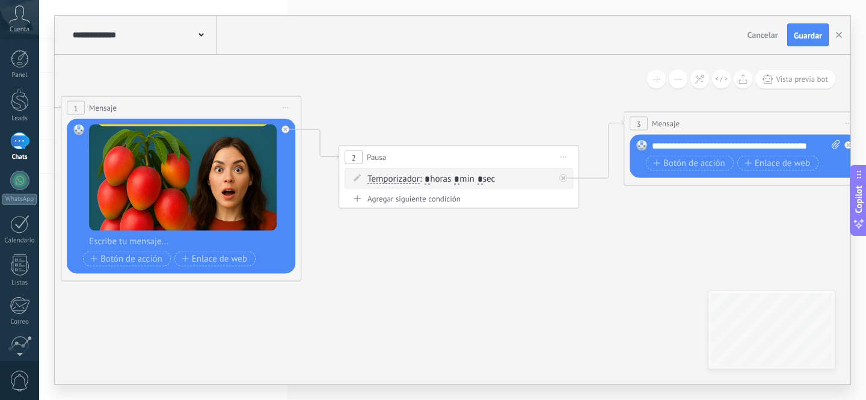
click at [483, 178] on input "*" at bounding box center [480, 179] width 5 height 10
type input "*"
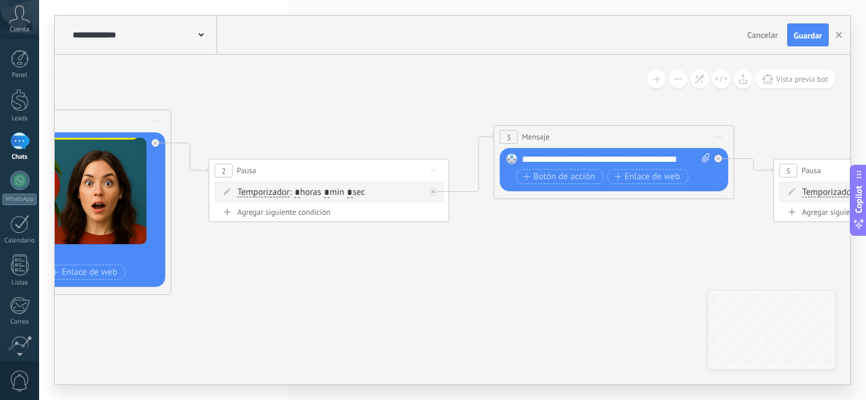
drag, startPoint x: 554, startPoint y: 257, endPoint x: 481, endPoint y: 257, distance: 73.4
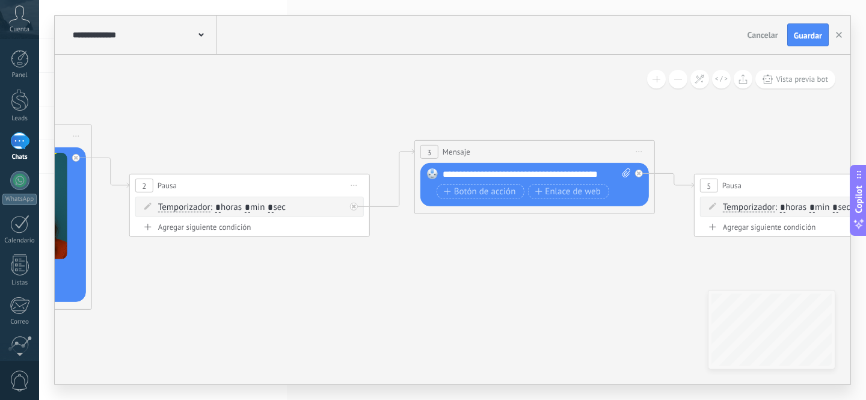
click at [493, 173] on div "**********" at bounding box center [537, 174] width 188 height 12
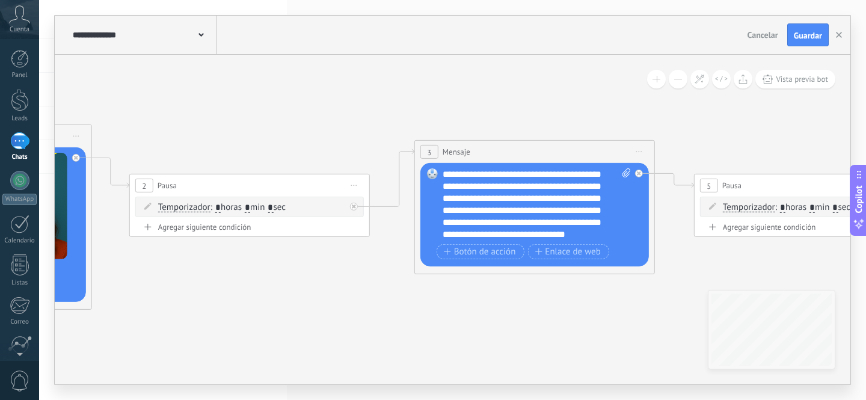
scroll to position [24, 0]
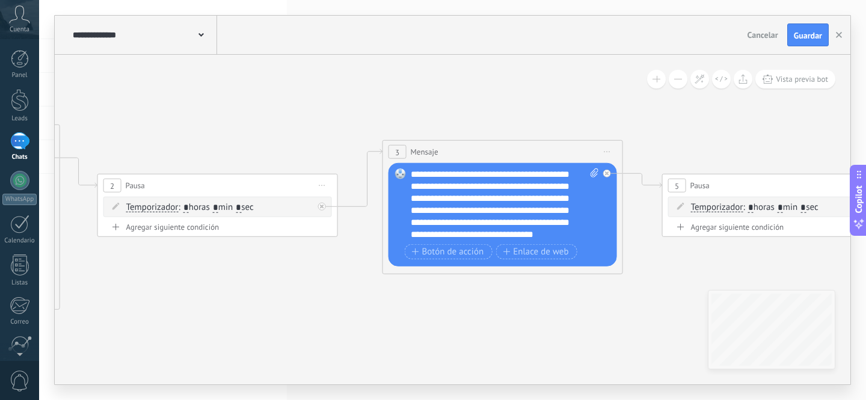
drag, startPoint x: 612, startPoint y: 307, endPoint x: 391, endPoint y: 288, distance: 221.6
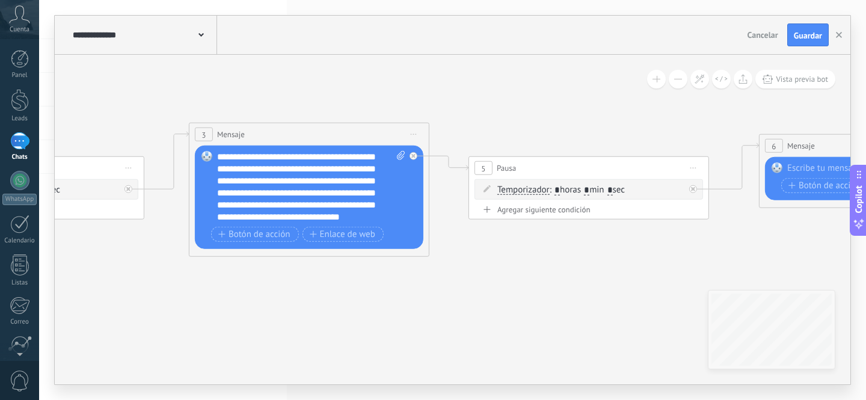
drag, startPoint x: 521, startPoint y: 293, endPoint x: 448, endPoint y: 293, distance: 74.0
click at [448, 293] on icon at bounding box center [844, 185] width 3324 height 816
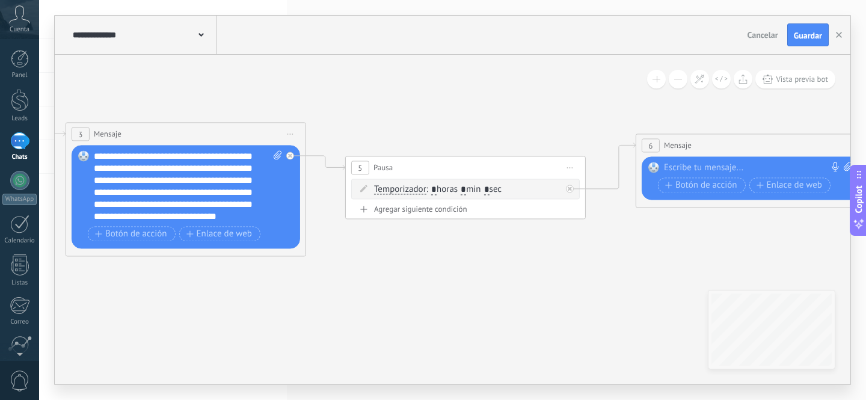
drag, startPoint x: 585, startPoint y: 289, endPoint x: 431, endPoint y: 287, distance: 154.0
click at [431, 287] on icon at bounding box center [721, 185] width 3324 height 816
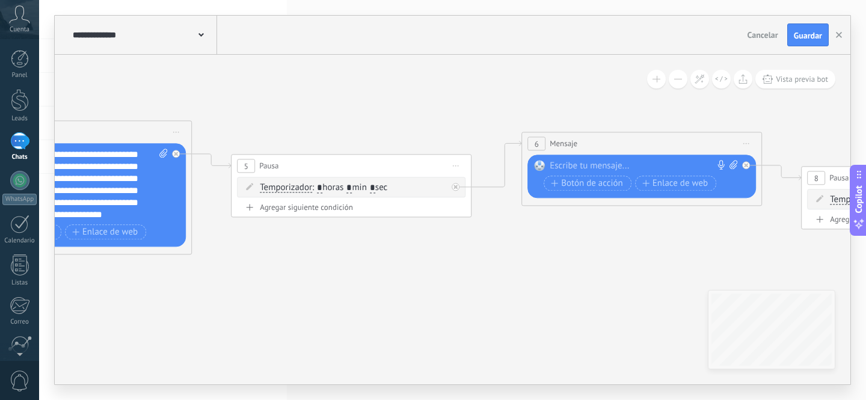
click at [470, 287] on icon at bounding box center [606, 183] width 3324 height 816
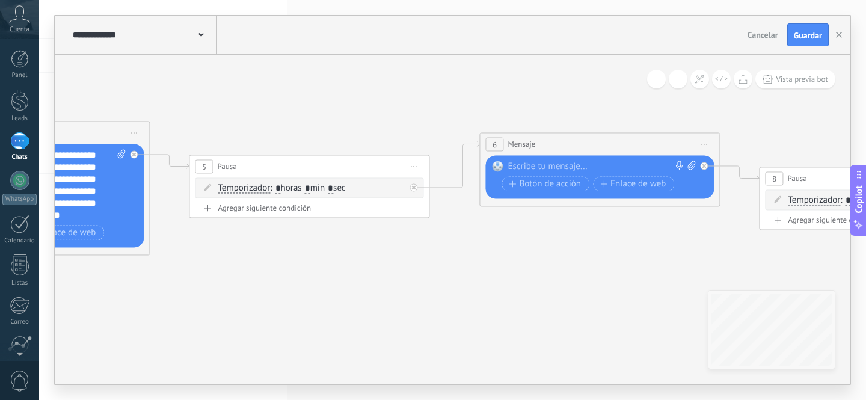
click at [547, 167] on div at bounding box center [597, 167] width 179 height 12
paste div
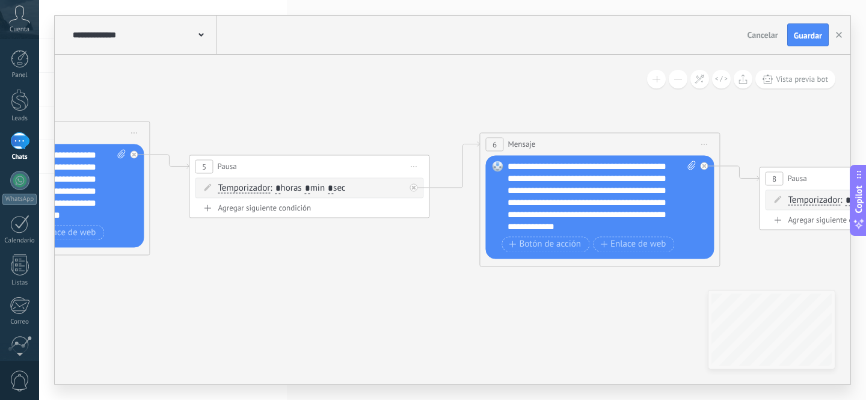
scroll to position [36, 0]
click at [597, 294] on icon at bounding box center [564, 184] width 3324 height 816
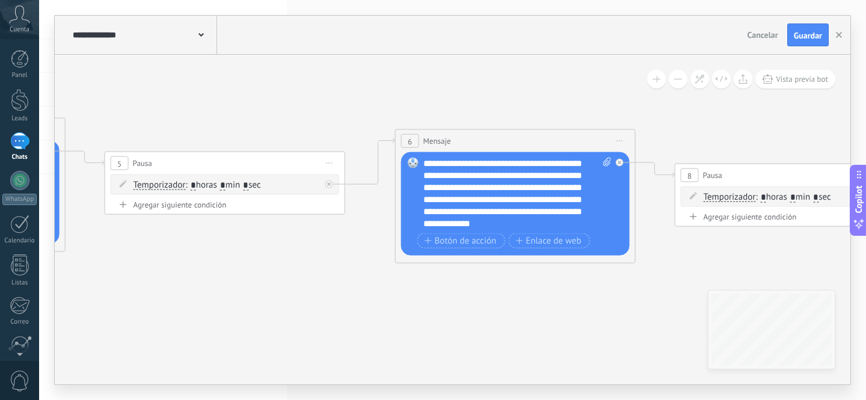
drag, startPoint x: 638, startPoint y: 300, endPoint x: 357, endPoint y: 286, distance: 280.7
click at [357, 286] on icon at bounding box center [480, 181] width 3324 height 816
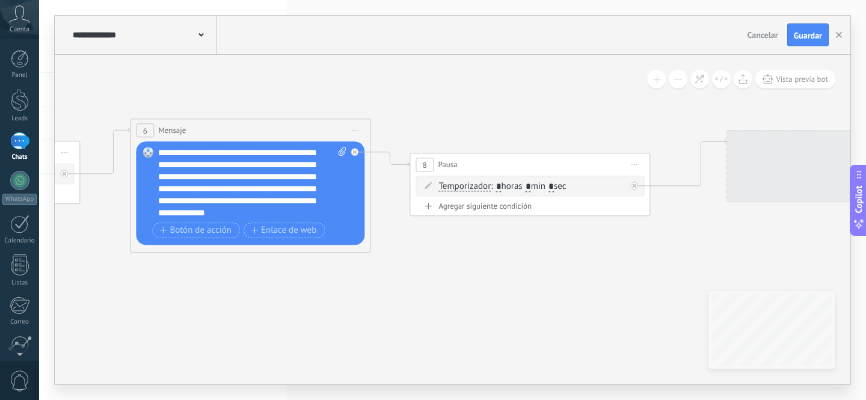
drag, startPoint x: 507, startPoint y: 291, endPoint x: 534, endPoint y: 263, distance: 37.9
click at [505, 291] on icon at bounding box center [215, 170] width 3324 height 816
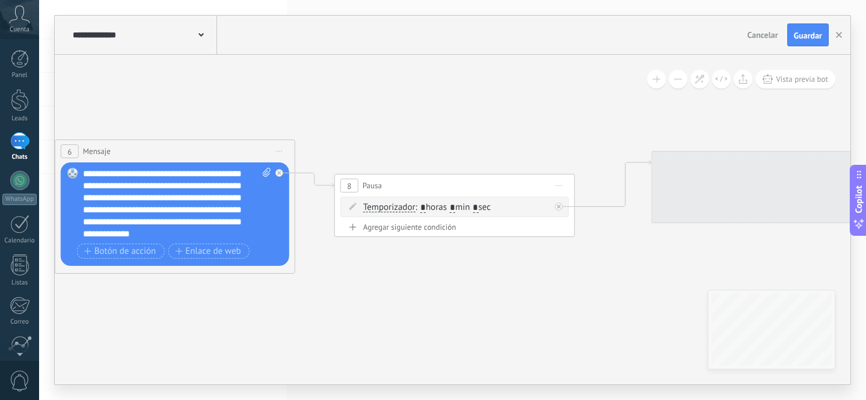
drag, startPoint x: 595, startPoint y: 268, endPoint x: 538, endPoint y: 281, distance: 58.2
click at [547, 280] on icon at bounding box center [140, 191] width 3324 height 816
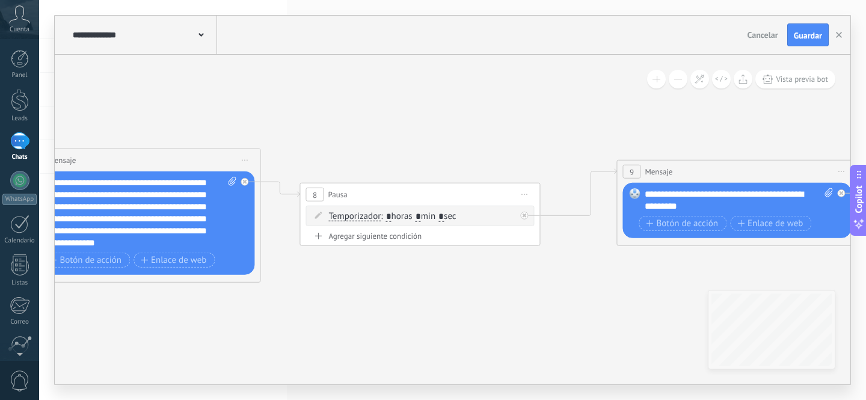
drag, startPoint x: 549, startPoint y: 279, endPoint x: 447, endPoint y: 274, distance: 102.4
click at [460, 277] on icon at bounding box center [105, 188] width 3324 height 792
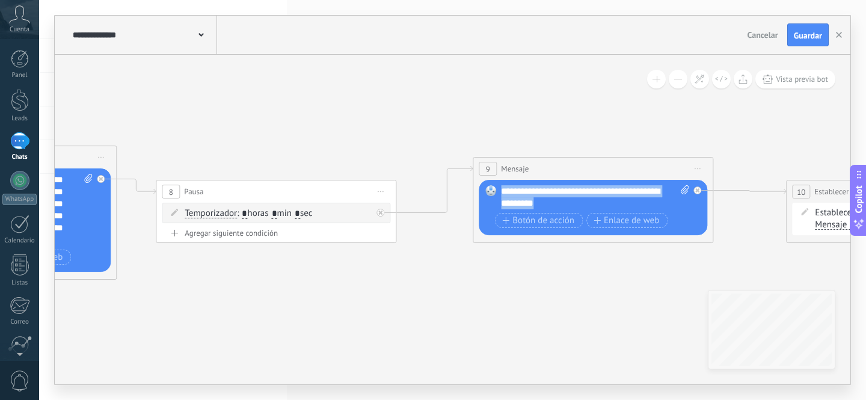
drag, startPoint x: 582, startPoint y: 203, endPoint x: 485, endPoint y: 186, distance: 98.9
click at [485, 186] on div "Reemplazar Quitar Convertir a mensaje de voz Arrastre la imagen aquí para adjun…" at bounding box center [593, 207] width 229 height 55
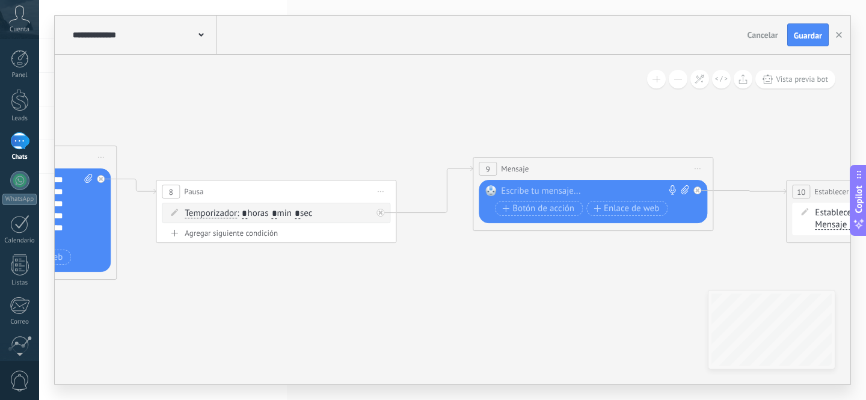
click at [541, 193] on div at bounding box center [590, 191] width 179 height 12
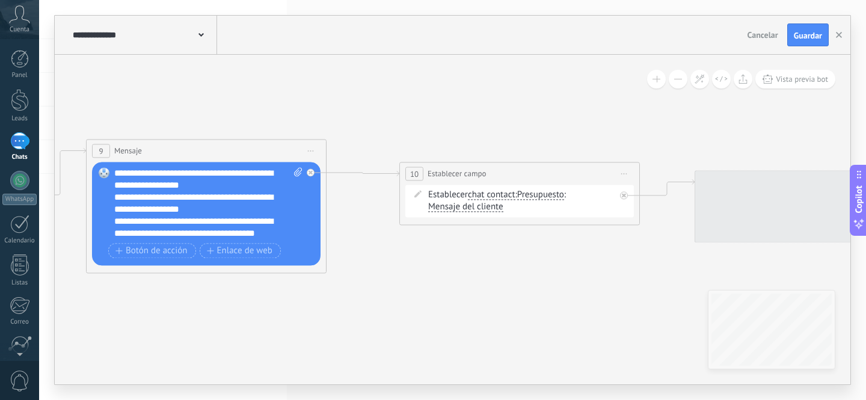
drag, startPoint x: 698, startPoint y: 261, endPoint x: 464, endPoint y: 249, distance: 234.3
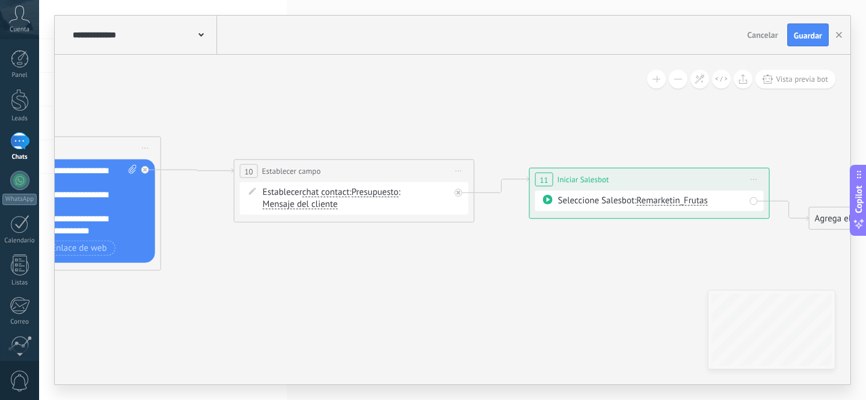
drag, startPoint x: 515, startPoint y: 269, endPoint x: 224, endPoint y: 267, distance: 291.1
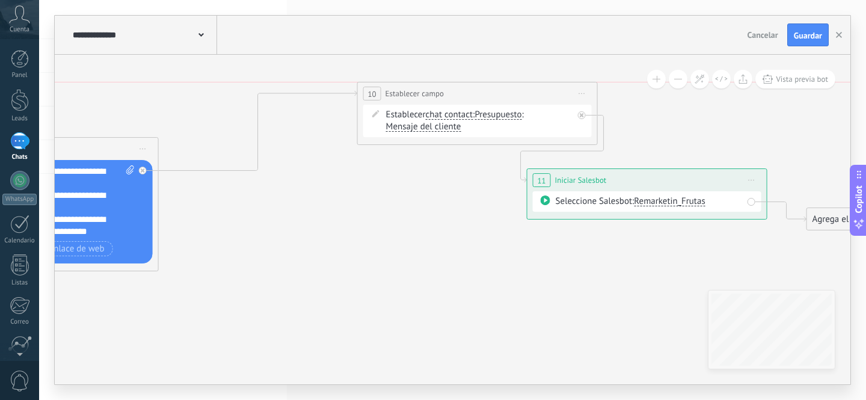
drag, startPoint x: 361, startPoint y: 171, endPoint x: 487, endPoint y: 96, distance: 146.8
click at [487, 96] on div "**********" at bounding box center [477, 93] width 239 height 22
click at [141, 169] on icon at bounding box center [143, 170] width 4 height 4
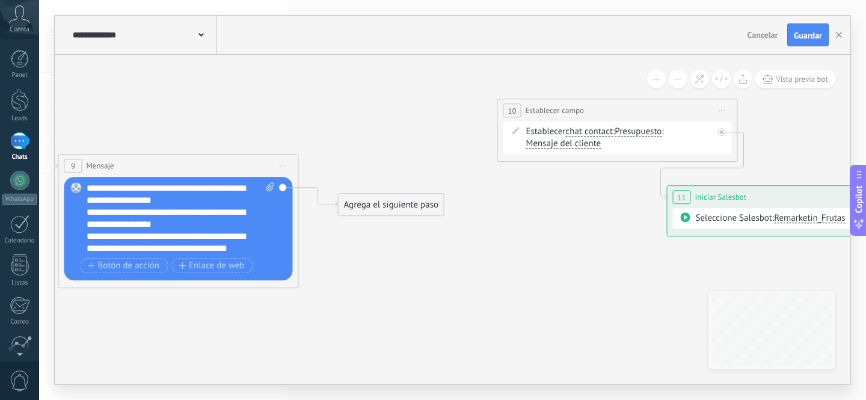
drag, startPoint x: 429, startPoint y: 266, endPoint x: 565, endPoint y: 281, distance: 136.8
click at [377, 203] on div "Agrega el siguiente paso" at bounding box center [391, 205] width 105 height 20
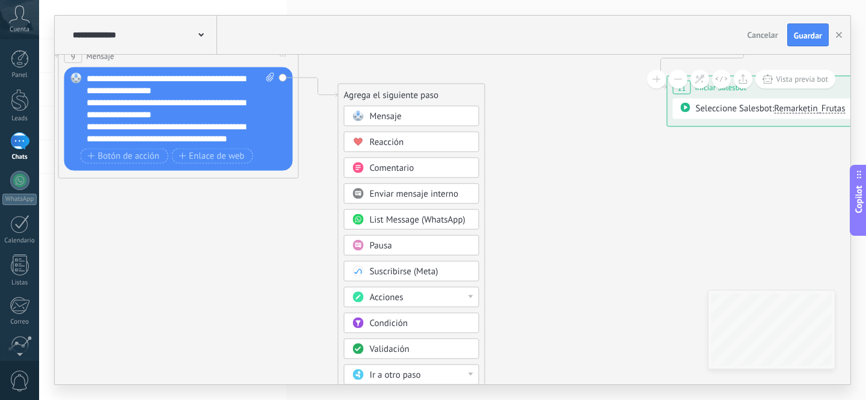
click at [379, 245] on span "Pausa" at bounding box center [381, 245] width 22 height 11
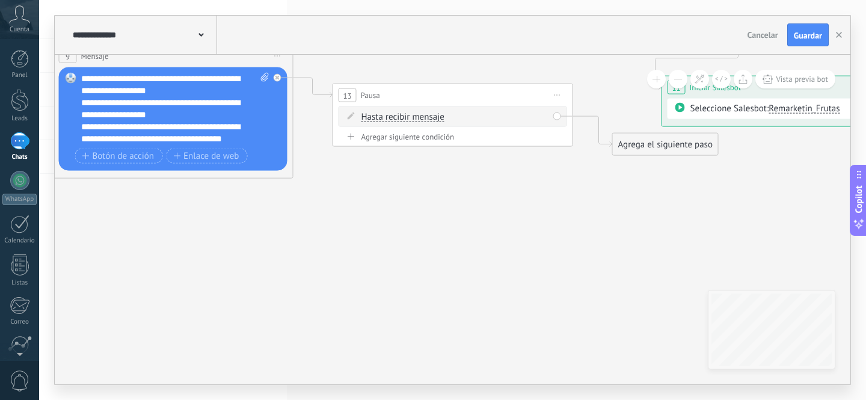
click at [401, 119] on span "Hasta recibir mensaje" at bounding box center [402, 117] width 83 height 10
click at [401, 119] on button "Hasta recibir mensaje" at bounding box center [430, 117] width 150 height 22
click at [401, 137] on span "Temporizador" at bounding box center [421, 139] width 146 height 12
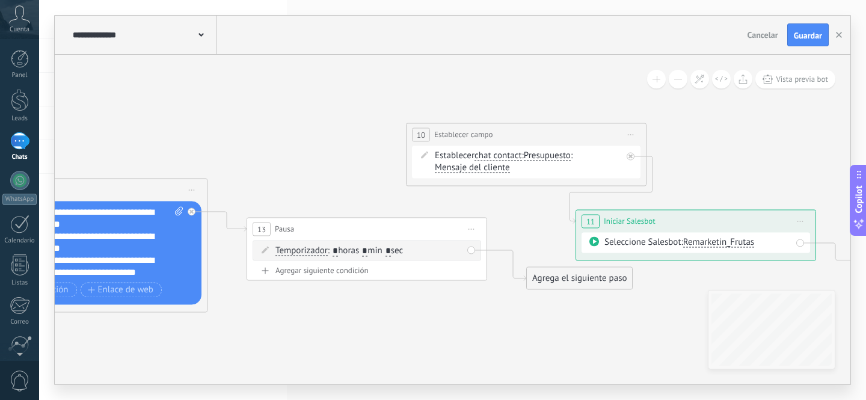
drag, startPoint x: 529, startPoint y: 218, endPoint x: 461, endPoint y: 328, distance: 129.9
click at [498, 147] on div "Establecer chat contact chat contact all contacts main contact lead empresa con…" at bounding box center [526, 162] width 229 height 32
click at [498, 150] on span "chat contact chat contact all contacts main contact lead empresa conversation c…" at bounding box center [499, 155] width 48 height 11
click at [494, 164] on span "Mensaje del cliente" at bounding box center [472, 168] width 75 height 10
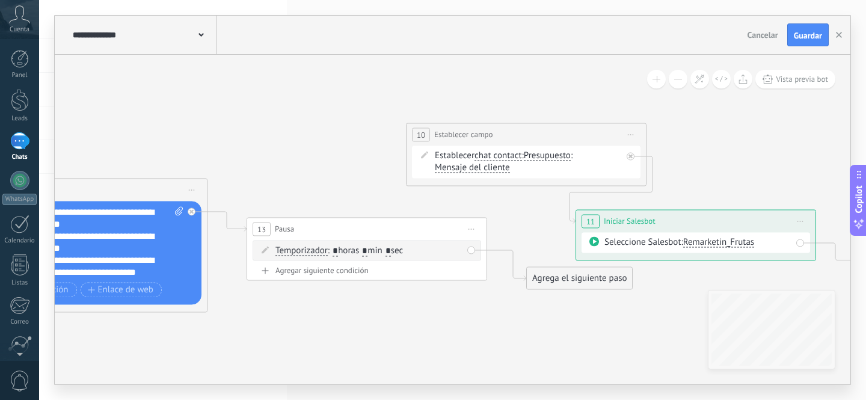
click at [494, 164] on button "Mensaje del cliente" at bounding box center [504, 168] width 150 height 22
click at [368, 251] on input "*" at bounding box center [364, 252] width 5 height 10
type input "*"
click at [391, 248] on input "*" at bounding box center [388, 252] width 5 height 10
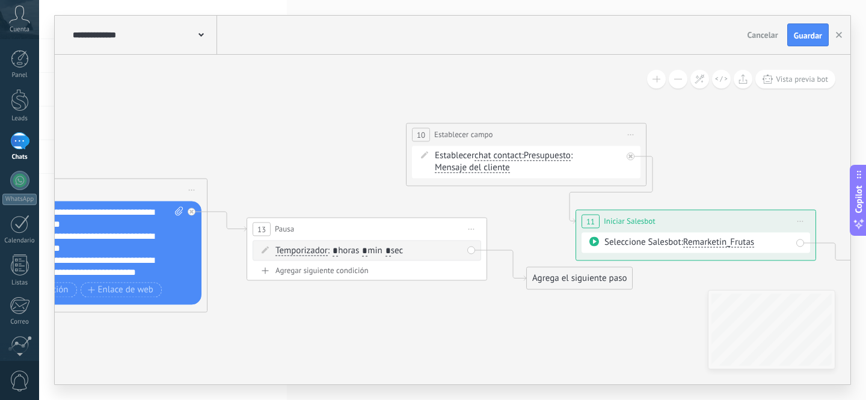
type input "*"
click at [553, 283] on div "Agrega el siguiente paso" at bounding box center [579, 278] width 105 height 20
click at [570, 301] on span "Mensaje" at bounding box center [574, 299] width 32 height 11
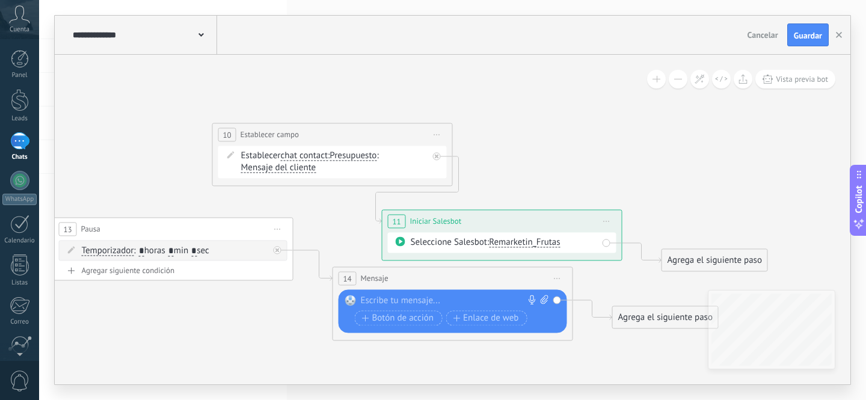
click at [395, 298] on div at bounding box center [450, 301] width 179 height 12
paste div
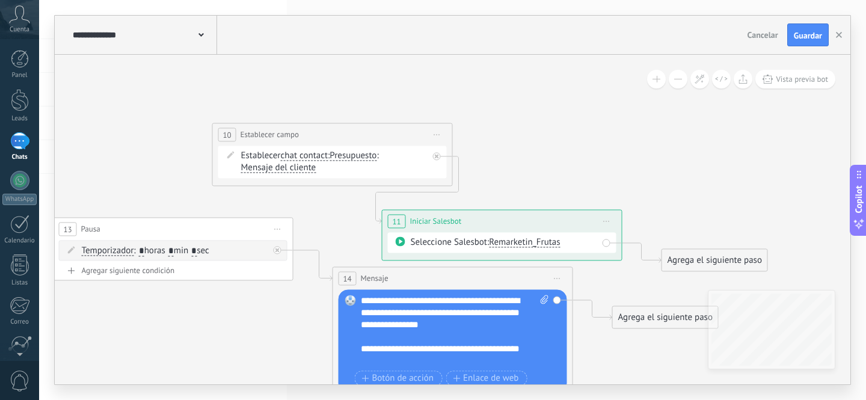
scroll to position [132, 0]
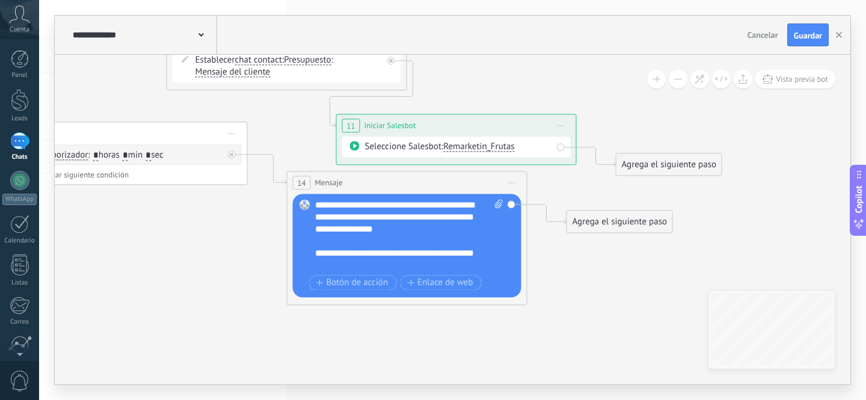
drag, startPoint x: 542, startPoint y: 161, endPoint x: 499, endPoint y: 68, distance: 102.5
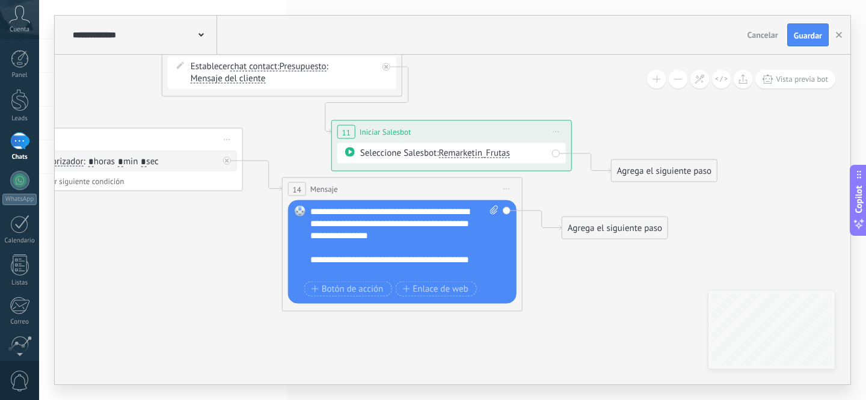
drag, startPoint x: 605, startPoint y: 280, endPoint x: 598, endPoint y: 288, distance: 9.9
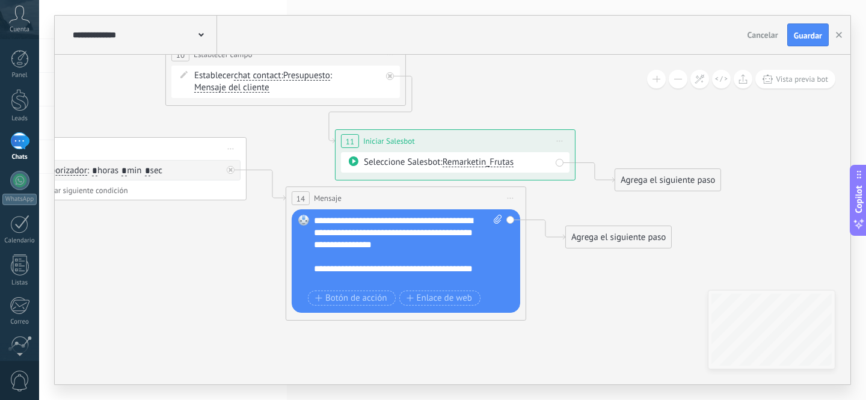
drag, startPoint x: 607, startPoint y: 118, endPoint x: 622, endPoint y: 143, distance: 28.4
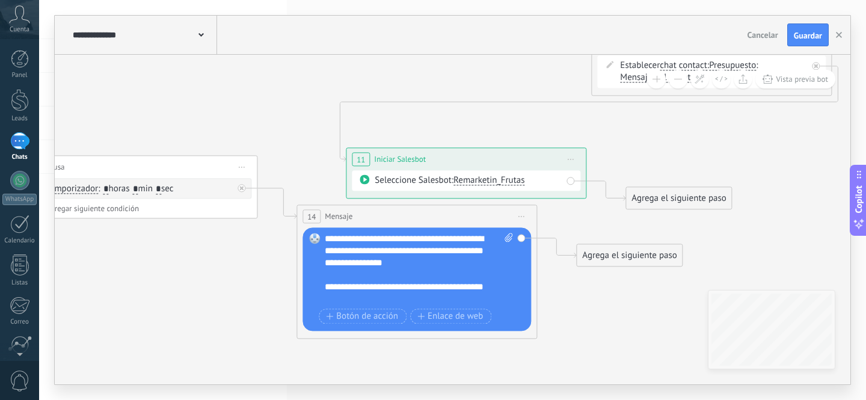
drag, startPoint x: 342, startPoint y: 75, endPoint x: 709, endPoint y: 62, distance: 367.8
click at [757, 44] on div "**********" at bounding box center [453, 200] width 796 height 369
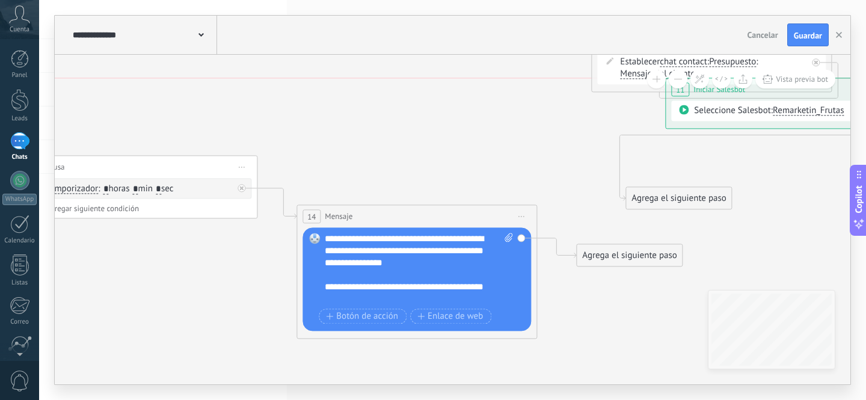
drag, startPoint x: 484, startPoint y: 159, endPoint x: 806, endPoint y: 89, distance: 329.9
click at [805, 89] on div "**********" at bounding box center [785, 89] width 239 height 22
drag, startPoint x: 687, startPoint y: 197, endPoint x: 790, endPoint y: 137, distance: 119.7
click at [823, 132] on div "Agrega el siguiente paso" at bounding box center [821, 128] width 105 height 20
click at [626, 254] on div "Agrega el siguiente paso" at bounding box center [629, 255] width 105 height 20
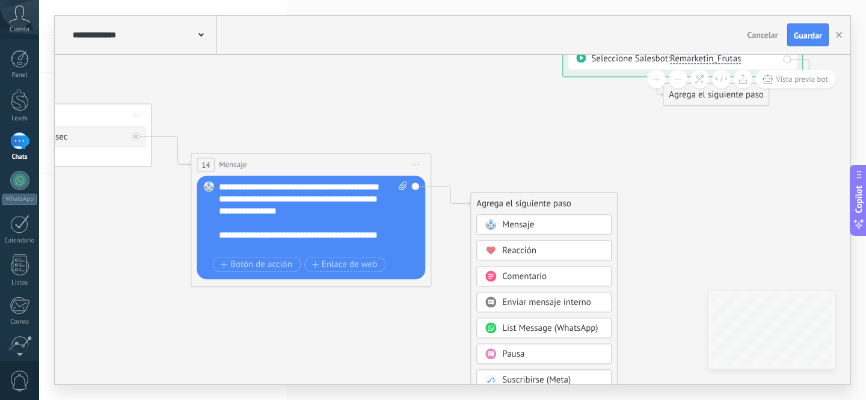
drag, startPoint x: 561, startPoint y: 150, endPoint x: 514, endPoint y: 132, distance: 50.1
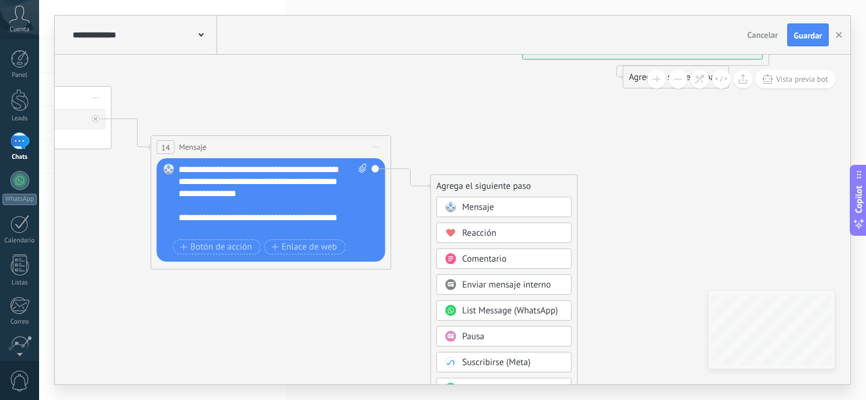
click at [473, 339] on span "Pausa" at bounding box center [473, 336] width 22 height 11
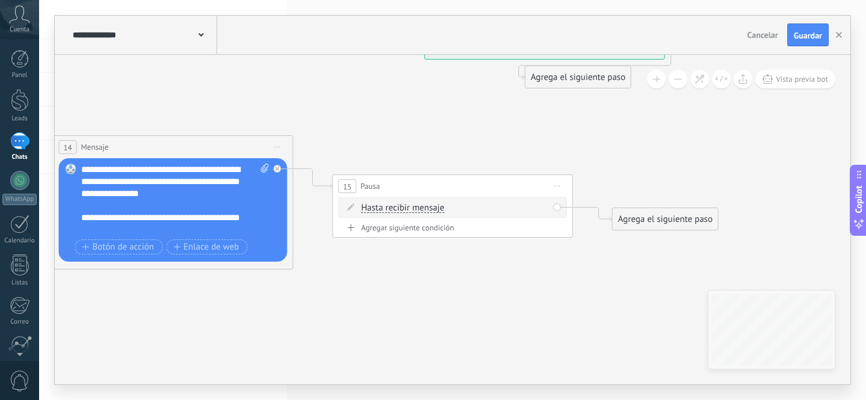
click at [417, 207] on span "Hasta recibir mensaje" at bounding box center [402, 208] width 83 height 10
click at [417, 207] on button "Hasta recibir mensaje" at bounding box center [430, 208] width 150 height 22
click at [398, 232] on span "Temporizador" at bounding box center [421, 230] width 146 height 12
drag, startPoint x: 553, startPoint y: 274, endPoint x: 488, endPoint y: 274, distance: 65.0
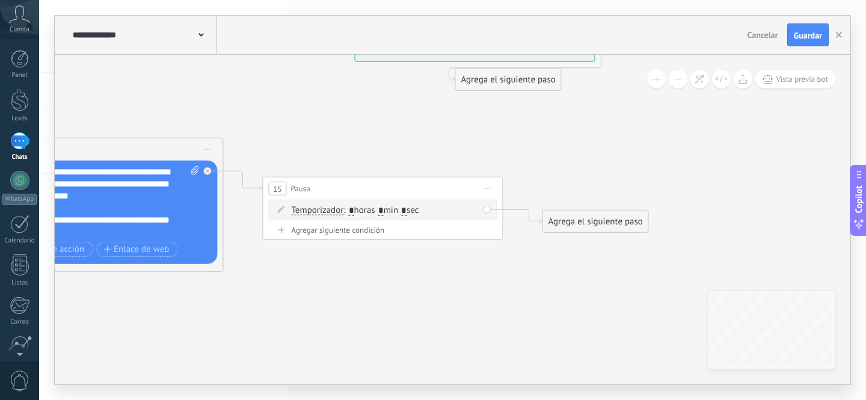
click at [407, 209] on input "*" at bounding box center [403, 211] width 5 height 10
type input "*"
click at [384, 209] on input "*" at bounding box center [380, 211] width 5 height 10
type input "*"
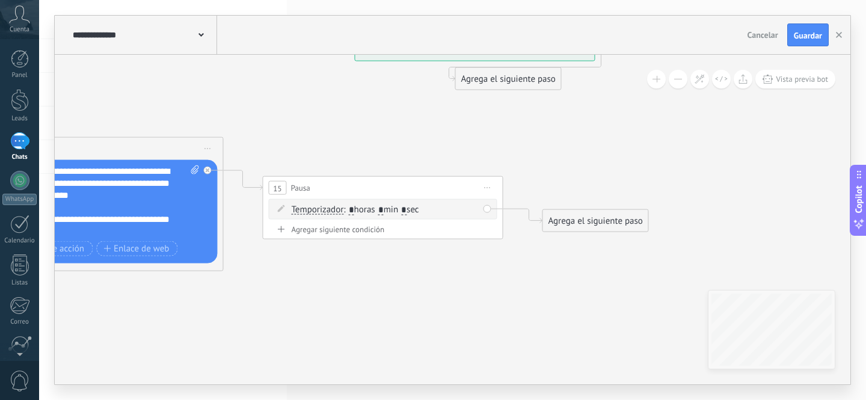
click at [588, 220] on div "Agrega el siguiente paso" at bounding box center [595, 221] width 105 height 20
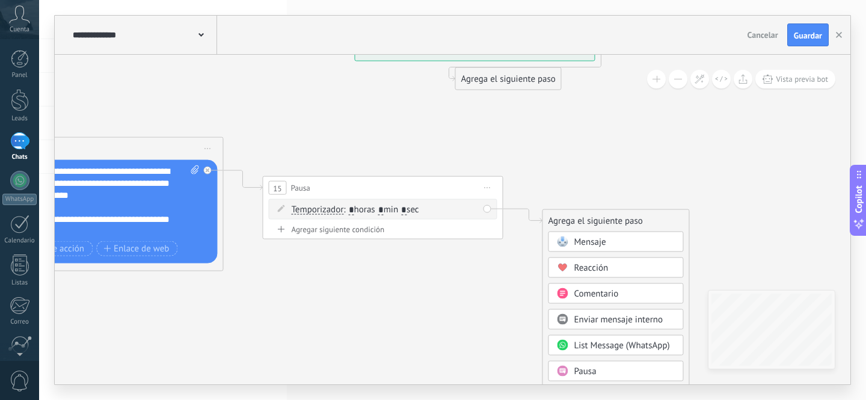
click at [584, 244] on span "Mensaje" at bounding box center [590, 241] width 32 height 11
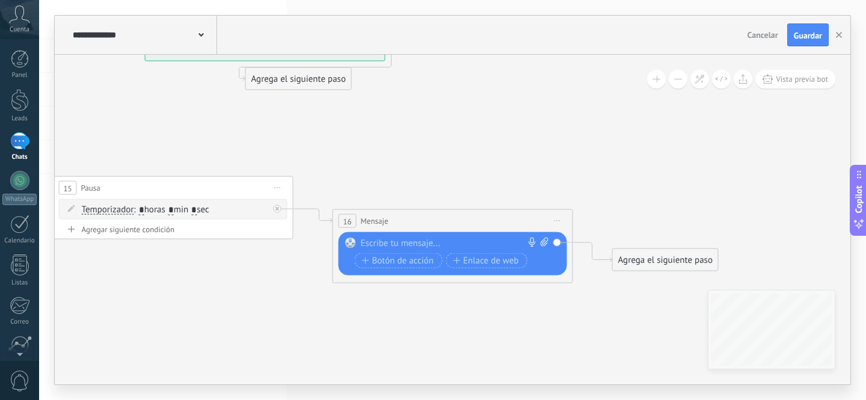
click at [422, 244] on div at bounding box center [450, 244] width 179 height 12
paste div
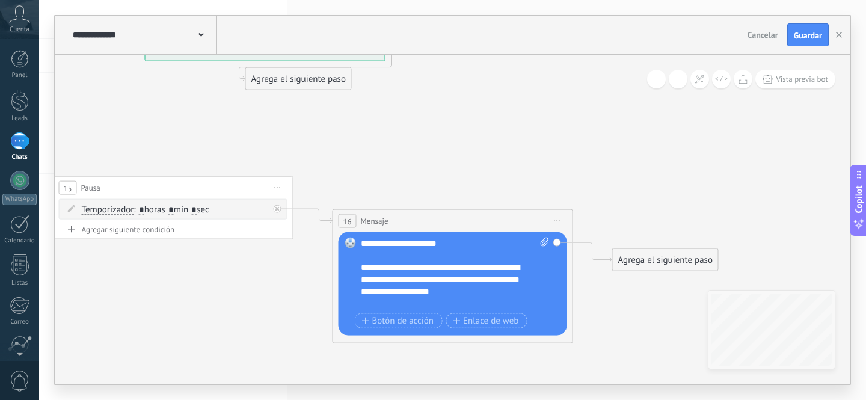
scroll to position [60, 0]
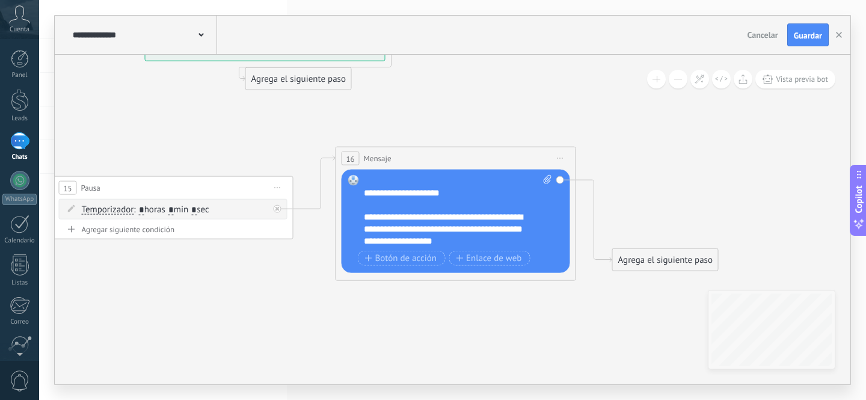
drag, startPoint x: 464, startPoint y: 219, endPoint x: 467, endPoint y: 159, distance: 59.6
click at [467, 159] on div "16 Mensaje ******* (a): Todos los contactos - canales seleccionados Todos los c…" at bounding box center [455, 158] width 239 height 22
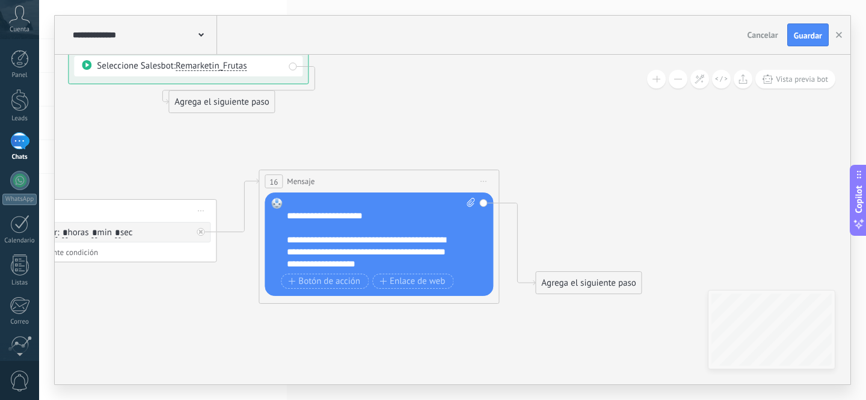
drag, startPoint x: 650, startPoint y: 205, endPoint x: 597, endPoint y: 218, distance: 55.0
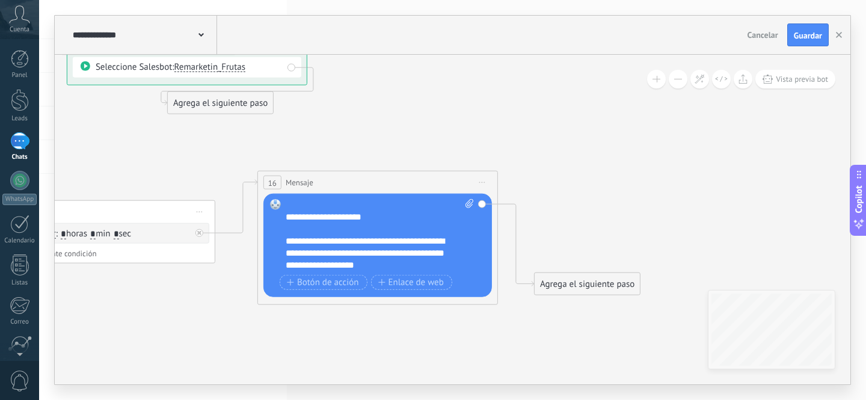
click at [597, 289] on div "Agrega el siguiente paso" at bounding box center [587, 284] width 105 height 20
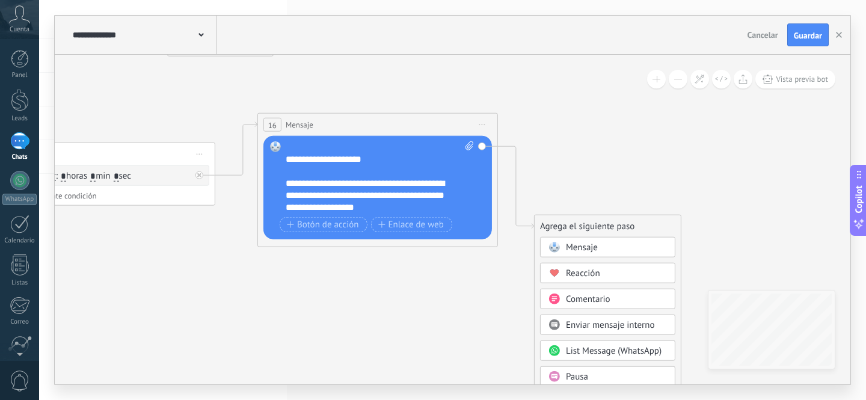
click at [583, 374] on span "Pausa" at bounding box center [577, 376] width 22 height 11
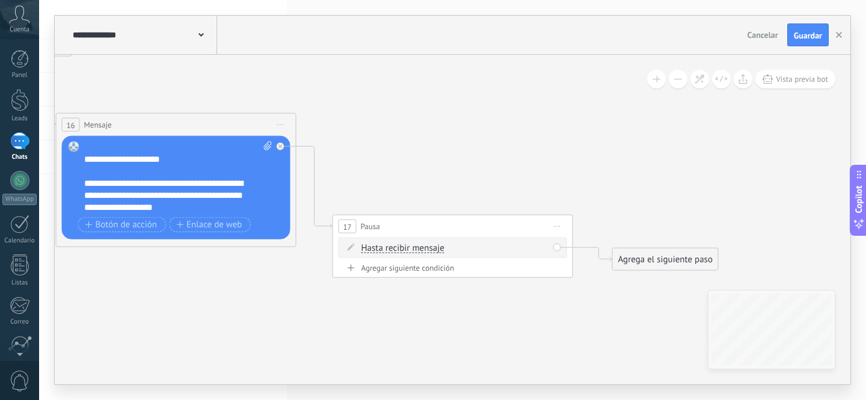
click at [441, 252] on span "Hasta recibir mensaje" at bounding box center [402, 249] width 83 height 10
click at [441, 252] on button "Hasta recibir mensaje" at bounding box center [430, 249] width 150 height 22
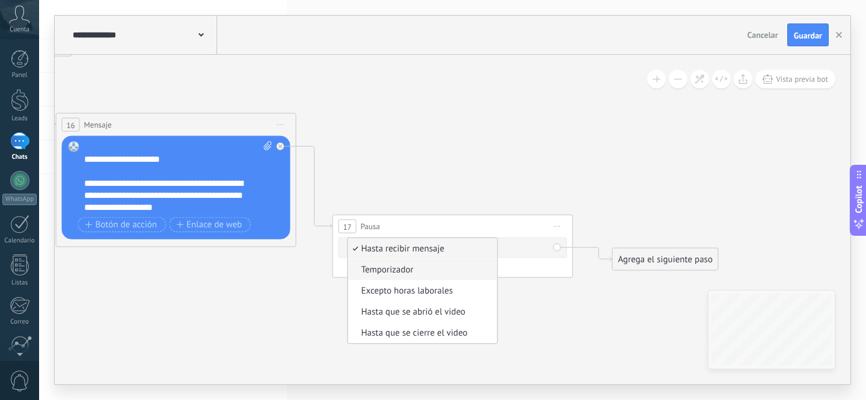
click at [413, 271] on span "Temporizador" at bounding box center [421, 270] width 146 height 12
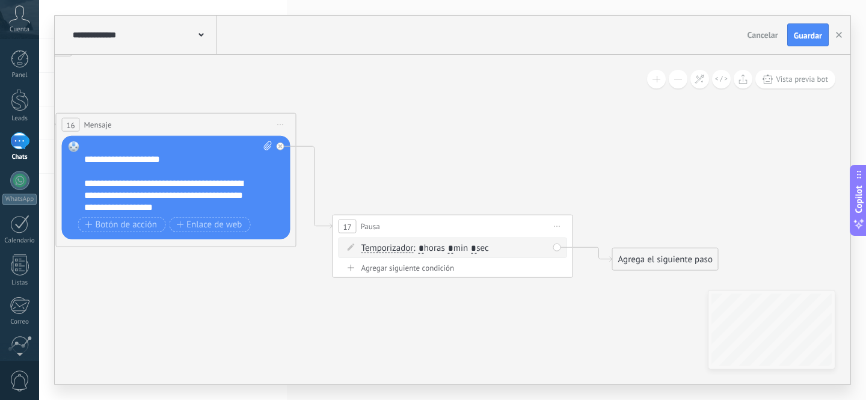
click at [476, 247] on input "*" at bounding box center [473, 249] width 5 height 10
type input "**"
click at [454, 250] on input "*" at bounding box center [450, 249] width 5 height 10
type input "*"
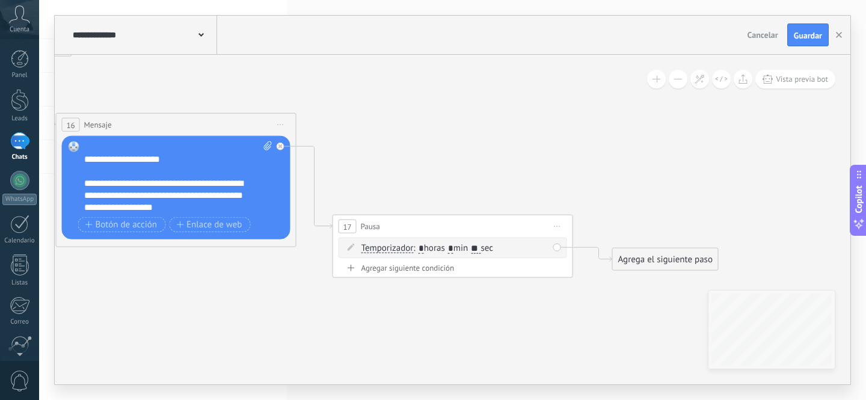
click at [481, 248] on input "**" at bounding box center [476, 249] width 10 height 10
type input "*"
click at [656, 260] on div "Agrega el siguiente paso" at bounding box center [665, 260] width 105 height 20
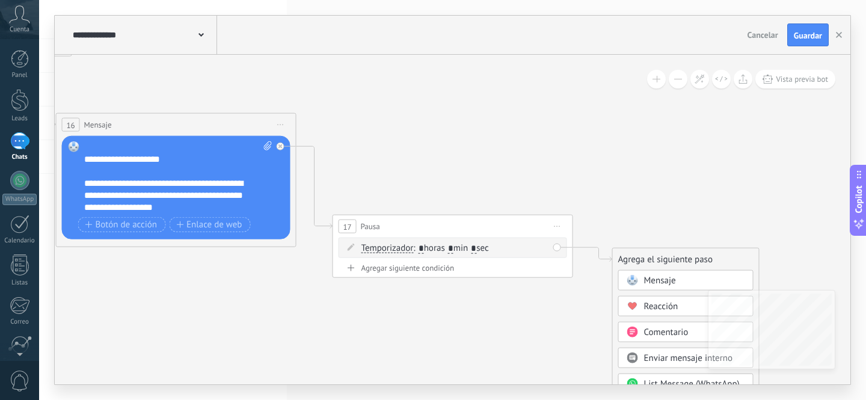
click at [653, 276] on span "Mensaje" at bounding box center [660, 280] width 32 height 11
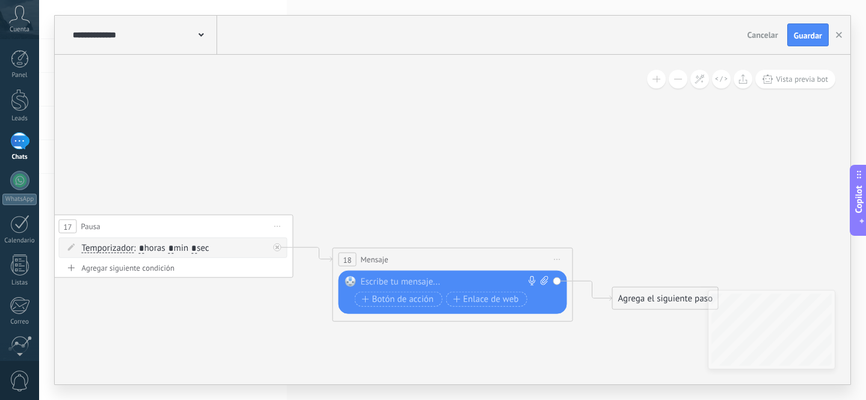
click at [410, 285] on div at bounding box center [450, 282] width 179 height 12
paste div
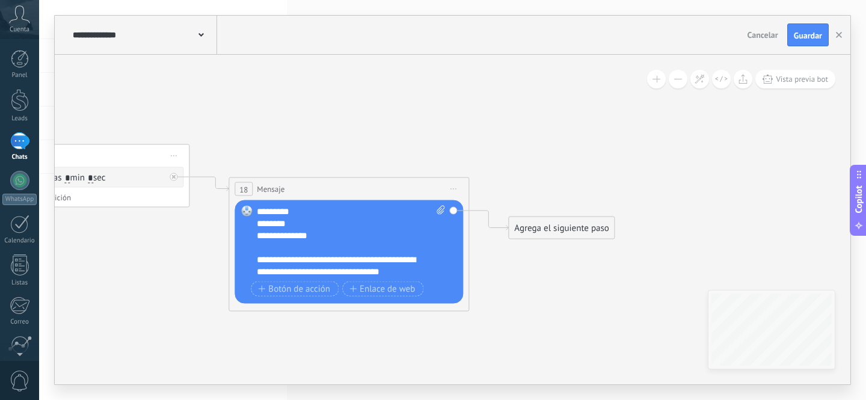
drag, startPoint x: 577, startPoint y: 318, endPoint x: 488, endPoint y: 260, distance: 106.3
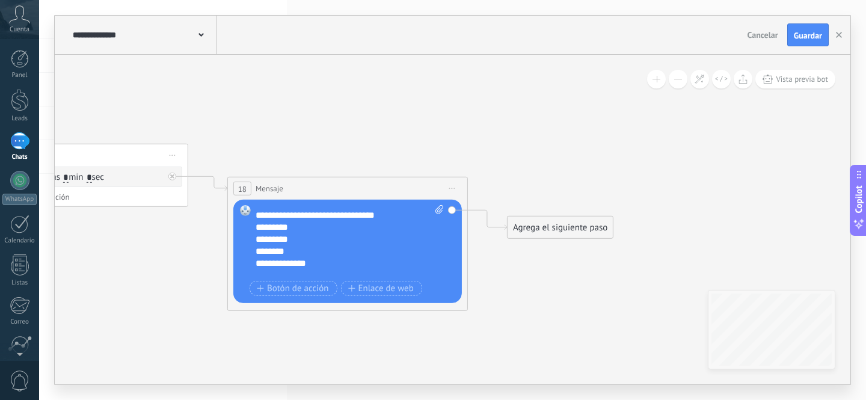
scroll to position [0, 0]
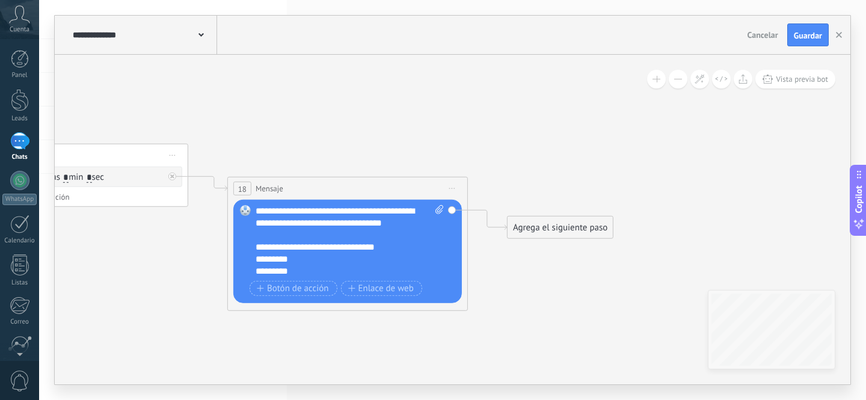
click at [300, 237] on div at bounding box center [344, 235] width 176 height 12
click at [315, 237] on div at bounding box center [344, 235] width 176 height 12
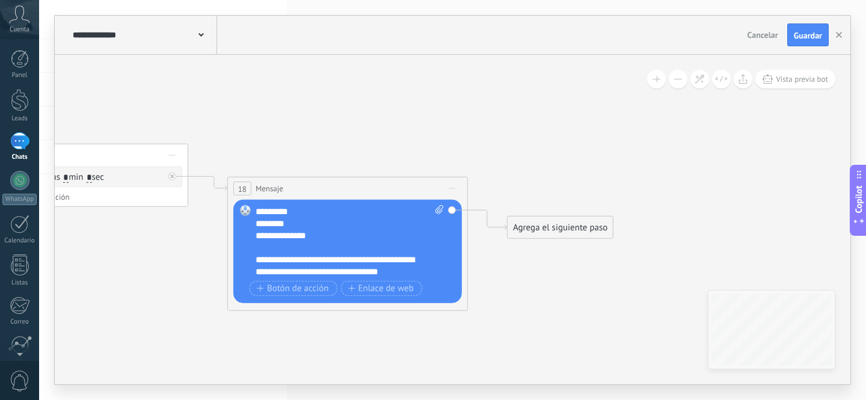
scroll to position [60, 0]
click at [272, 250] on div at bounding box center [344, 247] width 176 height 12
click at [276, 247] on div at bounding box center [344, 247] width 176 height 12
click at [259, 247] on div at bounding box center [344, 247] width 176 height 12
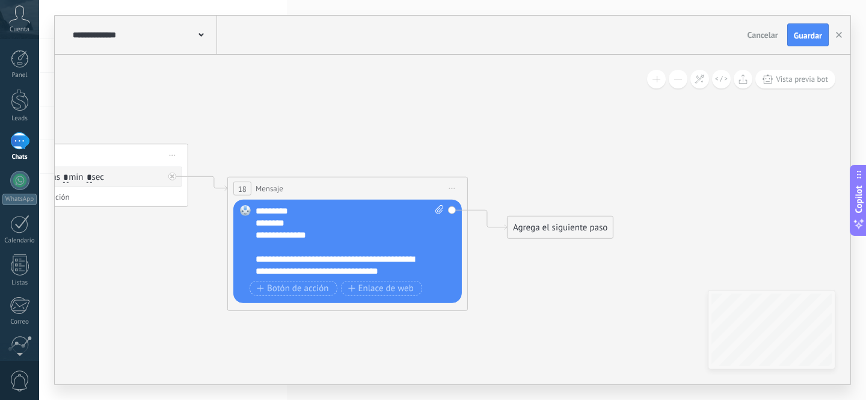
click at [259, 247] on div at bounding box center [344, 247] width 176 height 12
click at [260, 247] on div at bounding box center [344, 247] width 176 height 12
click at [259, 247] on div at bounding box center [344, 247] width 176 height 12
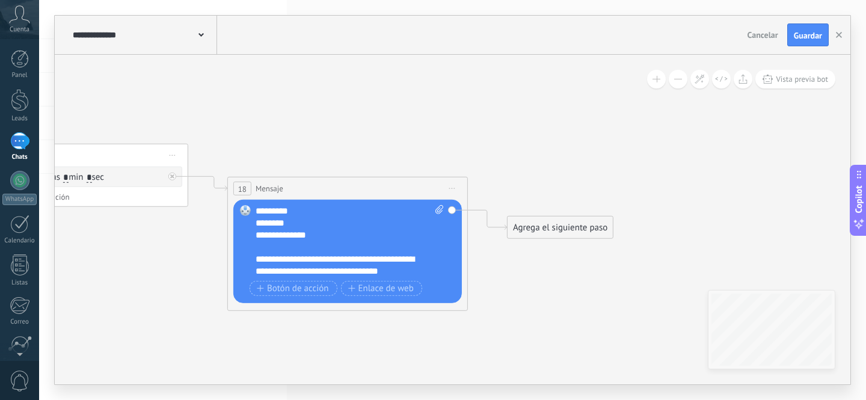
click at [259, 247] on div at bounding box center [344, 247] width 176 height 12
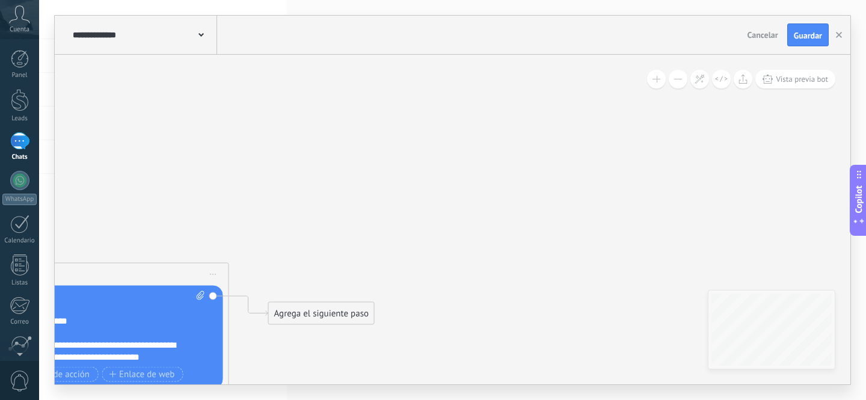
drag, startPoint x: 614, startPoint y: 202, endPoint x: 518, endPoint y: 212, distance: 96.2
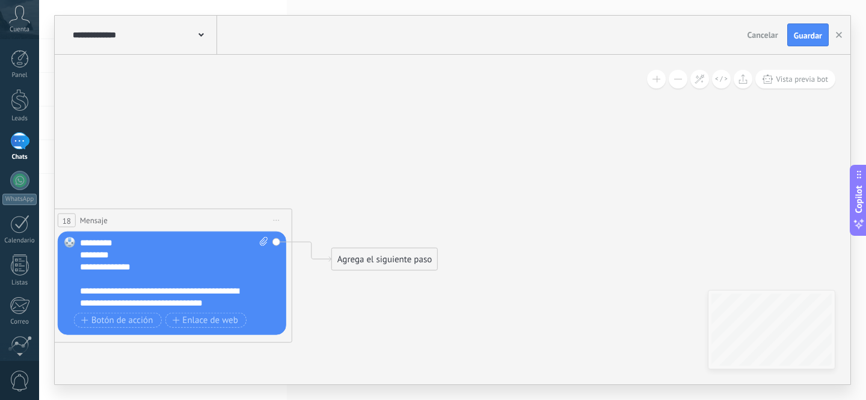
click at [684, 80] on button at bounding box center [678, 79] width 19 height 19
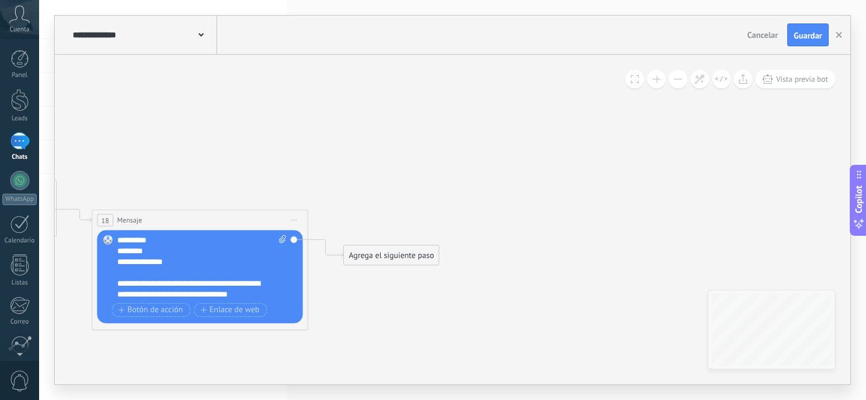
click at [684, 80] on button at bounding box center [678, 79] width 19 height 19
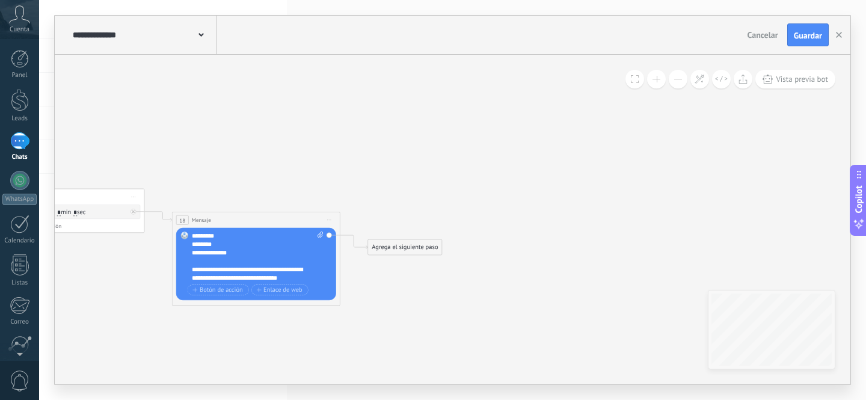
drag, startPoint x: 641, startPoint y: 189, endPoint x: 518, endPoint y: 270, distance: 146.8
click at [504, 281] on div "**********" at bounding box center [453, 220] width 796 height 330
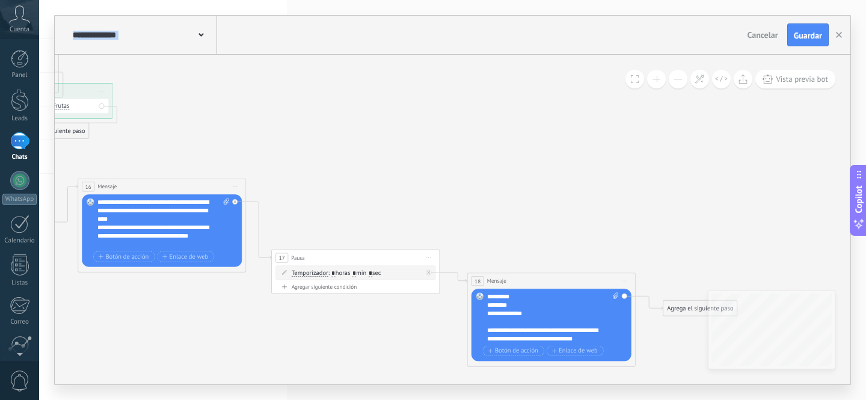
drag, startPoint x: 568, startPoint y: 213, endPoint x: 814, endPoint y: 257, distance: 250.0
click at [854, 268] on div "**********" at bounding box center [452, 200] width 827 height 400
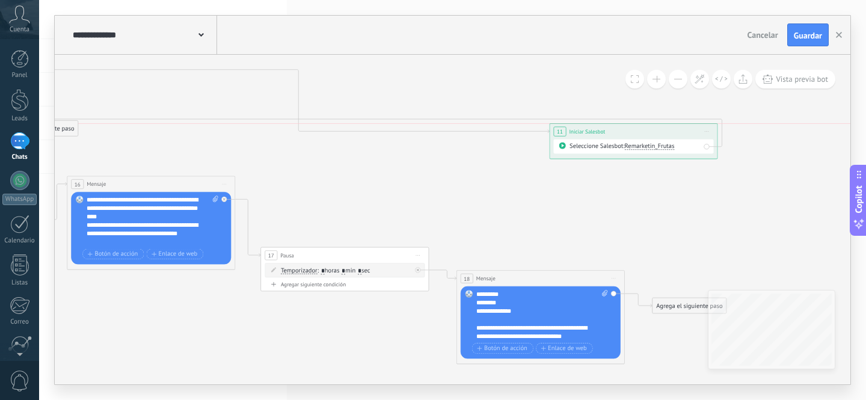
drag, startPoint x: 76, startPoint y: 87, endPoint x: 693, endPoint y: 131, distance: 618.1
click at [693, 132] on div "**********" at bounding box center [634, 132] width 168 height 16
drag, startPoint x: 63, startPoint y: 131, endPoint x: 797, endPoint y: 209, distance: 738.6
click at [805, 210] on div "Agrega el siguiente paso" at bounding box center [786, 205] width 74 height 14
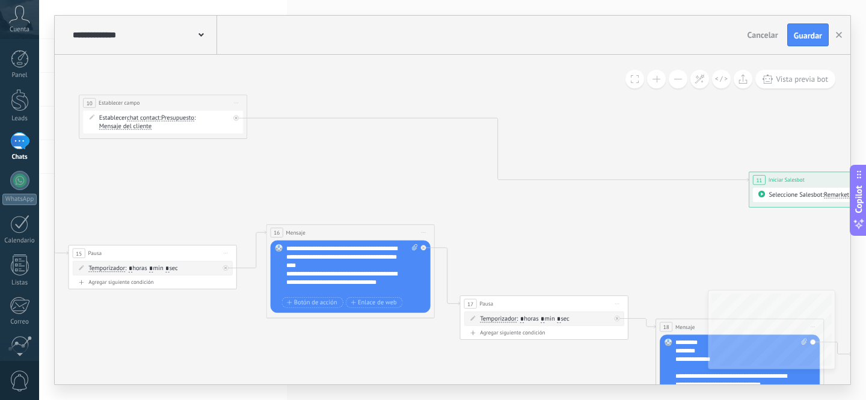
drag, startPoint x: 204, startPoint y: 116, endPoint x: 345, endPoint y: 155, distance: 146.1
drag, startPoint x: 168, startPoint y: 108, endPoint x: 612, endPoint y: 179, distance: 449.5
click at [608, 172] on div "**********" at bounding box center [581, 164] width 168 height 16
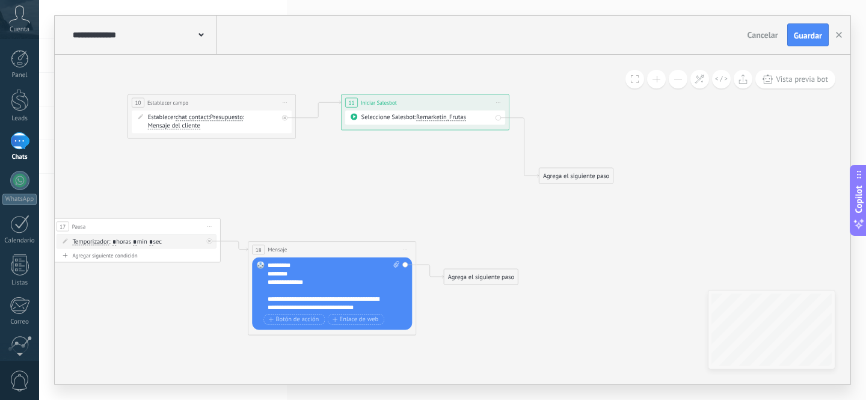
drag, startPoint x: 727, startPoint y: 264, endPoint x: 366, endPoint y: 188, distance: 368.9
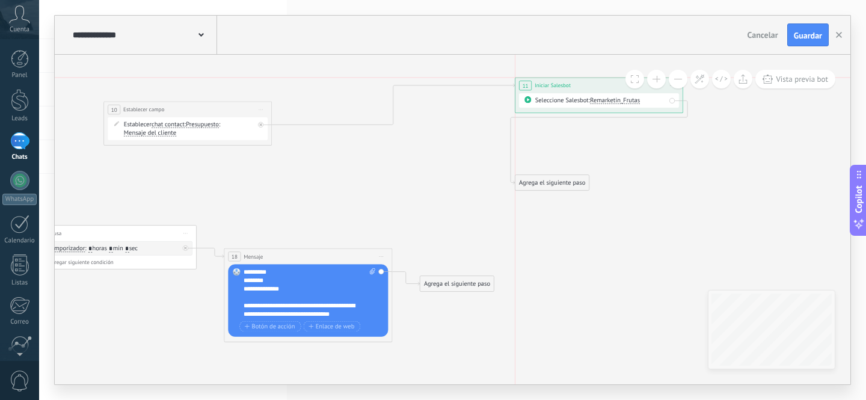
drag, startPoint x: 417, startPoint y: 109, endPoint x: 589, endPoint y: 100, distance: 172.3
click at [590, 90] on div "**********" at bounding box center [599, 86] width 168 height 16
drag, startPoint x: 620, startPoint y: 179, endPoint x: 732, endPoint y: 140, distance: 118.3
click at [715, 160] on div "Agrega el siguiente paso" at bounding box center [678, 167] width 74 height 14
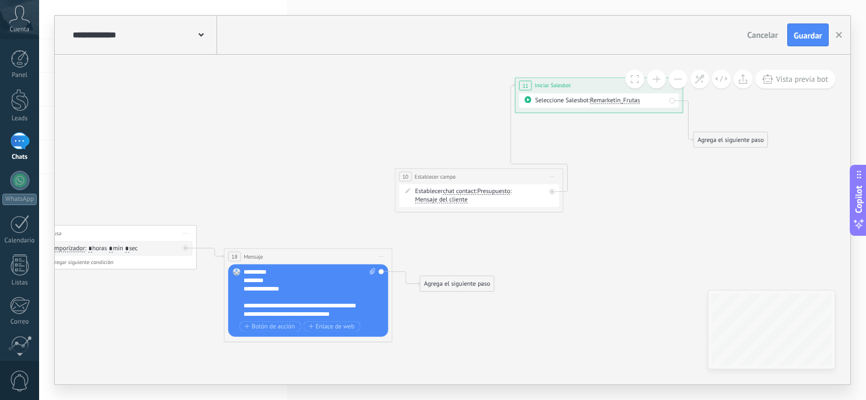
drag, startPoint x: 194, startPoint y: 110, endPoint x: 503, endPoint y: 179, distance: 316.1
click at [482, 177] on div "**********" at bounding box center [479, 176] width 168 height 16
click at [466, 190] on span "chat contact" at bounding box center [459, 191] width 33 height 7
click at [466, 190] on button "chat contact" at bounding box center [490, 190] width 105 height 15
click at [481, 192] on span "chat contact" at bounding box center [484, 191] width 102 height 8
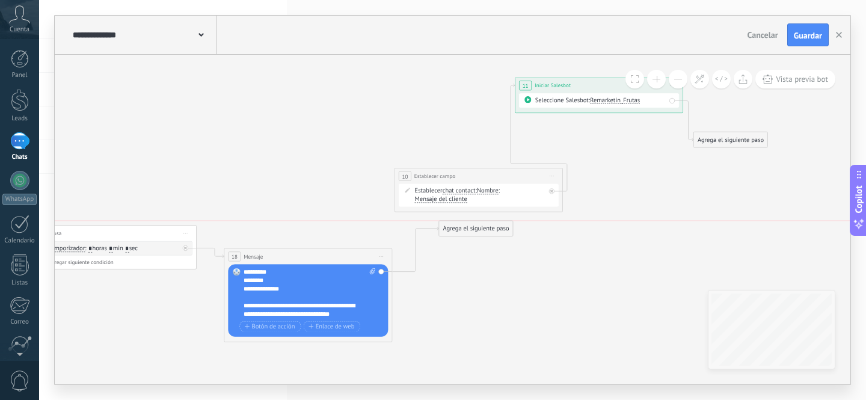
drag, startPoint x: 478, startPoint y: 284, endPoint x: 501, endPoint y: 187, distance: 99.5
click at [702, 80] on icon at bounding box center [700, 79] width 10 height 10
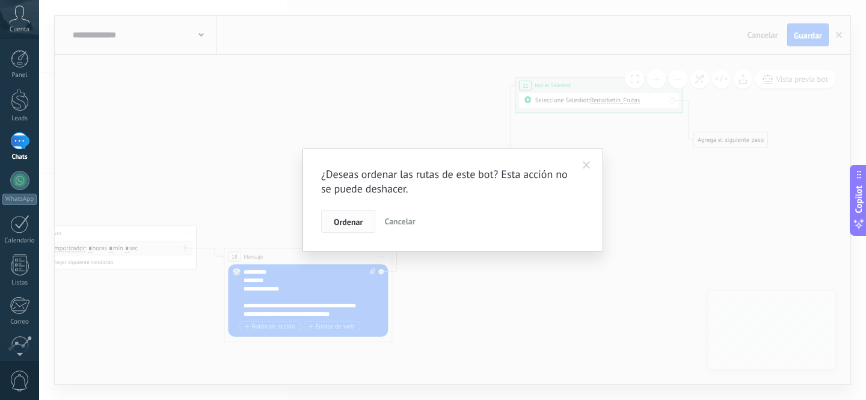
click at [353, 220] on span "Ordenar" at bounding box center [348, 222] width 29 height 8
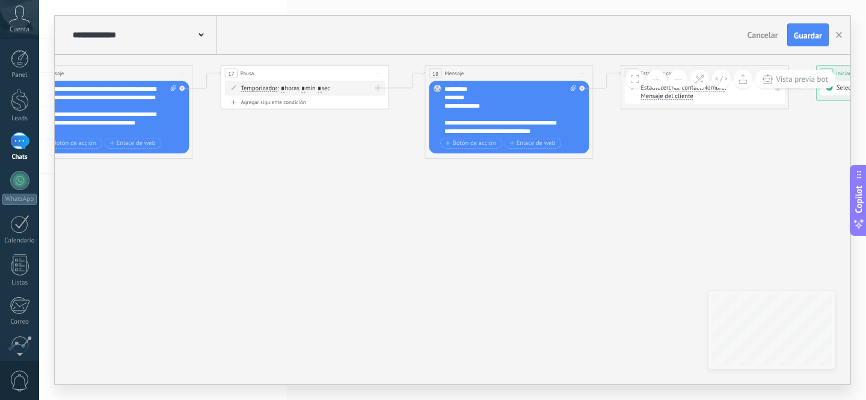
drag, startPoint x: 271, startPoint y: 217, endPoint x: 569, endPoint y: 255, distance: 300.2
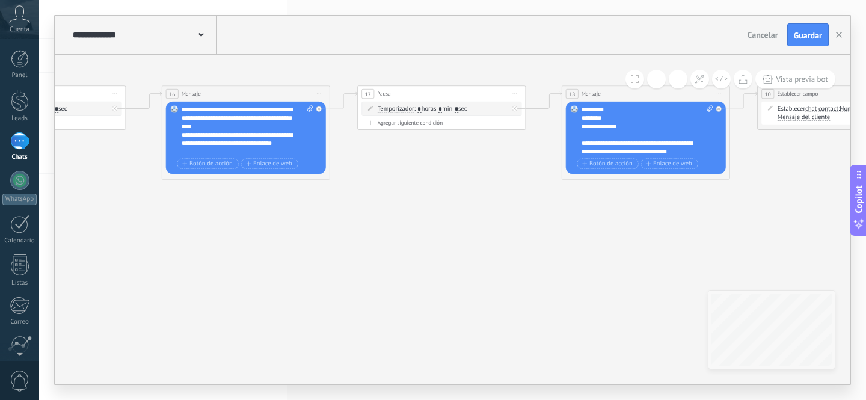
drag, startPoint x: 241, startPoint y: 218, endPoint x: 605, endPoint y: 251, distance: 365.4
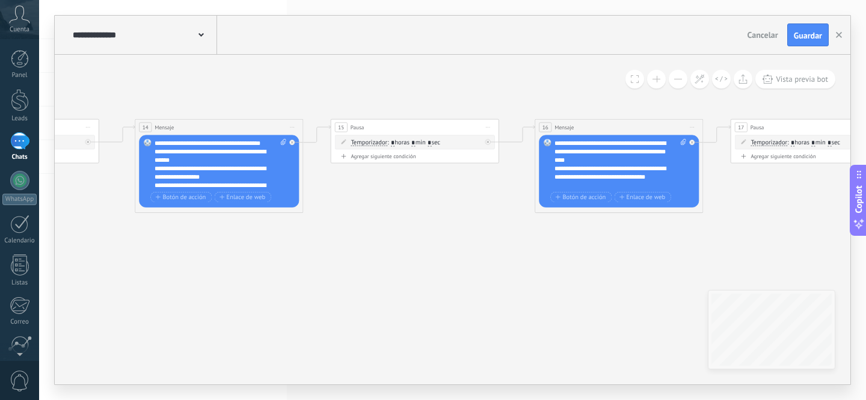
drag, startPoint x: 310, startPoint y: 257, endPoint x: 567, endPoint y: 255, distance: 256.8
click at [568, 255] on icon at bounding box center [2, 184] width 3553 height 551
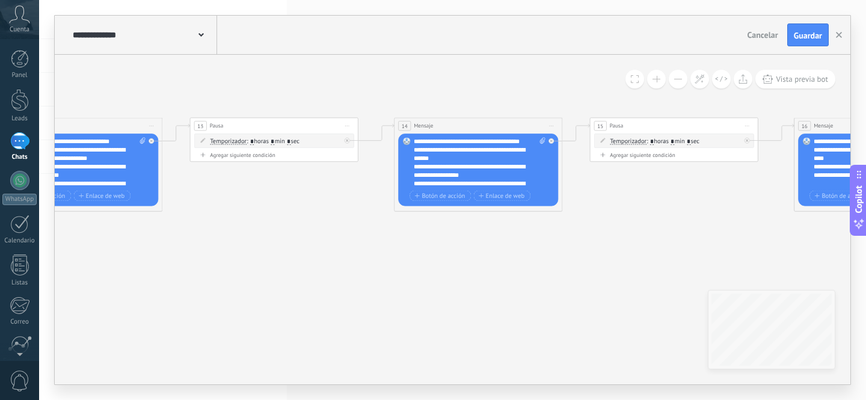
drag, startPoint x: 229, startPoint y: 274, endPoint x: 589, endPoint y: 287, distance: 360.5
click at [592, 287] on icon at bounding box center [261, 182] width 3553 height 551
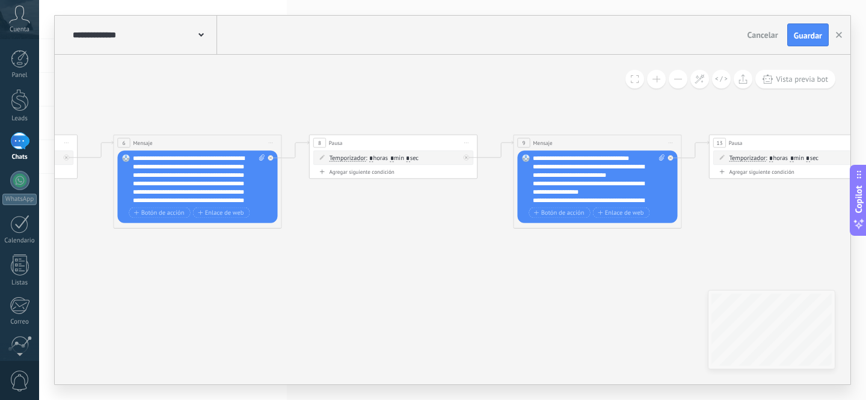
drag, startPoint x: 387, startPoint y: 276, endPoint x: 496, endPoint y: 277, distance: 108.9
click at [496, 276] on icon at bounding box center [780, 199] width 3553 height 551
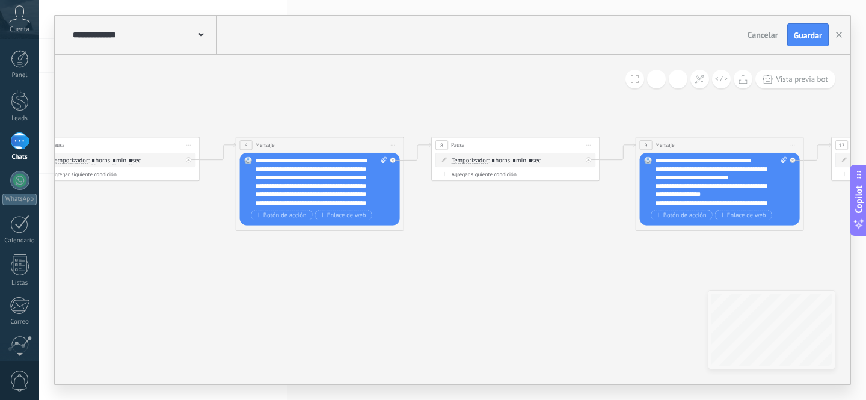
drag, startPoint x: 223, startPoint y: 272, endPoint x: 489, endPoint y: 279, distance: 266.6
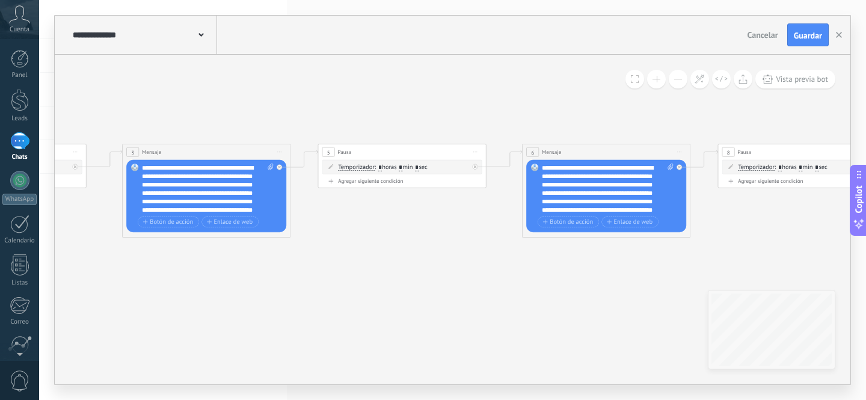
drag, startPoint x: 267, startPoint y: 281, endPoint x: 508, endPoint y: 285, distance: 241.2
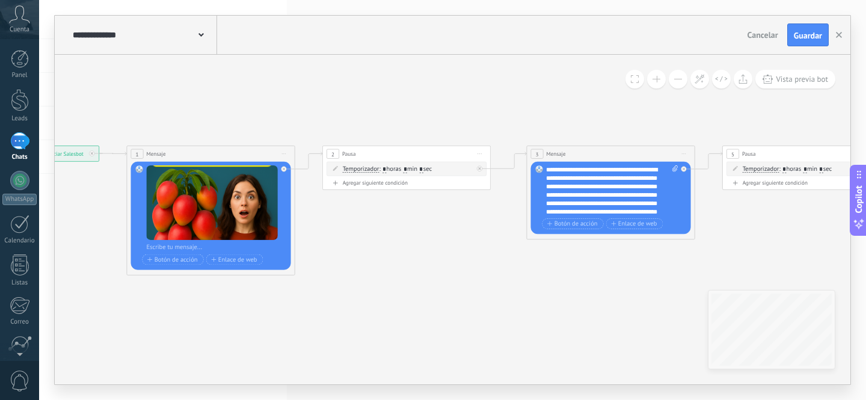
drag, startPoint x: 237, startPoint y: 305, endPoint x: 328, endPoint y: 299, distance: 91.0
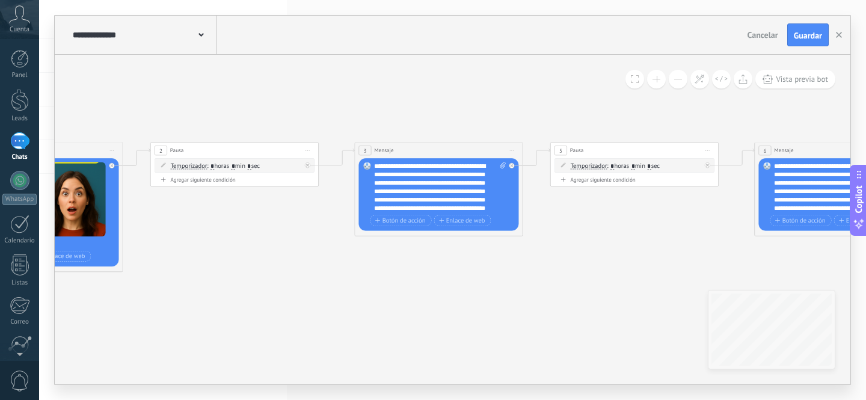
drag, startPoint x: 448, startPoint y: 315, endPoint x: 384, endPoint y: 313, distance: 63.2
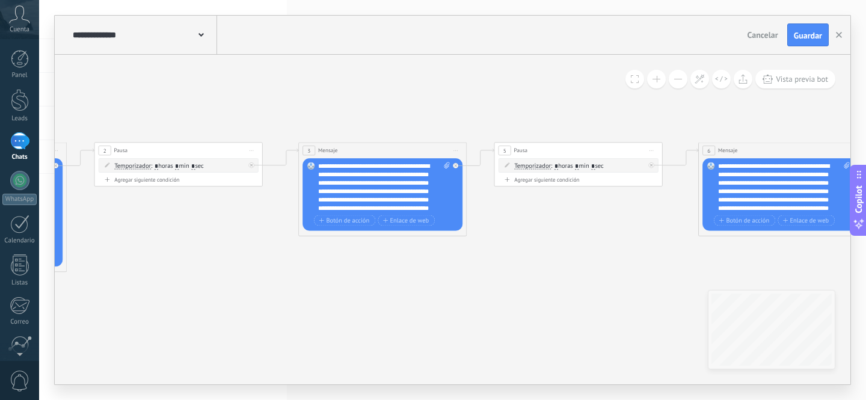
drag, startPoint x: 475, startPoint y: 313, endPoint x: 394, endPoint y: 313, distance: 80.6
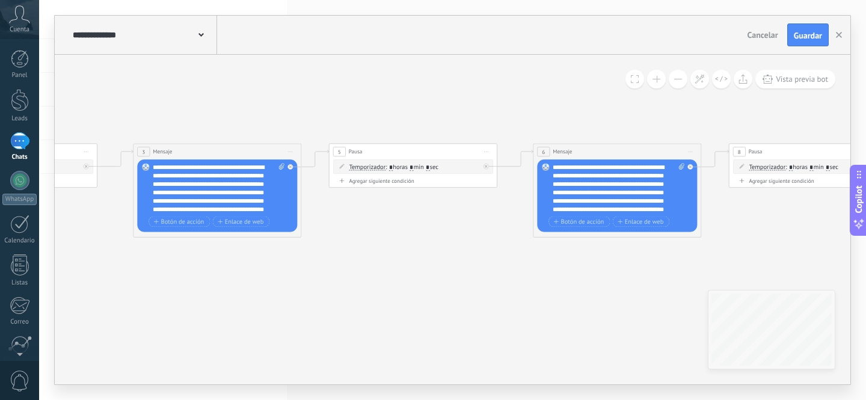
drag, startPoint x: 495, startPoint y: 314, endPoint x: 415, endPoint y: 314, distance: 80.0
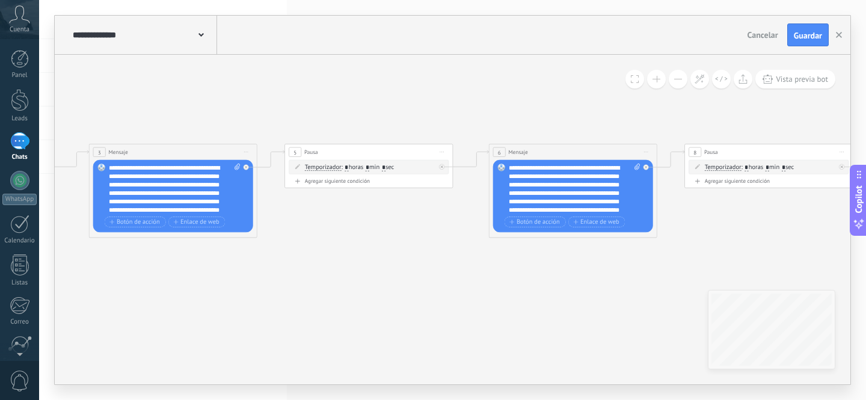
drag, startPoint x: 574, startPoint y: 315, endPoint x: 320, endPoint y: 312, distance: 253.8
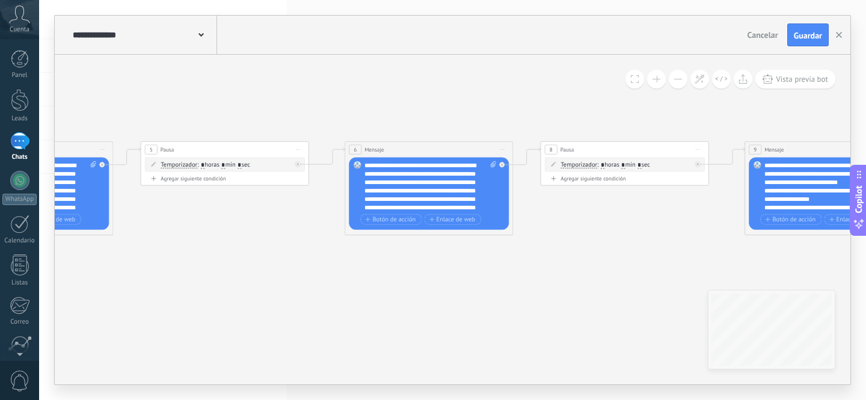
drag, startPoint x: 280, startPoint y: 307, endPoint x: 375, endPoint y: 306, distance: 95.7
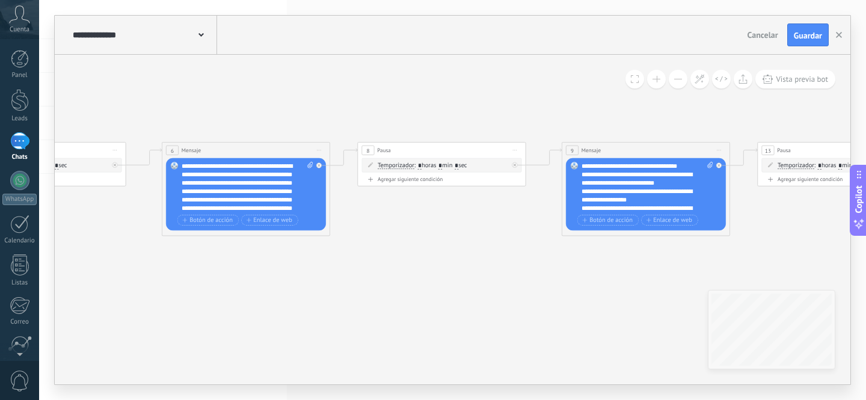
drag, startPoint x: 509, startPoint y: 307, endPoint x: 315, endPoint y: 307, distance: 194.9
click at [281, 307] on icon at bounding box center [828, 206] width 3553 height 551
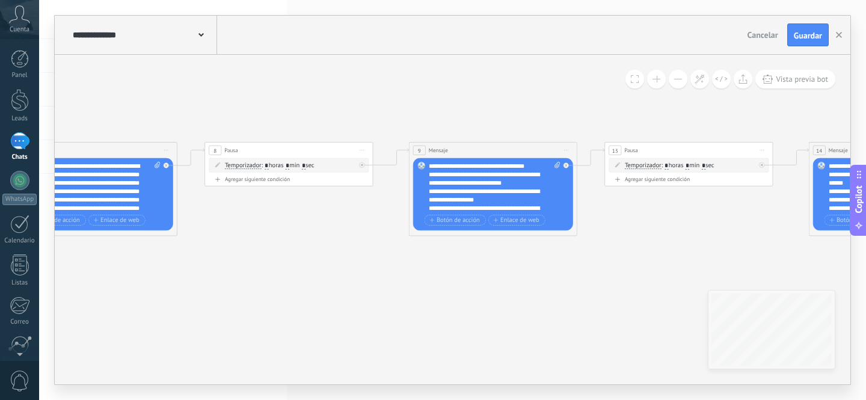
drag, startPoint x: 486, startPoint y: 309, endPoint x: 446, endPoint y: 309, distance: 39.7
click at [448, 309] on icon at bounding box center [675, 206] width 3553 height 551
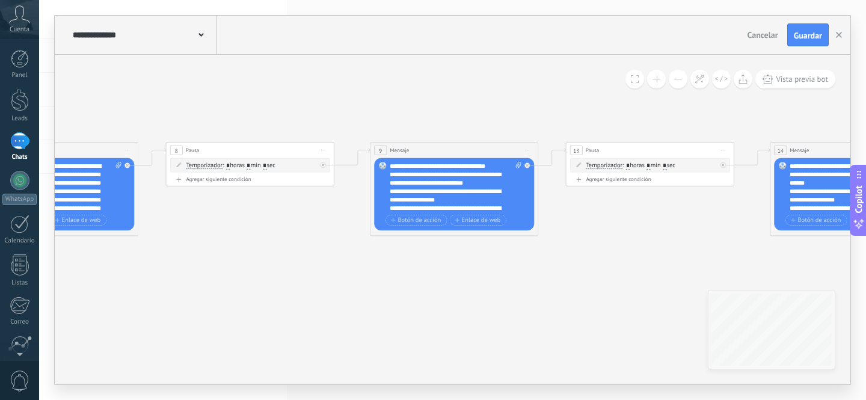
click at [520, 307] on icon at bounding box center [637, 206] width 3553 height 551
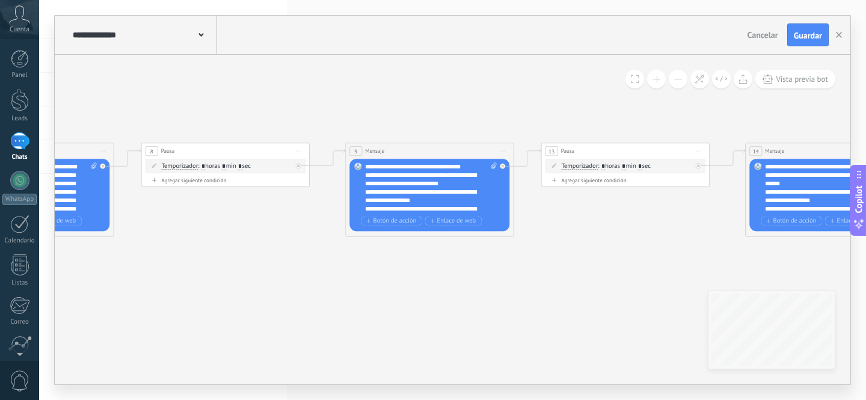
drag, startPoint x: 283, startPoint y: 301, endPoint x: 429, endPoint y: 301, distance: 146.8
click at [533, 303] on icon at bounding box center [612, 207] width 3553 height 551
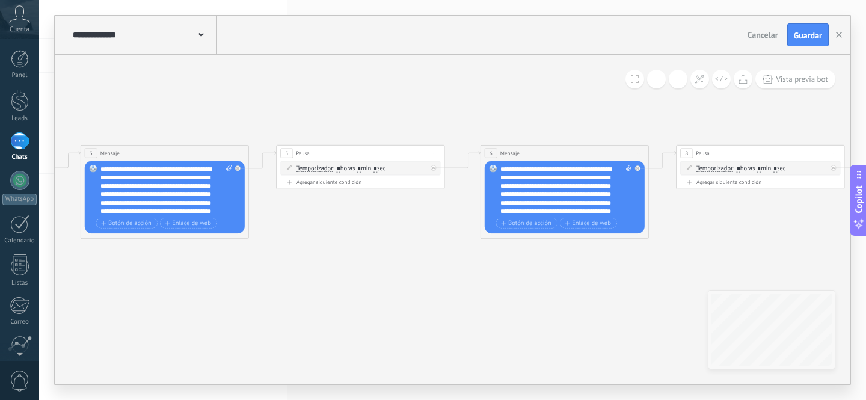
drag, startPoint x: 301, startPoint y: 298, endPoint x: 310, endPoint y: 295, distance: 8.9
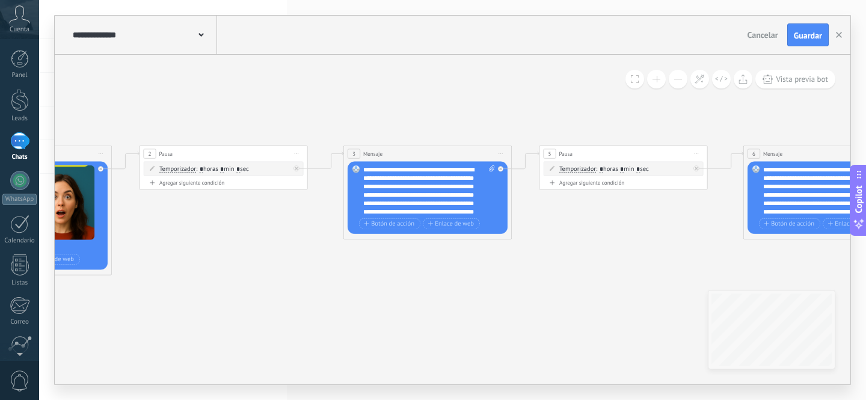
drag, startPoint x: 428, startPoint y: 296, endPoint x: 377, endPoint y: 296, distance: 51.7
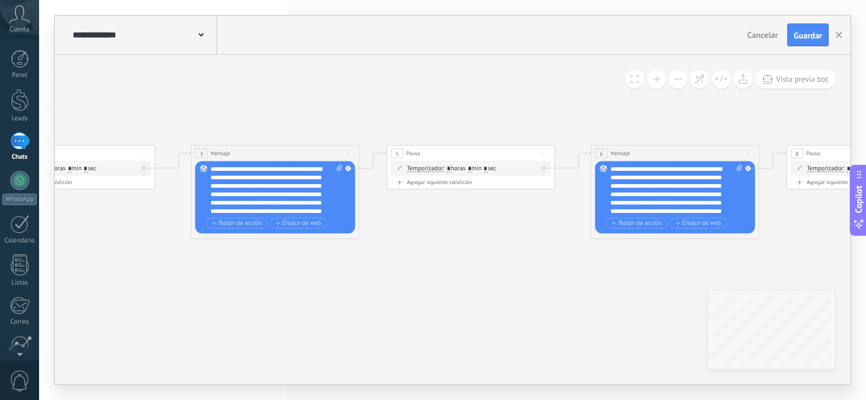
drag
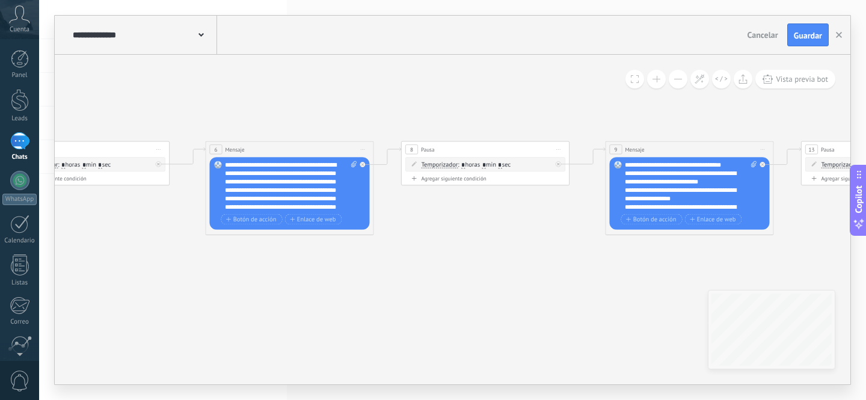
click at [382, 298] on icon at bounding box center [872, 206] width 3553 height 551
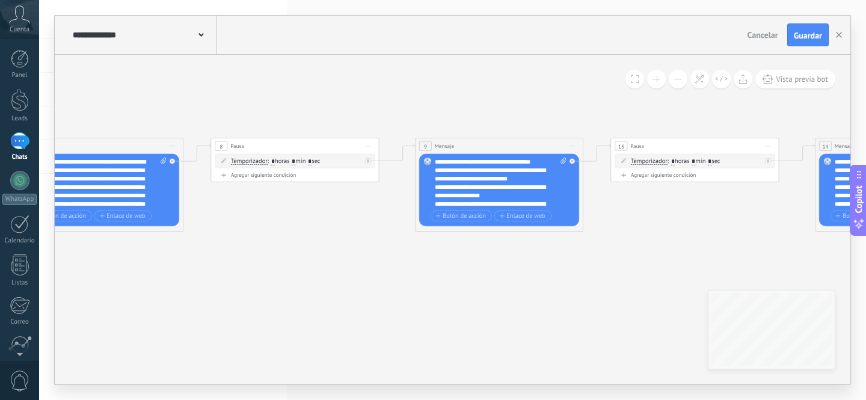
click at [318, 298] on icon at bounding box center [681, 202] width 3553 height 551
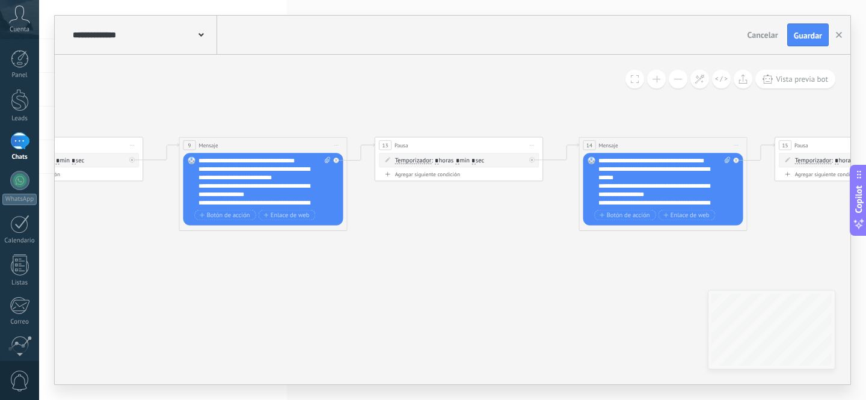
click at [349, 295] on icon at bounding box center [445, 202] width 3553 height 551
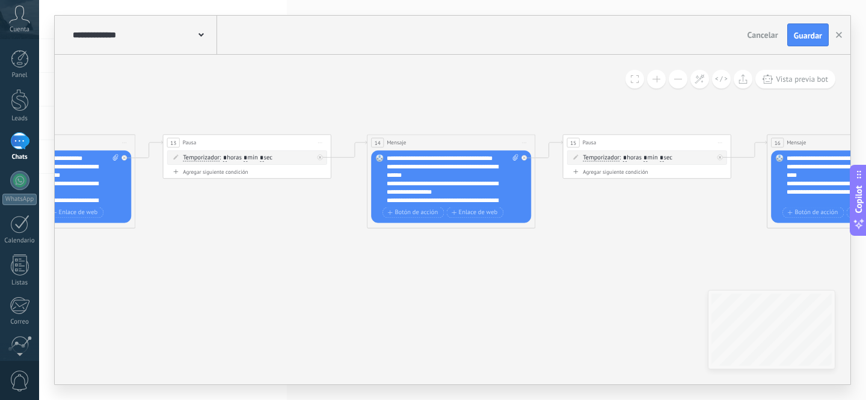
click at [397, 300] on icon at bounding box center [234, 199] width 3553 height 551
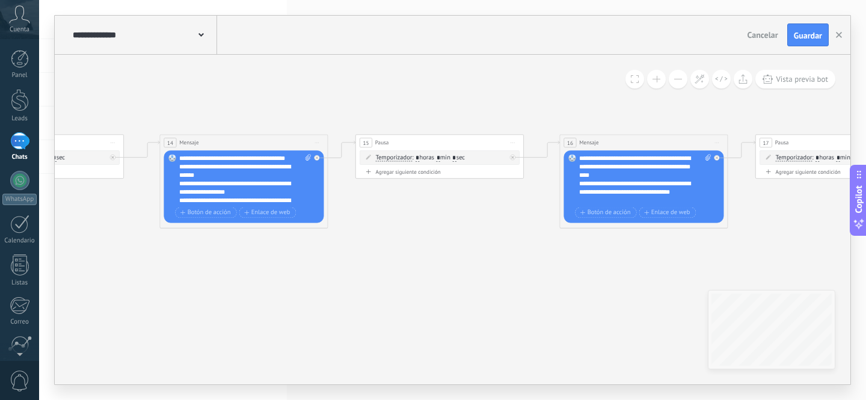
click at [361, 301] on icon at bounding box center [26, 199] width 3553 height 551
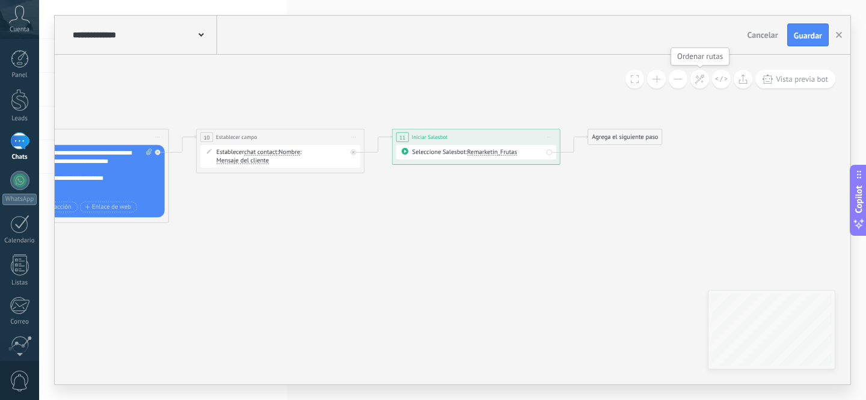
click at [698, 79] on icon at bounding box center [700, 79] width 10 height 10
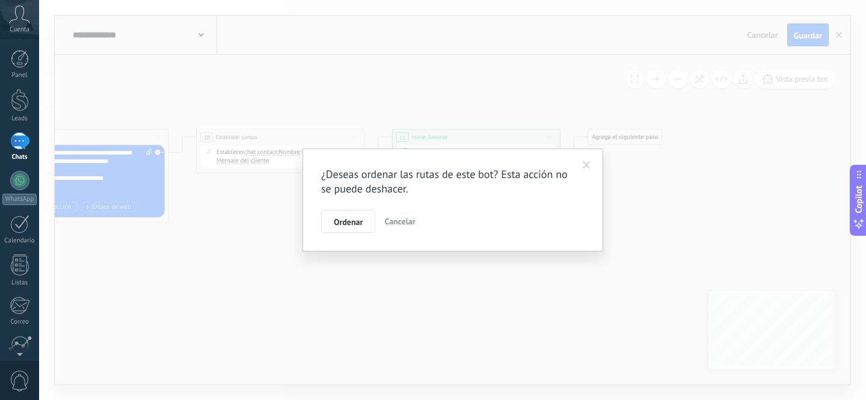
click at [354, 218] on span "Ordenar" at bounding box center [348, 222] width 29 height 8
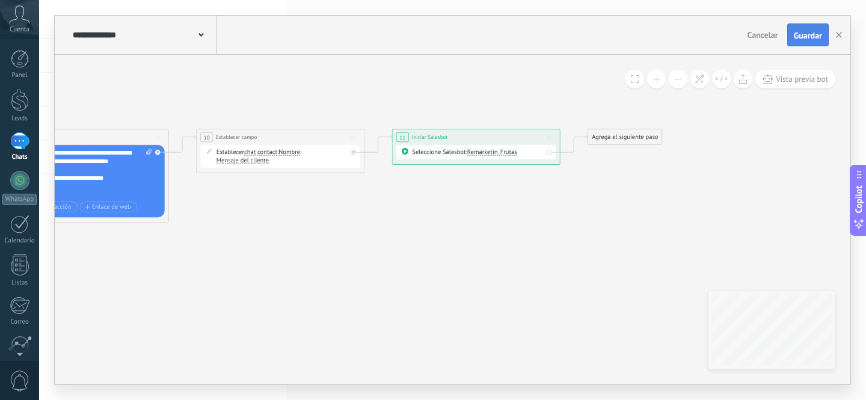
click at [796, 40] on span "Guardar" at bounding box center [808, 35] width 28 height 8
click at [205, 37] on div "**********" at bounding box center [143, 35] width 147 height 38
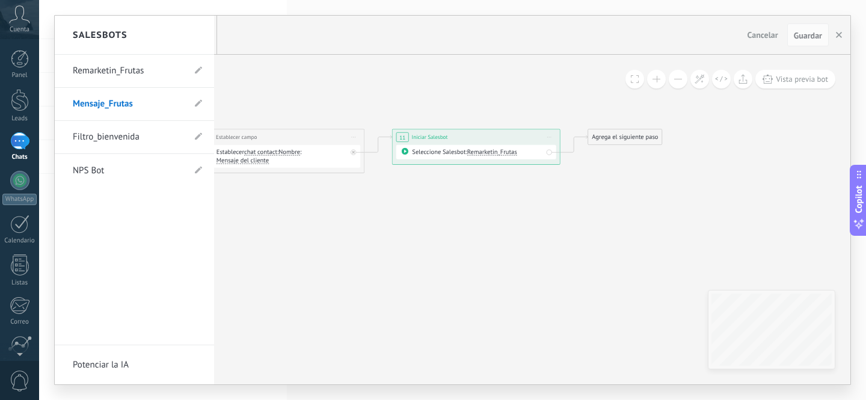
click at [609, 288] on div at bounding box center [453, 200] width 796 height 369
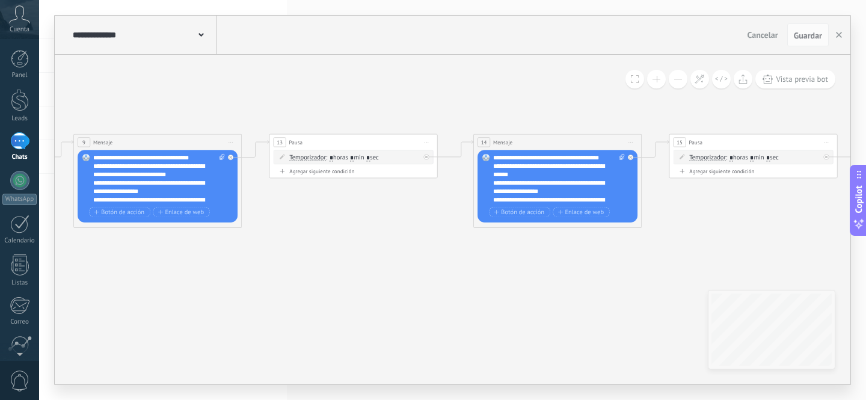
click at [200, 35] on use at bounding box center [200, 35] width 5 height 4
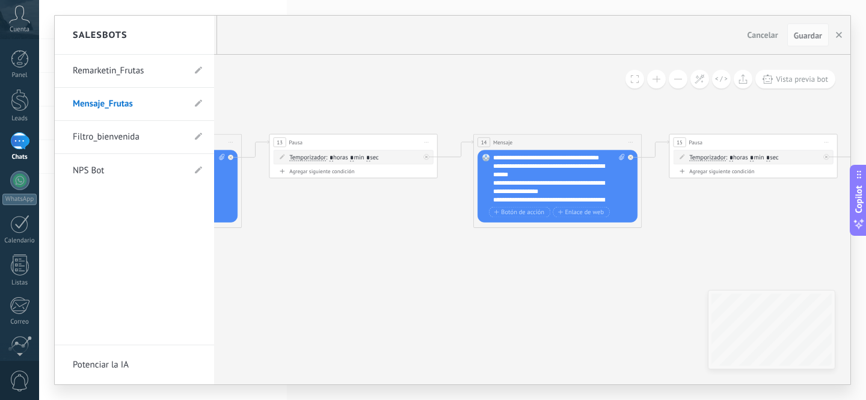
click at [113, 140] on link "Filtro_bienvenida" at bounding box center [128, 137] width 111 height 34
type input "**********"
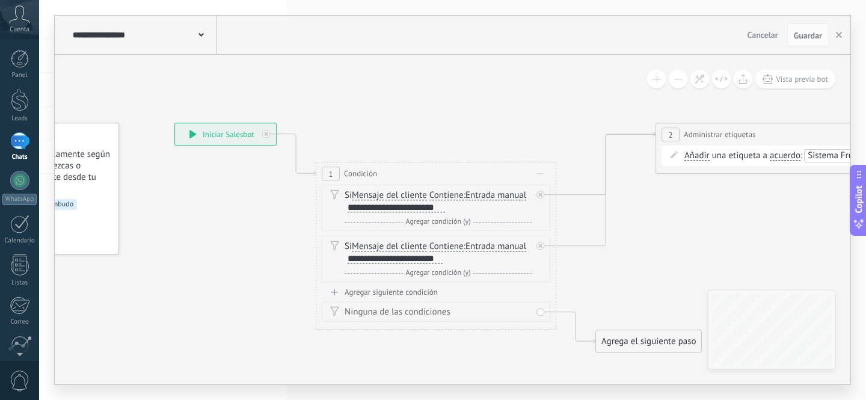
drag, startPoint x: 335, startPoint y: 262, endPoint x: 192, endPoint y: 233, distance: 146.0
click at [194, 233] on icon at bounding box center [737, 238] width 1727 height 832
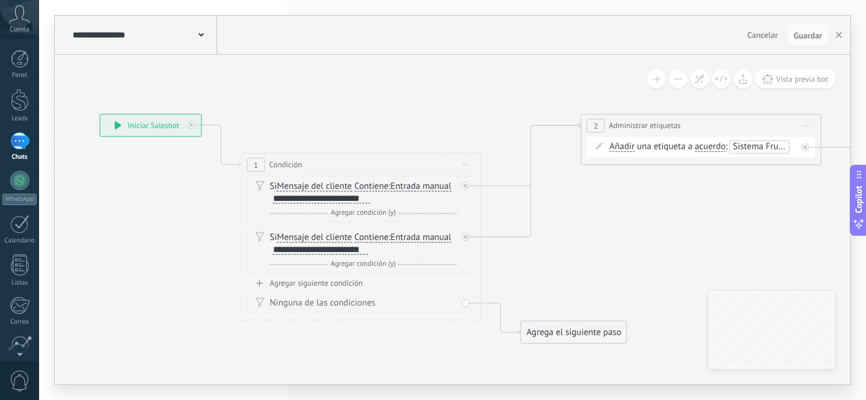
drag, startPoint x: 206, startPoint y: 237, endPoint x: 170, endPoint y: 234, distance: 36.2
click at [170, 235] on icon at bounding box center [662, 229] width 1727 height 832
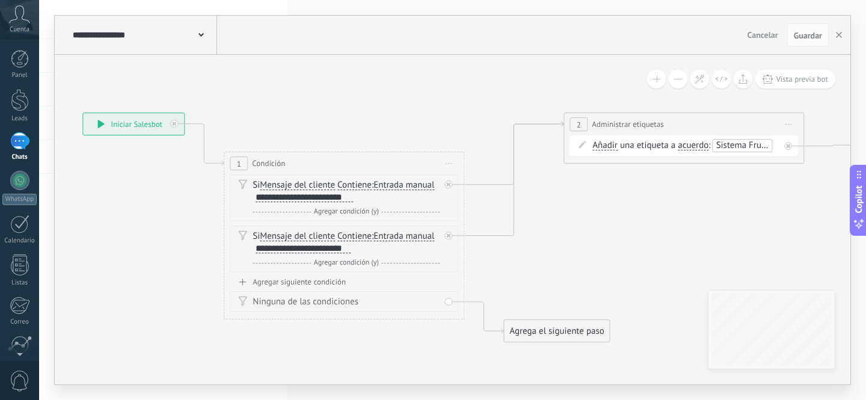
drag, startPoint x: 589, startPoint y: 232, endPoint x: 559, endPoint y: 232, distance: 29.5
click at [576, 232] on icon at bounding box center [645, 228] width 1727 height 832
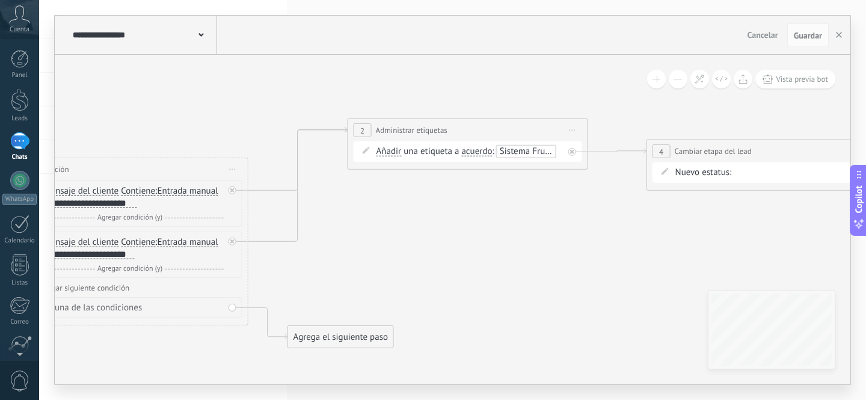
drag, startPoint x: 580, startPoint y: 254, endPoint x: 310, endPoint y: 260, distance: 269.5
click at [311, 260] on icon at bounding box center [429, 234] width 1727 height 832
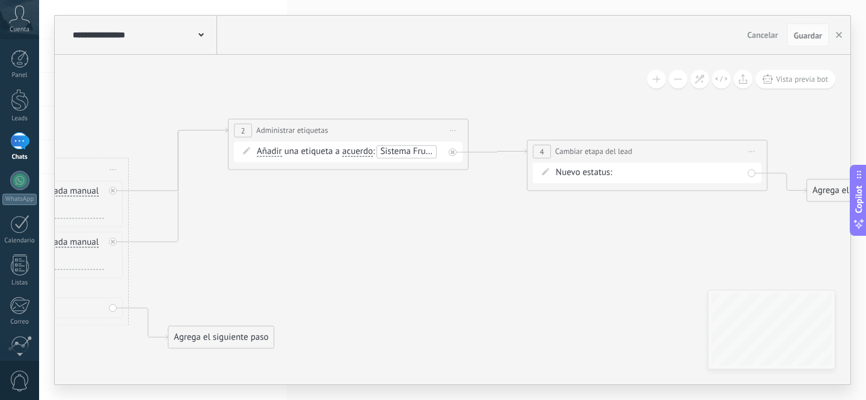
drag, startPoint x: 559, startPoint y: 241, endPoint x: 375, endPoint y: 241, distance: 184.1
click at [381, 241] on icon at bounding box center [309, 234] width 1727 height 832
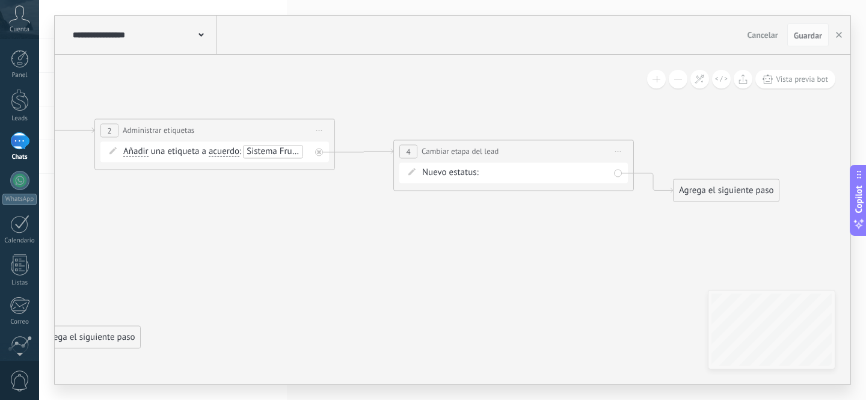
click at [0, 0] on div "Contacto Inicial Método de pago [MEDICAL_DATA] front [MEDICAL_DATA] UPSELL 1 [M…" at bounding box center [0, 0] width 0 height 0
click at [399, 247] on div at bounding box center [452, 200] width 827 height 400
click at [679, 81] on button at bounding box center [678, 79] width 19 height 19
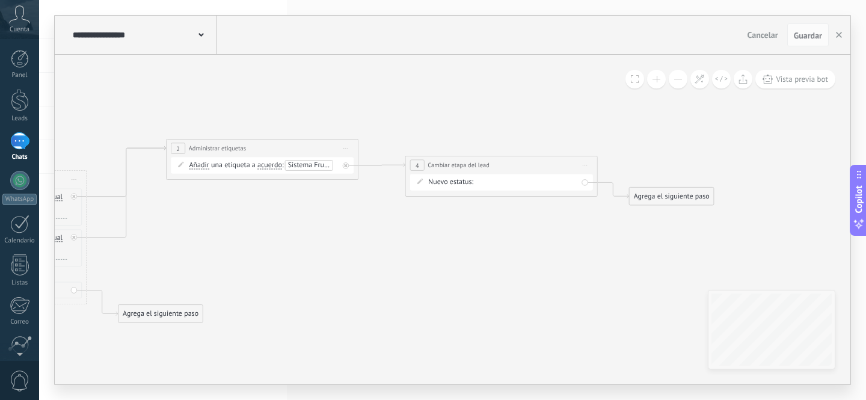
click at [679, 81] on button at bounding box center [678, 79] width 19 height 19
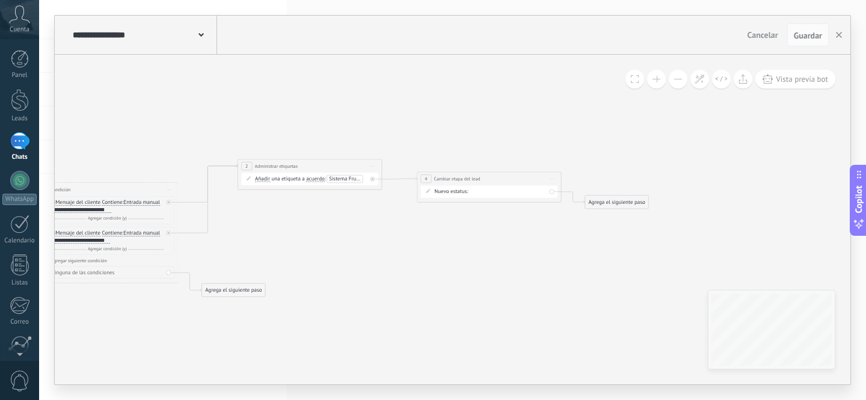
click at [679, 81] on button at bounding box center [678, 79] width 19 height 19
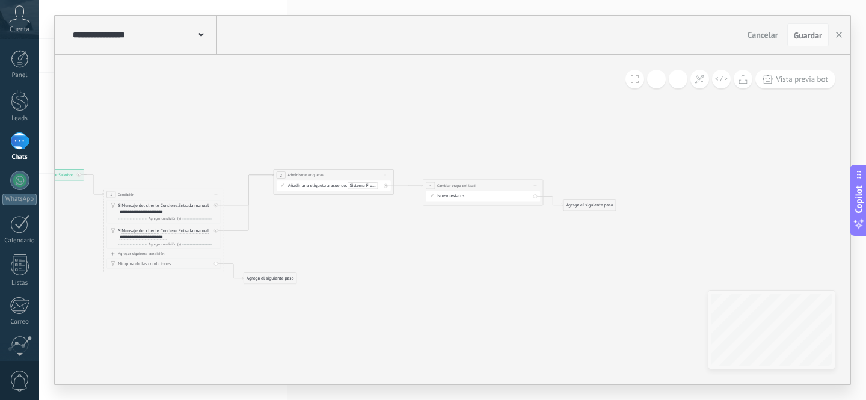
click at [679, 81] on button at bounding box center [678, 79] width 19 height 19
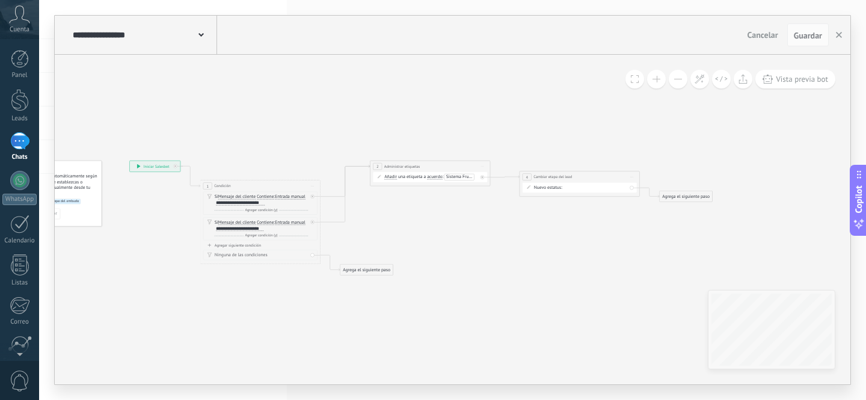
drag, startPoint x: 475, startPoint y: 333, endPoint x: 596, endPoint y: 321, distance: 122.1
click at [596, 321] on icon at bounding box center [411, 218] width 864 height 416
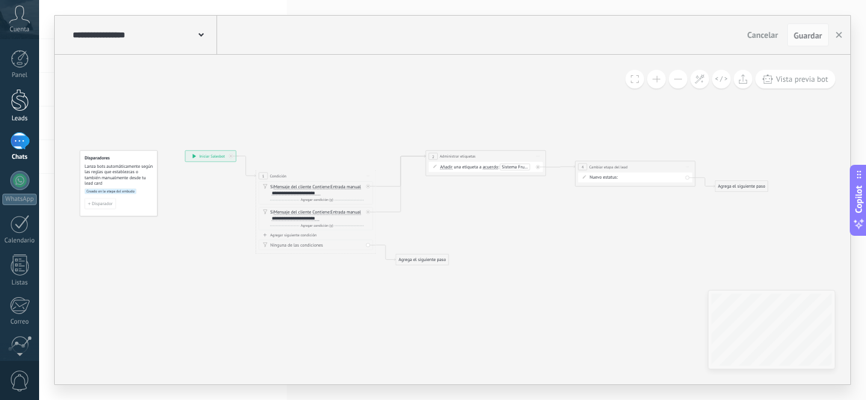
click at [17, 105] on div at bounding box center [20, 100] width 18 height 22
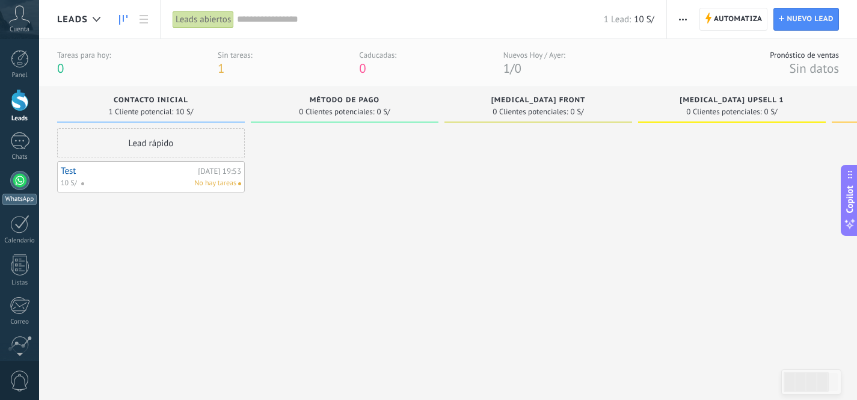
click at [10, 176] on div at bounding box center [19, 180] width 19 height 19
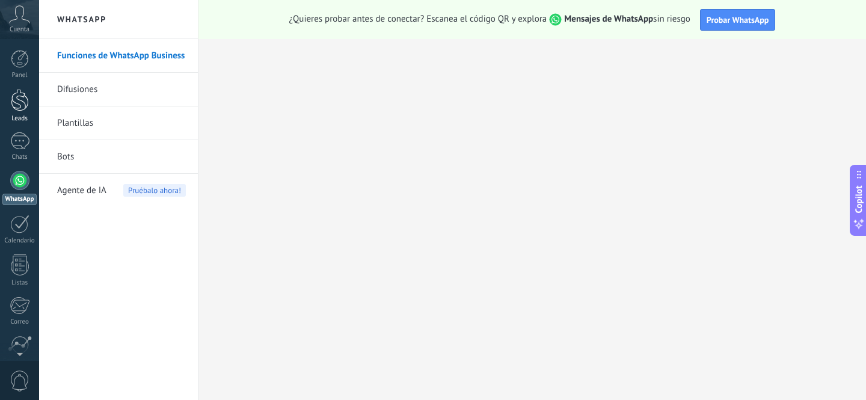
click at [20, 101] on div at bounding box center [20, 100] width 18 height 22
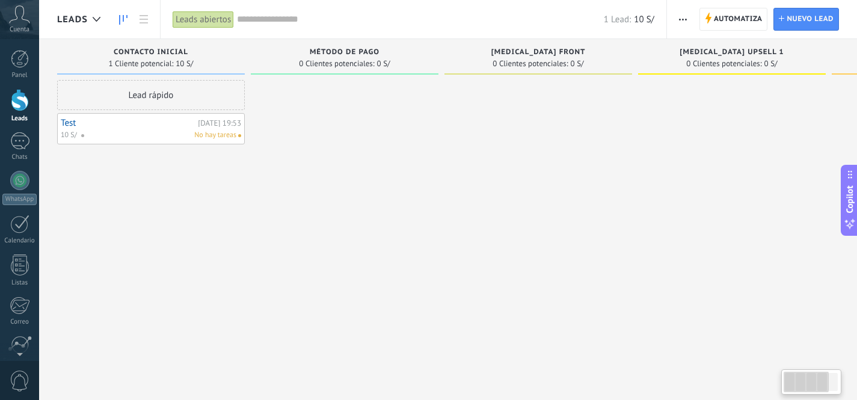
scroll to position [0, 1]
drag, startPoint x: 330, startPoint y: 159, endPoint x: 330, endPoint y: 202, distance: 42.7
click at [331, 205] on div at bounding box center [344, 201] width 188 height 243
drag, startPoint x: 343, startPoint y: 165, endPoint x: 470, endPoint y: 175, distance: 127.3
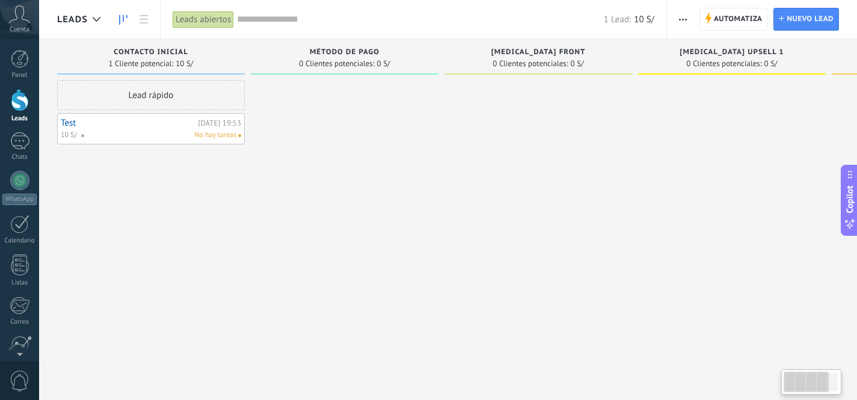
click at [476, 172] on div "Leads Entrantes Solicitudes: 0 0 0 0 0 0 0 0 0 Contacto Inicial 1 Cliente poten…" at bounding box center [547, 181] width 980 height 284
drag, startPoint x: 253, startPoint y: 238, endPoint x: 413, endPoint y: 208, distance: 162.2
click at [362, 238] on div "Leads Entrantes Solicitudes: 0 0 0 0 0 0 0 0 0 Contacto Inicial 1 Cliente poten…" at bounding box center [547, 181] width 980 height 284
click at [724, 25] on span "Automatiza" at bounding box center [738, 19] width 49 height 22
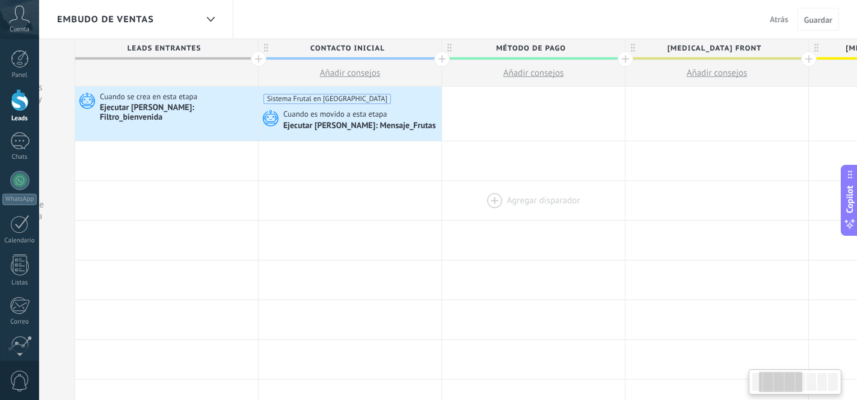
scroll to position [0, 162]
drag, startPoint x: 672, startPoint y: 160, endPoint x: 509, endPoint y: 202, distance: 167.6
